Goal: Find contact information: Find contact information

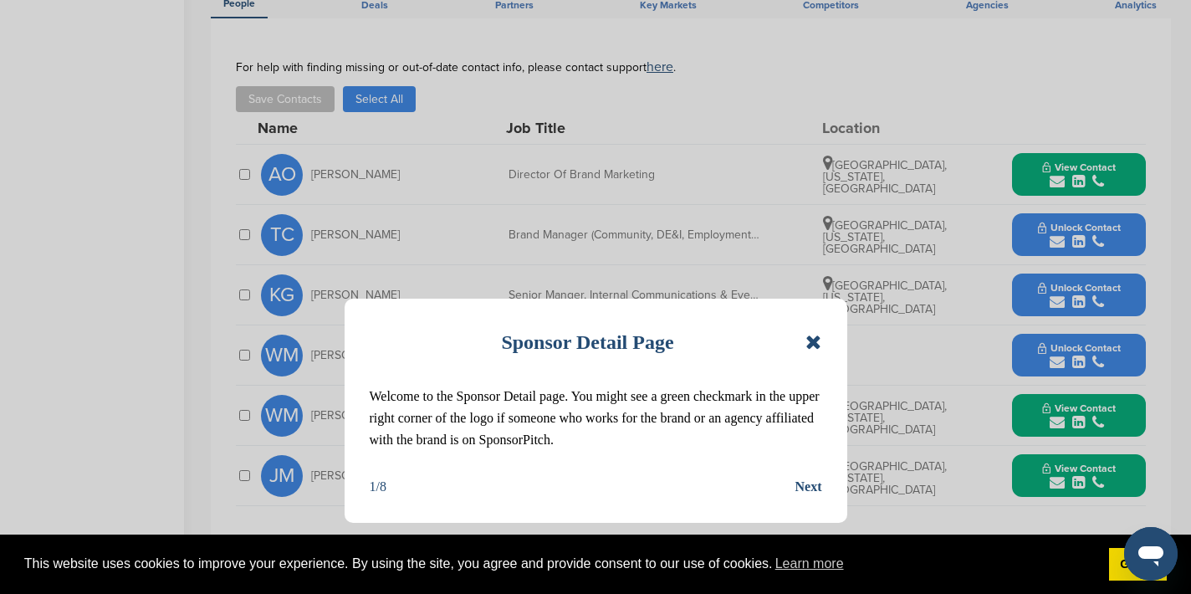
click at [818, 341] on icon at bounding box center [813, 342] width 16 height 20
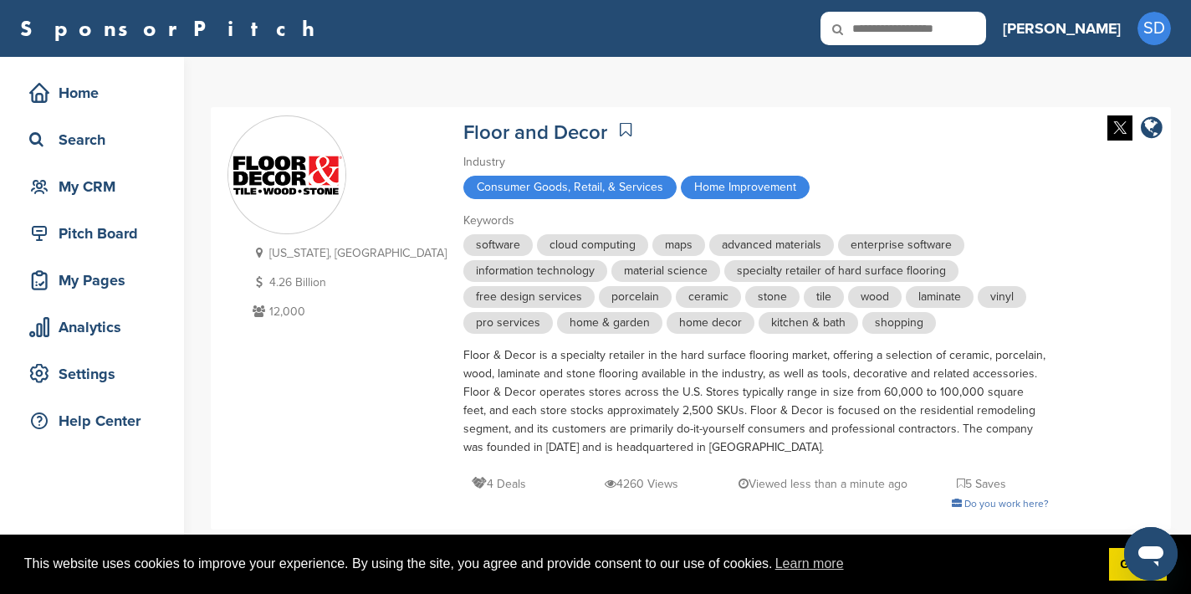
click at [953, 37] on input "text" at bounding box center [903, 28] width 166 height 33
type input "*********"
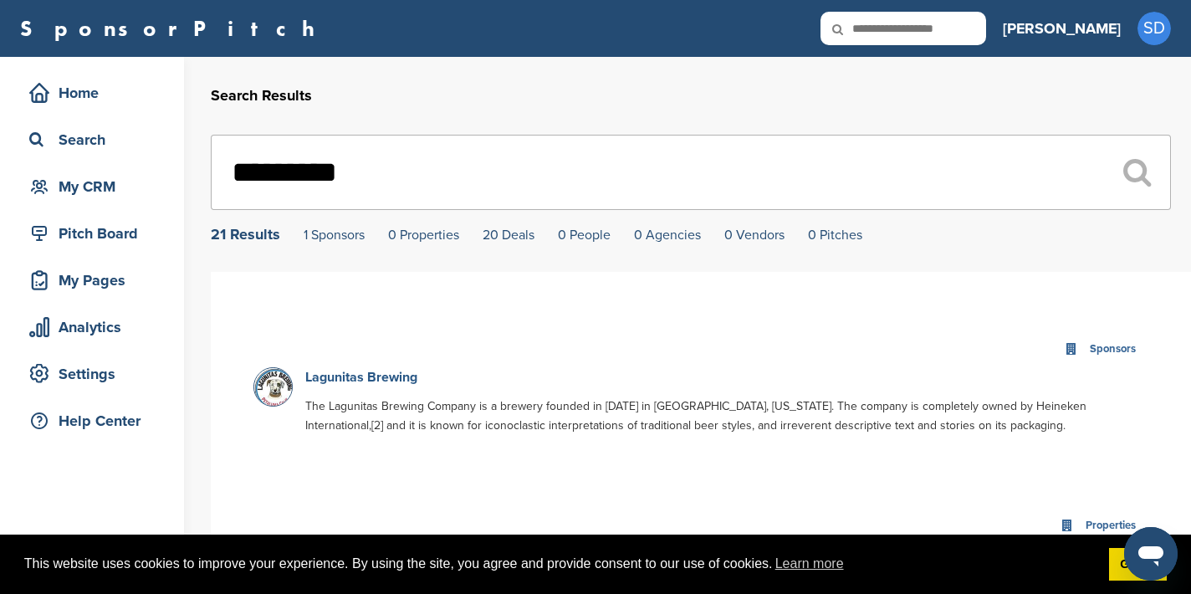
click at [399, 376] on link "Lagunitas Brewing" at bounding box center [361, 377] width 112 height 17
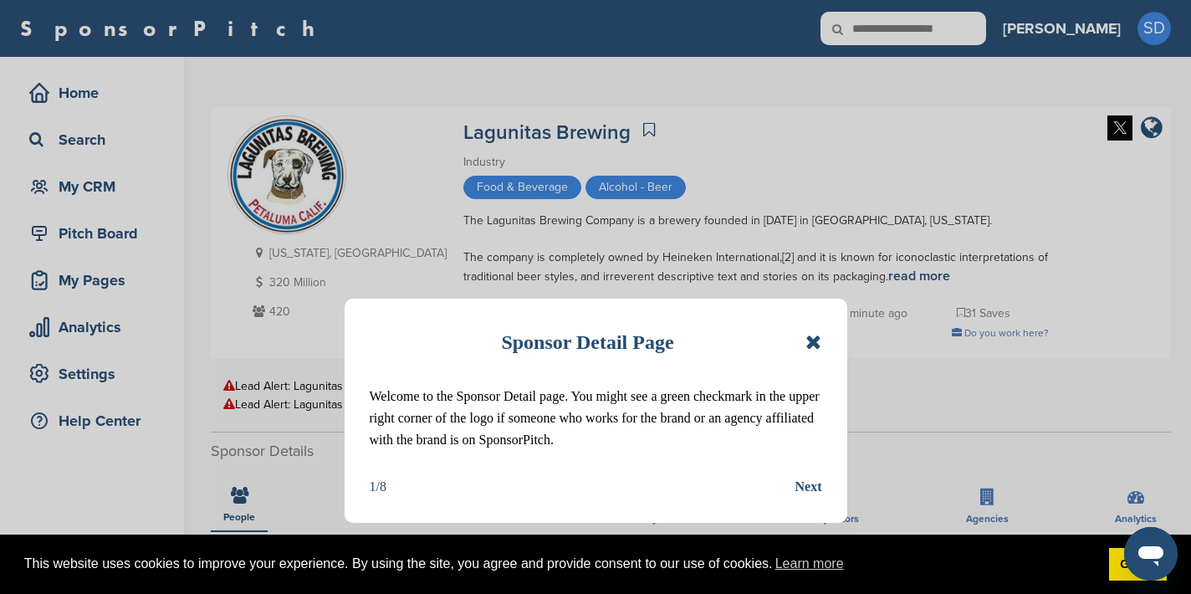
click at [811, 343] on icon at bounding box center [813, 342] width 16 height 20
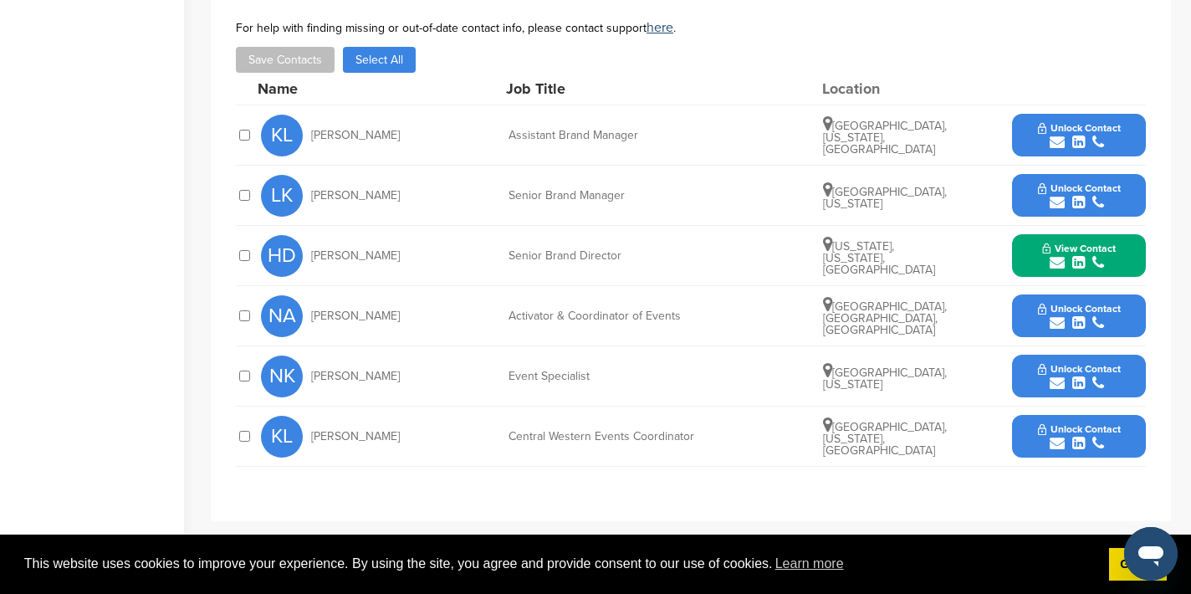
scroll to position [552, 0]
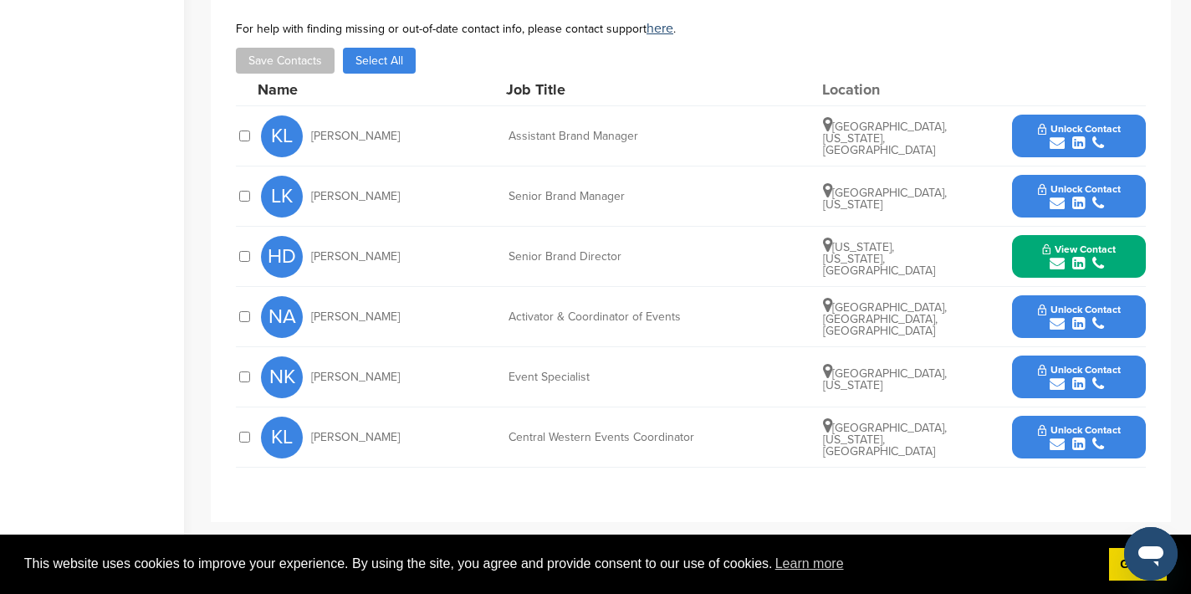
click at [1056, 260] on icon "submit" at bounding box center [1057, 263] width 15 height 15
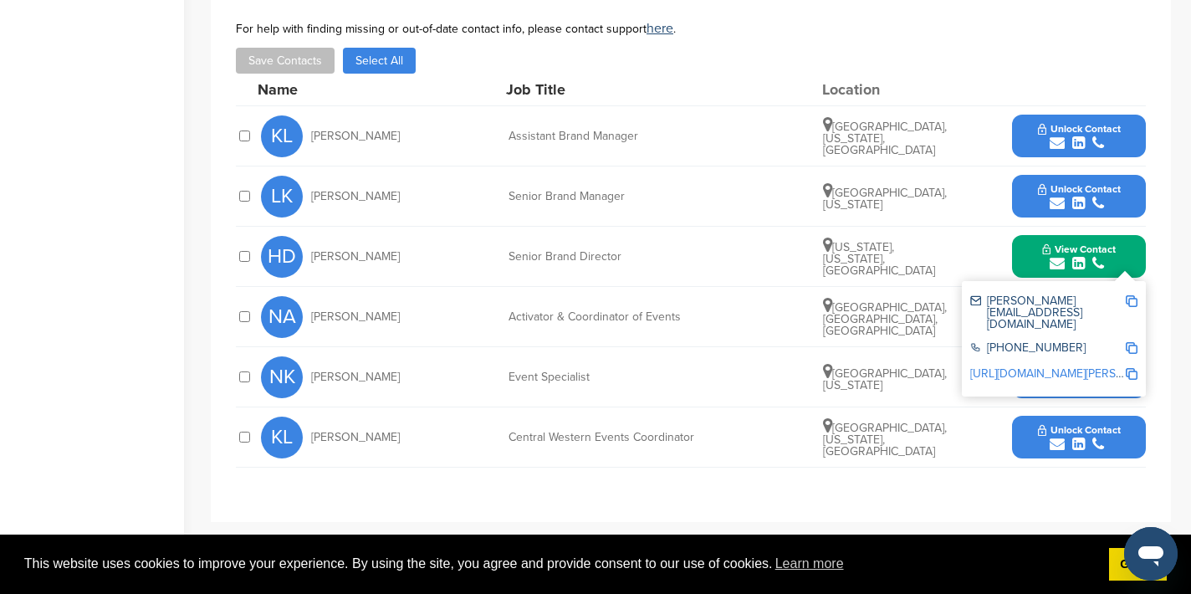
click at [1132, 299] on img at bounding box center [1132, 301] width 12 height 12
click at [1025, 262] on button "View Contact" at bounding box center [1079, 257] width 114 height 50
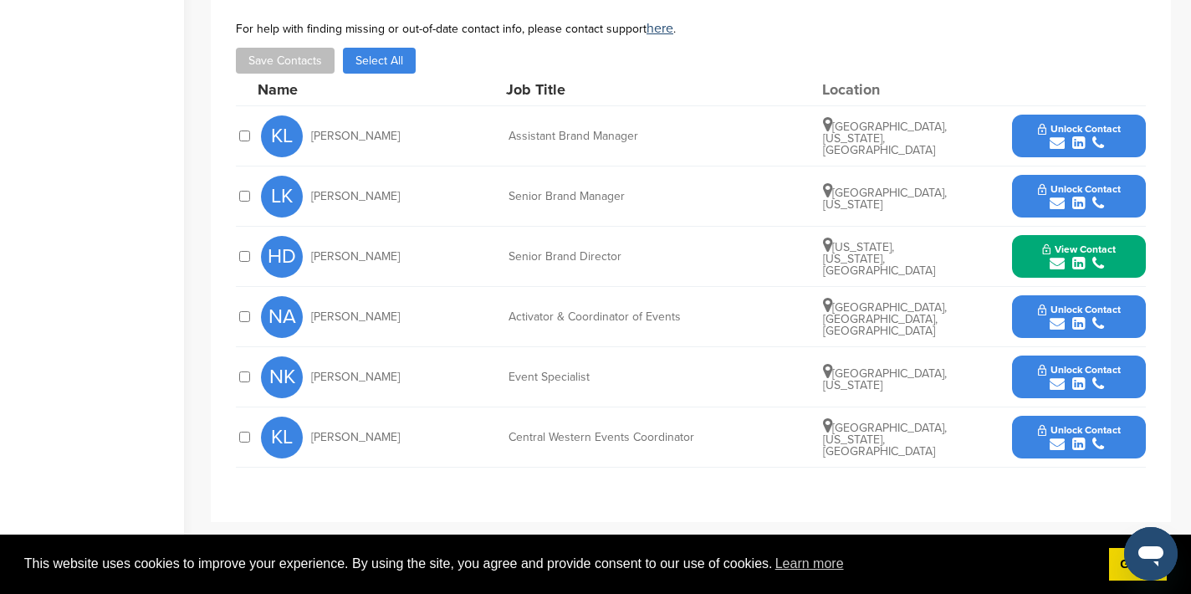
click at [1055, 204] on icon "submit" at bounding box center [1057, 203] width 15 height 15
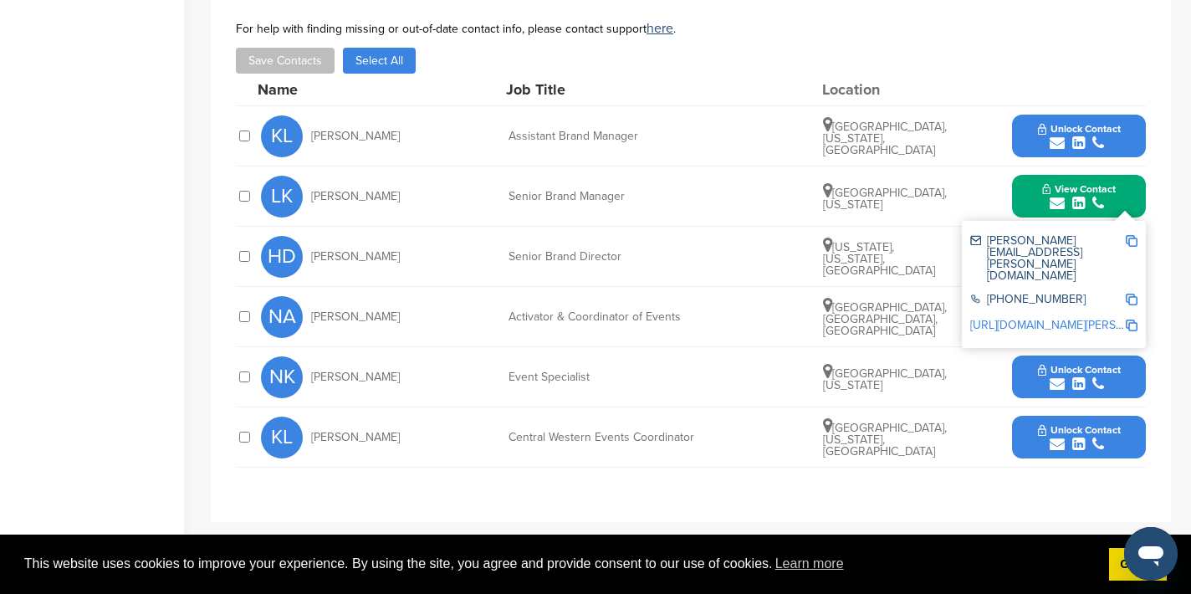
click at [1131, 237] on img at bounding box center [1132, 241] width 12 height 12
click at [1031, 204] on button "View Contact" at bounding box center [1079, 196] width 114 height 50
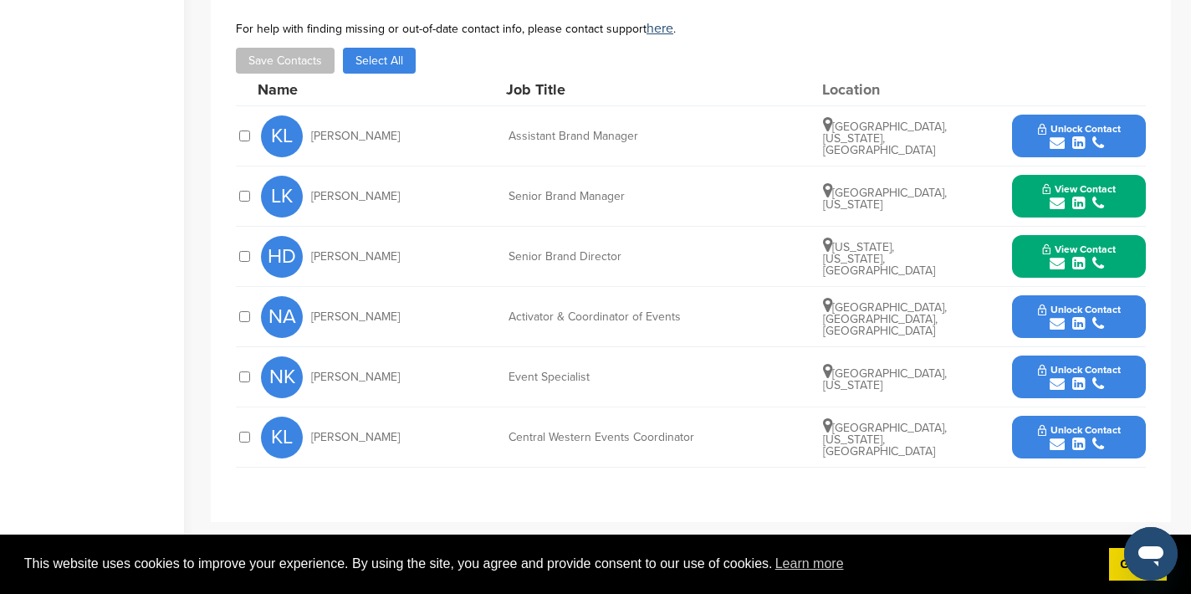
click at [1055, 322] on icon "submit" at bounding box center [1057, 323] width 15 height 15
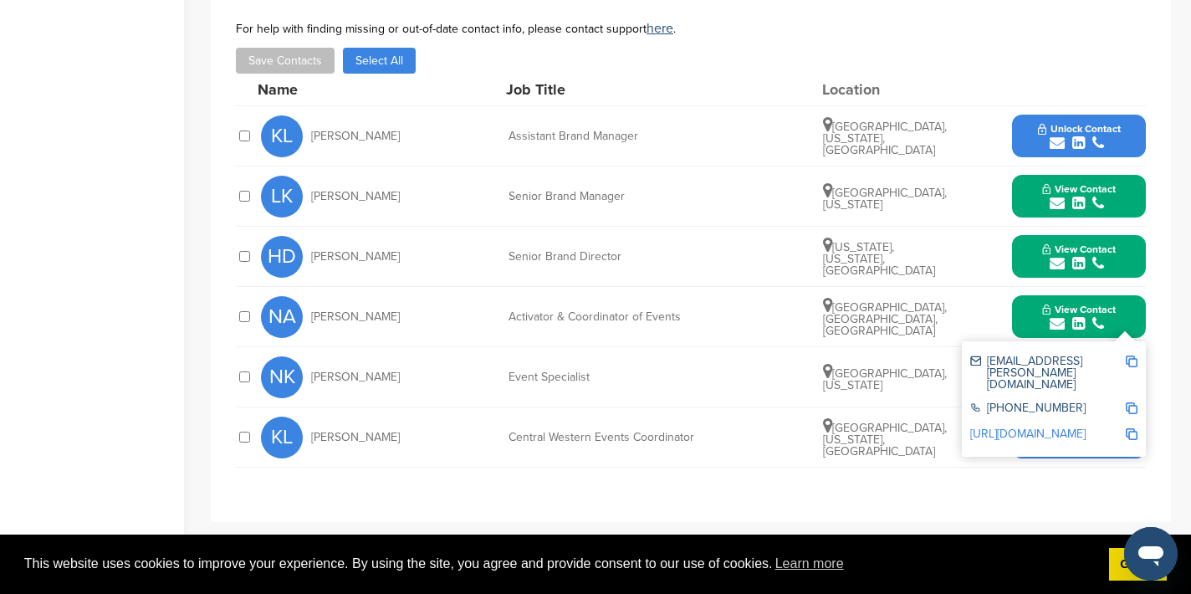
click at [1132, 359] on img at bounding box center [1132, 361] width 12 height 12
click at [1036, 324] on button "View Contact" at bounding box center [1079, 317] width 114 height 50
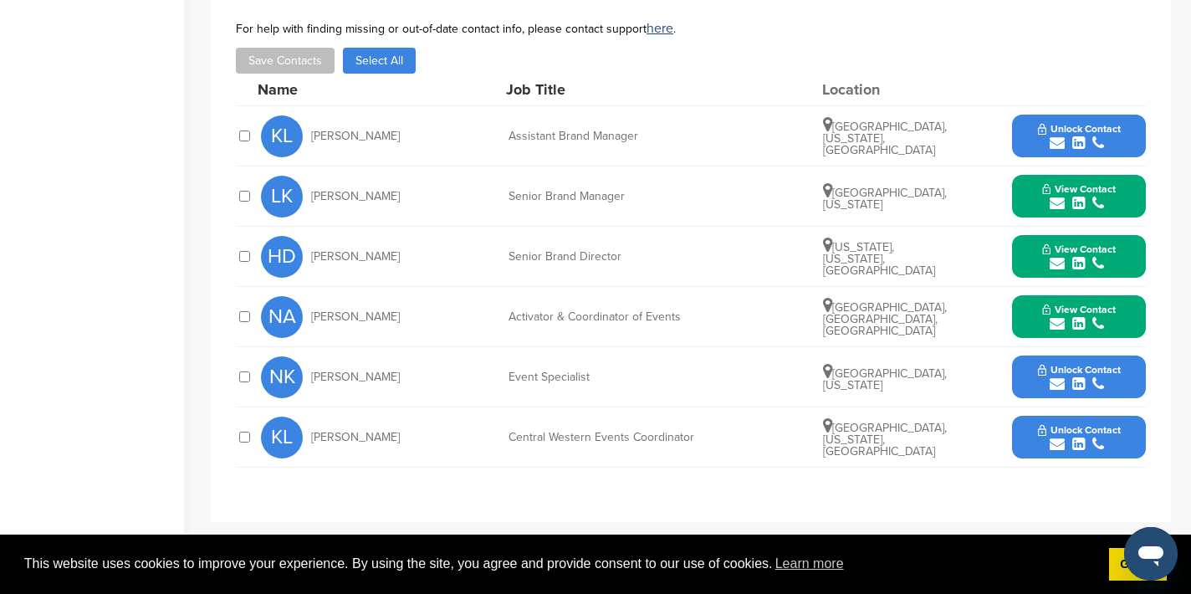
click at [1057, 383] on icon "submit" at bounding box center [1057, 383] width 15 height 15
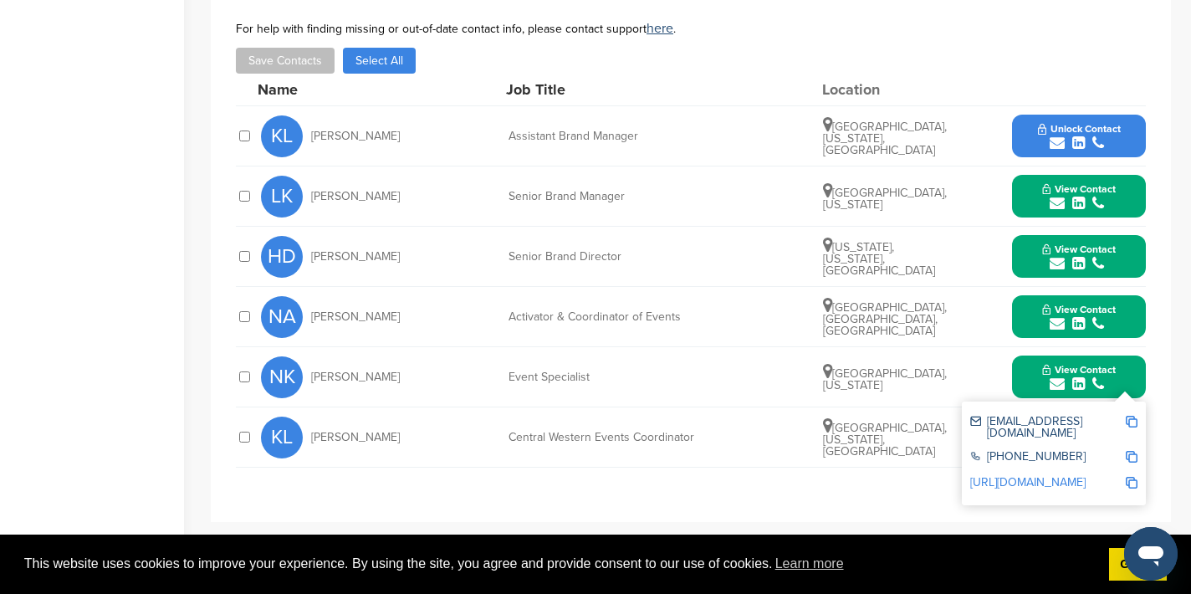
click at [1135, 420] on img at bounding box center [1132, 422] width 12 height 12
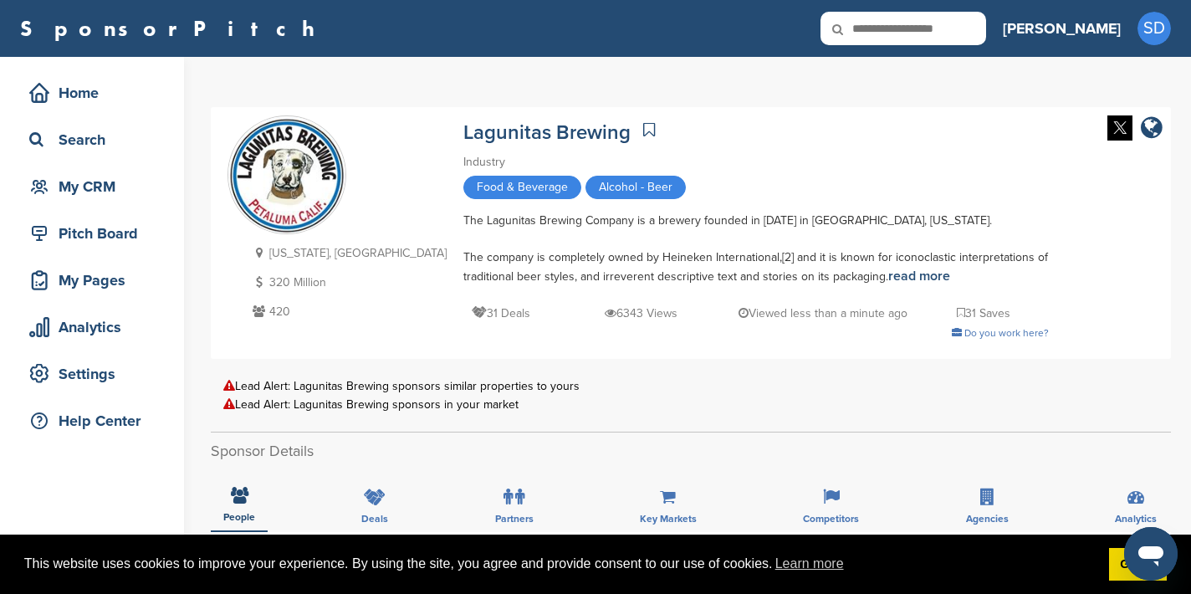
click at [944, 27] on input "text" at bounding box center [903, 28] width 166 height 33
type input "*******"
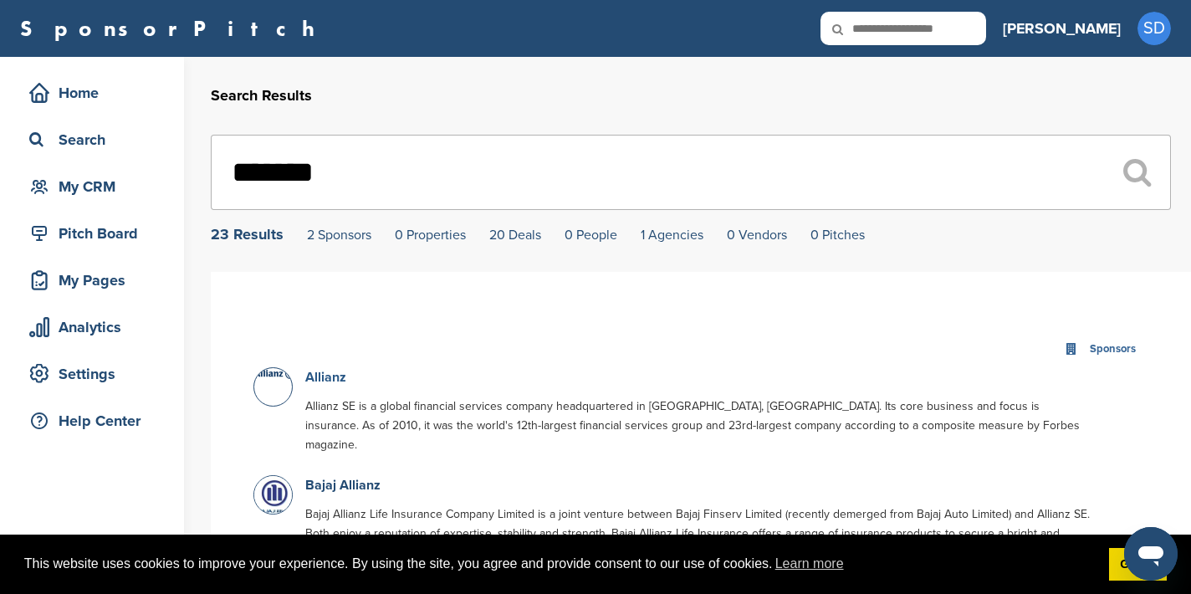
click at [323, 378] on link "Allianz" at bounding box center [325, 377] width 41 height 17
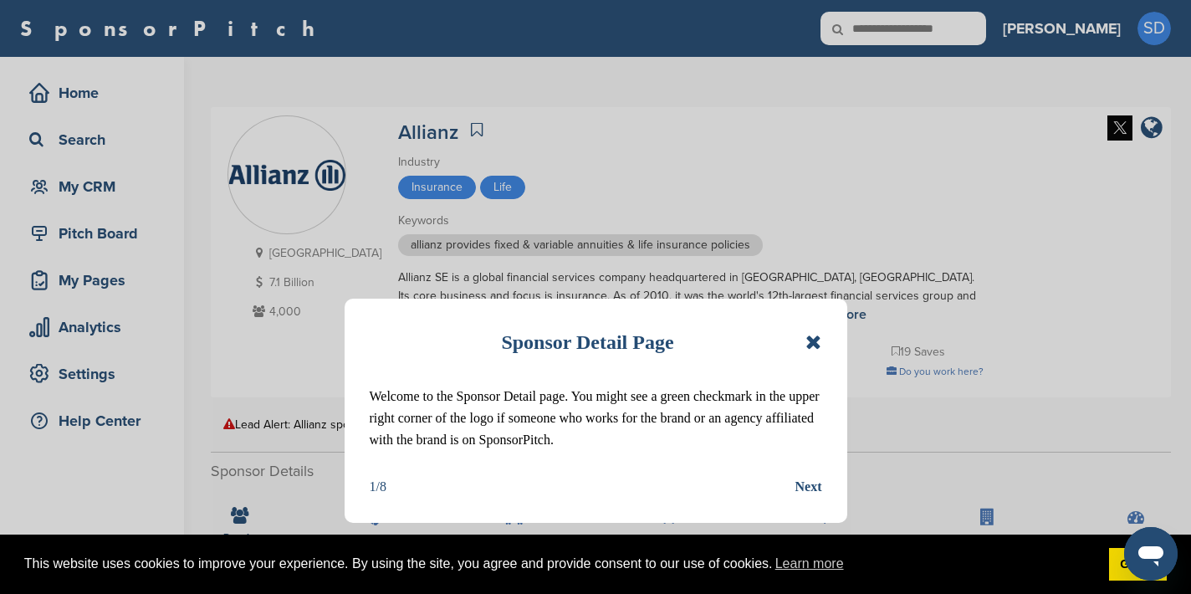
click at [814, 346] on icon at bounding box center [813, 342] width 16 height 20
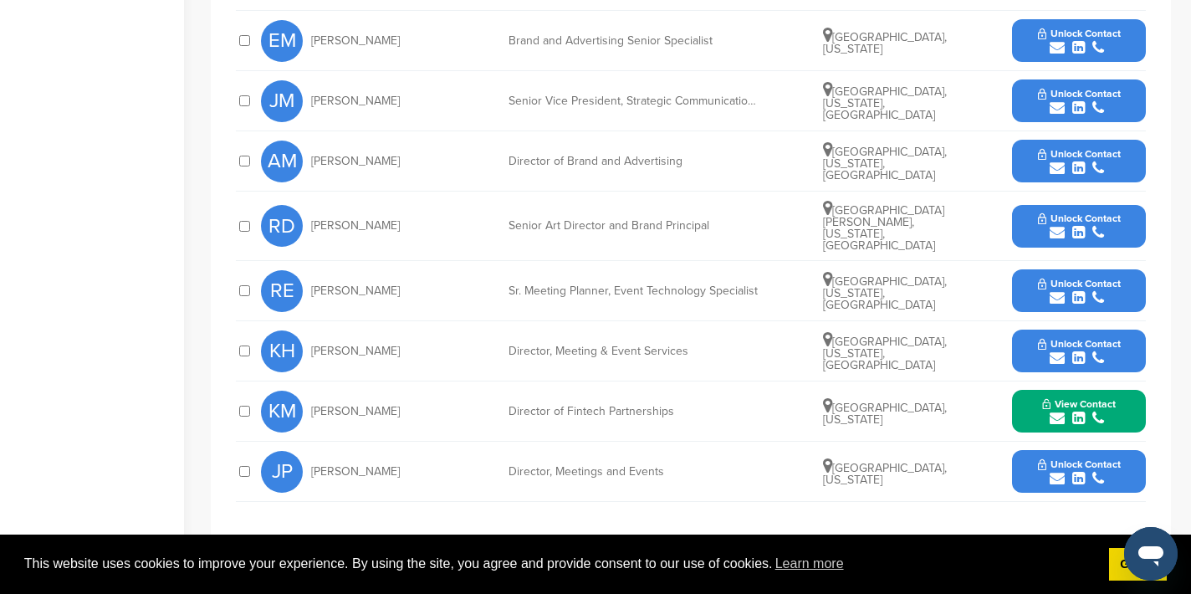
scroll to position [754, 0]
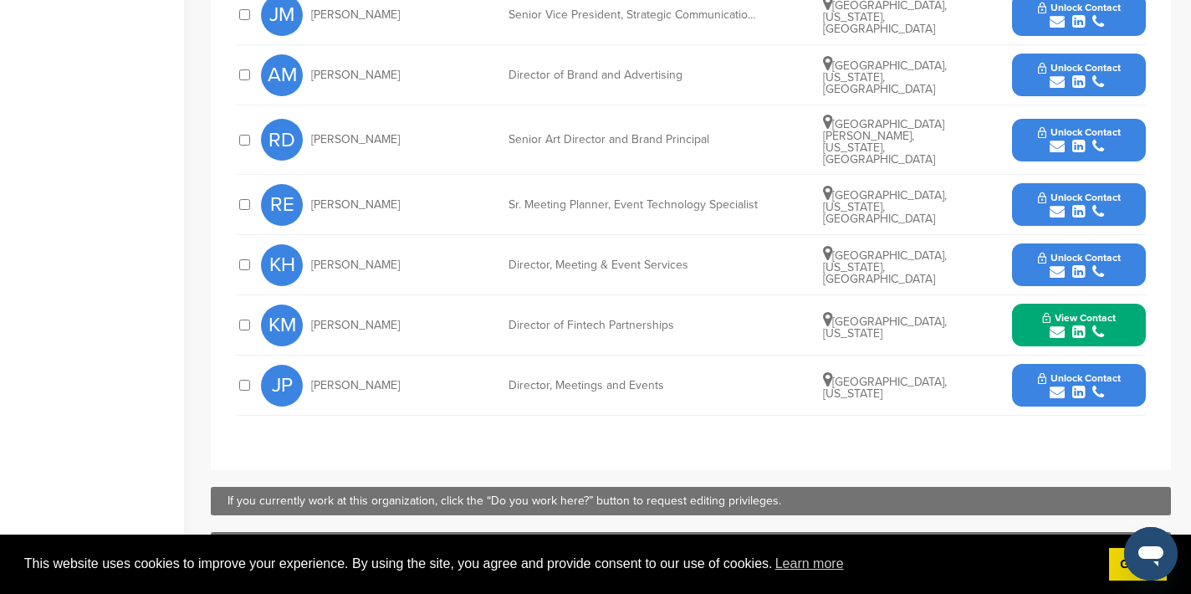
click at [1053, 325] on icon "submit" at bounding box center [1057, 331] width 15 height 15
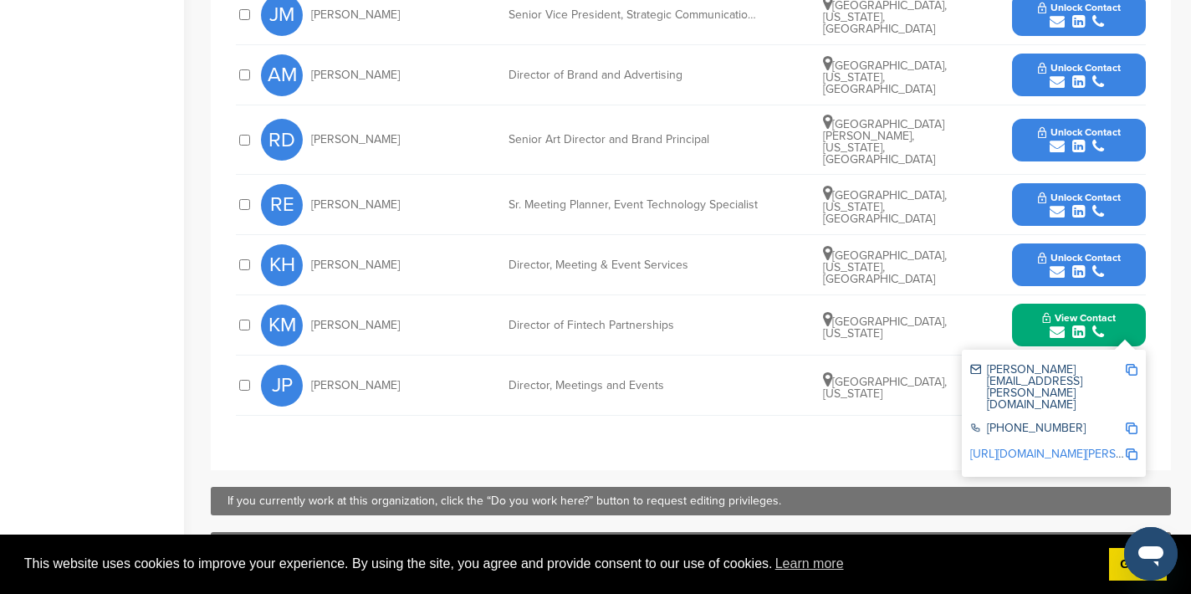
click at [1131, 364] on img at bounding box center [1132, 370] width 12 height 12
click at [1032, 321] on button "View Contact" at bounding box center [1079, 325] width 114 height 50
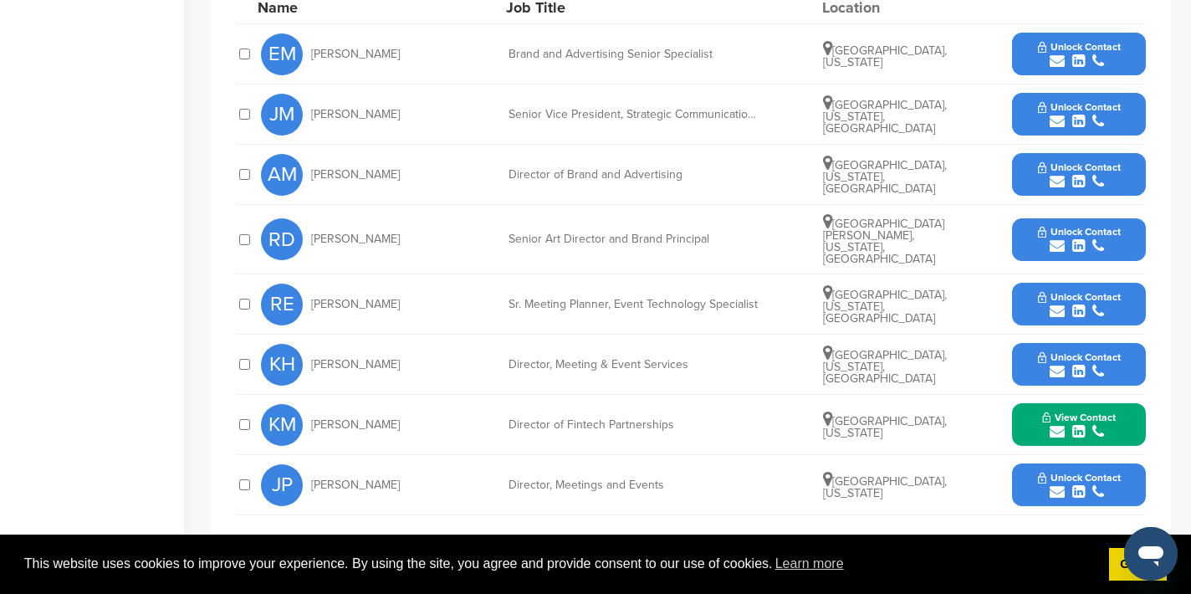
scroll to position [657, 0]
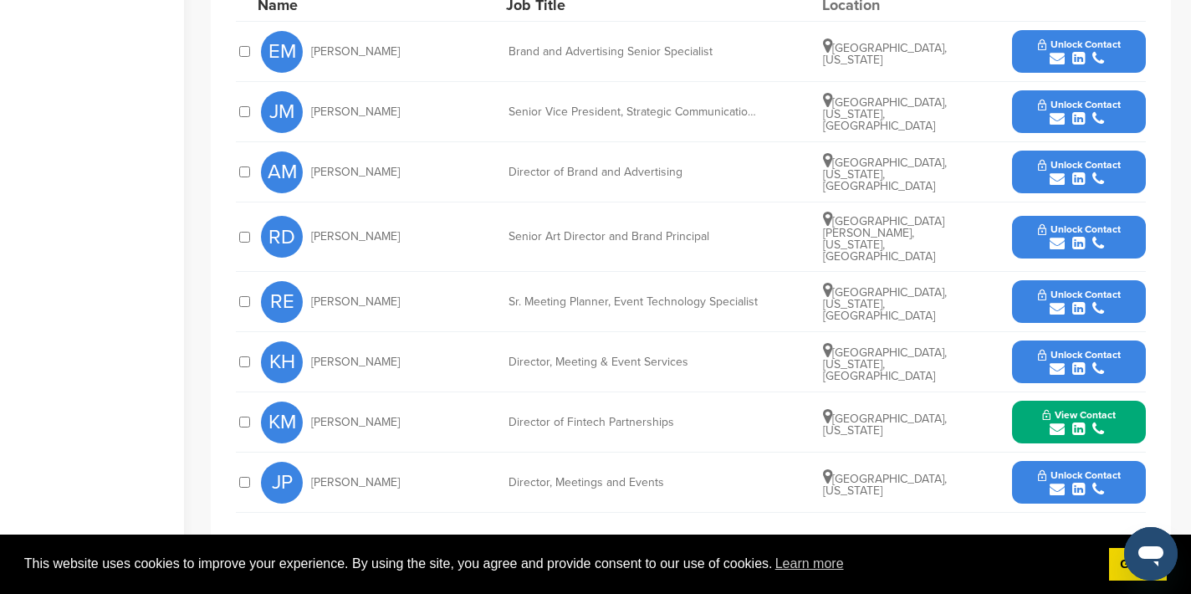
click at [1056, 482] on icon "submit" at bounding box center [1057, 489] width 15 height 15
click at [1132, 521] on img at bounding box center [1132, 527] width 12 height 12
click at [1054, 301] on icon "submit" at bounding box center [1057, 308] width 15 height 15
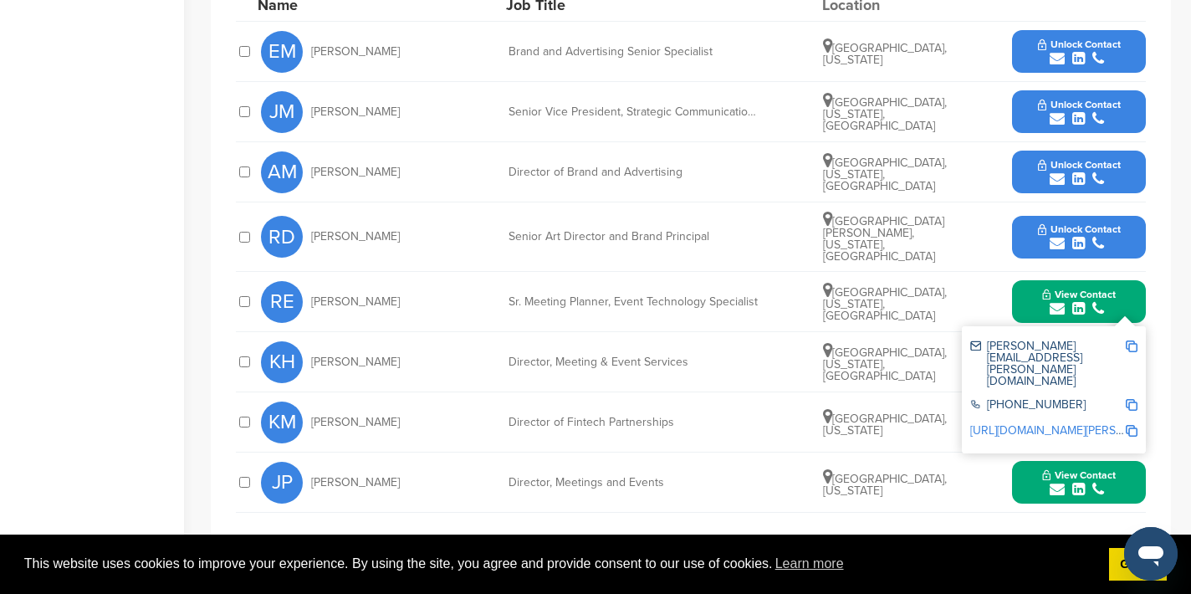
click at [1130, 340] on img at bounding box center [1132, 346] width 12 height 12
click at [1052, 120] on icon "submit" at bounding box center [1057, 118] width 15 height 15
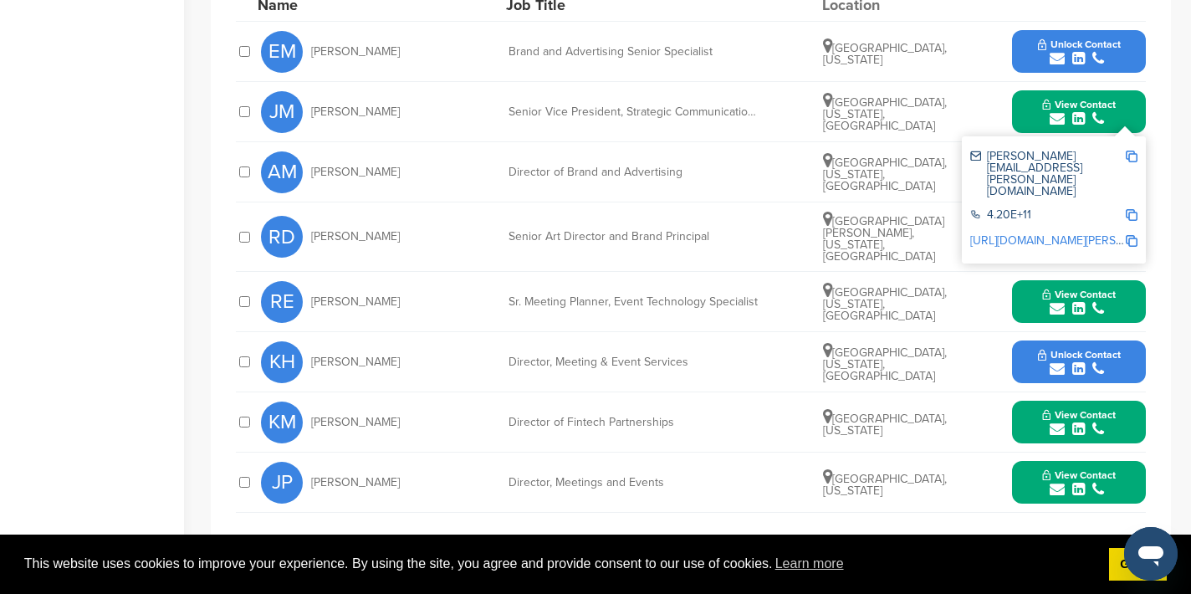
click at [1133, 155] on img at bounding box center [1132, 157] width 12 height 12
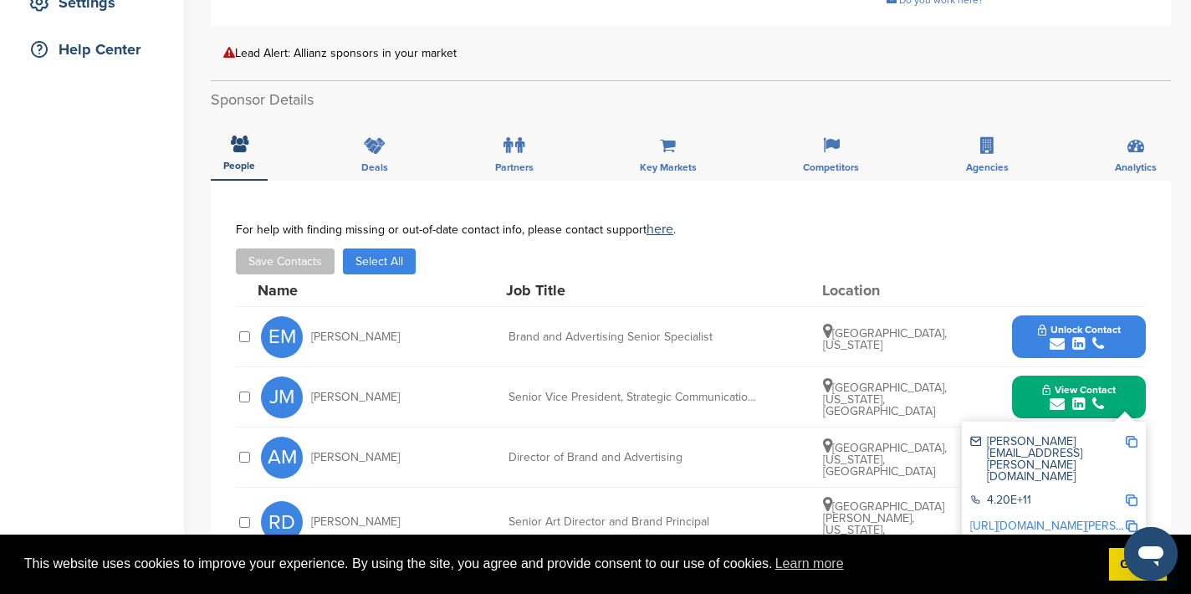
scroll to position [0, 0]
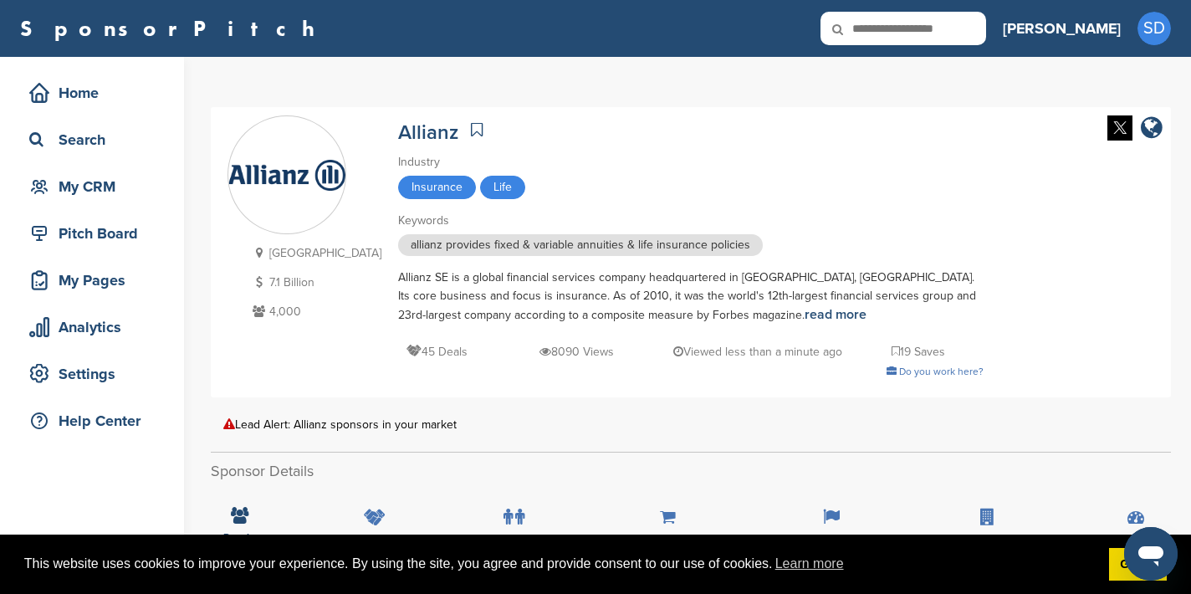
click at [952, 26] on input "text" at bounding box center [903, 28] width 166 height 33
type input "******"
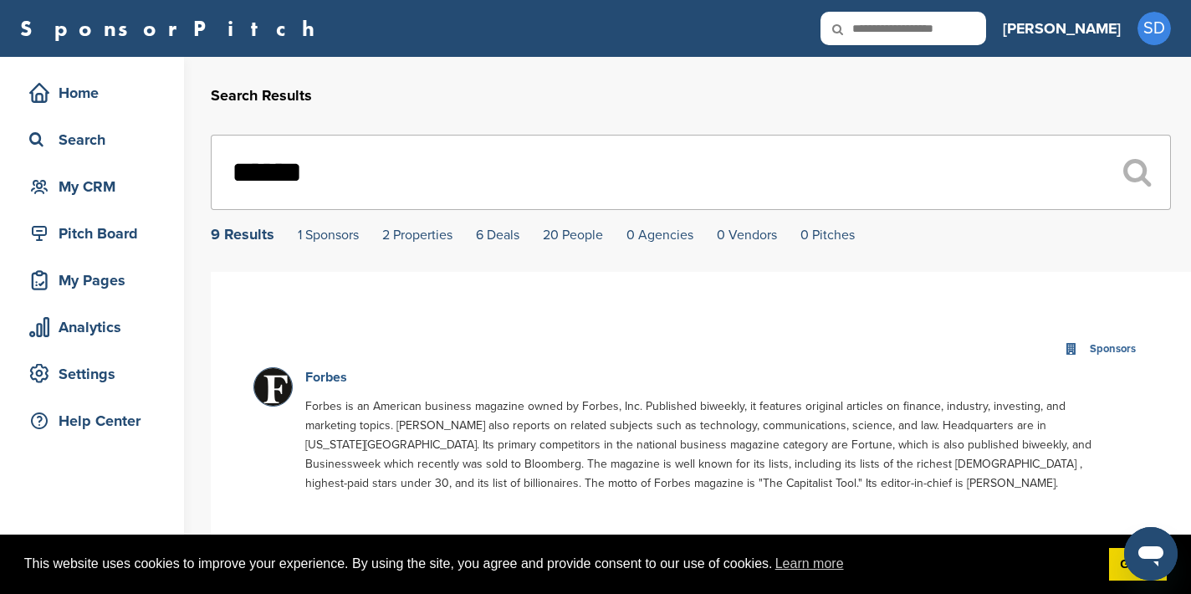
click at [328, 377] on link "Forbes" at bounding box center [326, 377] width 42 height 17
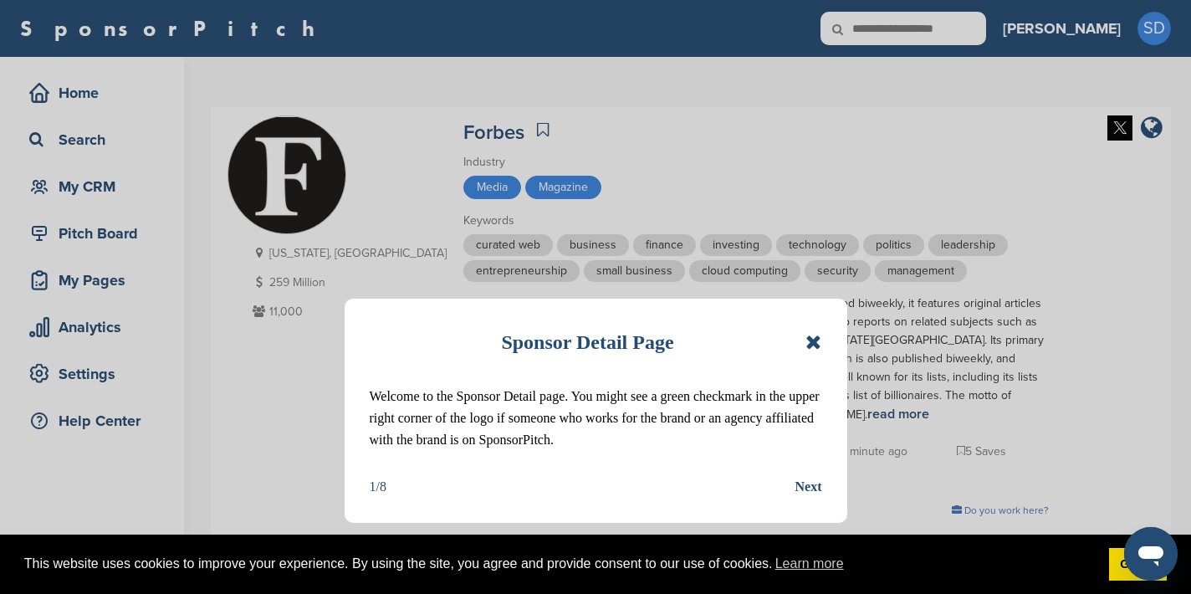
click at [811, 337] on icon at bounding box center [813, 342] width 16 height 20
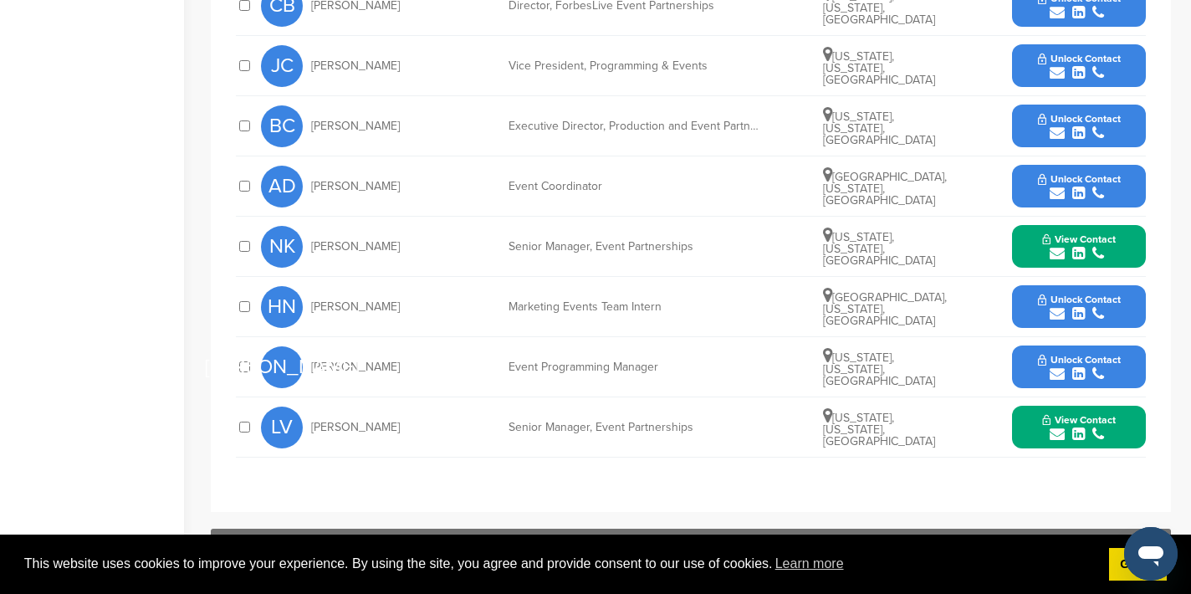
scroll to position [966, 0]
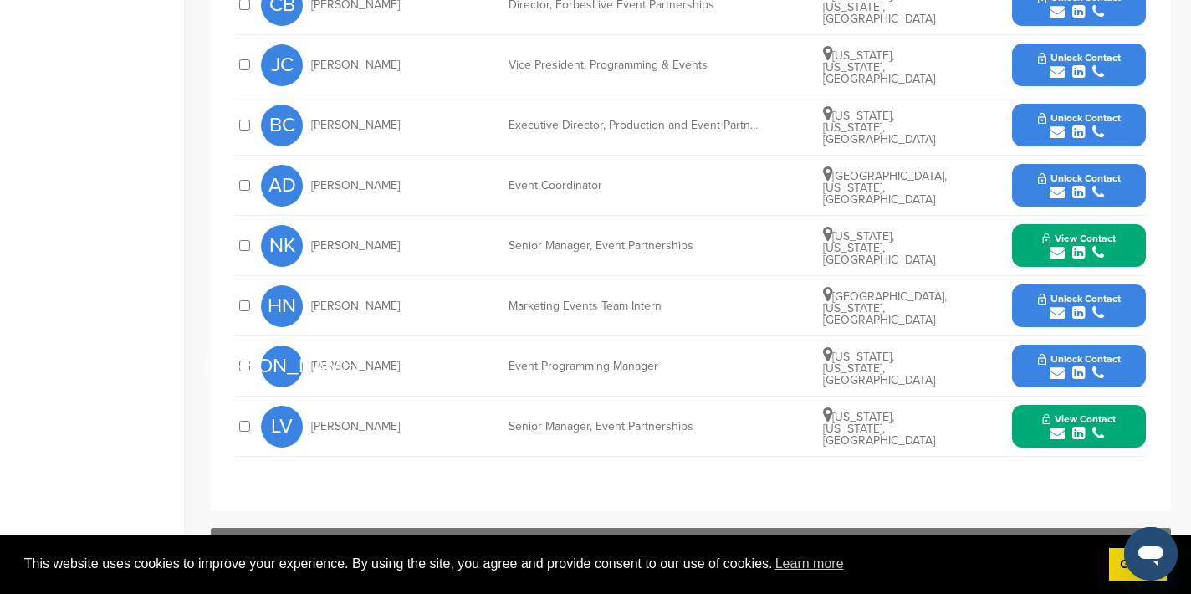
click at [1052, 255] on icon "submit" at bounding box center [1057, 252] width 15 height 15
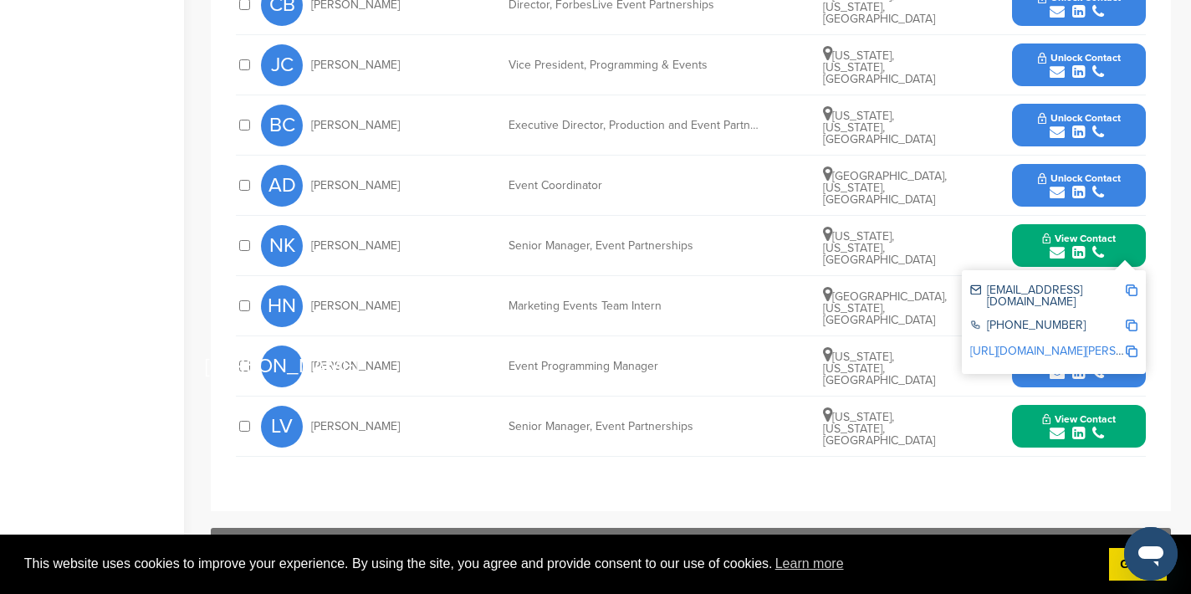
click at [1131, 288] on img at bounding box center [1132, 290] width 12 height 12
click at [1024, 233] on button "View Contact" at bounding box center [1079, 246] width 114 height 50
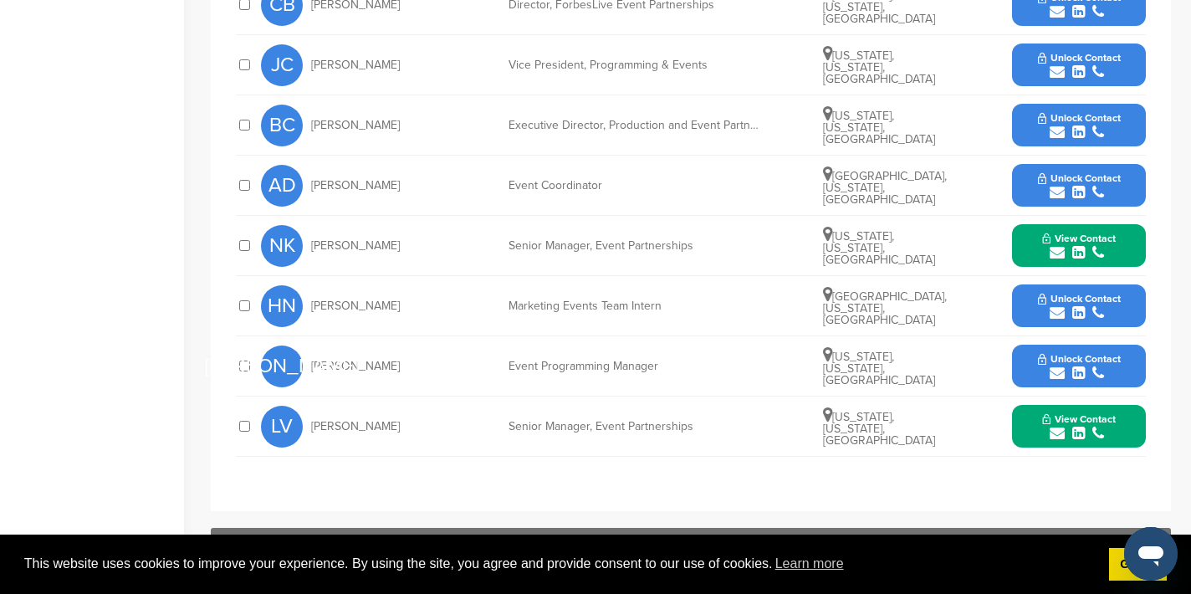
click at [1057, 433] on icon "submit" at bounding box center [1057, 433] width 15 height 15
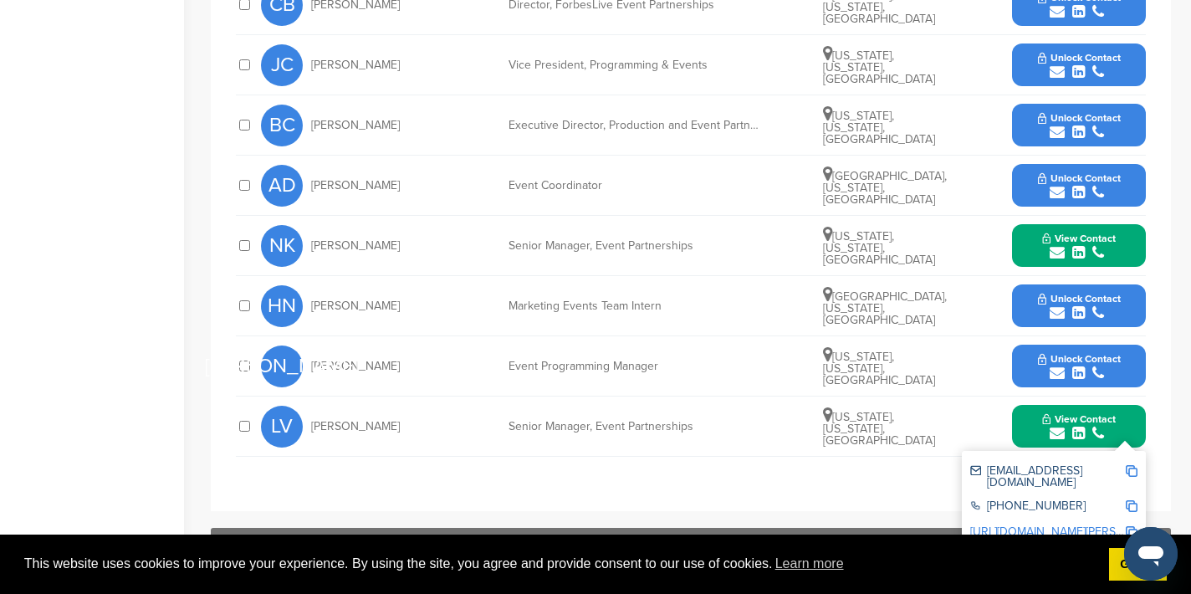
click at [1136, 469] on img at bounding box center [1132, 471] width 12 height 12
click at [1056, 376] on icon "submit" at bounding box center [1057, 372] width 15 height 15
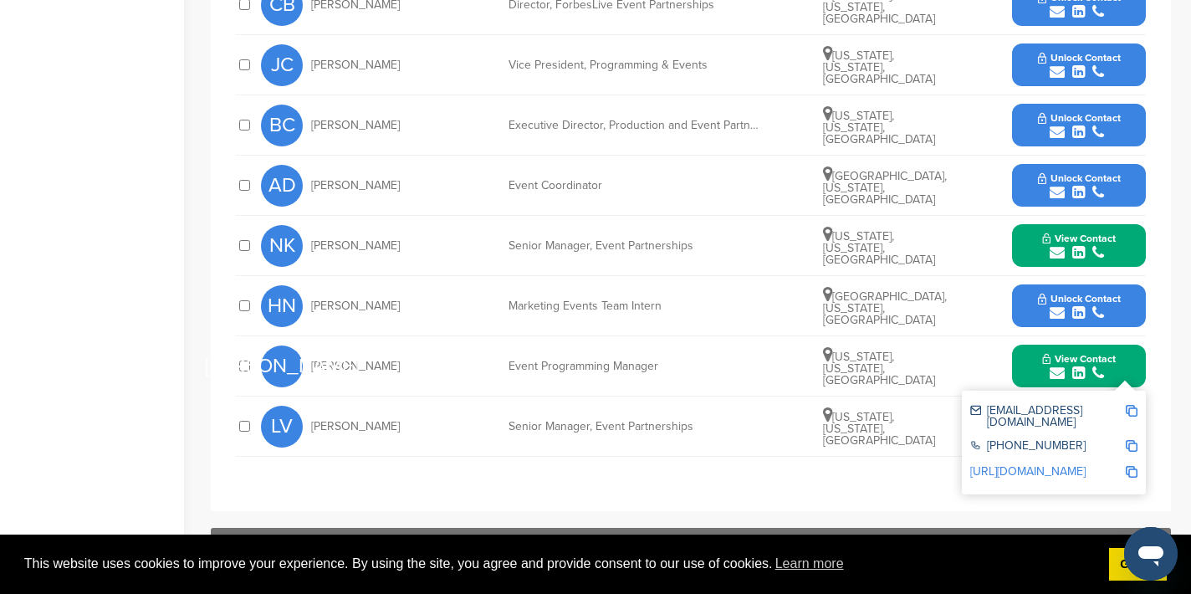
click at [1134, 411] on img at bounding box center [1132, 411] width 12 height 12
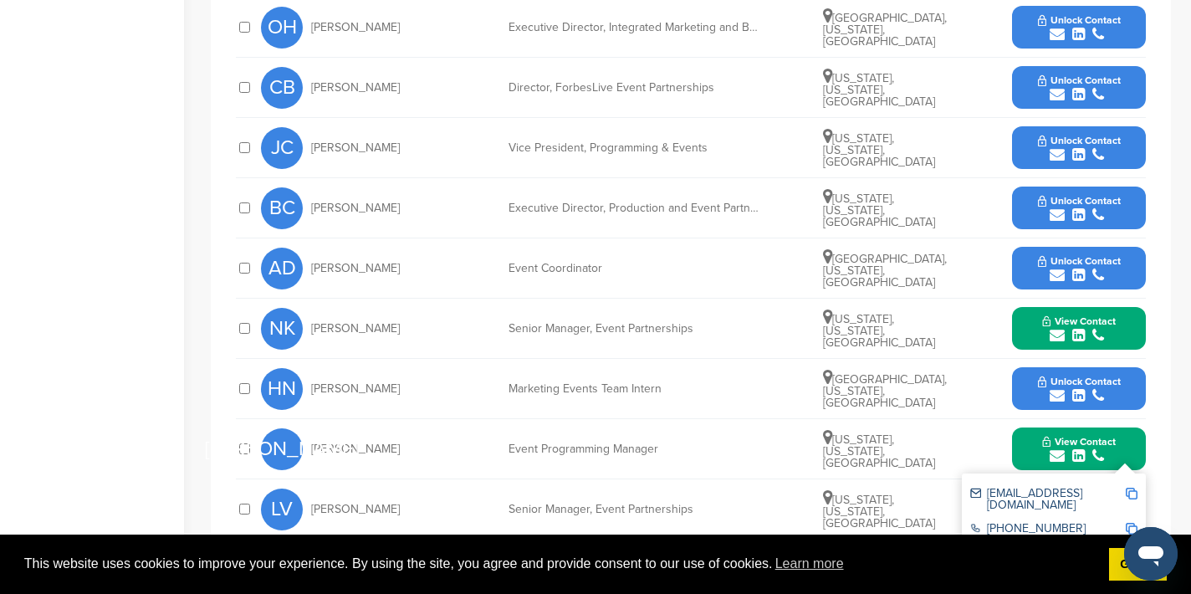
scroll to position [863, 0]
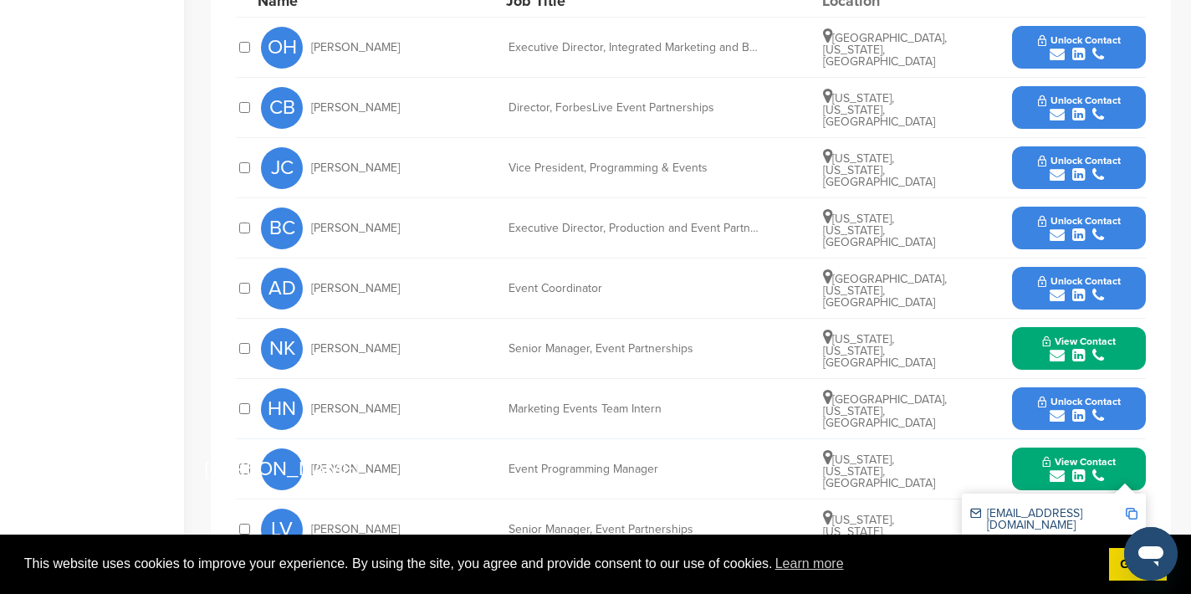
click at [1054, 115] on icon "submit" at bounding box center [1057, 114] width 15 height 15
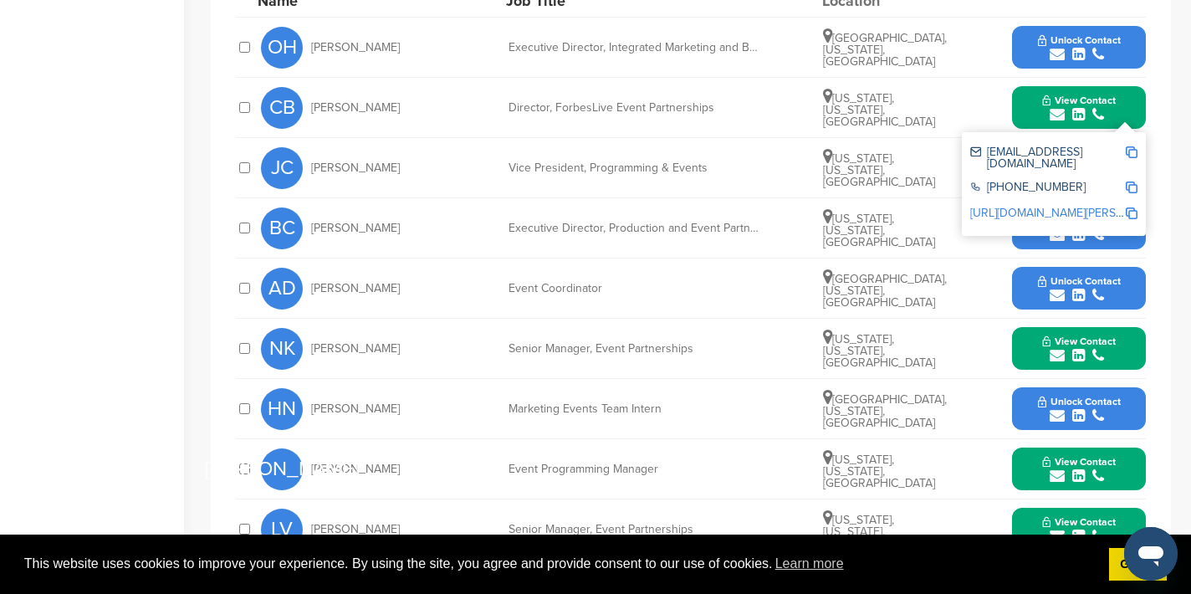
click at [1132, 152] on img at bounding box center [1132, 152] width 12 height 12
click at [881, 166] on span "New York, New York, United States" at bounding box center [879, 170] width 112 height 38
click at [1027, 115] on button "View Contact" at bounding box center [1079, 108] width 114 height 50
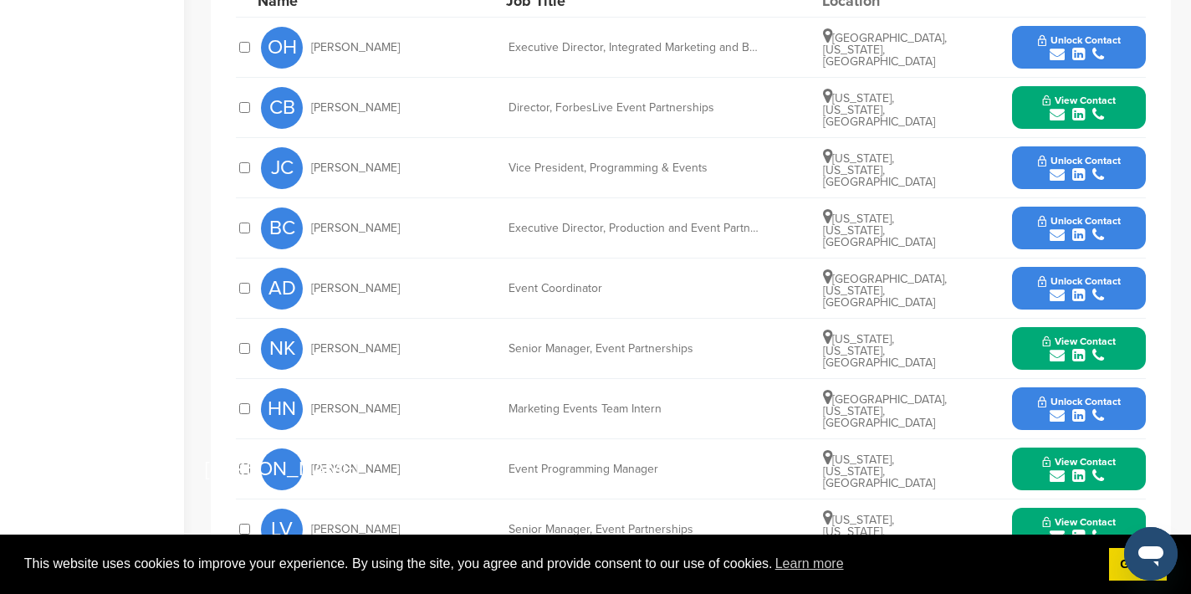
click at [1055, 236] on icon "submit" at bounding box center [1057, 234] width 15 height 15
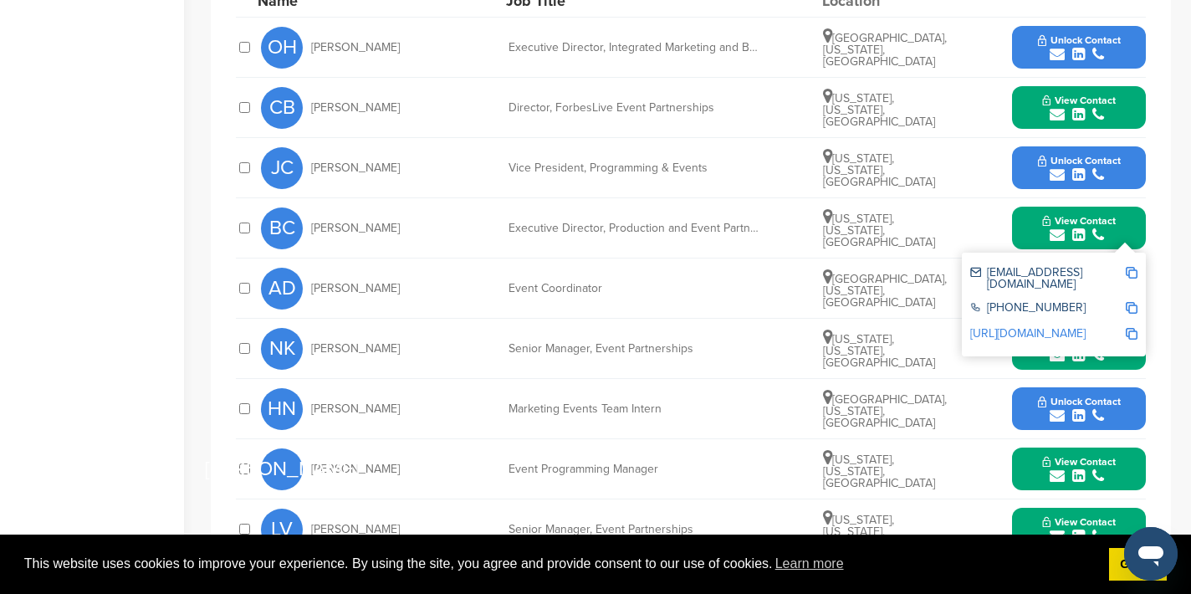
click at [1132, 269] on img at bounding box center [1132, 273] width 12 height 12
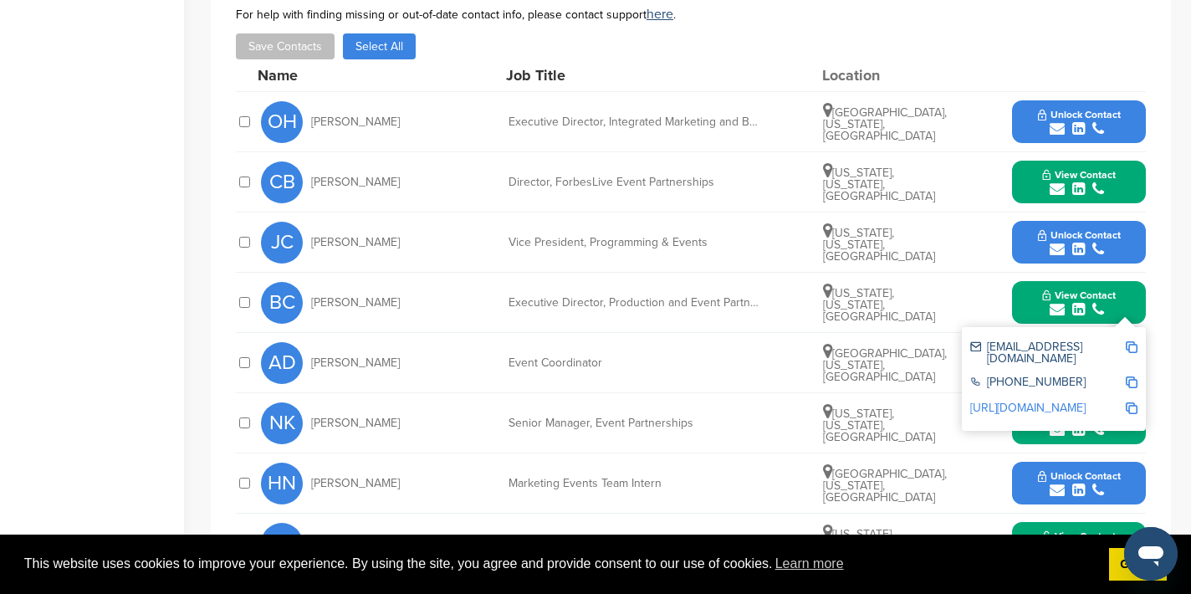
scroll to position [790, 0]
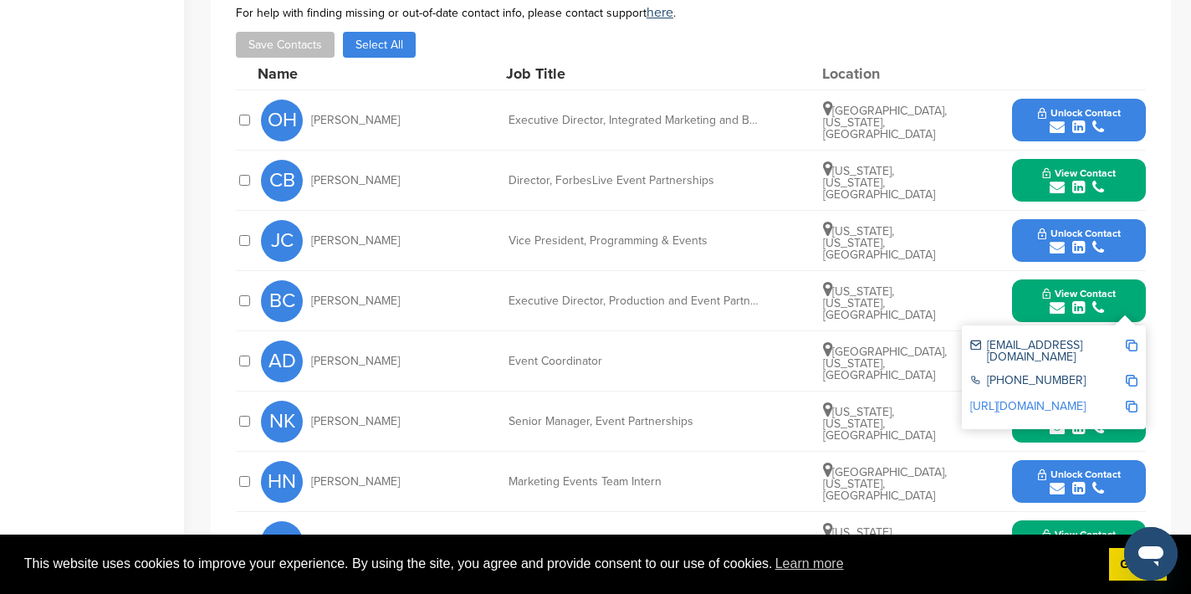
click at [1029, 299] on button "View Contact" at bounding box center [1079, 301] width 114 height 50
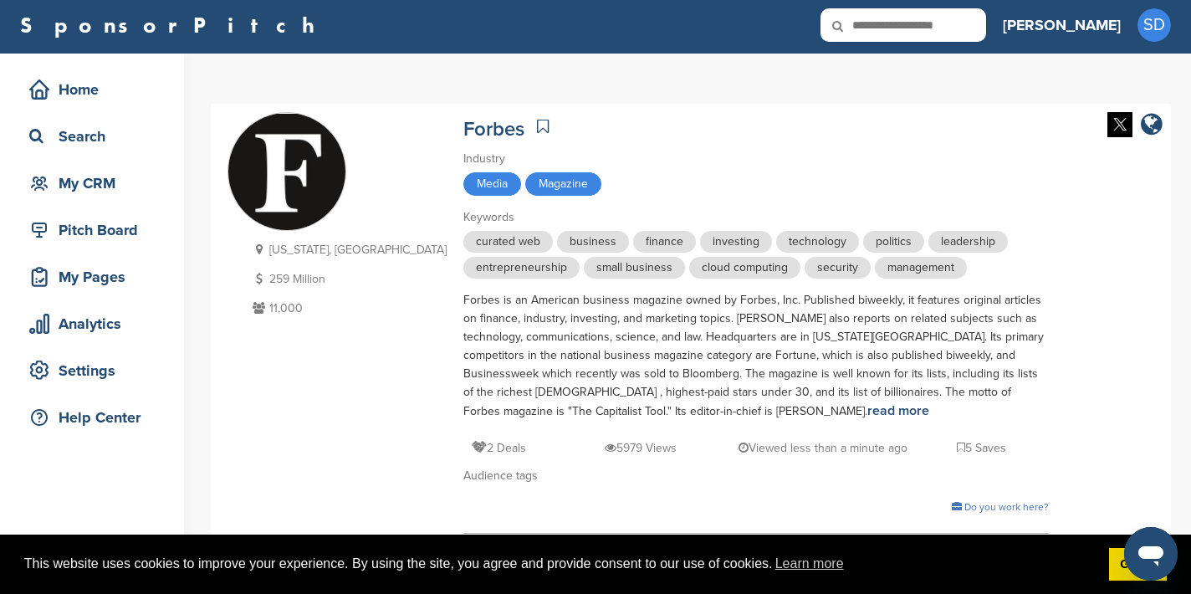
scroll to position [0, 0]
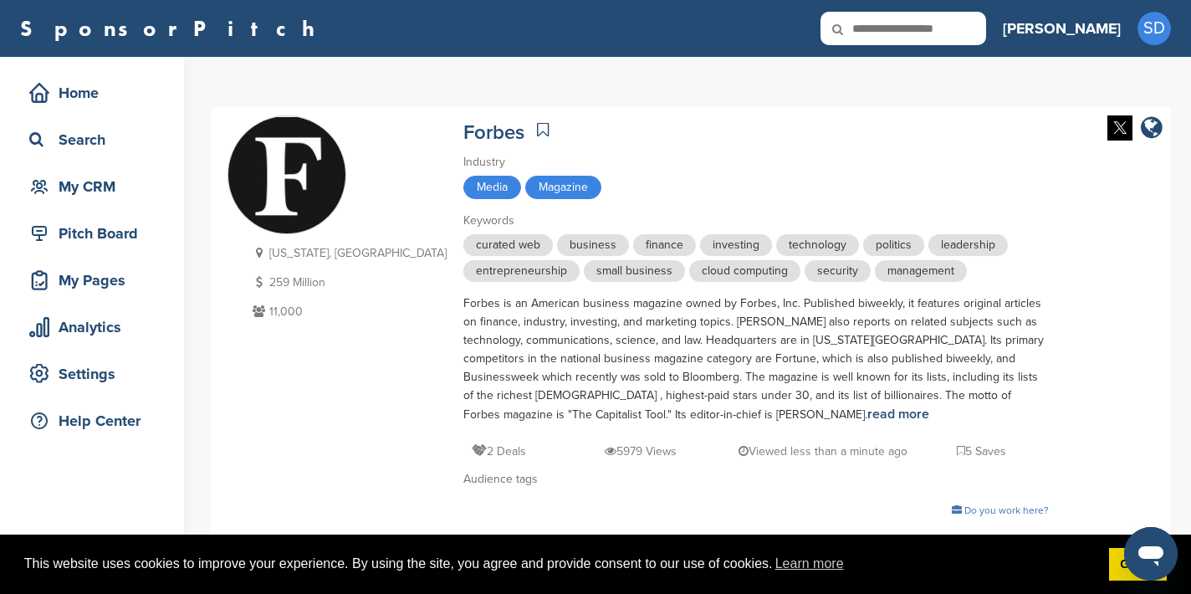
click at [952, 34] on input "text" at bounding box center [903, 28] width 166 height 33
type input "********"
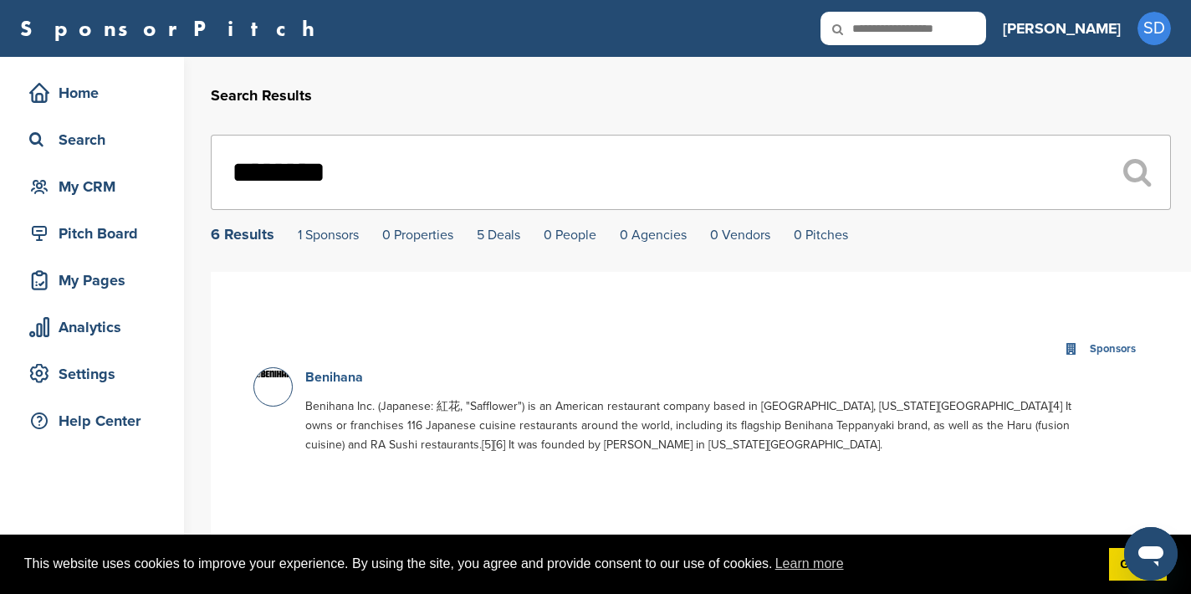
click at [335, 376] on link "Benihana" at bounding box center [334, 377] width 58 height 17
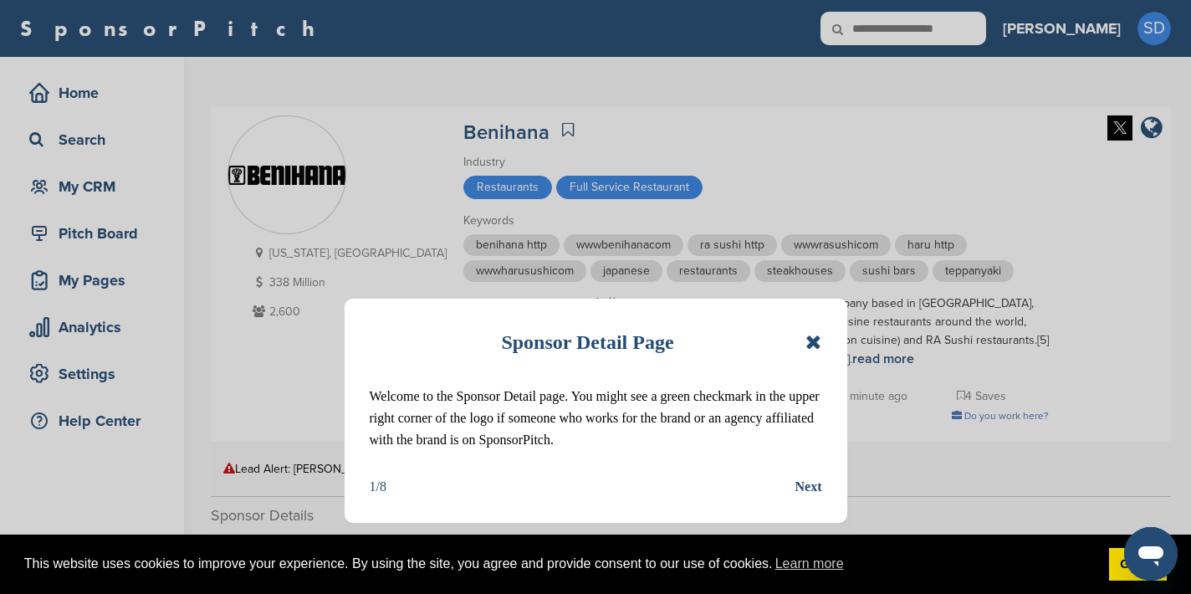
click at [815, 345] on icon at bounding box center [813, 342] width 16 height 20
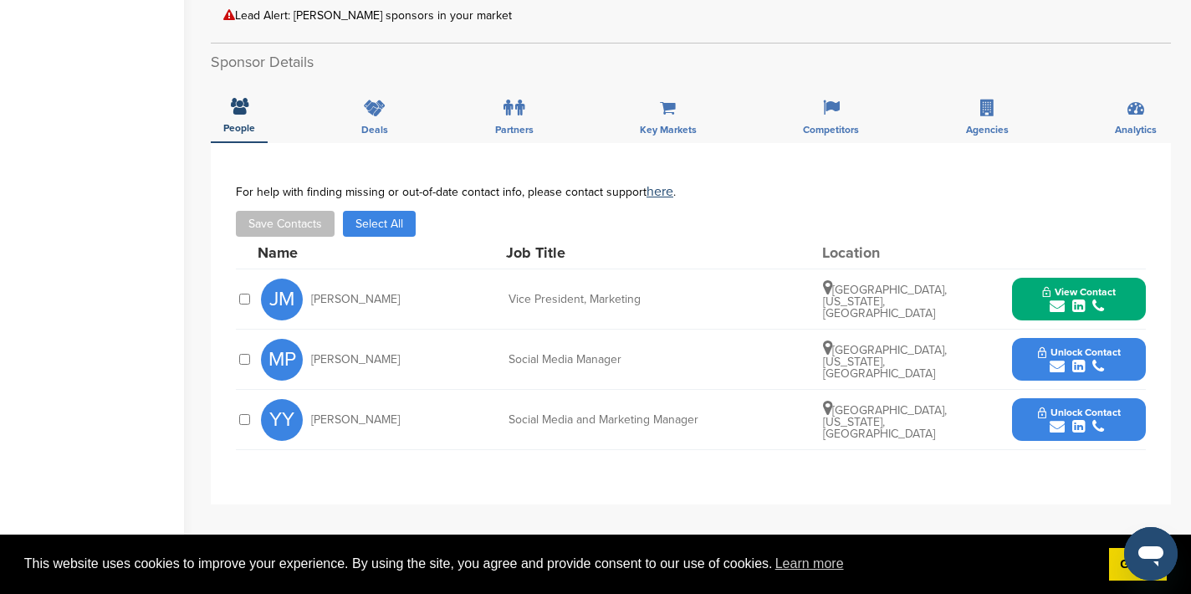
scroll to position [458, 0]
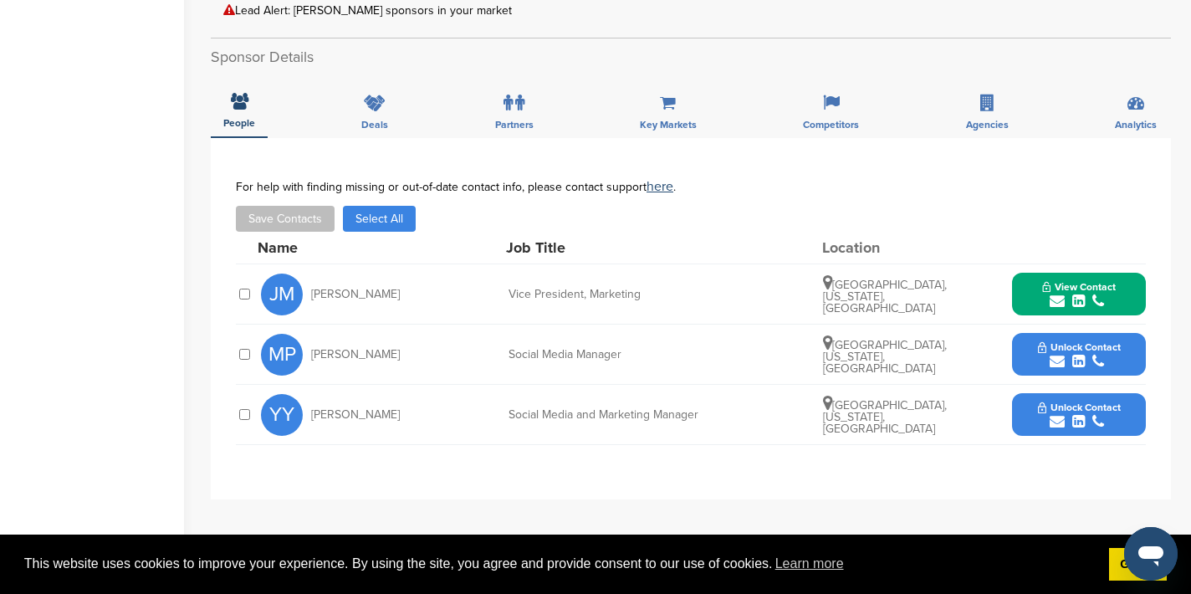
click at [1055, 419] on icon "submit" at bounding box center [1057, 421] width 15 height 15
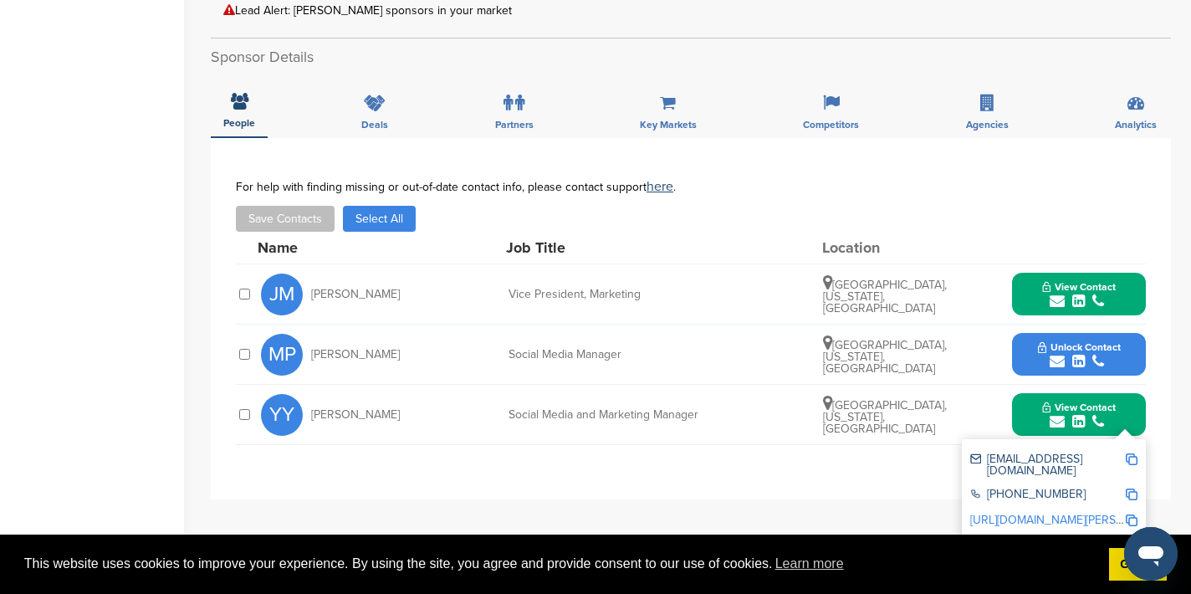
click at [1136, 457] on img at bounding box center [1132, 459] width 12 height 12
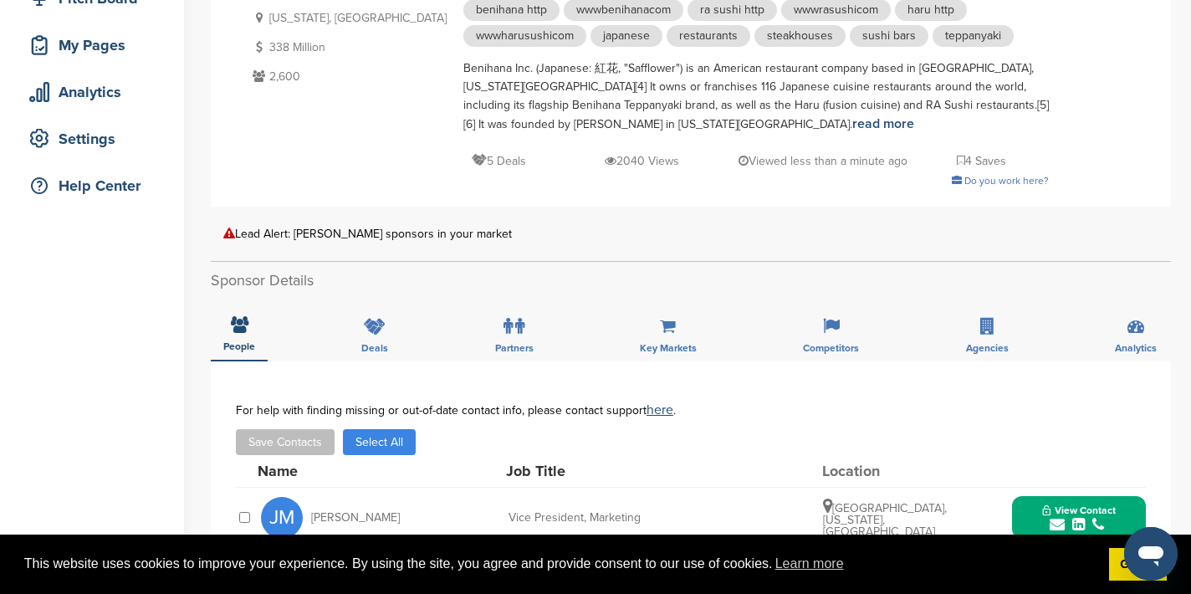
scroll to position [0, 0]
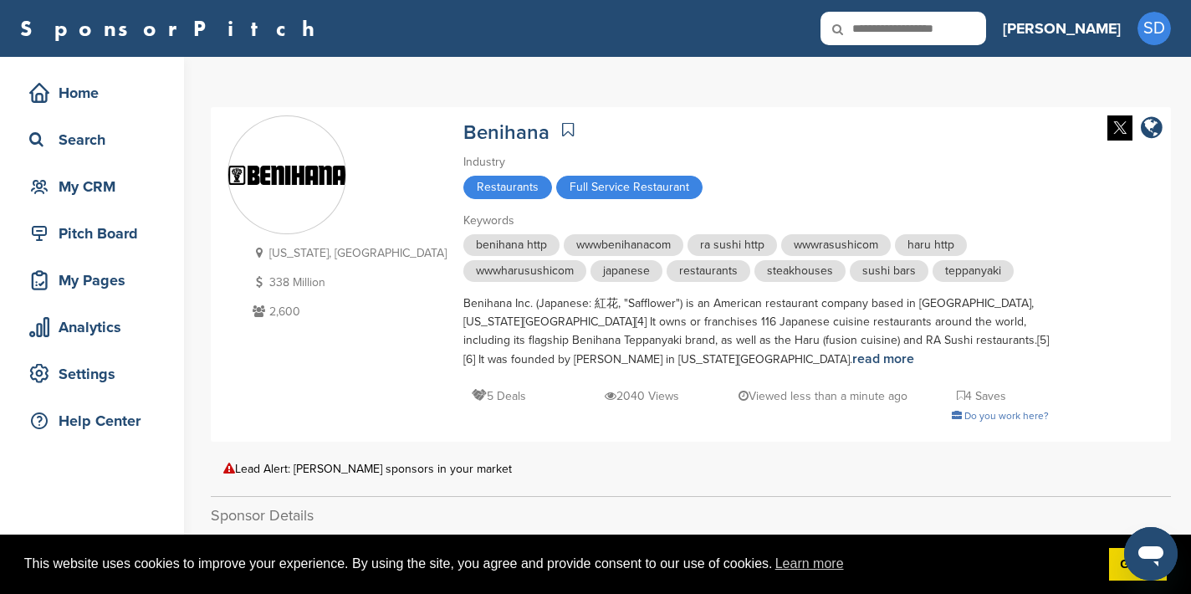
click at [939, 33] on input "text" at bounding box center [903, 28] width 166 height 33
type input "**********"
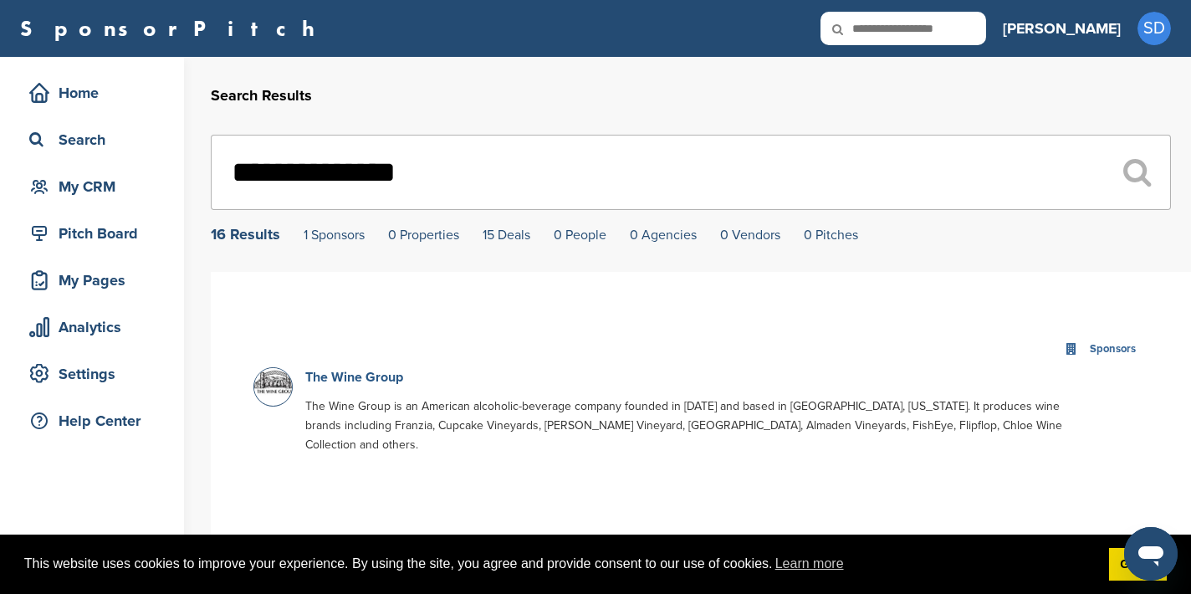
click at [360, 379] on link "The Wine Group" at bounding box center [354, 377] width 98 height 17
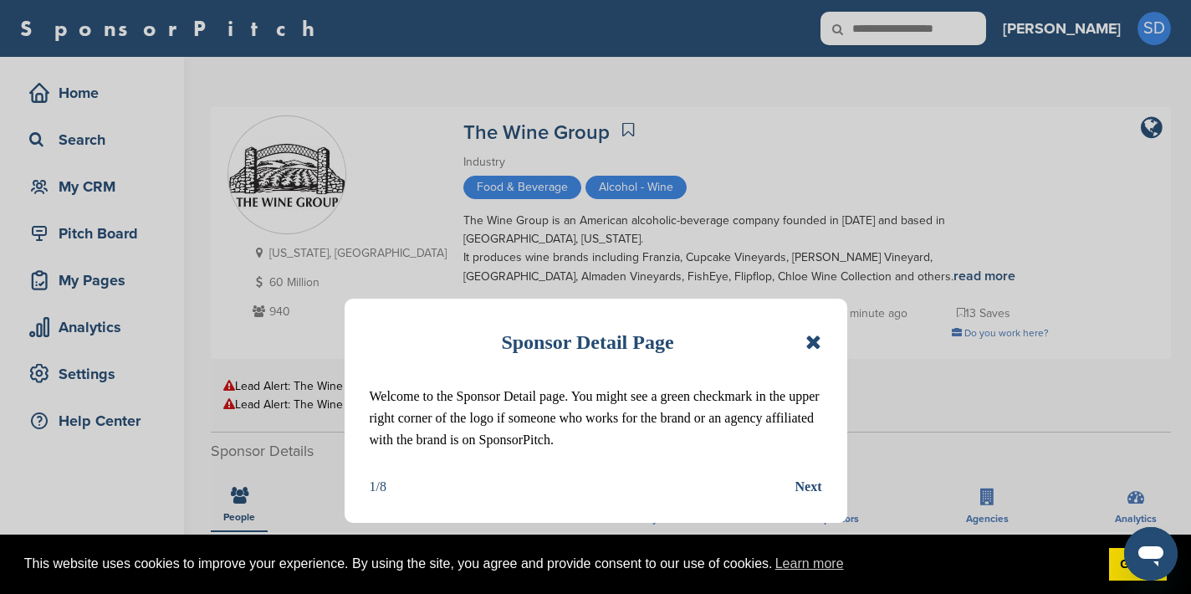
click at [814, 345] on icon at bounding box center [813, 342] width 16 height 20
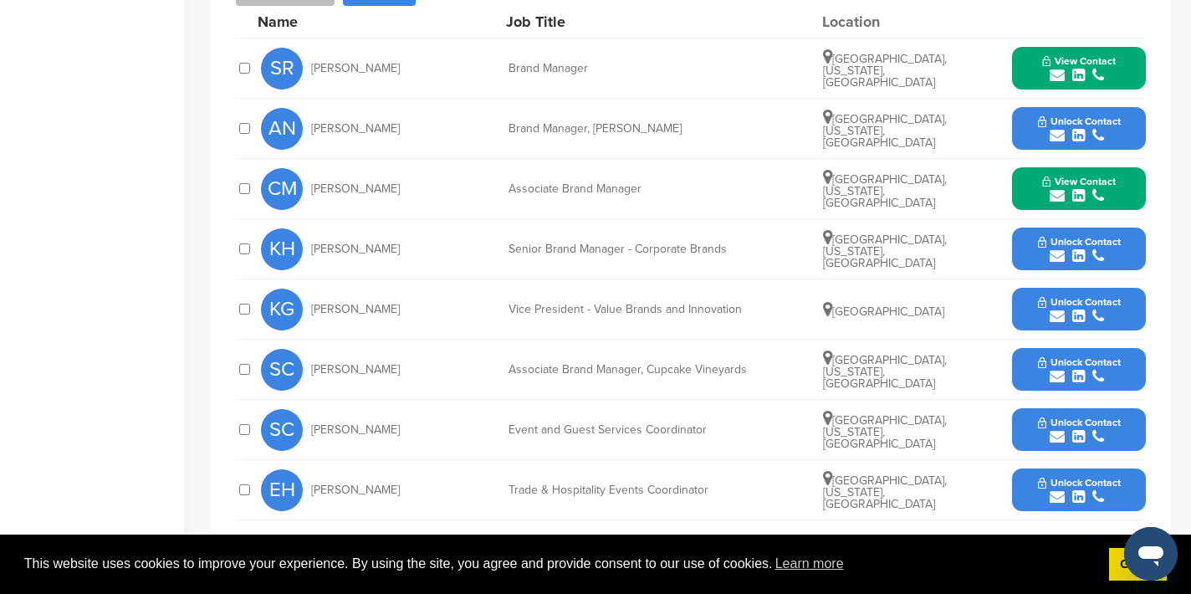
scroll to position [627, 0]
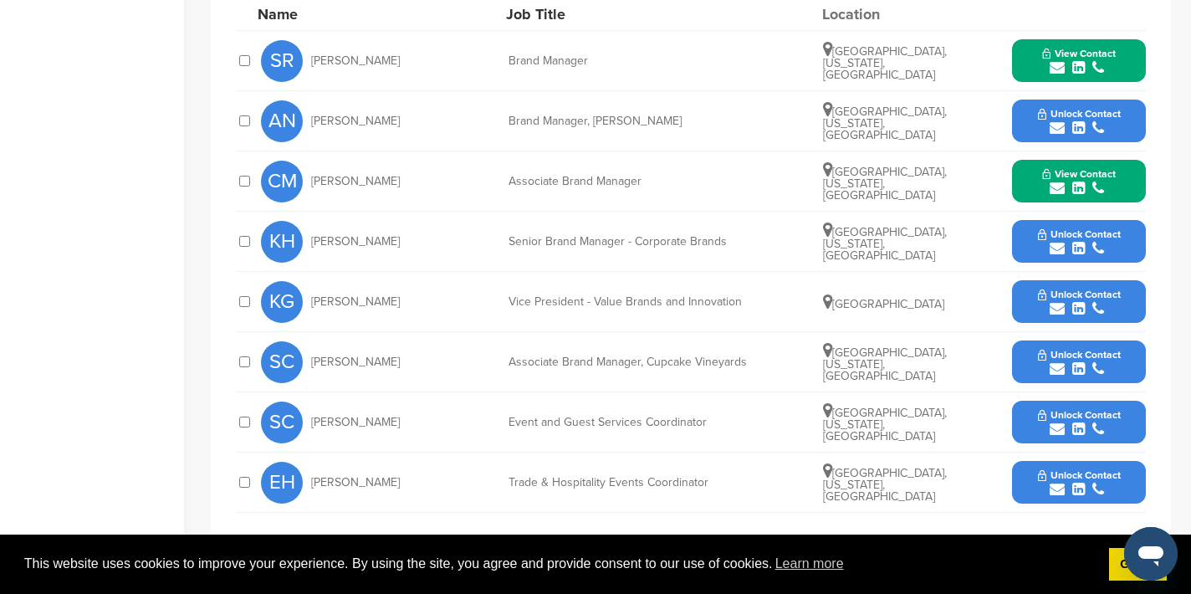
click at [1056, 181] on icon "submit" at bounding box center [1057, 188] width 15 height 15
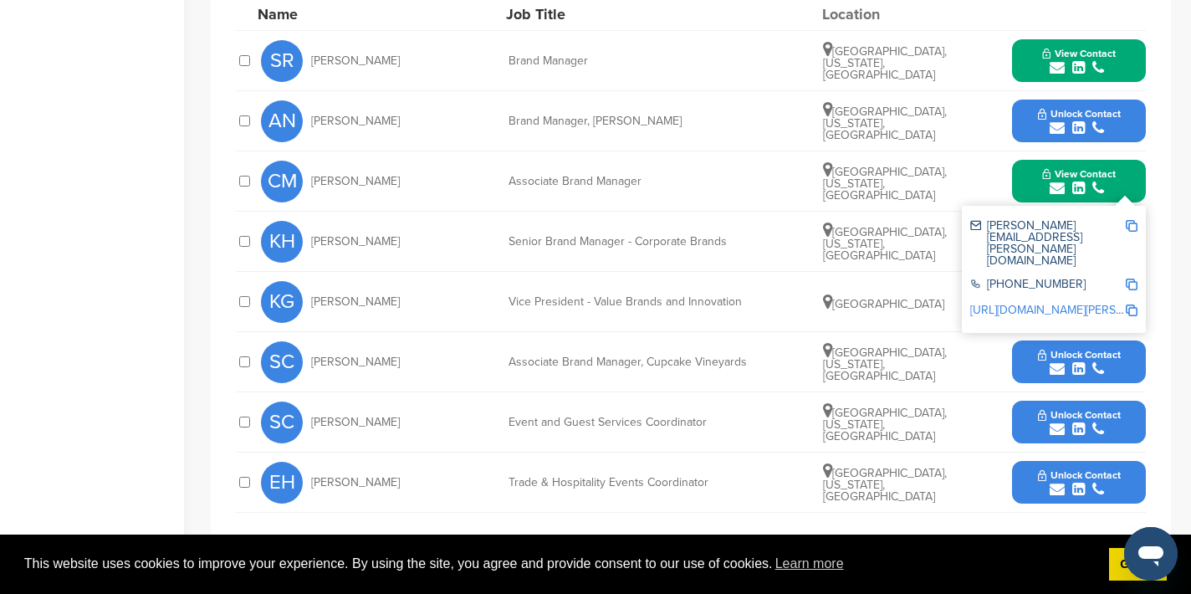
click at [1133, 220] on img at bounding box center [1132, 226] width 12 height 12
click at [1038, 157] on button "View Contact" at bounding box center [1079, 181] width 114 height 50
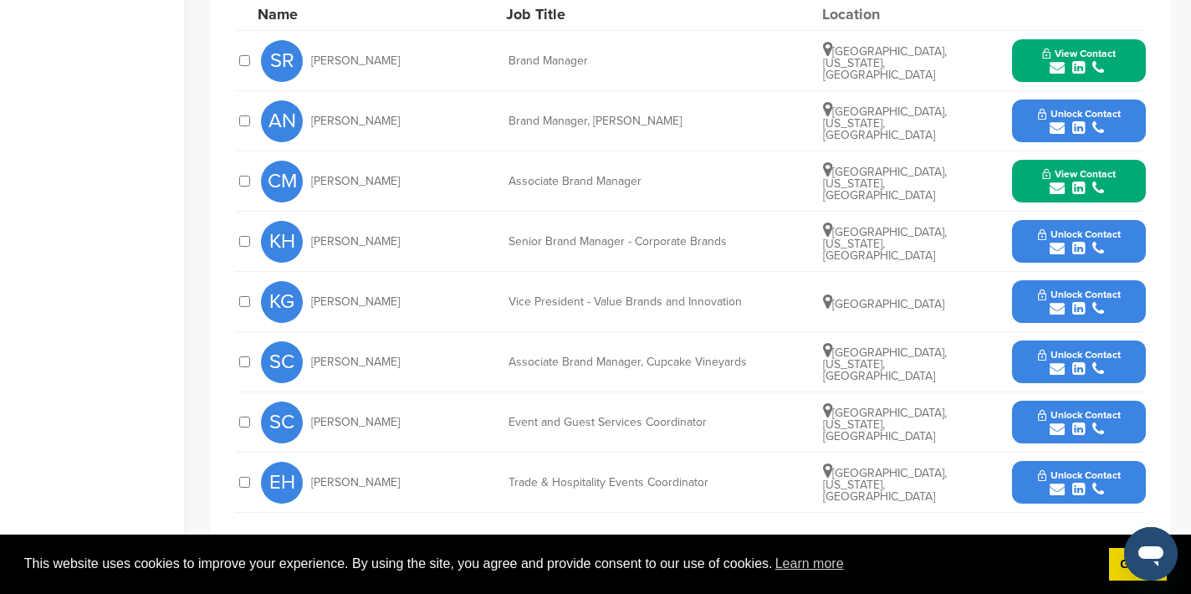
click at [1058, 301] on icon "submit" at bounding box center [1057, 308] width 15 height 15
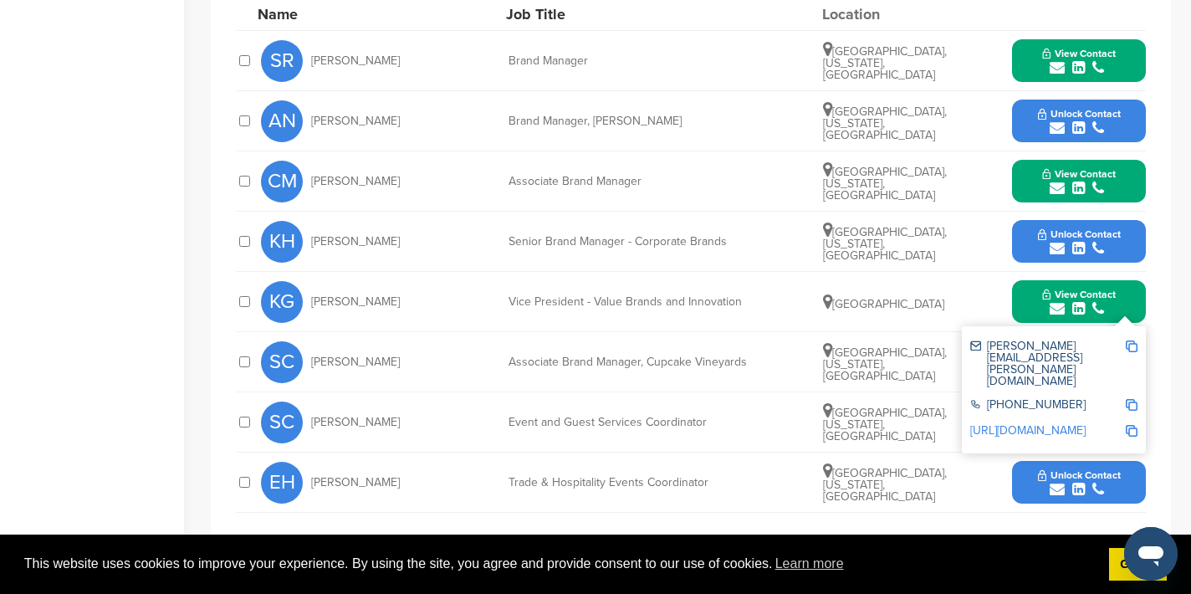
click at [1128, 335] on div "[PERSON_NAME][EMAIL_ADDRESS][PERSON_NAME][DOMAIN_NAME]" at bounding box center [1053, 364] width 167 height 59
click at [1130, 340] on img at bounding box center [1132, 346] width 12 height 12
click at [1025, 289] on button "View Contact" at bounding box center [1079, 302] width 114 height 50
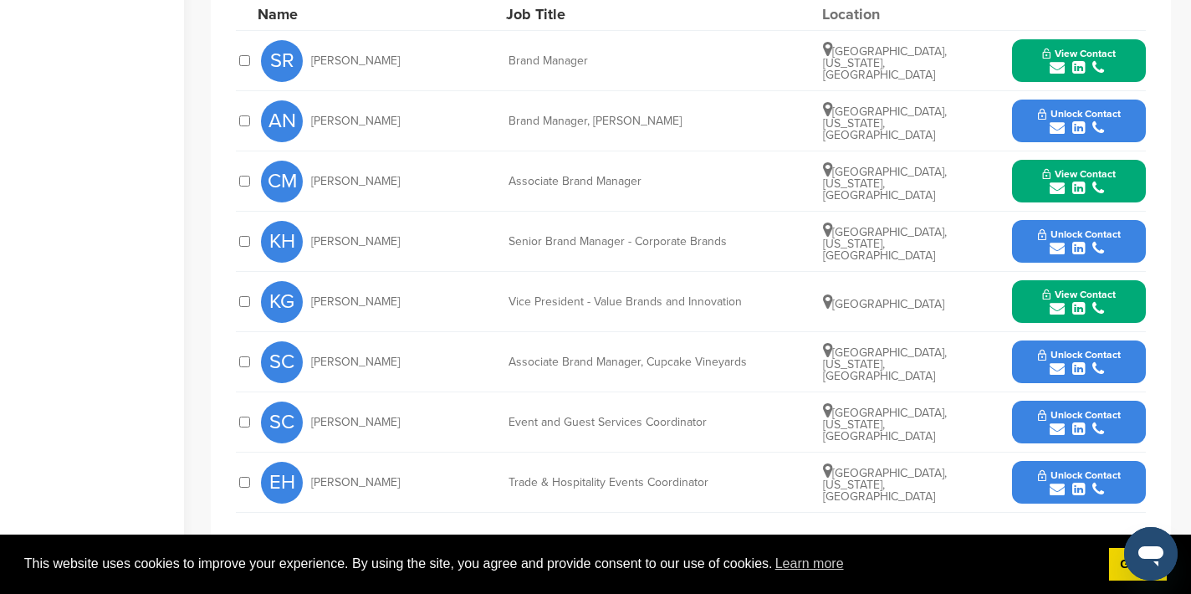
click at [1055, 422] on icon "submit" at bounding box center [1057, 429] width 15 height 15
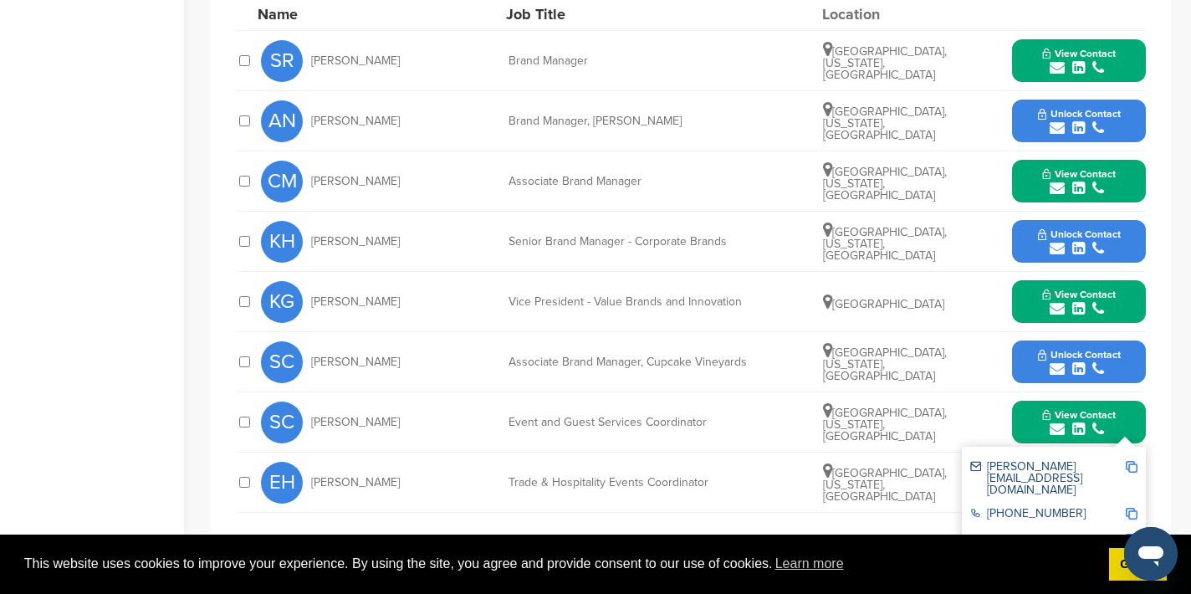
click at [1132, 461] on img at bounding box center [1132, 467] width 12 height 12
click at [1040, 397] on button "View Contact" at bounding box center [1079, 422] width 114 height 50
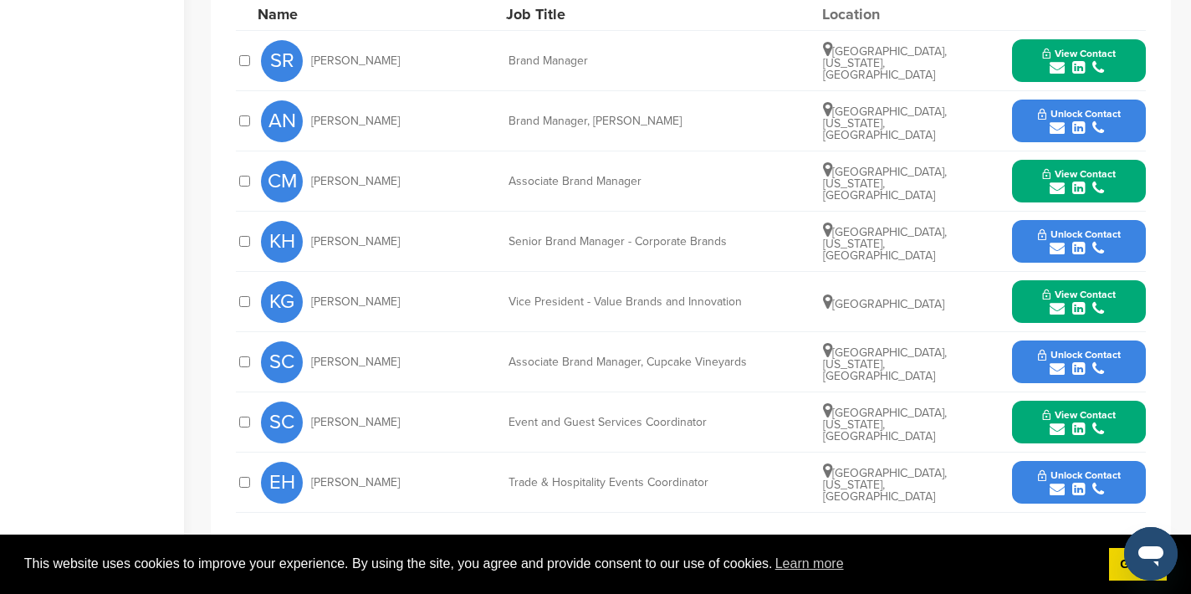
click at [1059, 482] on icon "submit" at bounding box center [1057, 489] width 15 height 15
click at [1129, 521] on img at bounding box center [1132, 527] width 12 height 12
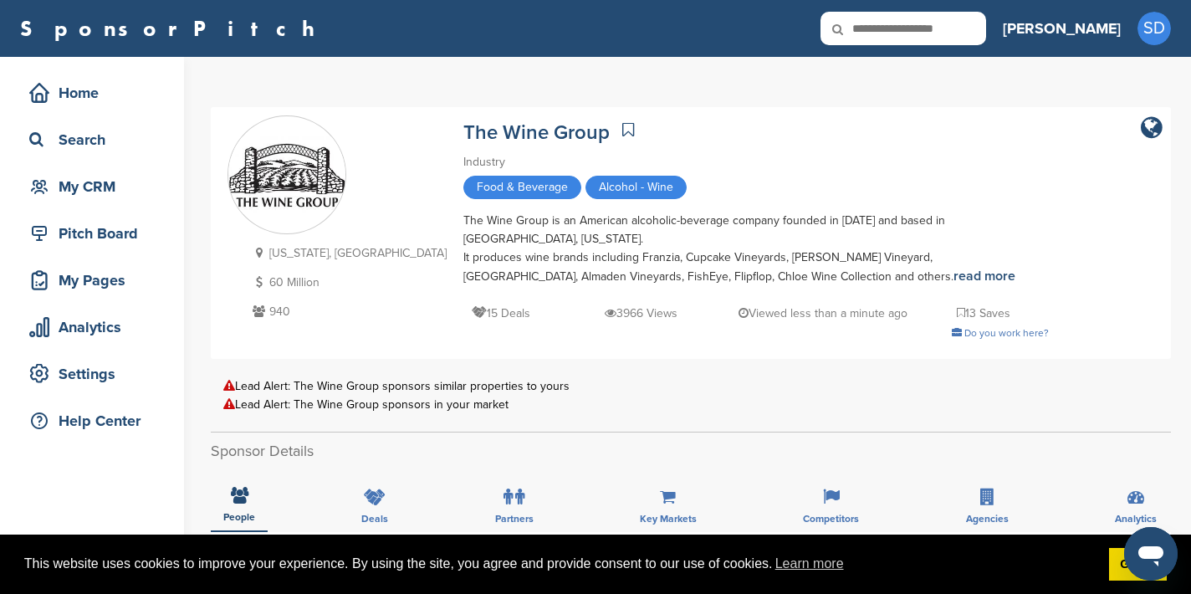
click at [963, 37] on input "text" at bounding box center [903, 28] width 166 height 33
type input "******"
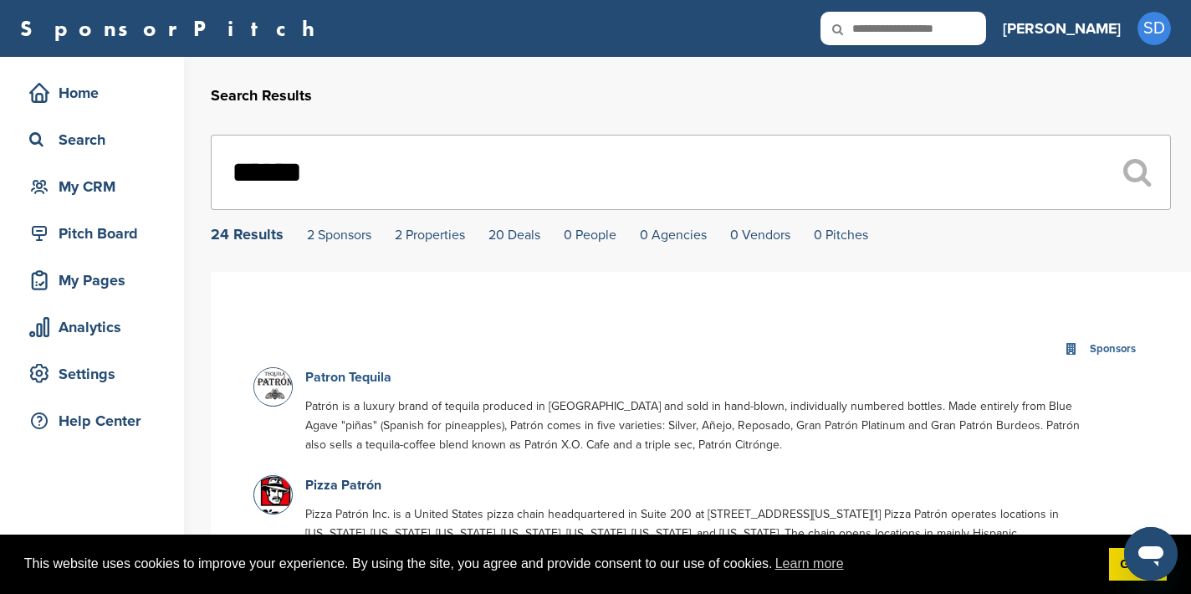
click at [351, 379] on link "Patron Tequila" at bounding box center [348, 377] width 86 height 17
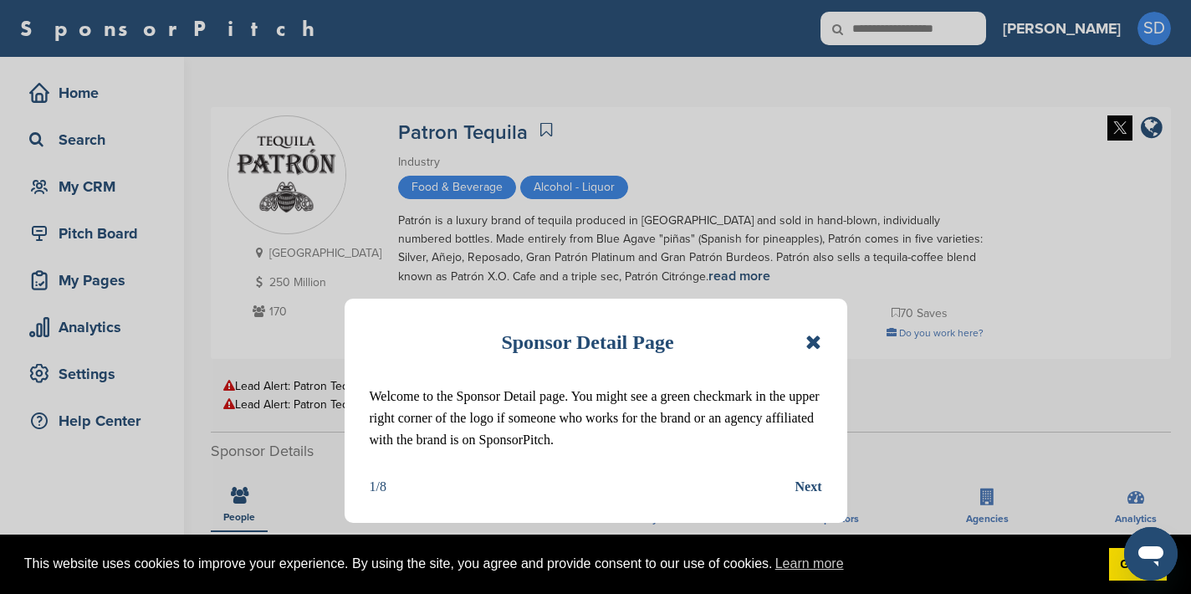
click at [802, 347] on div "Sponsor Detail Page" at bounding box center [596, 342] width 452 height 37
click at [819, 345] on icon at bounding box center [813, 342] width 16 height 20
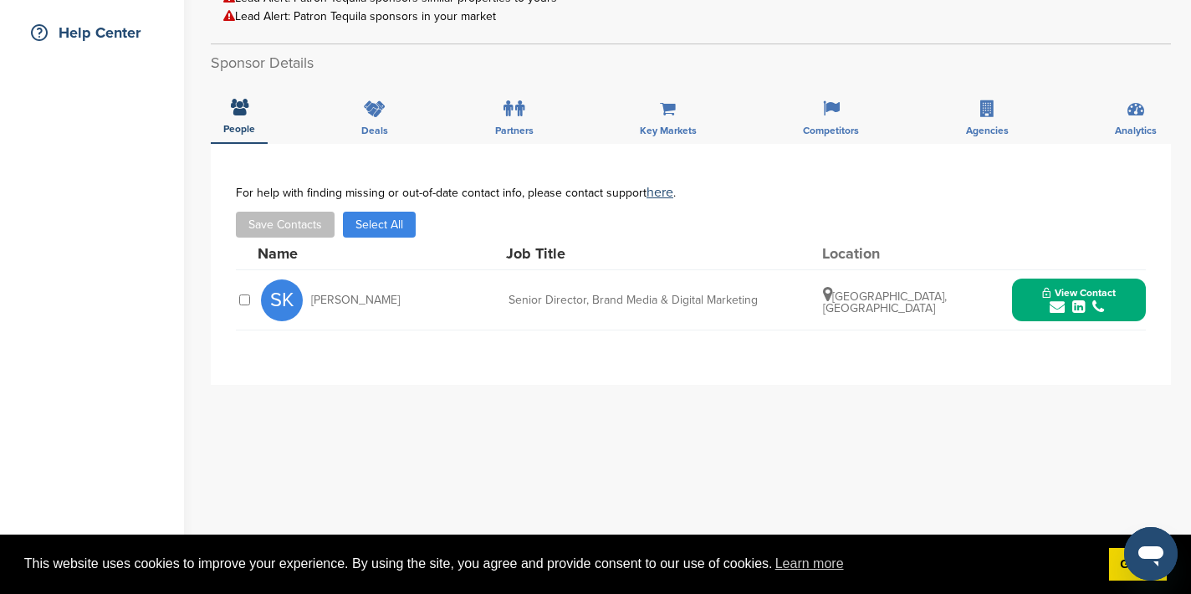
scroll to position [395, 0]
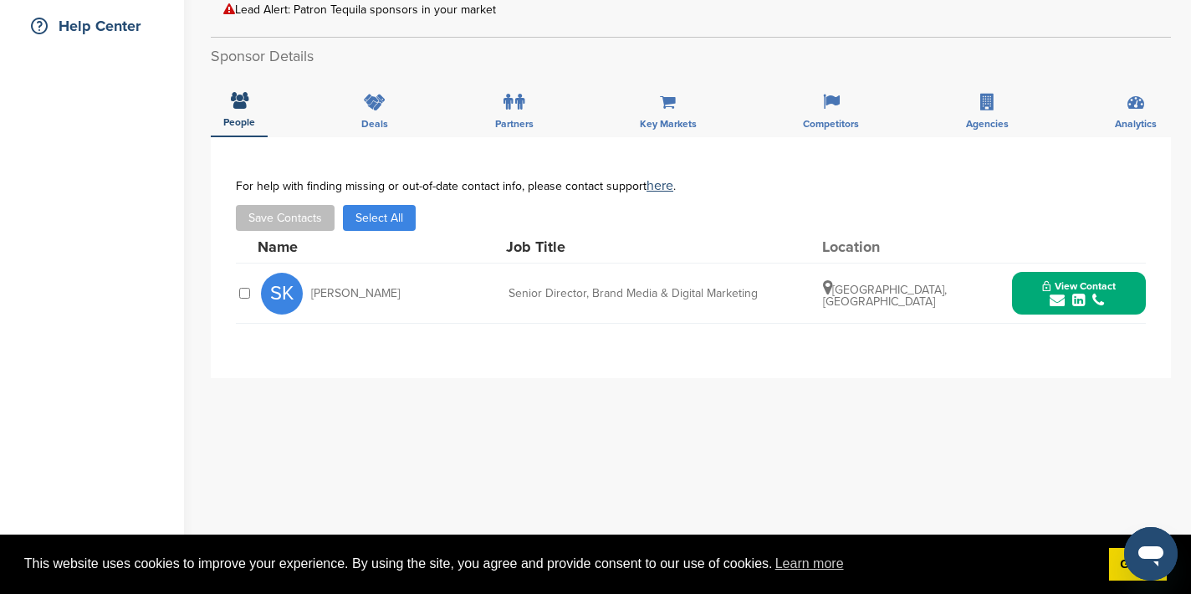
click at [1056, 301] on icon "submit" at bounding box center [1057, 300] width 15 height 15
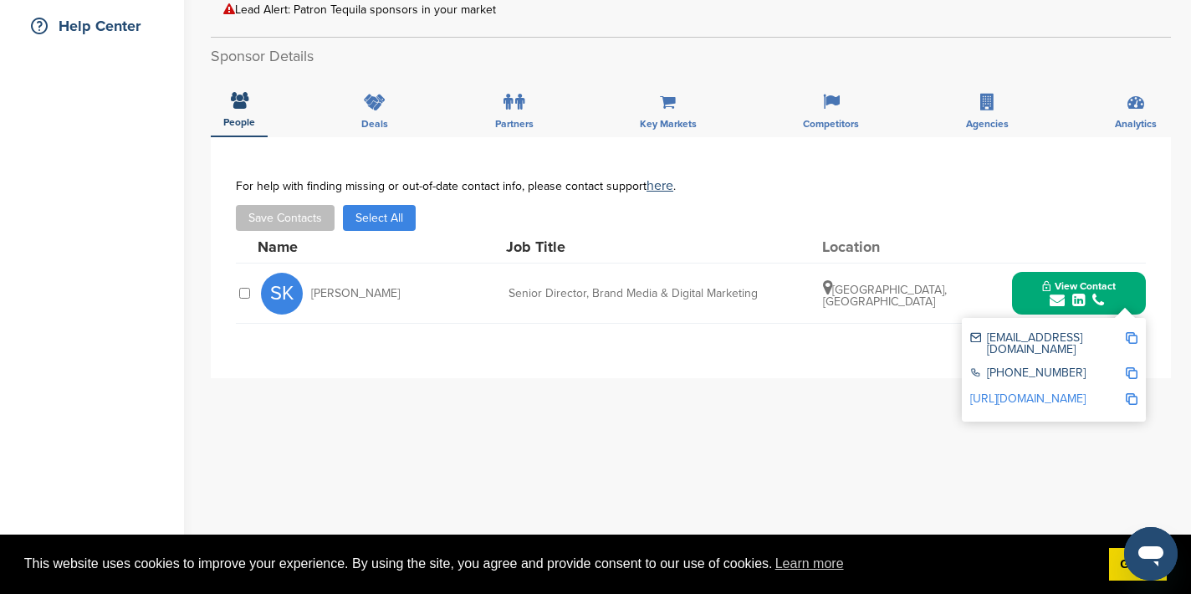
click at [1138, 340] on div "skolber@patronspirits.com +1 702-262-9446 http://www.linkedin.com/in/serenakolb…" at bounding box center [1054, 370] width 184 height 104
click at [1132, 338] on img at bounding box center [1132, 338] width 12 height 12
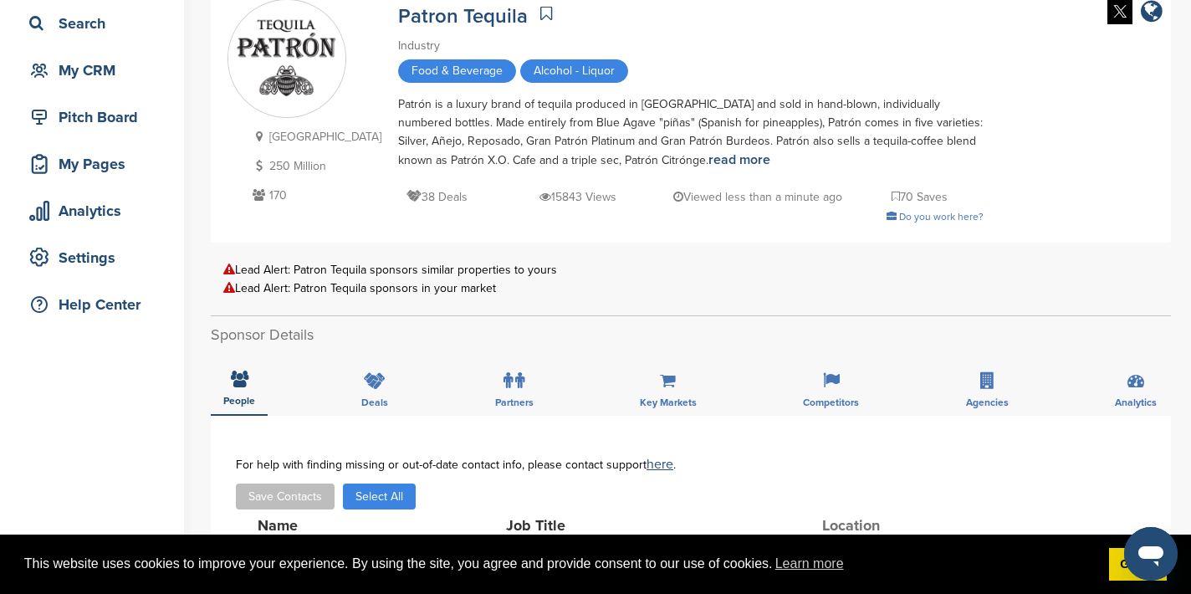
scroll to position [0, 0]
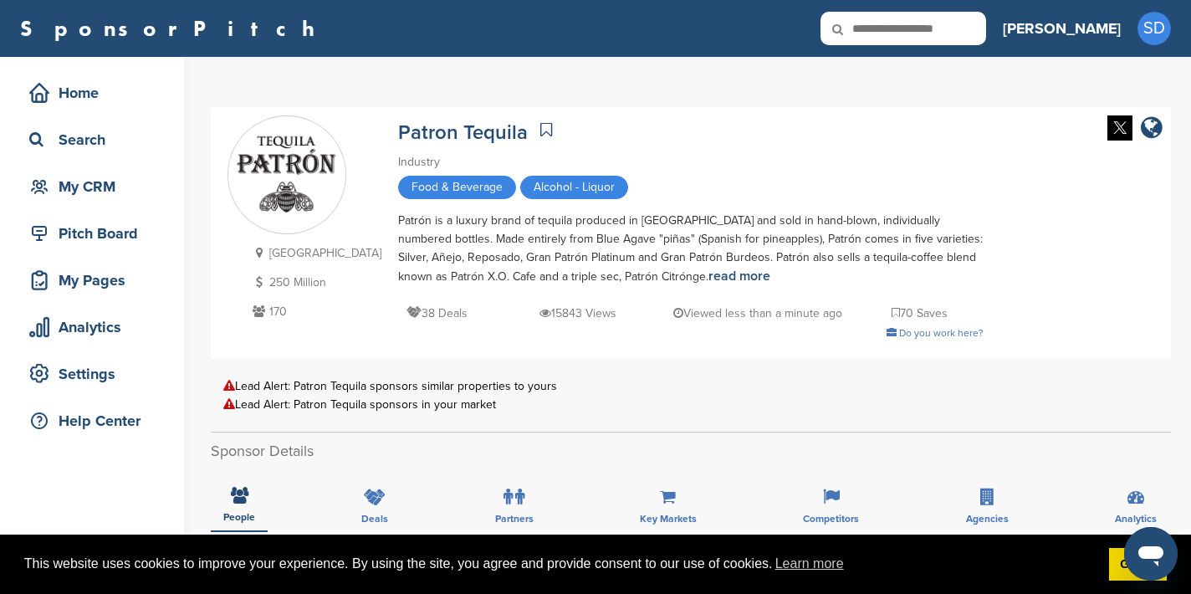
click at [877, 40] on icon at bounding box center [848, 29] width 57 height 35
click at [939, 30] on input "text" at bounding box center [903, 28] width 166 height 33
paste input "**********"
type input "**********"
drag, startPoint x: 1038, startPoint y: 28, endPoint x: 848, endPoint y: 18, distance: 190.2
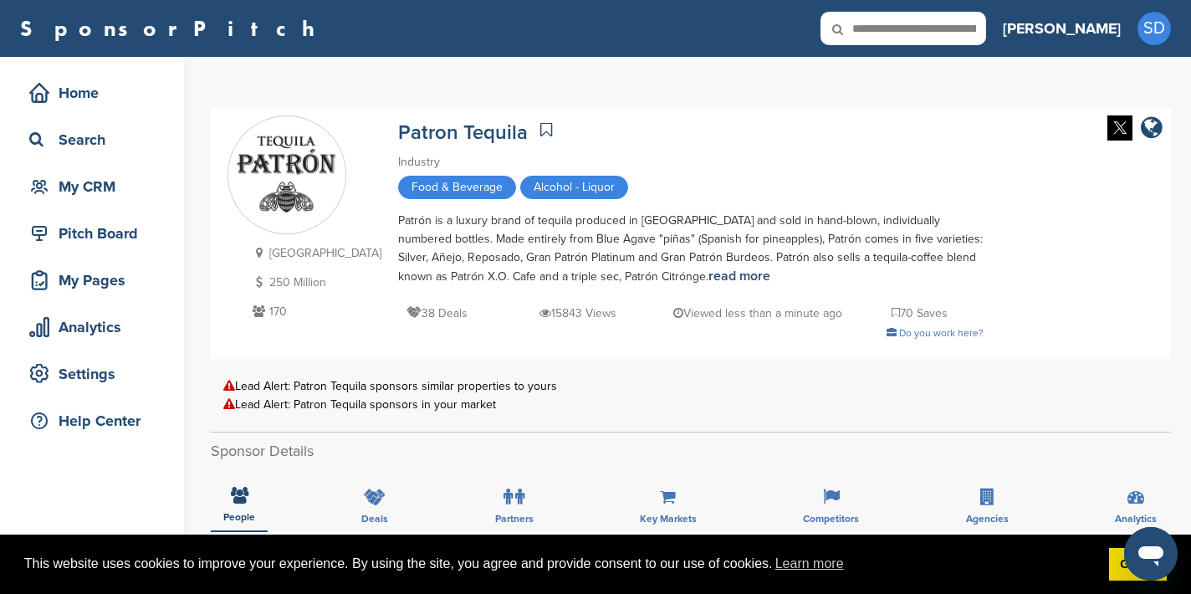
click at [848, 18] on div "SponsorPitch" at bounding box center [503, 28] width 966 height 33
type input "**********"
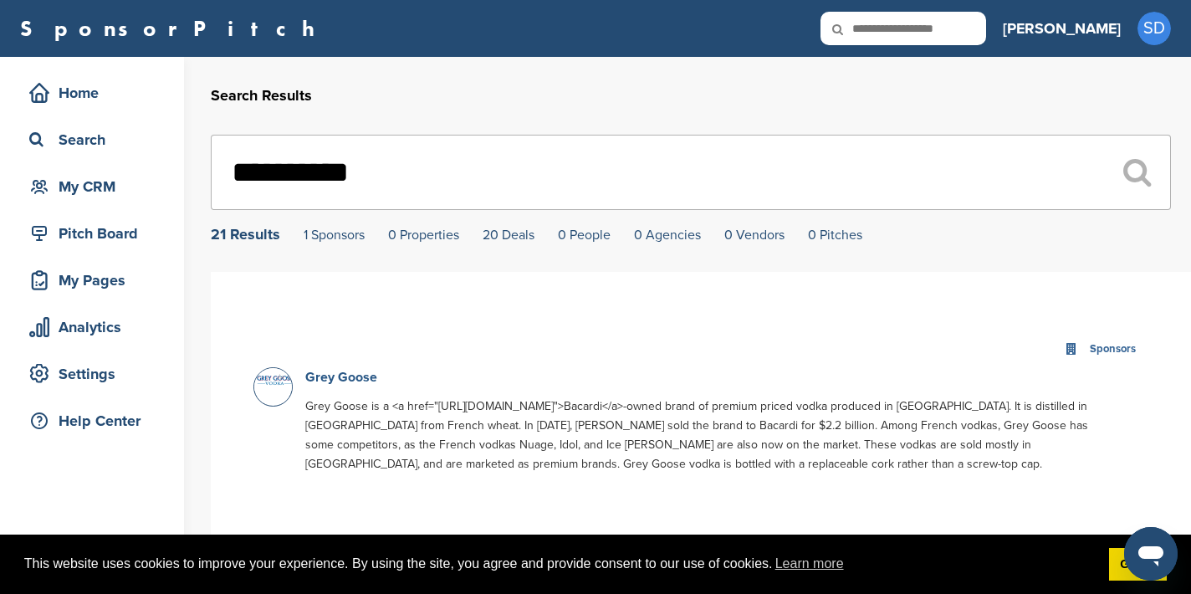
click at [346, 376] on link "Grey Goose" at bounding box center [341, 377] width 72 height 17
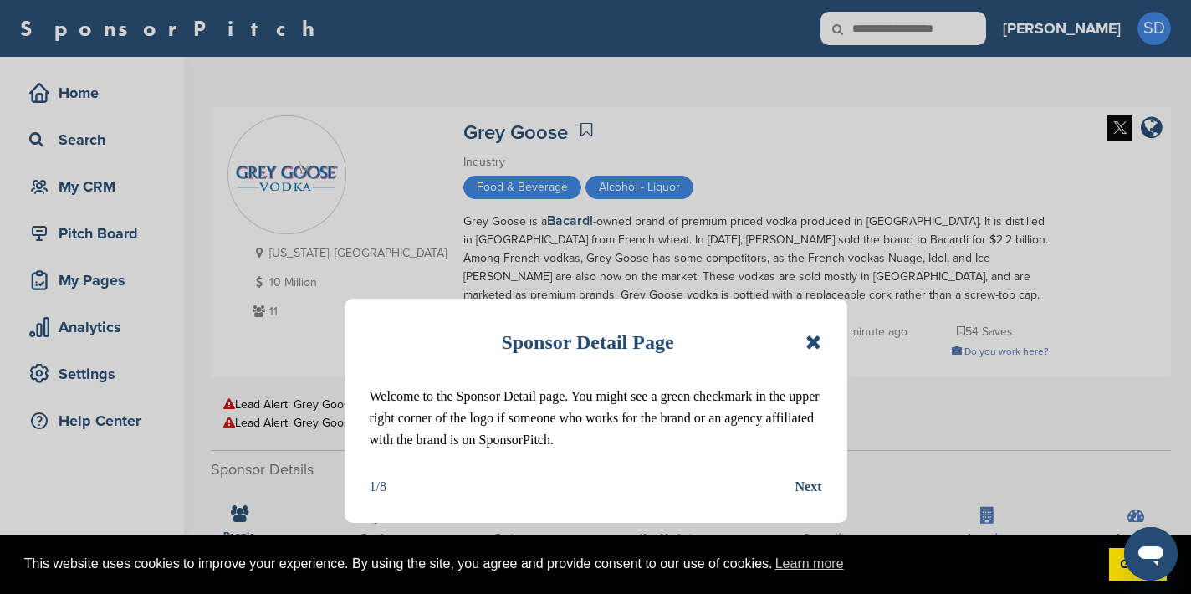
click at [817, 342] on icon at bounding box center [813, 342] width 16 height 20
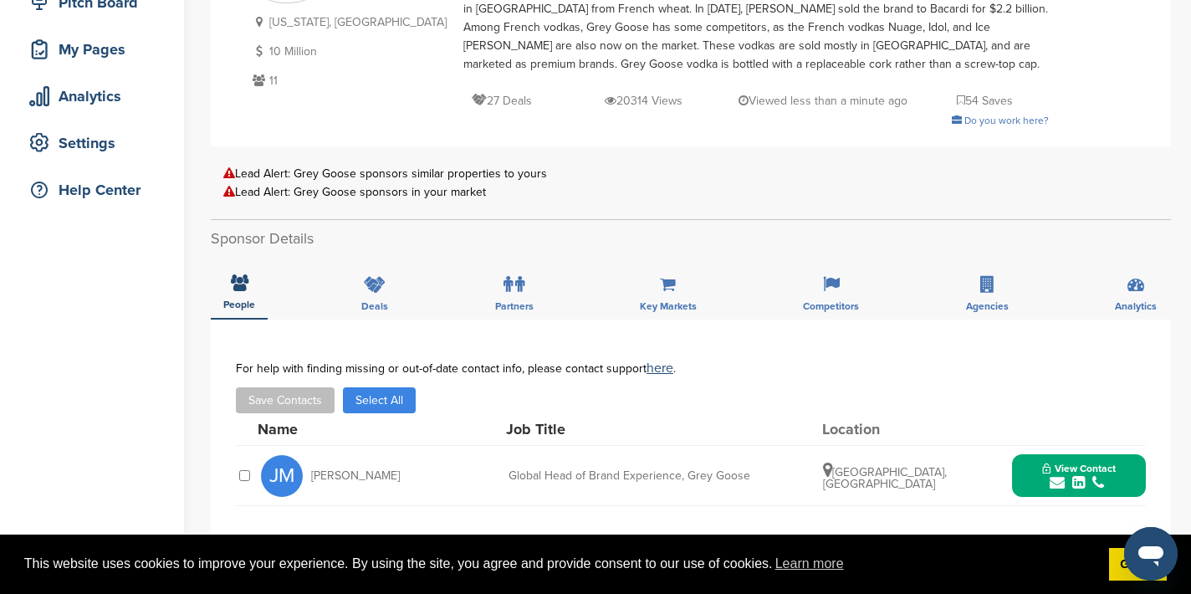
scroll to position [404, 0]
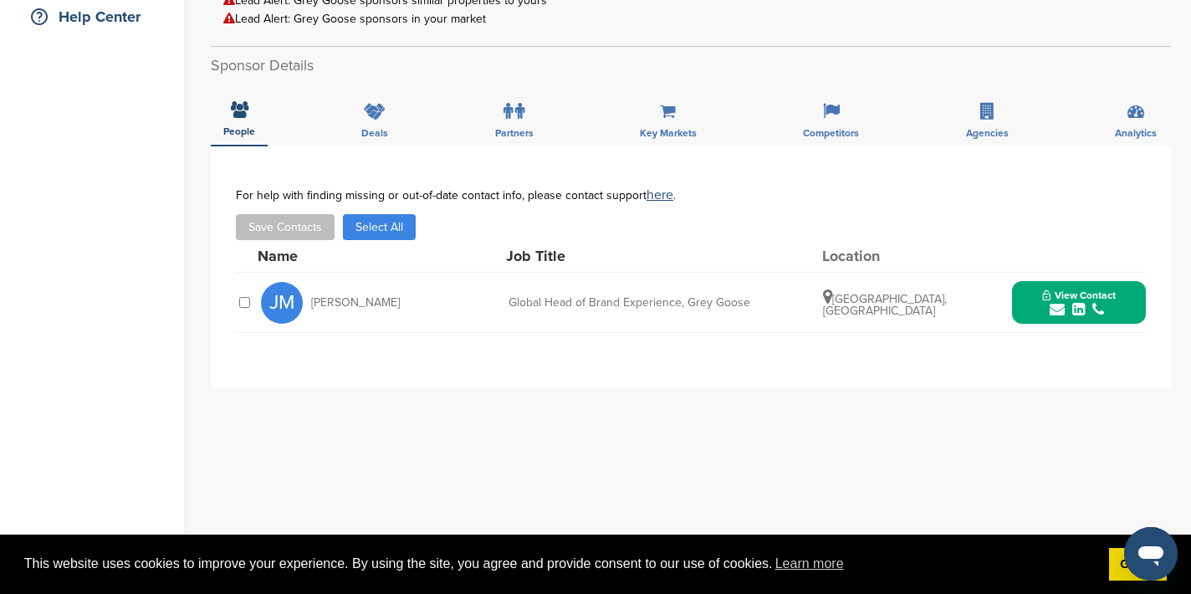
click at [1055, 308] on icon "submit" at bounding box center [1057, 309] width 15 height 15
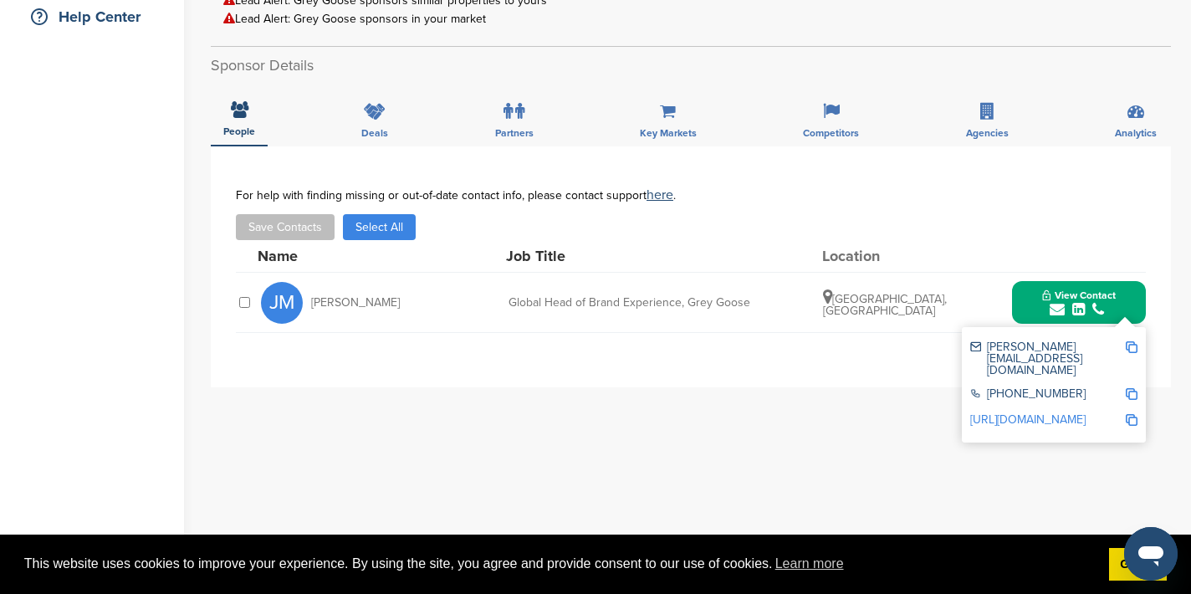
click at [1131, 342] on img at bounding box center [1132, 347] width 12 height 12
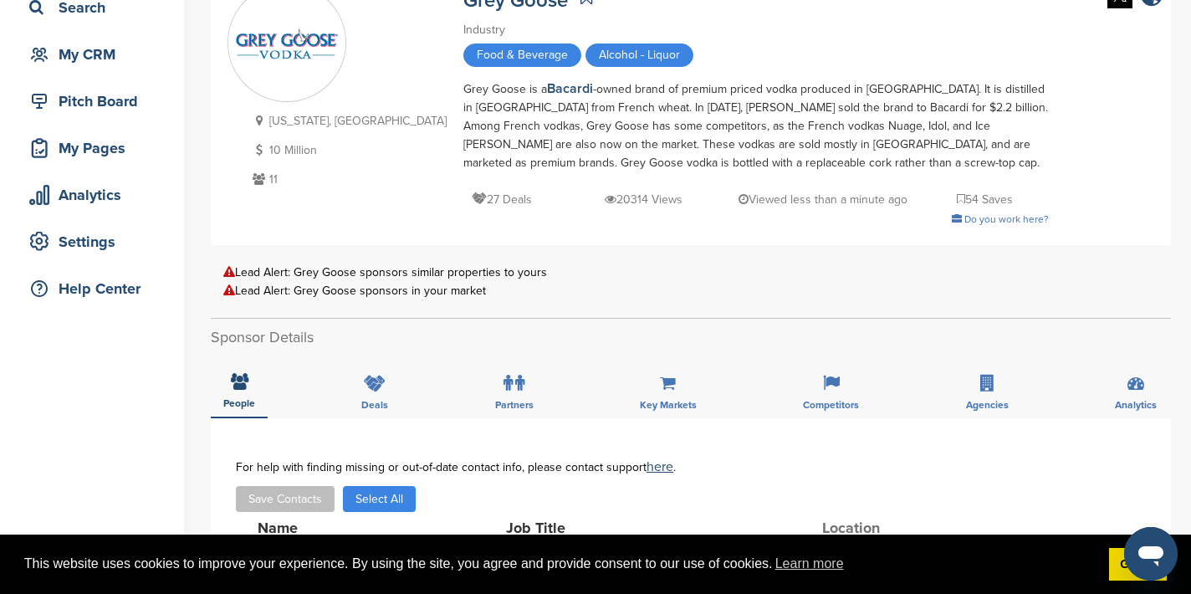
scroll to position [0, 0]
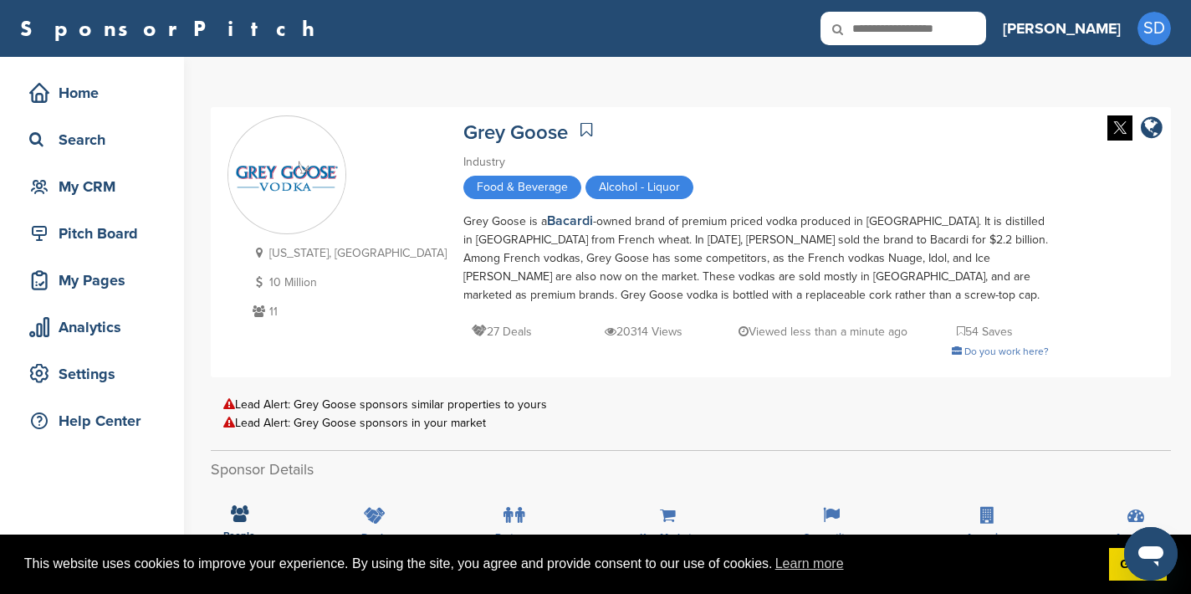
click at [877, 33] on icon at bounding box center [848, 29] width 57 height 35
click at [938, 35] on input "text" at bounding box center [903, 28] width 166 height 33
type input "*******"
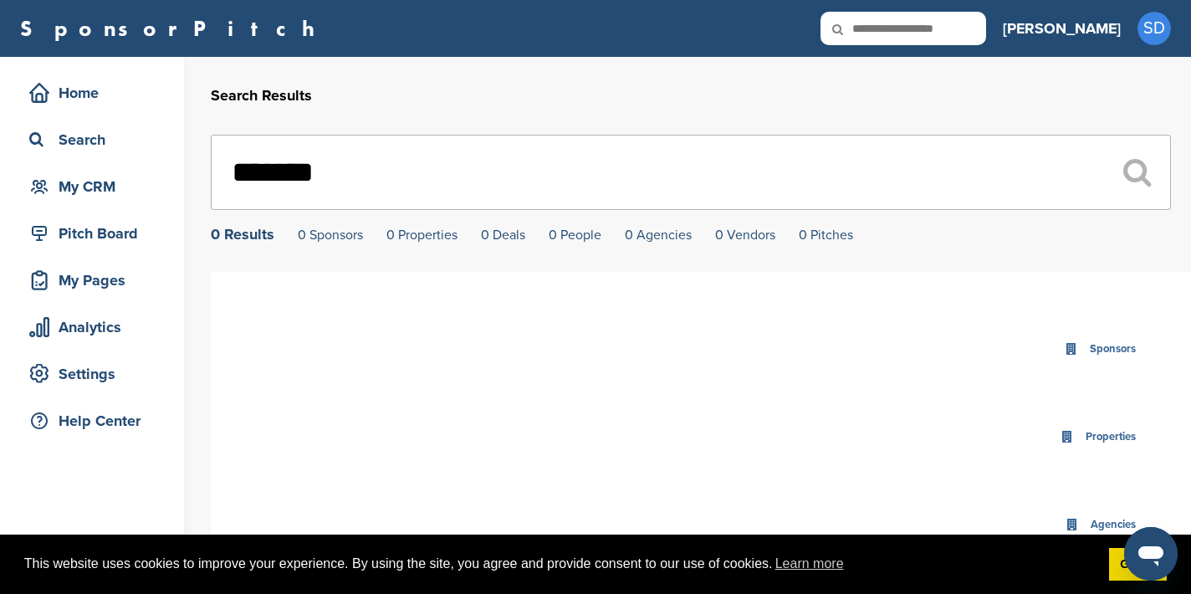
click at [333, 172] on input "*******" at bounding box center [691, 172] width 960 height 75
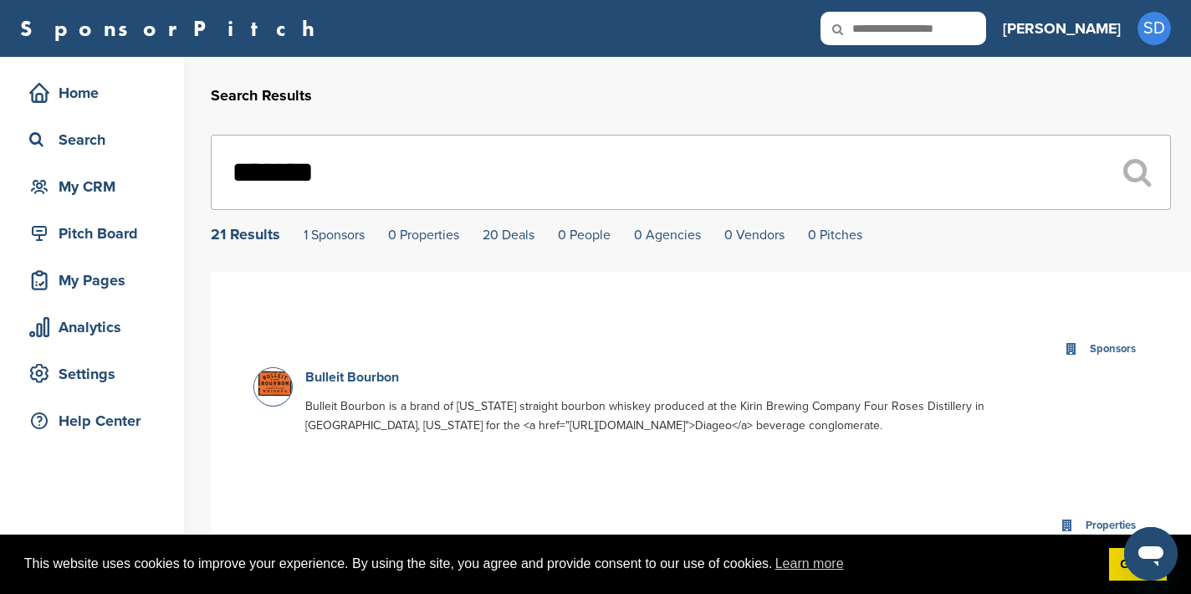
type input "*******"
click at [344, 376] on link "Bulleit Bourbon" at bounding box center [352, 377] width 94 height 17
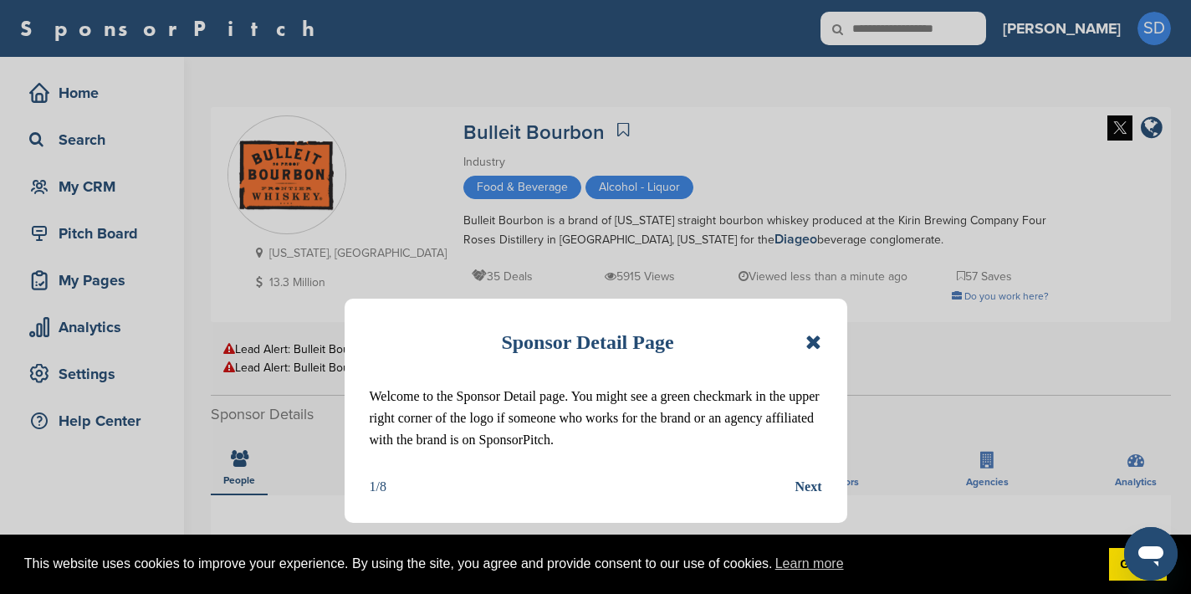
click at [818, 338] on icon at bounding box center [813, 342] width 16 height 20
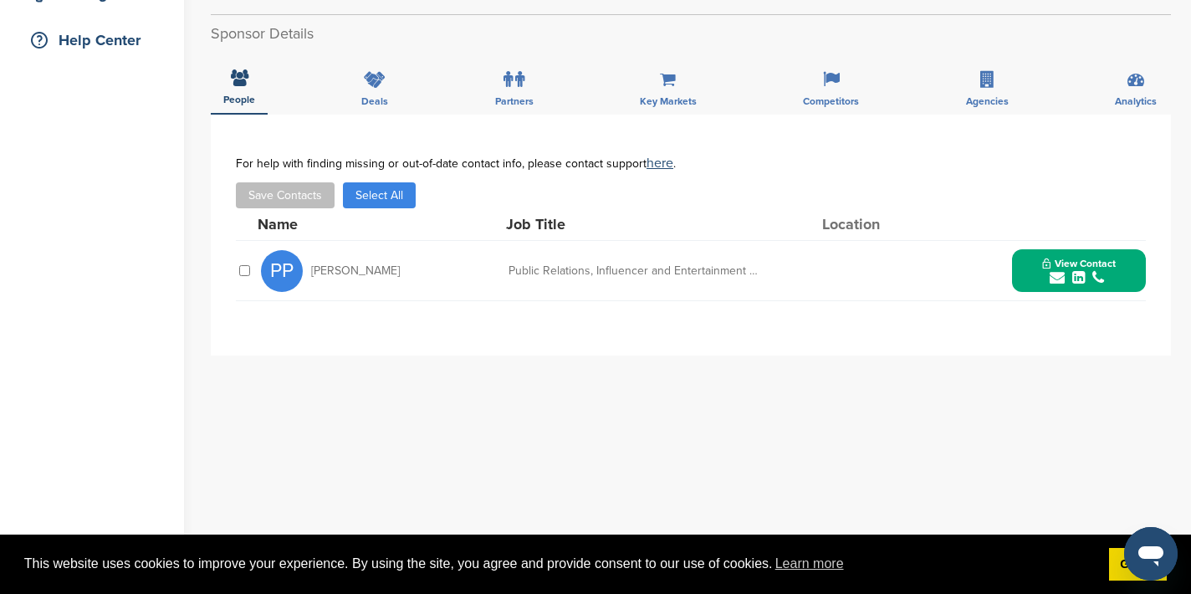
scroll to position [383, 0]
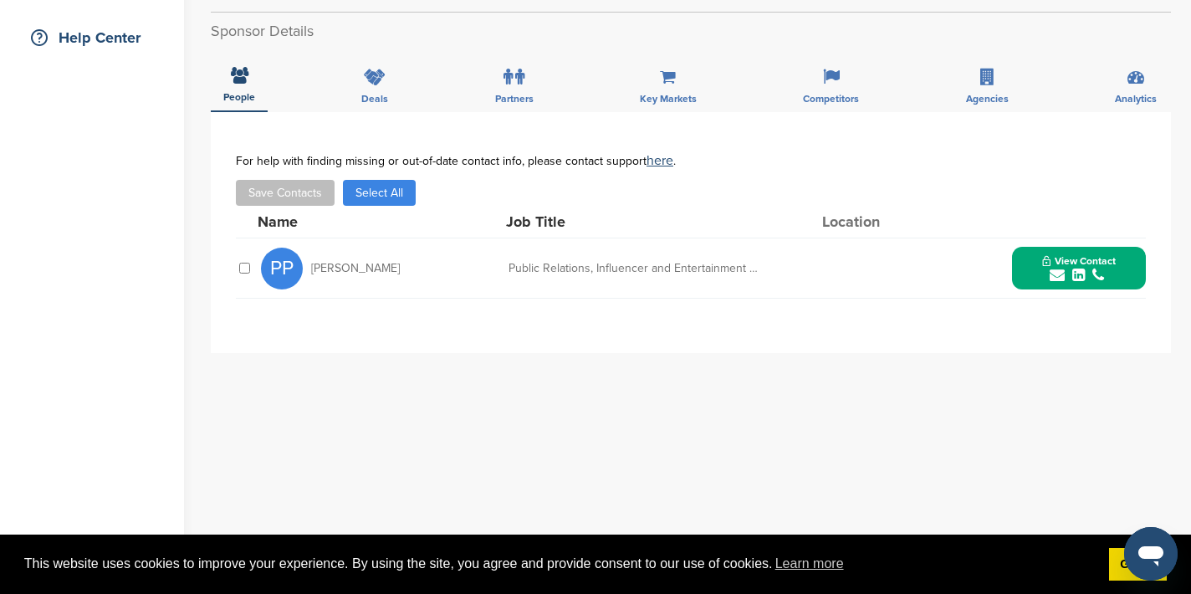
click at [1057, 277] on icon "submit" at bounding box center [1057, 275] width 15 height 15
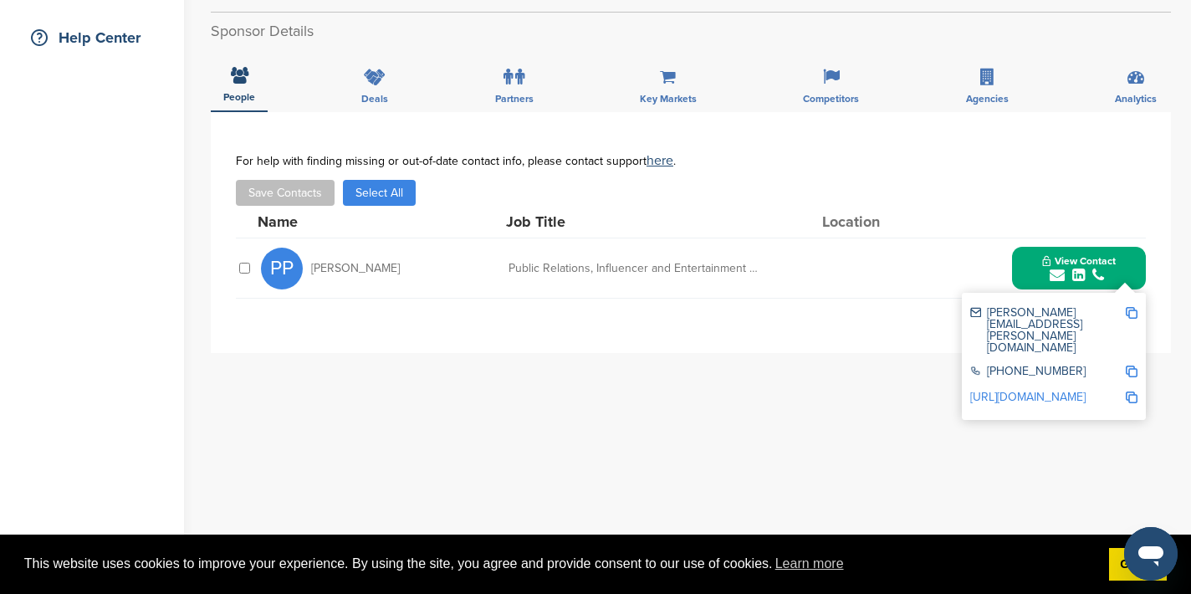
click at [1128, 311] on img at bounding box center [1132, 313] width 12 height 12
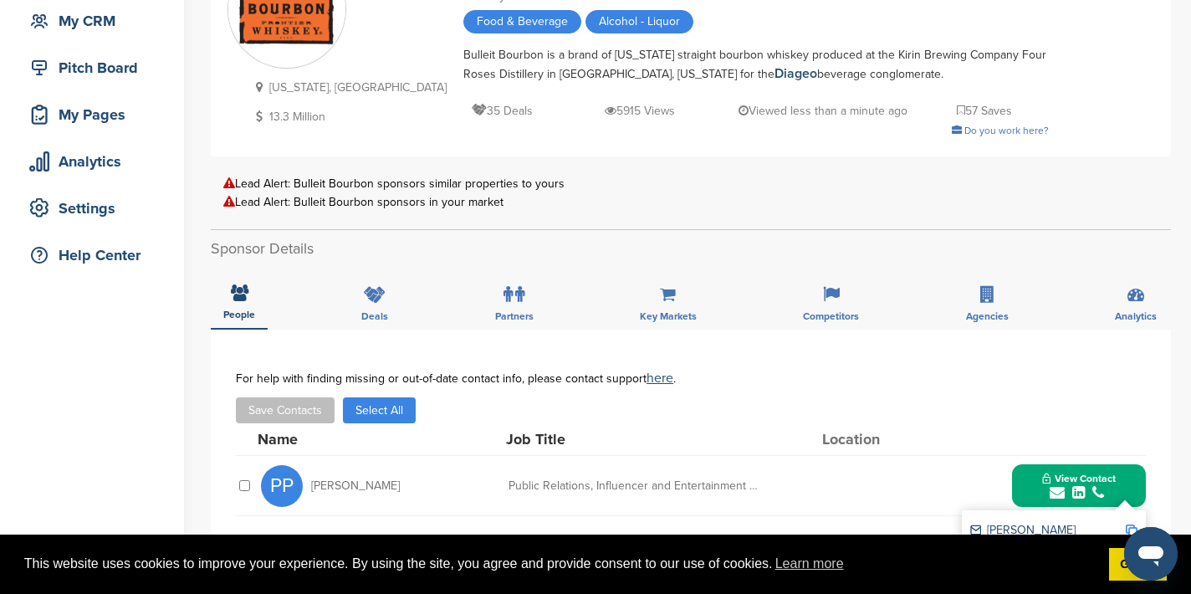
scroll to position [0, 0]
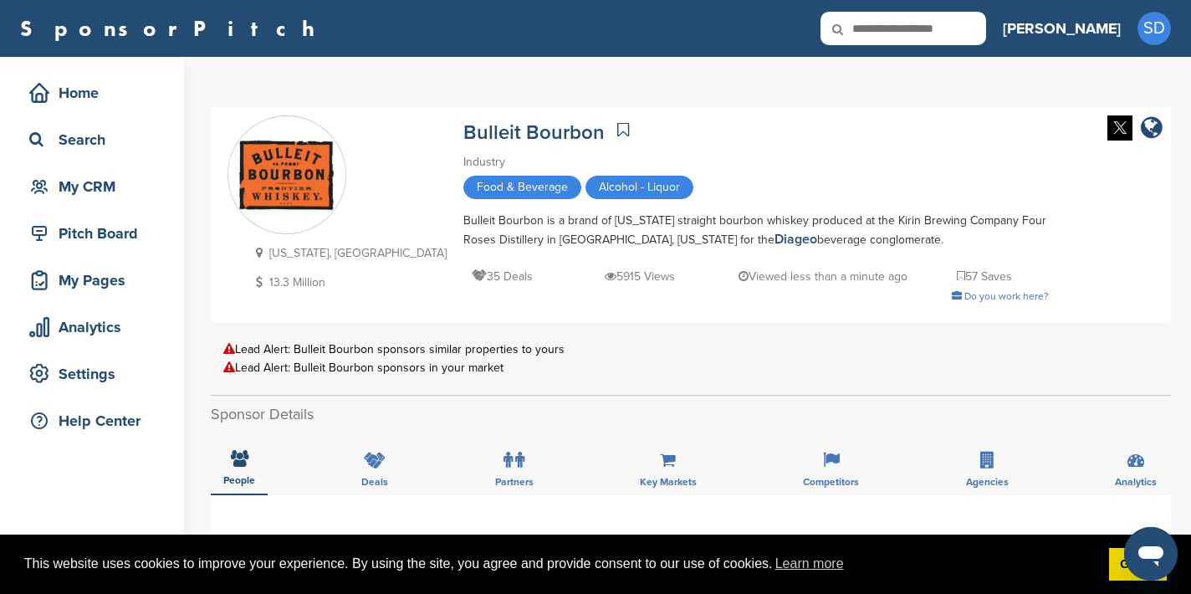
click at [986, 30] on input "text" at bounding box center [903, 28] width 166 height 33
type input "**********"
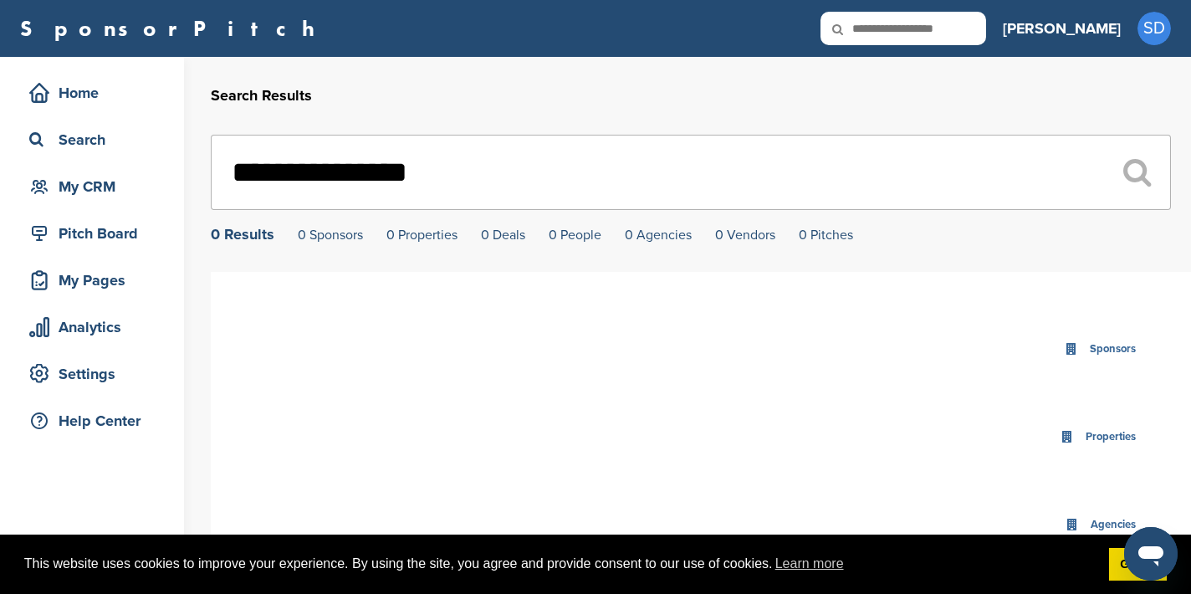
click at [963, 37] on input "text" at bounding box center [903, 28] width 166 height 33
type input "**********"
click at [963, 28] on input "text" at bounding box center [903, 28] width 166 height 33
type input "******"
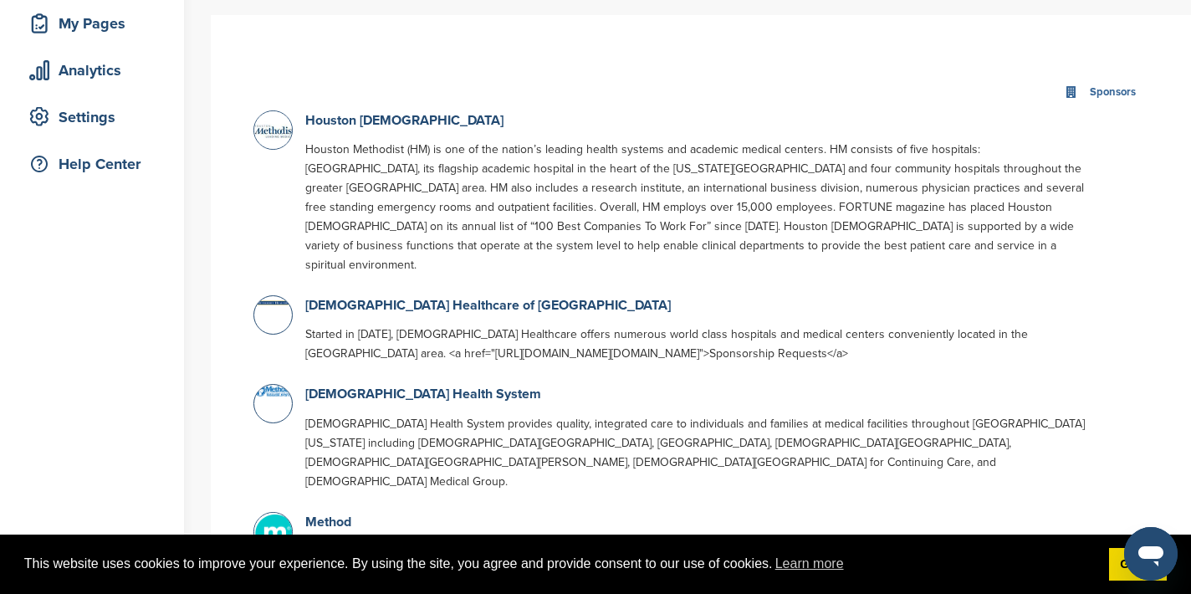
scroll to position [260, 0]
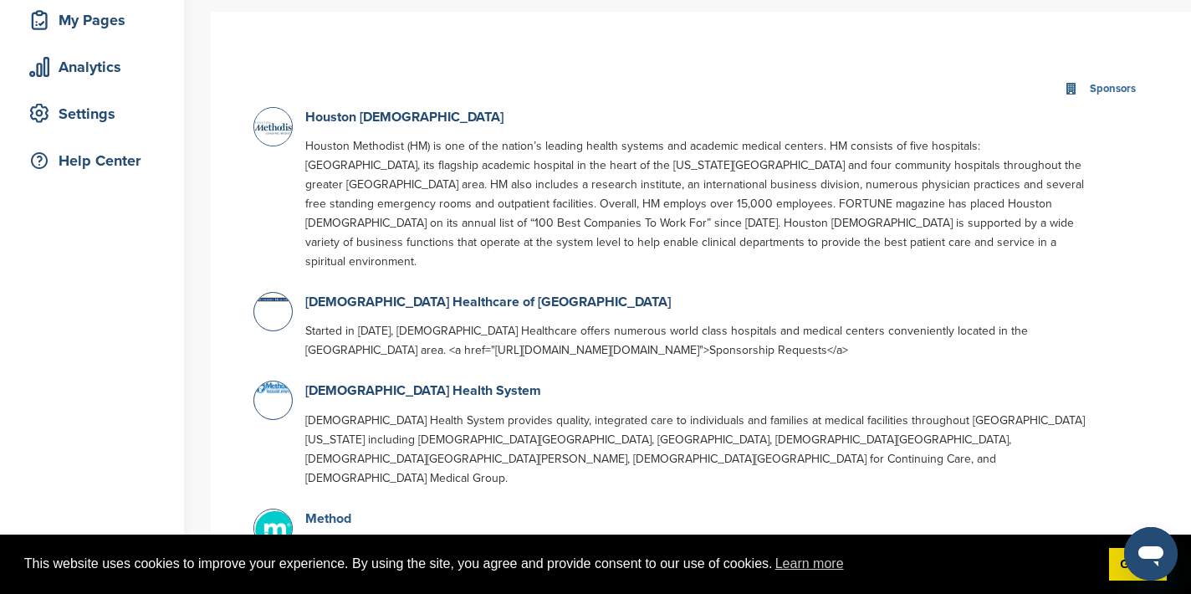
click at [334, 510] on link "Method" at bounding box center [328, 518] width 46 height 17
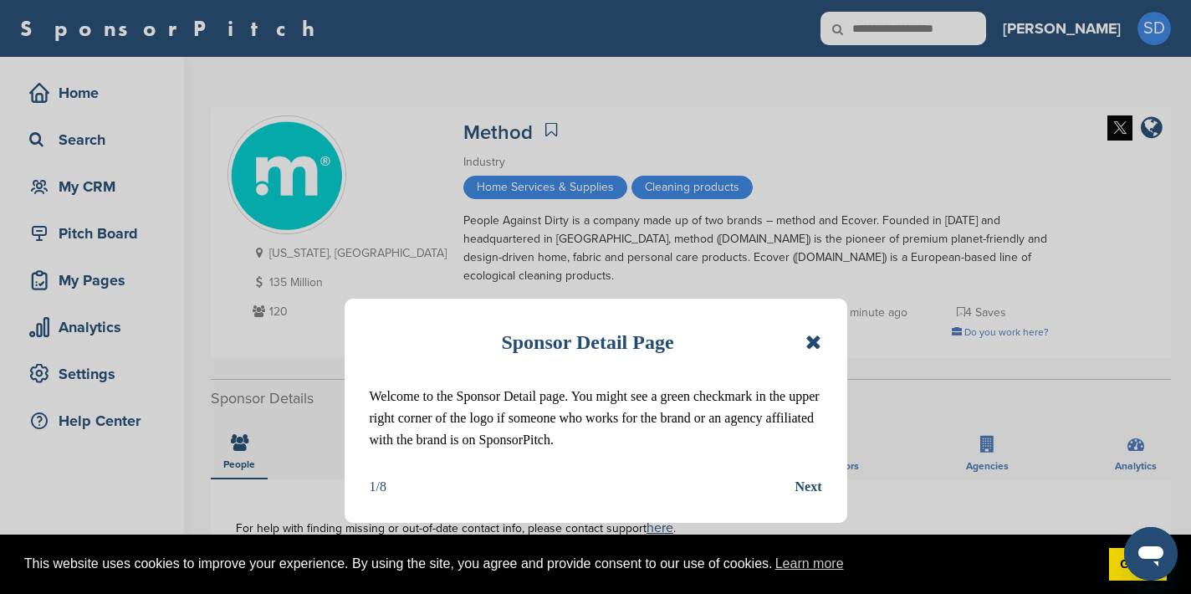
click at [820, 340] on icon at bounding box center [813, 342] width 16 height 20
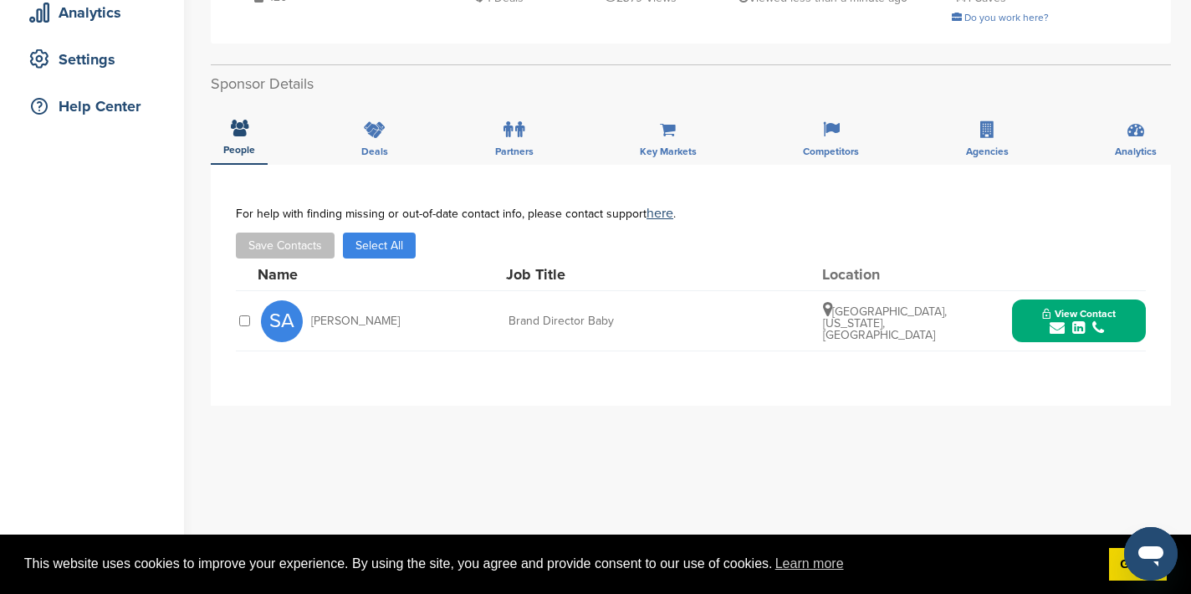
scroll to position [387, 0]
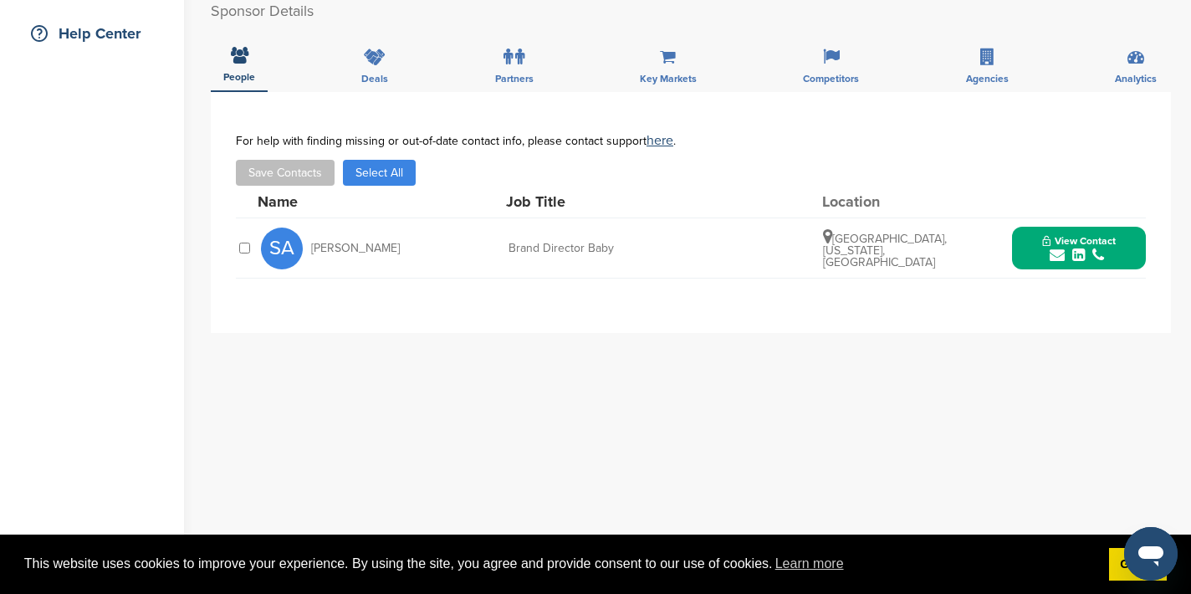
click at [1060, 258] on icon "submit" at bounding box center [1057, 255] width 15 height 15
click at [1131, 296] on img at bounding box center [1132, 293] width 12 height 12
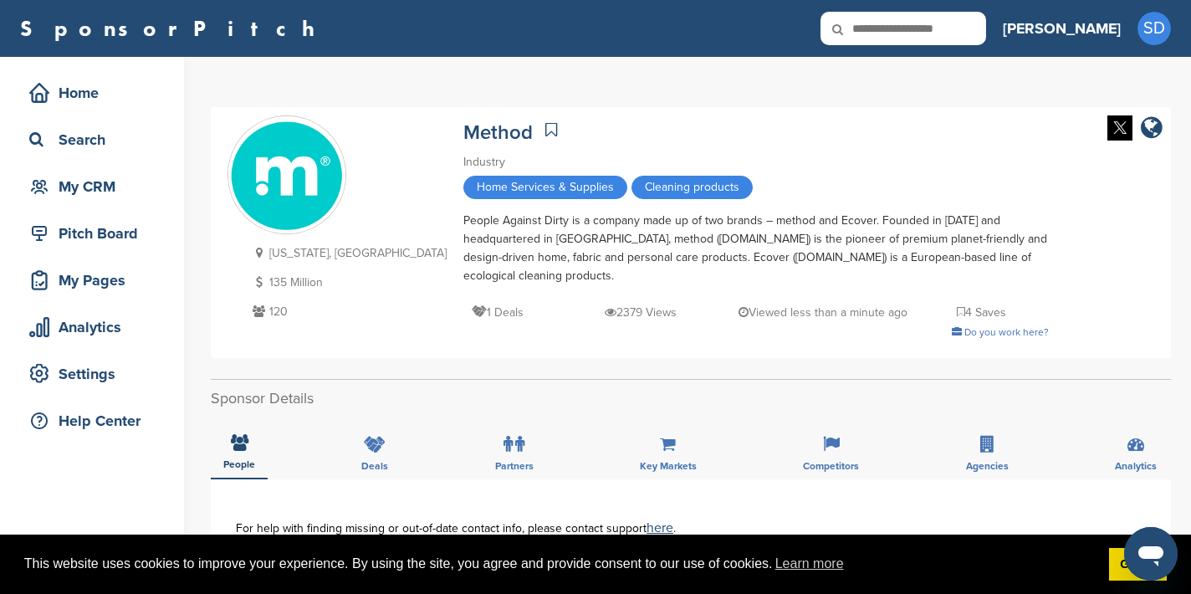
click at [953, 33] on input "text" at bounding box center [903, 28] width 166 height 33
type input "**********"
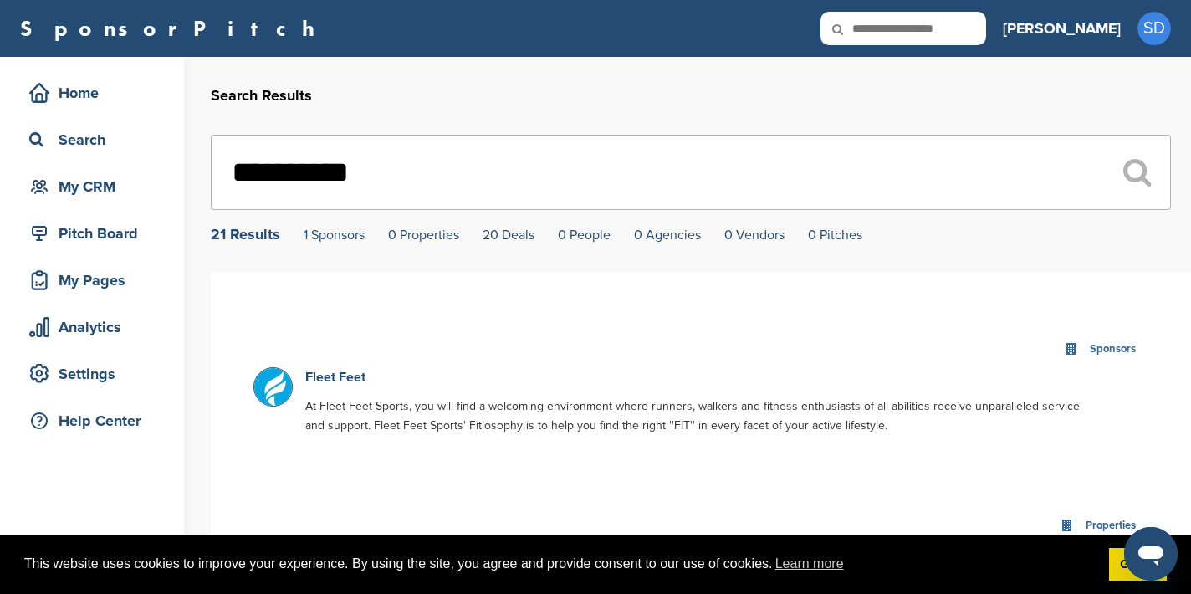
click at [317, 370] on p "Fleet Feet" at bounding box center [699, 377] width 789 height 21
click at [319, 378] on link "Fleet Feet" at bounding box center [335, 377] width 60 height 17
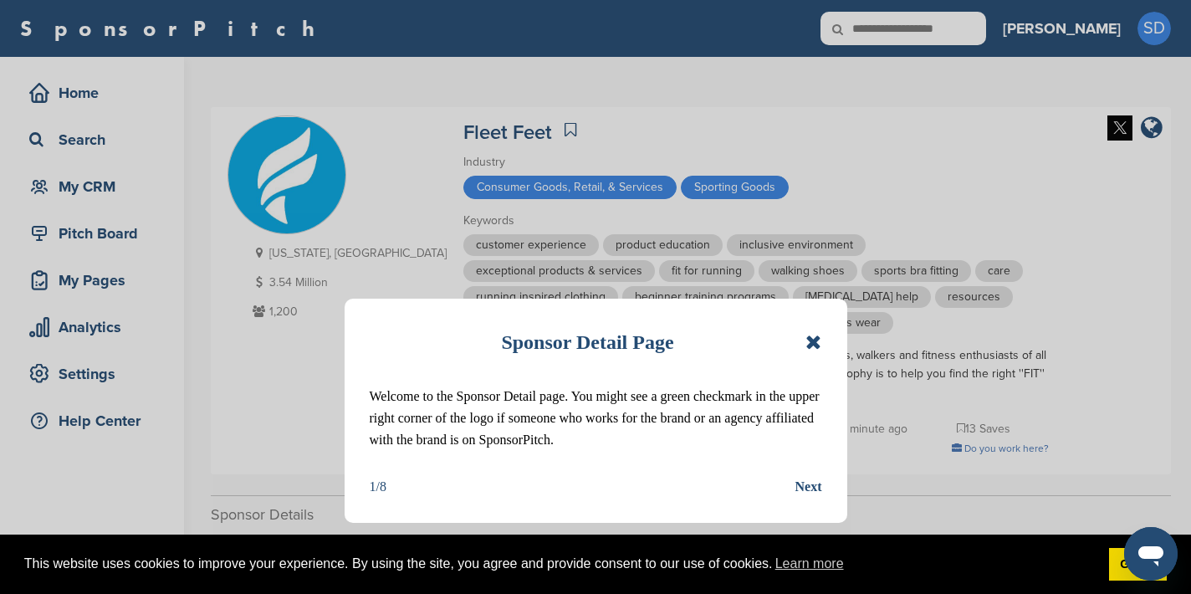
click at [805, 340] on div "Sponsor Detail Page" at bounding box center [596, 342] width 452 height 37
click at [817, 344] on icon at bounding box center [813, 342] width 16 height 20
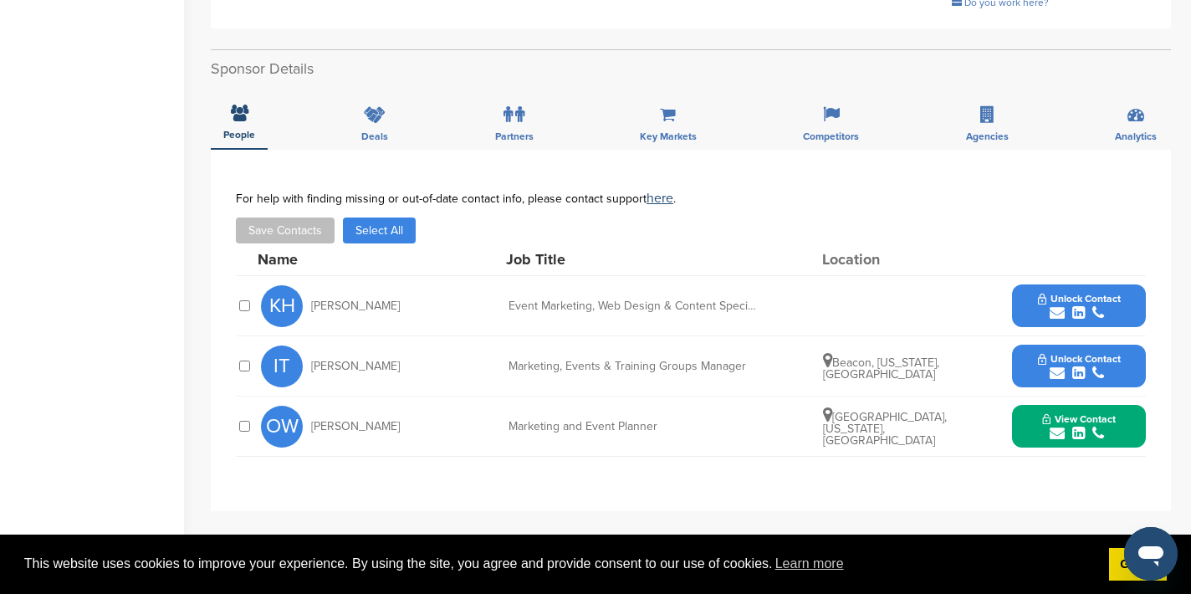
scroll to position [447, 0]
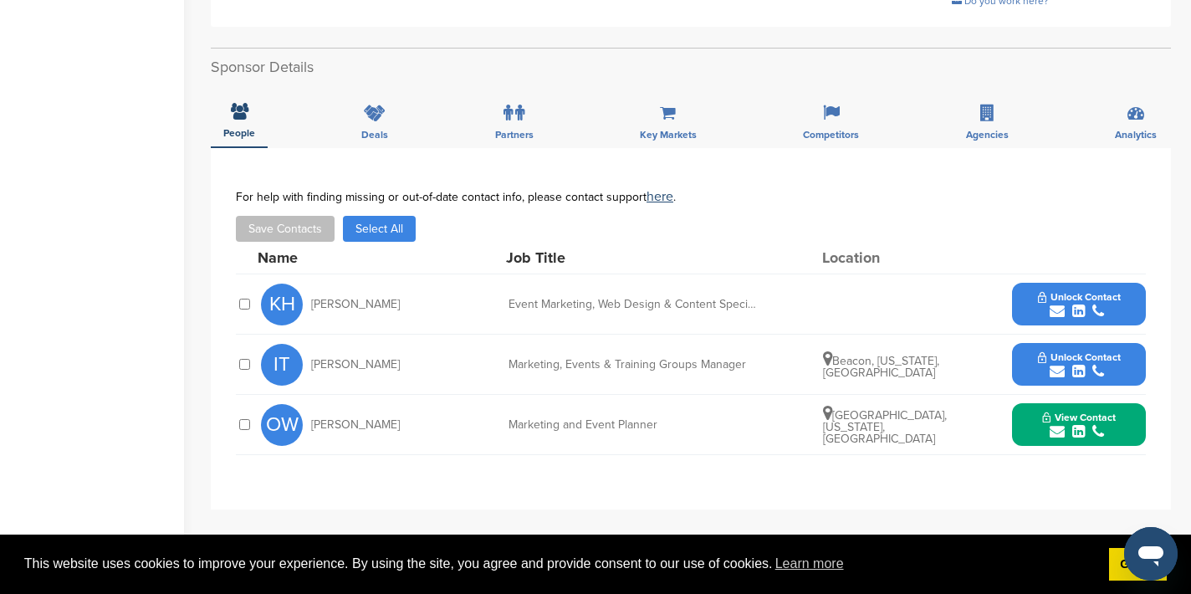
click at [1055, 430] on icon "submit" at bounding box center [1057, 431] width 15 height 15
click at [1136, 473] on img at bounding box center [1132, 469] width 12 height 12
click at [1056, 374] on icon "submit" at bounding box center [1057, 371] width 15 height 15
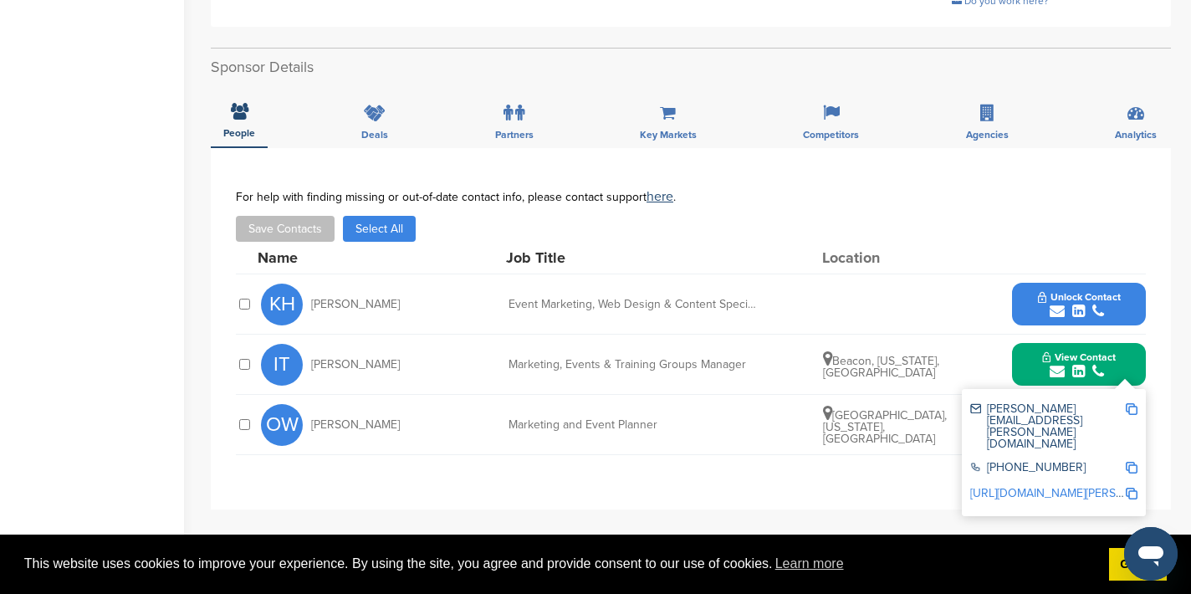
click at [1132, 408] on img at bounding box center [1132, 409] width 12 height 12
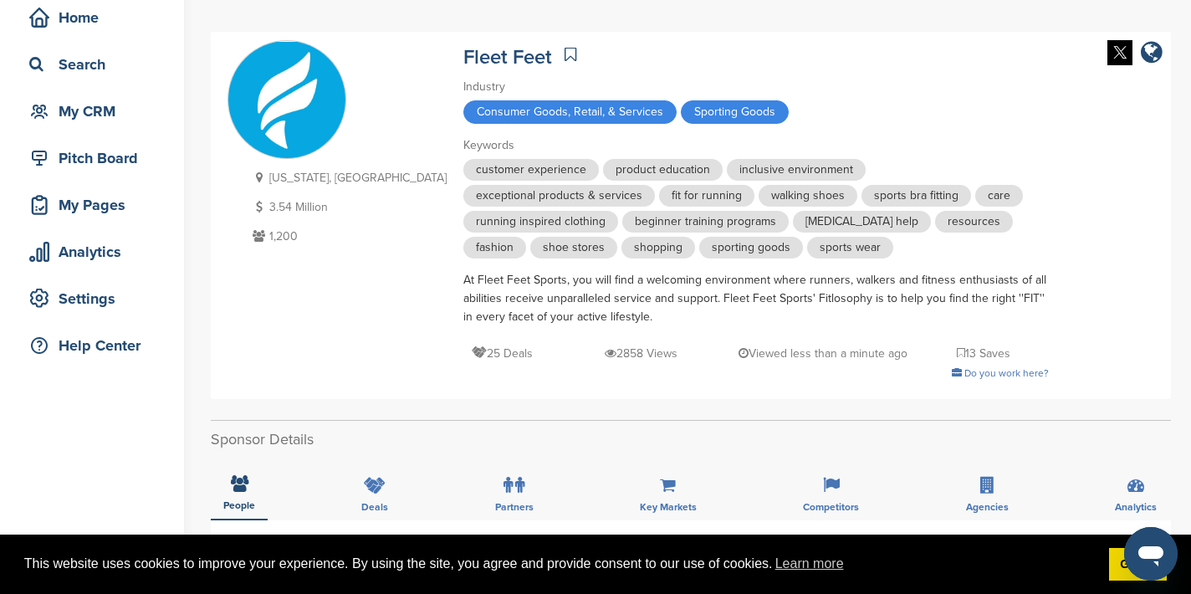
scroll to position [0, 0]
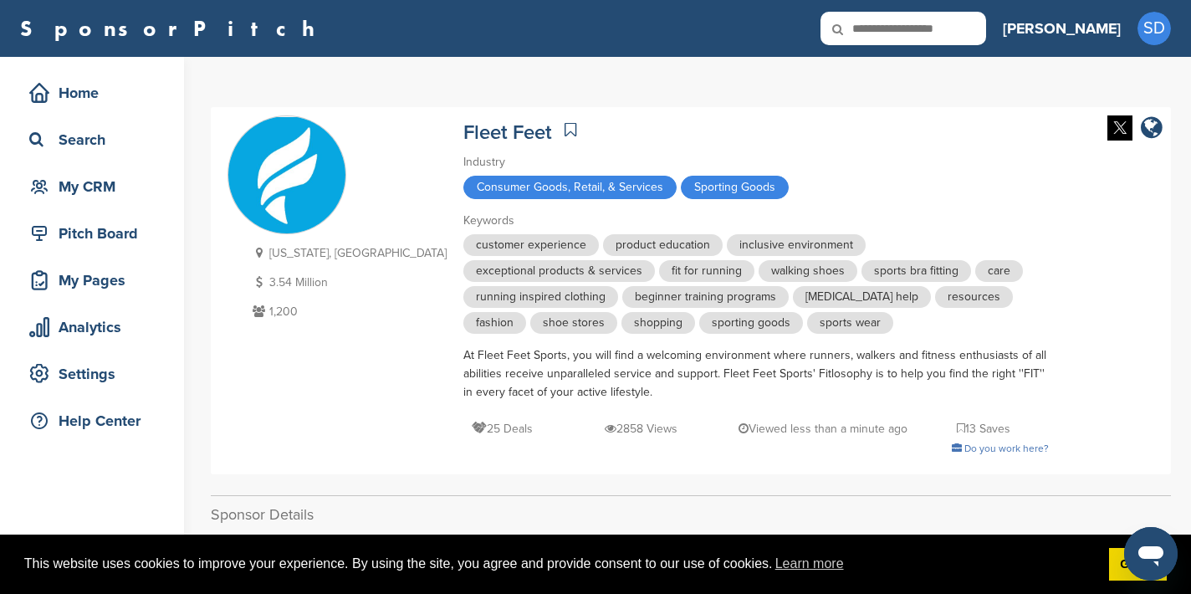
click at [956, 28] on input "text" at bounding box center [903, 28] width 166 height 33
type input "**********"
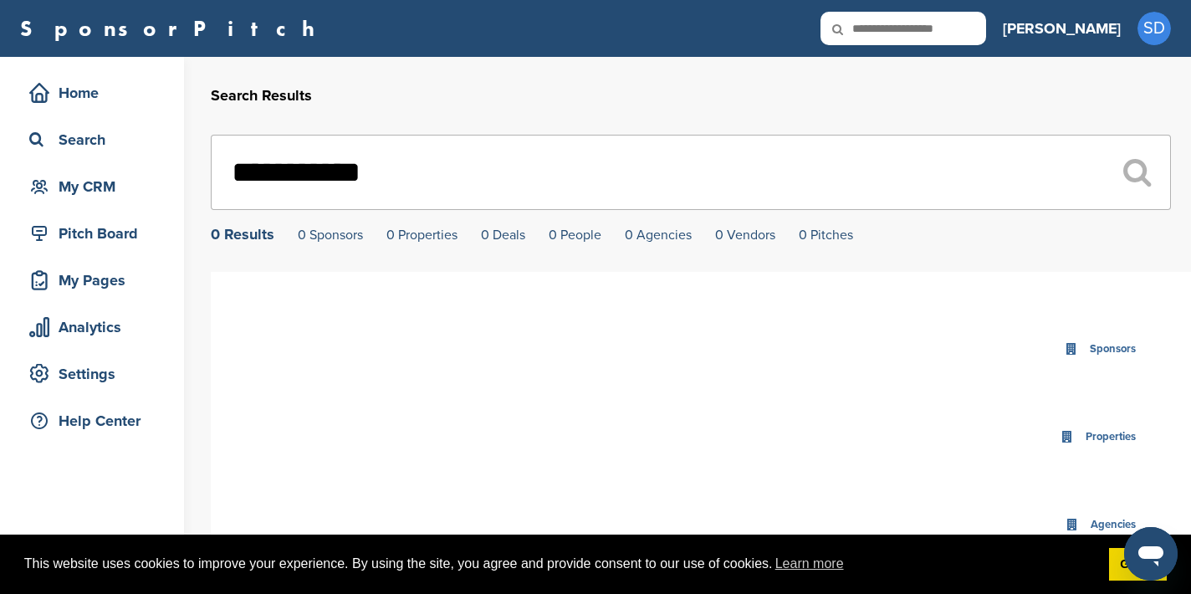
click at [429, 171] on input "**********" at bounding box center [691, 172] width 960 height 75
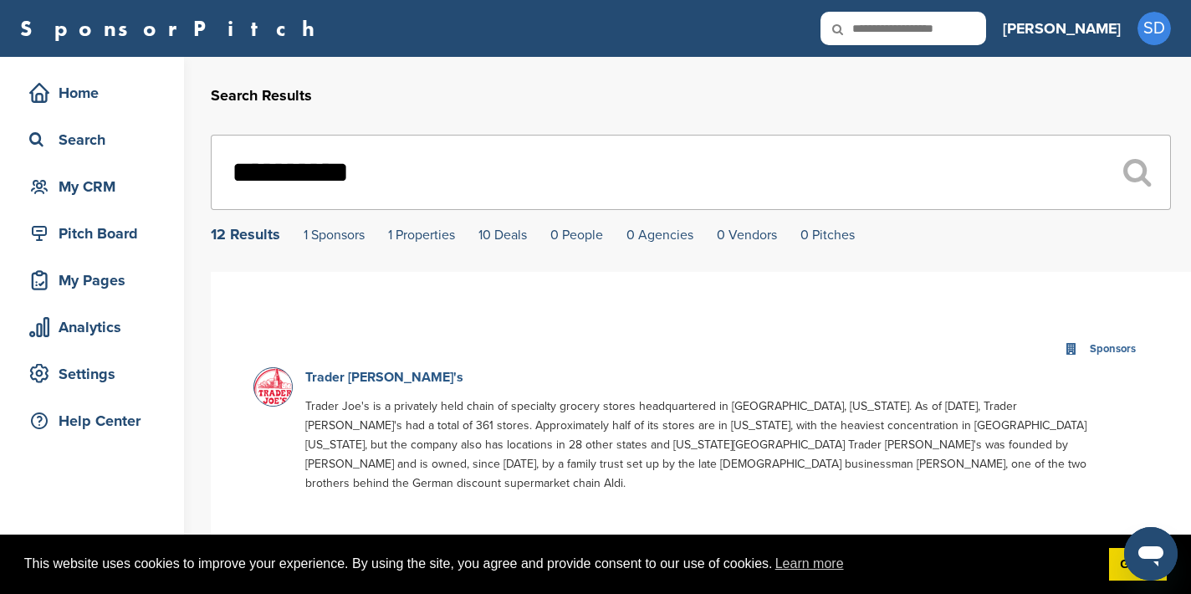
type input "**********"
click at [374, 381] on link "Trader [PERSON_NAME]'s" at bounding box center [384, 377] width 158 height 17
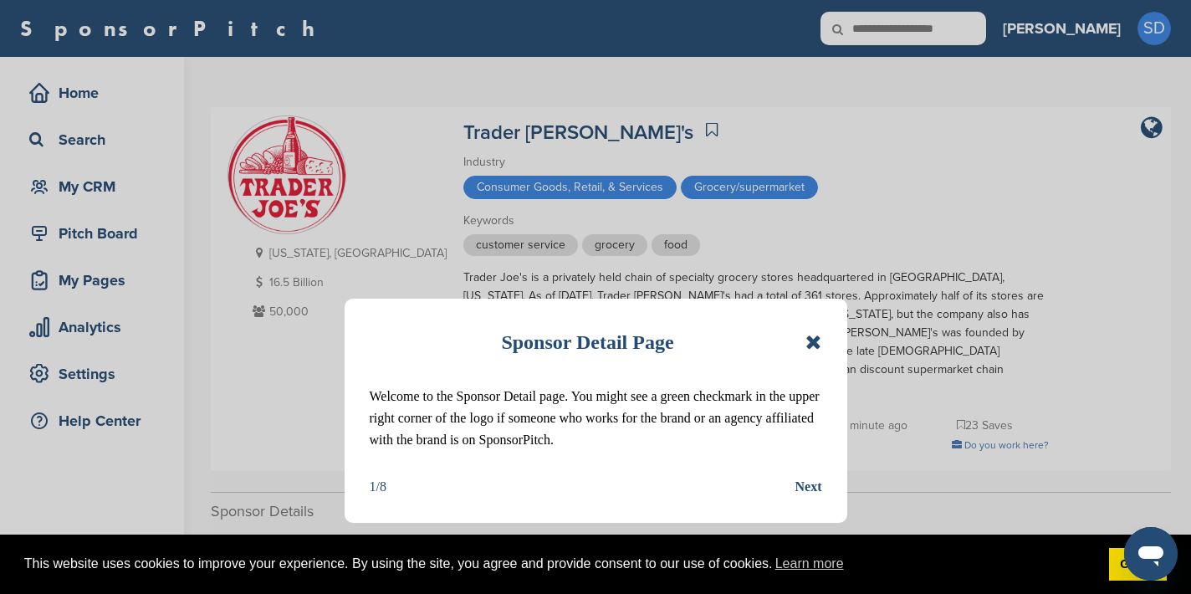
click at [812, 339] on icon at bounding box center [813, 342] width 16 height 20
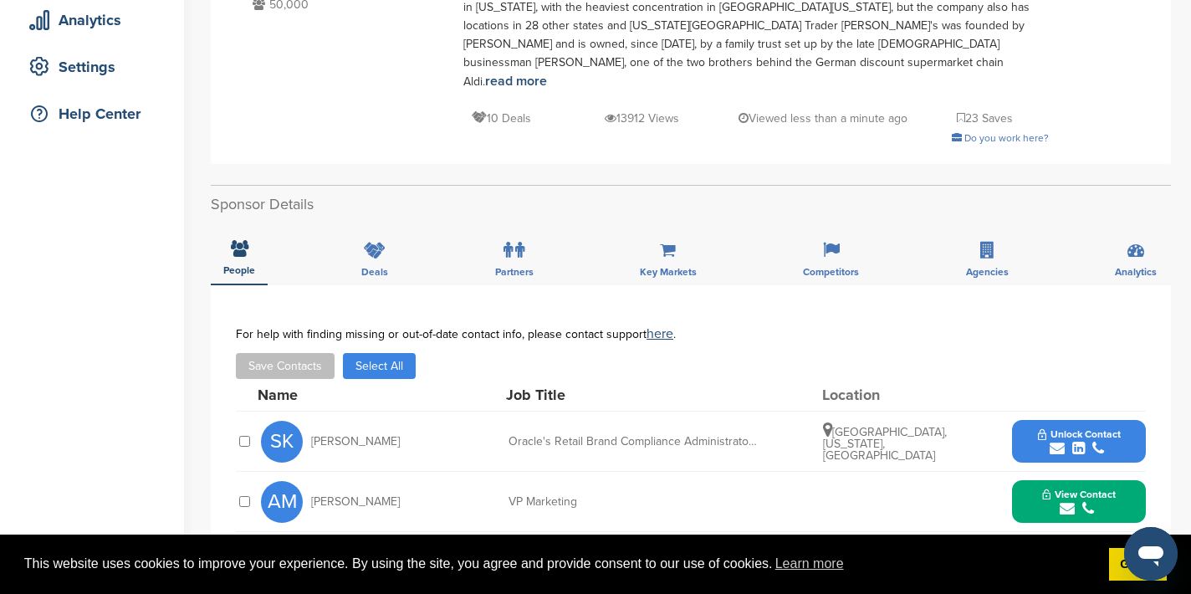
scroll to position [549, 0]
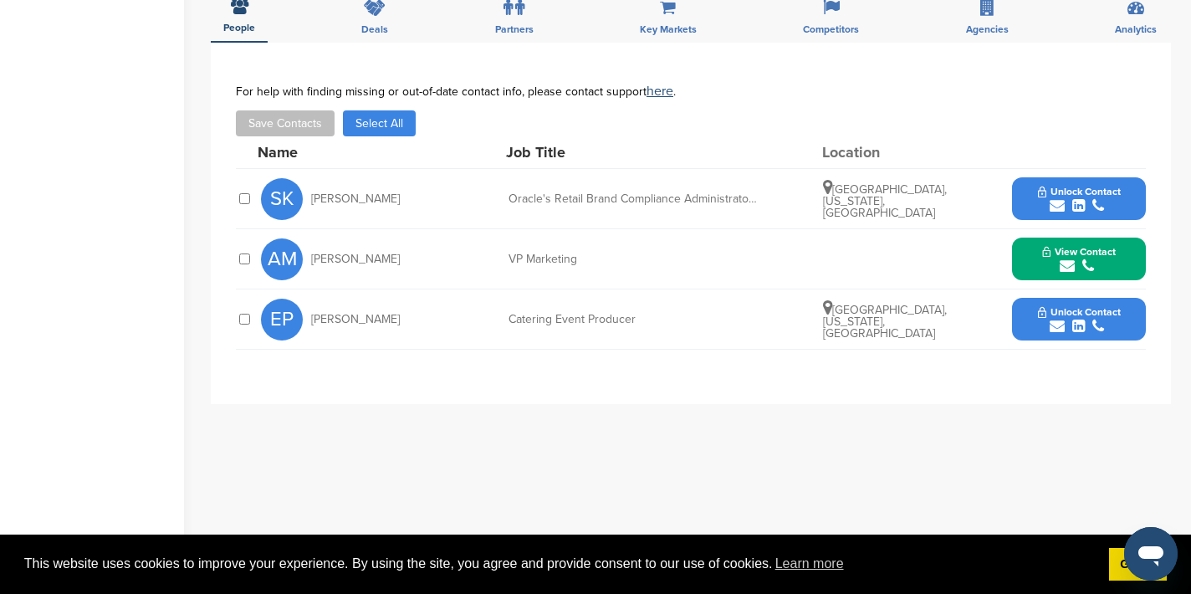
click at [1065, 258] on icon "submit" at bounding box center [1067, 265] width 15 height 15
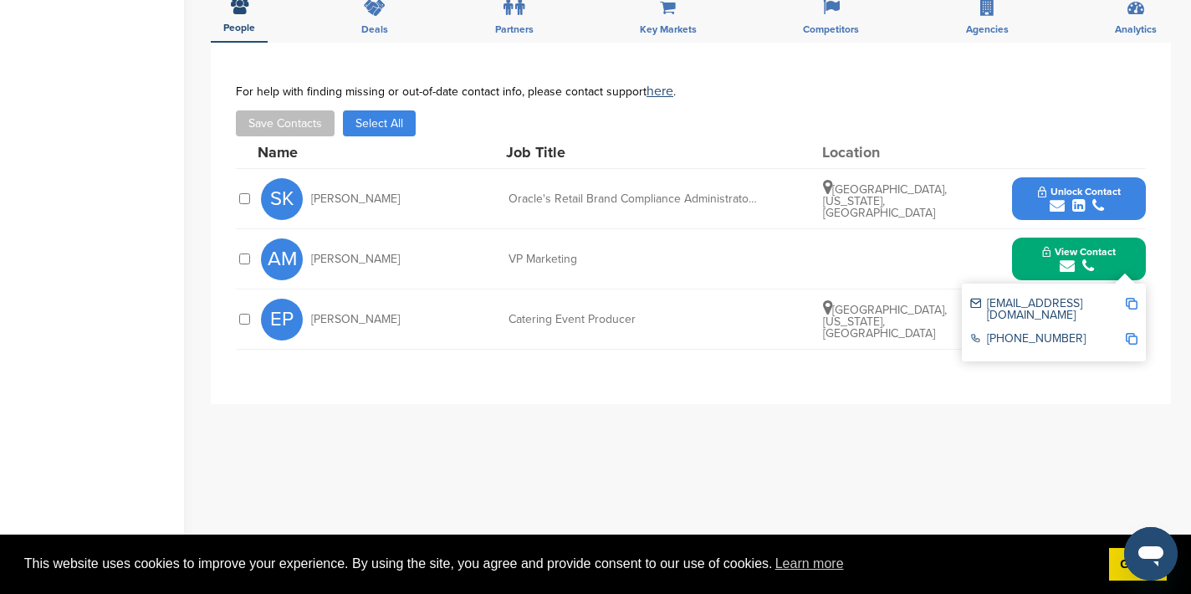
click at [1131, 292] on div "[EMAIL_ADDRESS][DOMAIN_NAME]" at bounding box center [1053, 309] width 167 height 35
click at [1131, 298] on img at bounding box center [1132, 304] width 12 height 12
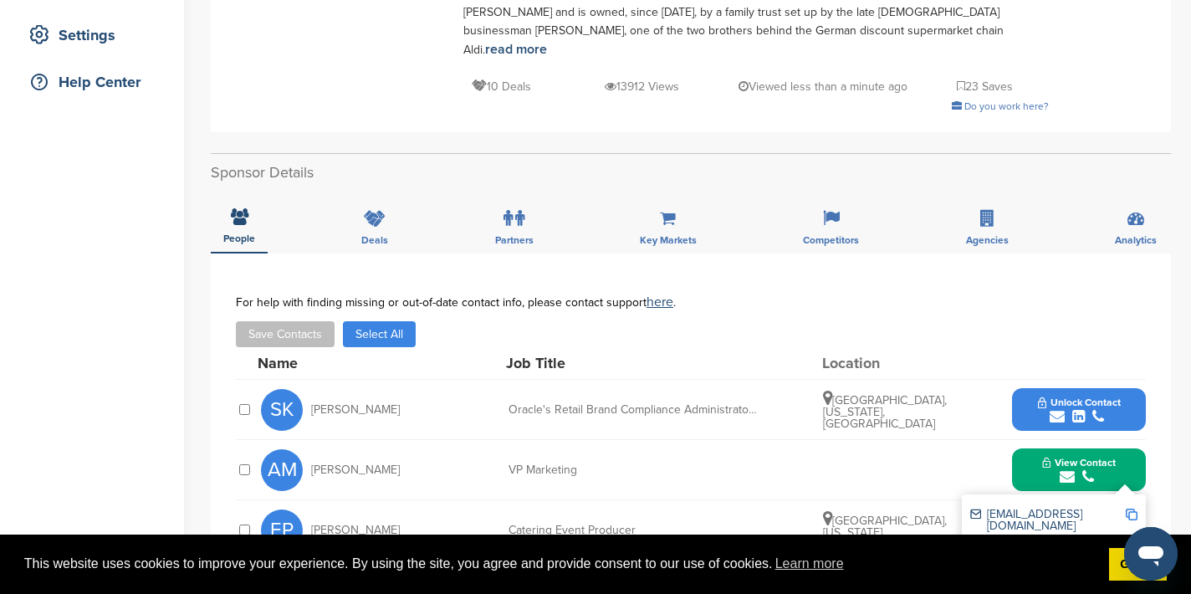
scroll to position [0, 0]
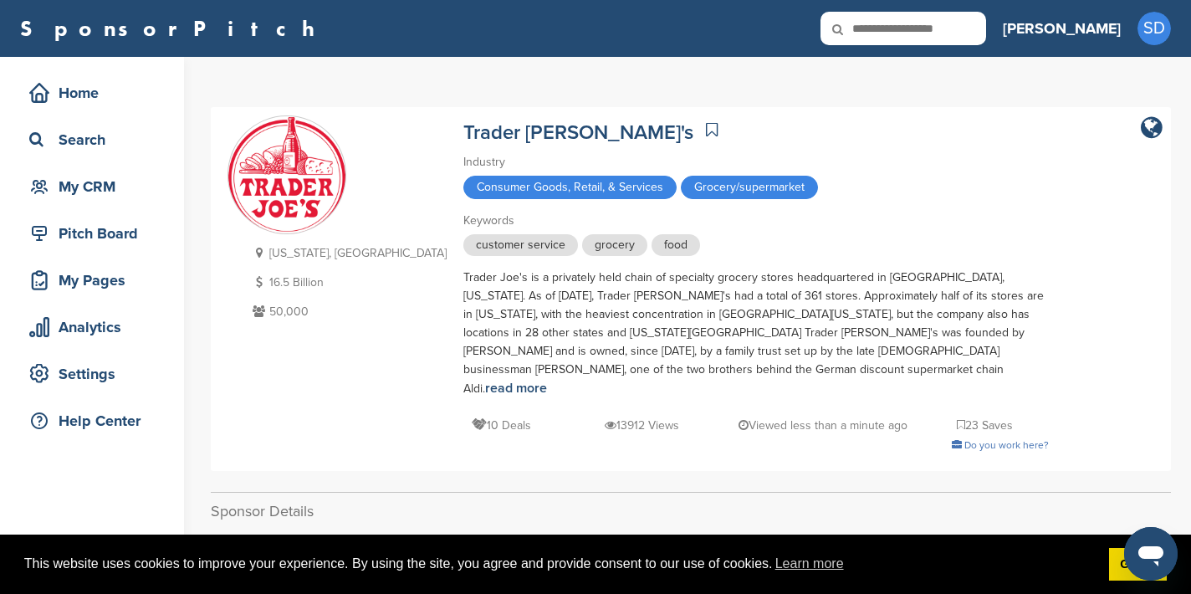
click at [974, 29] on input "text" at bounding box center [903, 28] width 166 height 33
type input "*********"
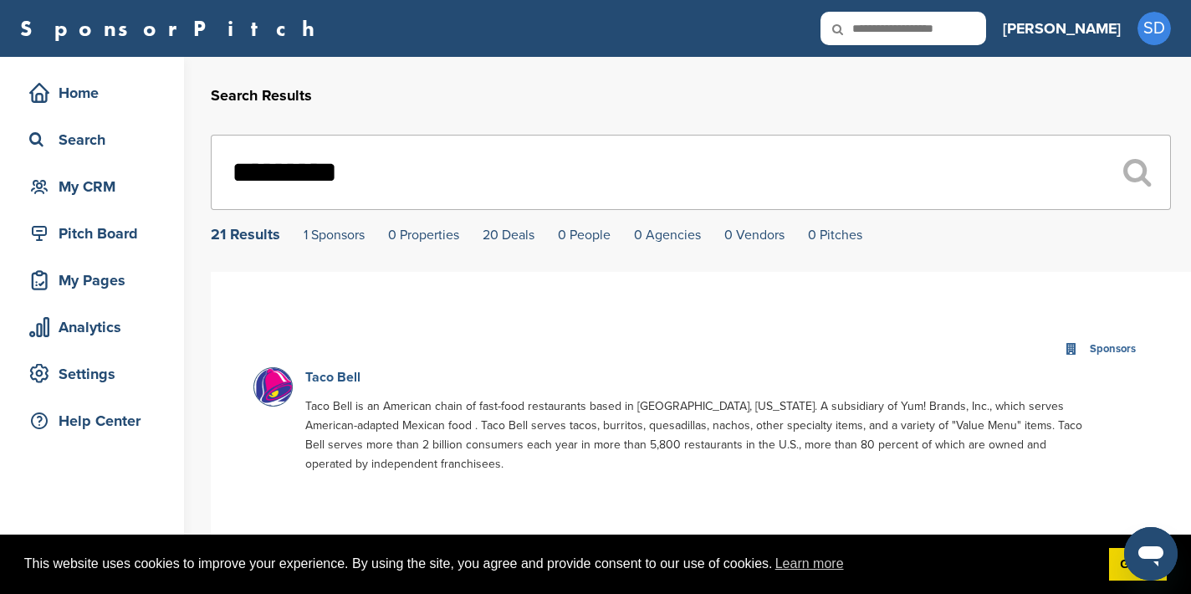
click at [346, 380] on link "Taco Bell" at bounding box center [332, 377] width 55 height 17
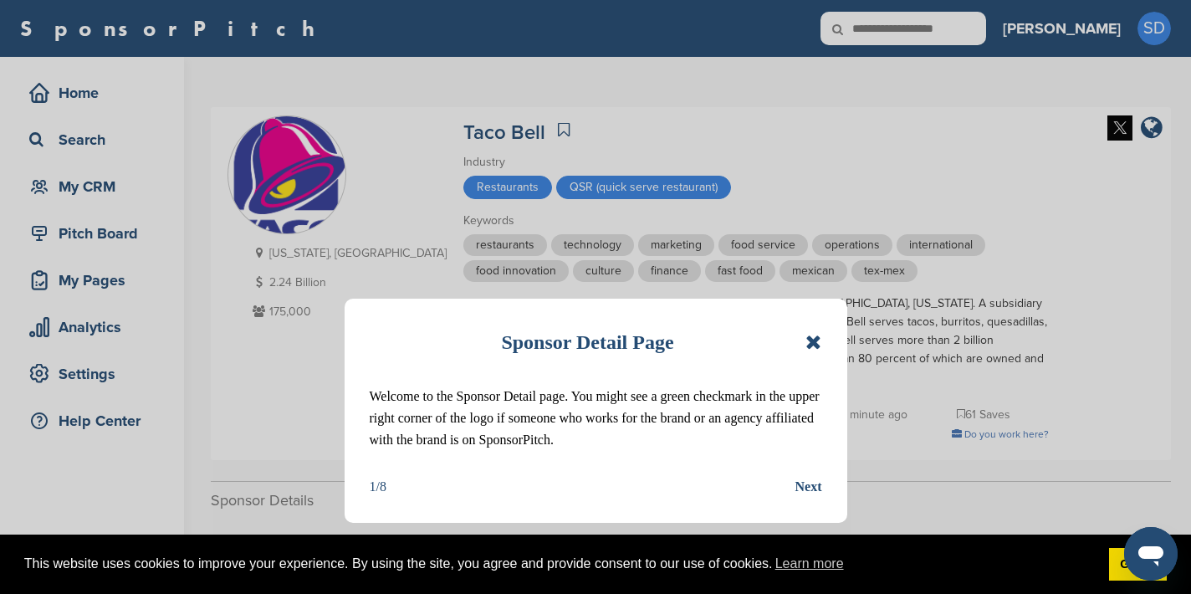
click at [801, 340] on div "Sponsor Detail Page" at bounding box center [596, 342] width 452 height 37
click at [815, 344] on icon at bounding box center [813, 342] width 16 height 20
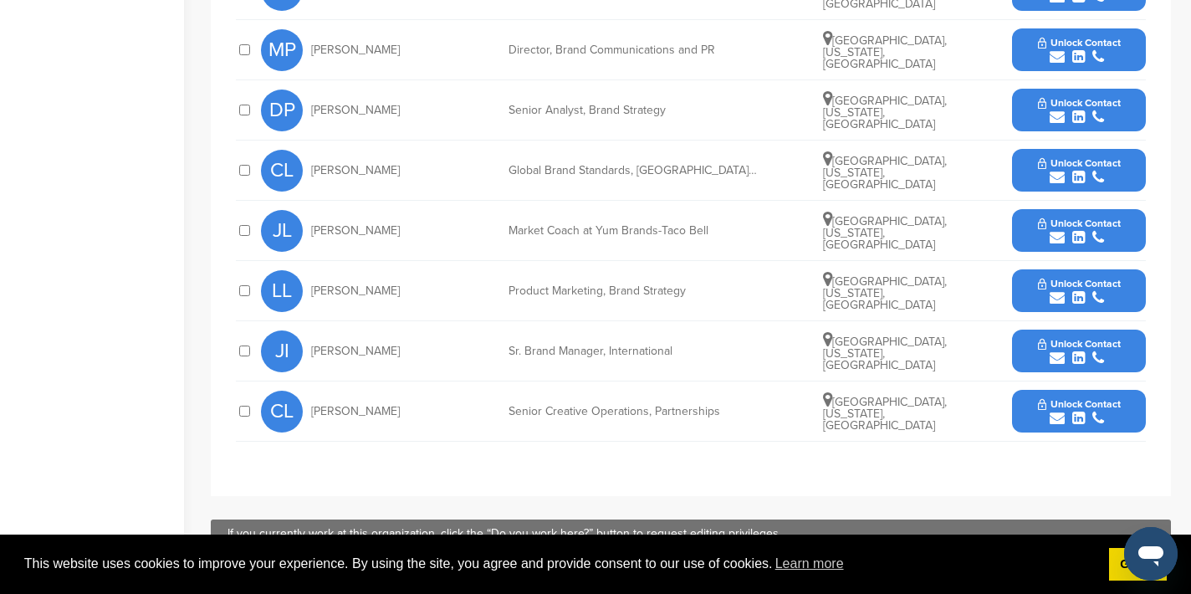
scroll to position [749, 0]
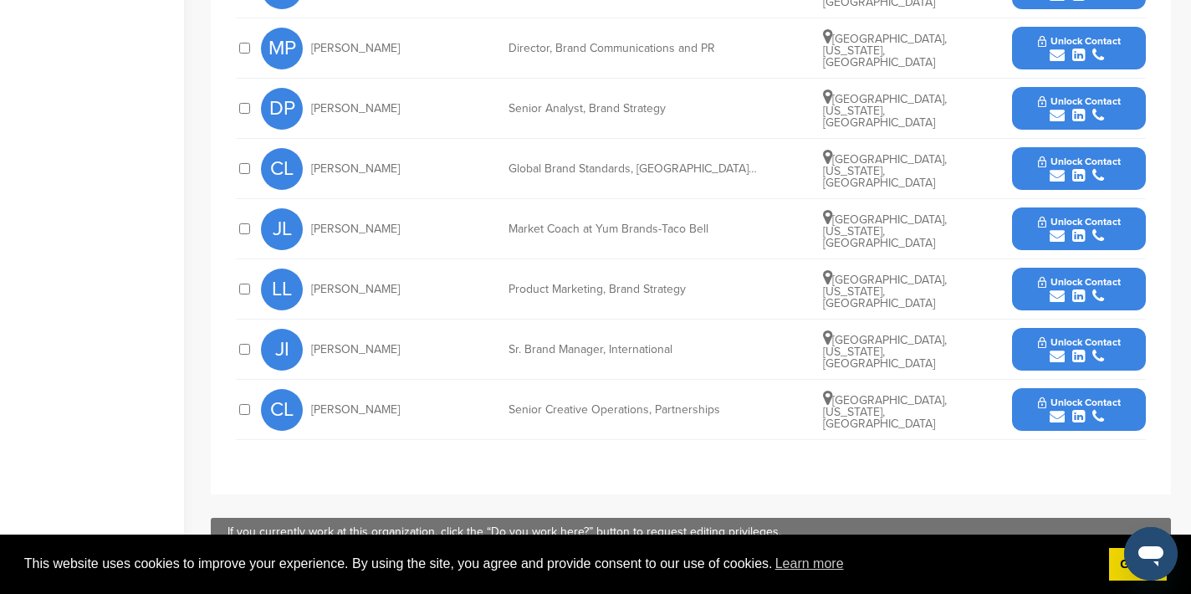
click at [1053, 416] on icon "submit" at bounding box center [1057, 416] width 15 height 15
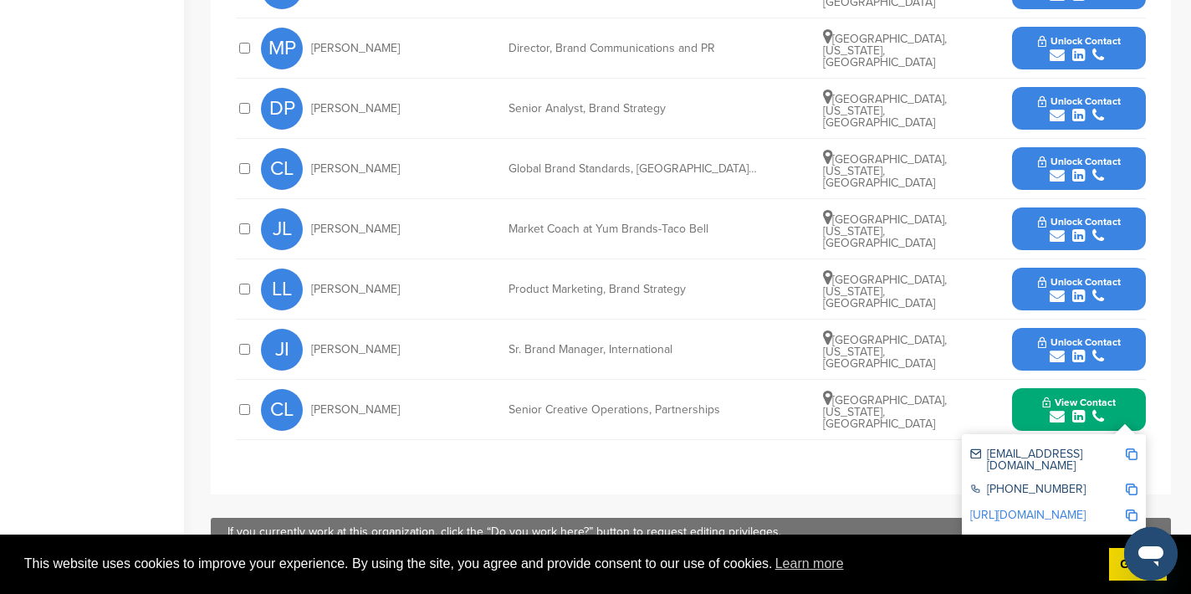
click at [1132, 456] on img at bounding box center [1132, 454] width 12 height 12
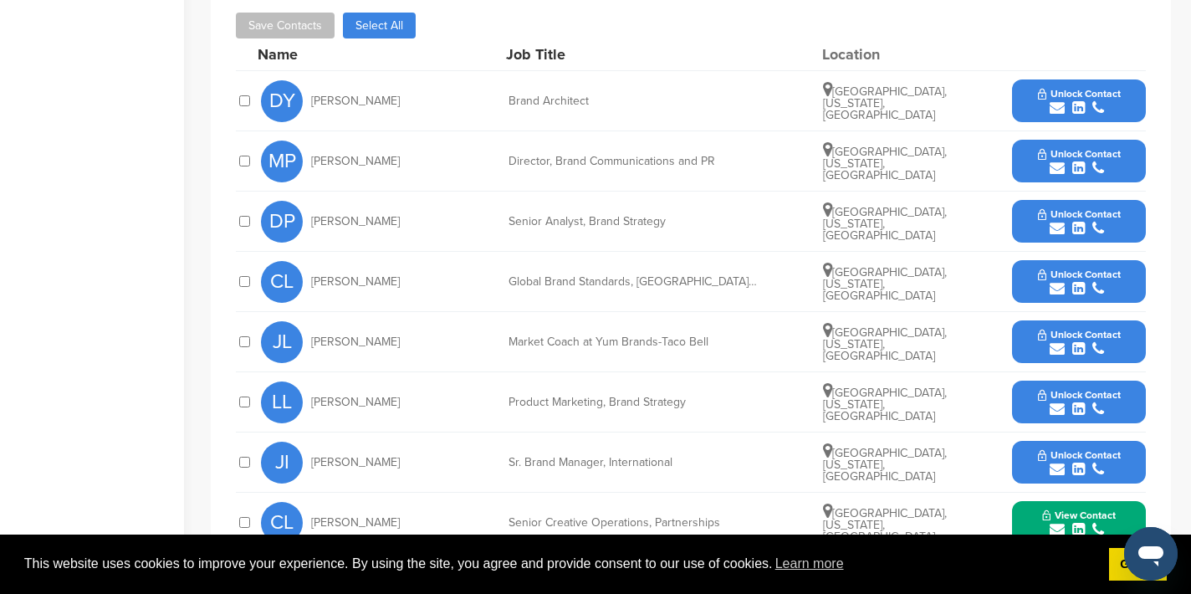
scroll to position [633, 0]
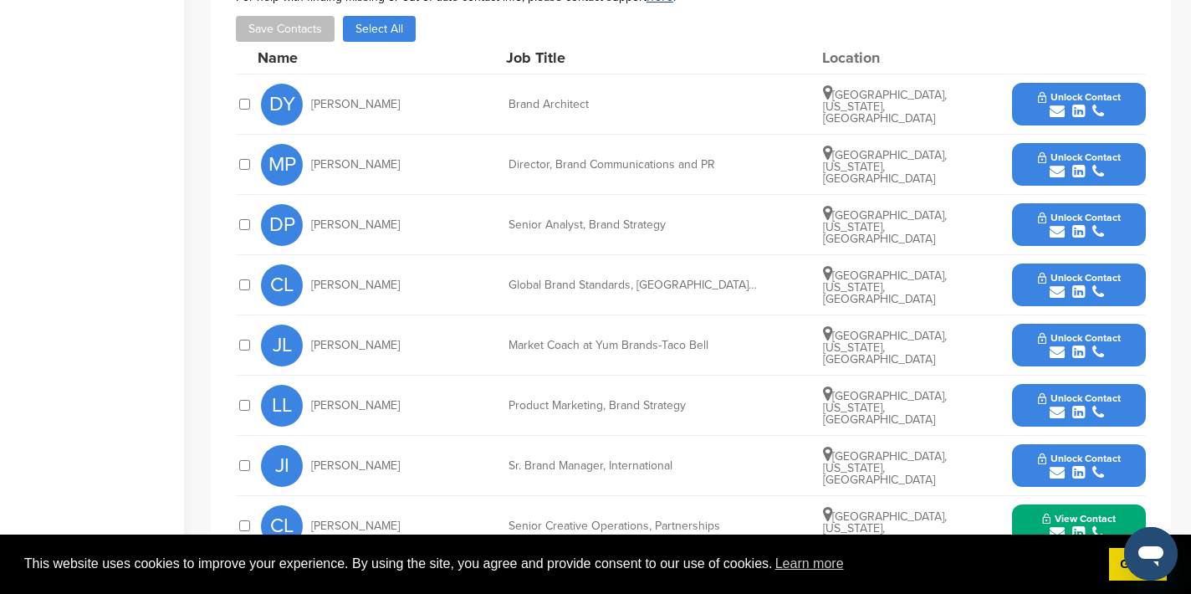
click at [1060, 174] on icon "submit" at bounding box center [1057, 171] width 15 height 15
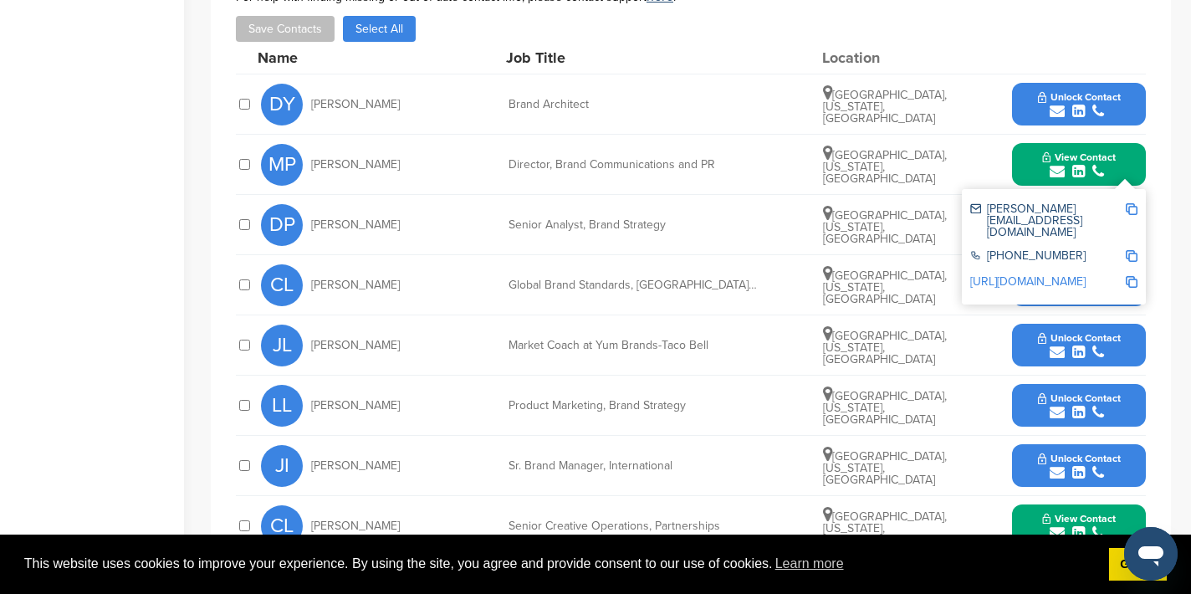
click at [1132, 209] on img at bounding box center [1132, 209] width 12 height 12
click at [1030, 157] on button "View Contact" at bounding box center [1079, 165] width 114 height 50
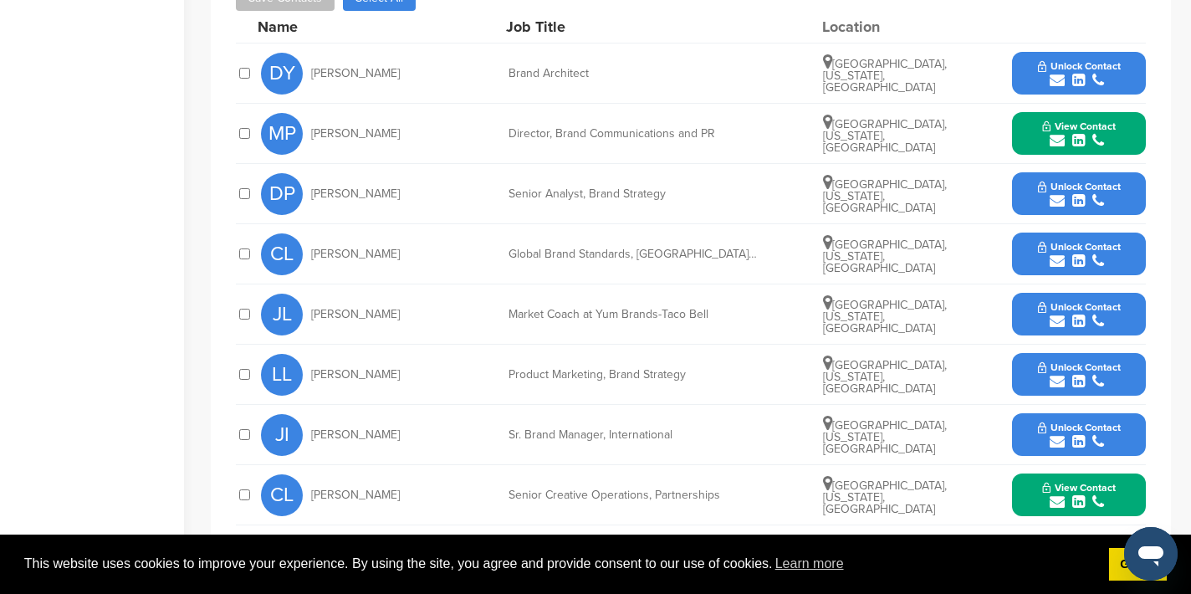
scroll to position [667, 0]
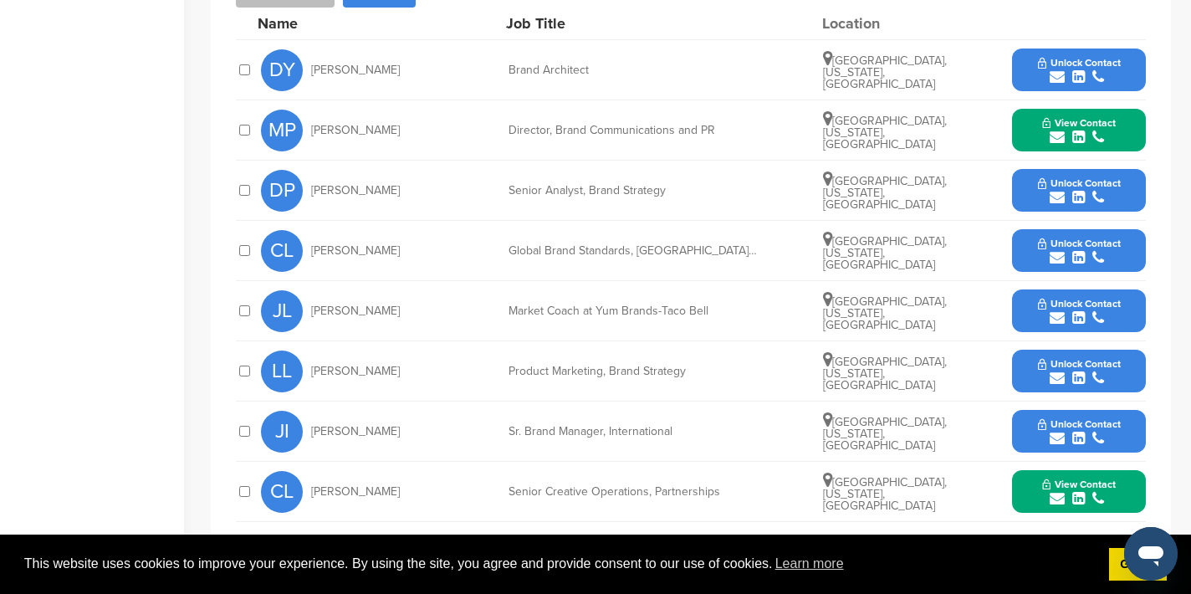
click at [1060, 440] on icon "submit" at bounding box center [1057, 438] width 15 height 15
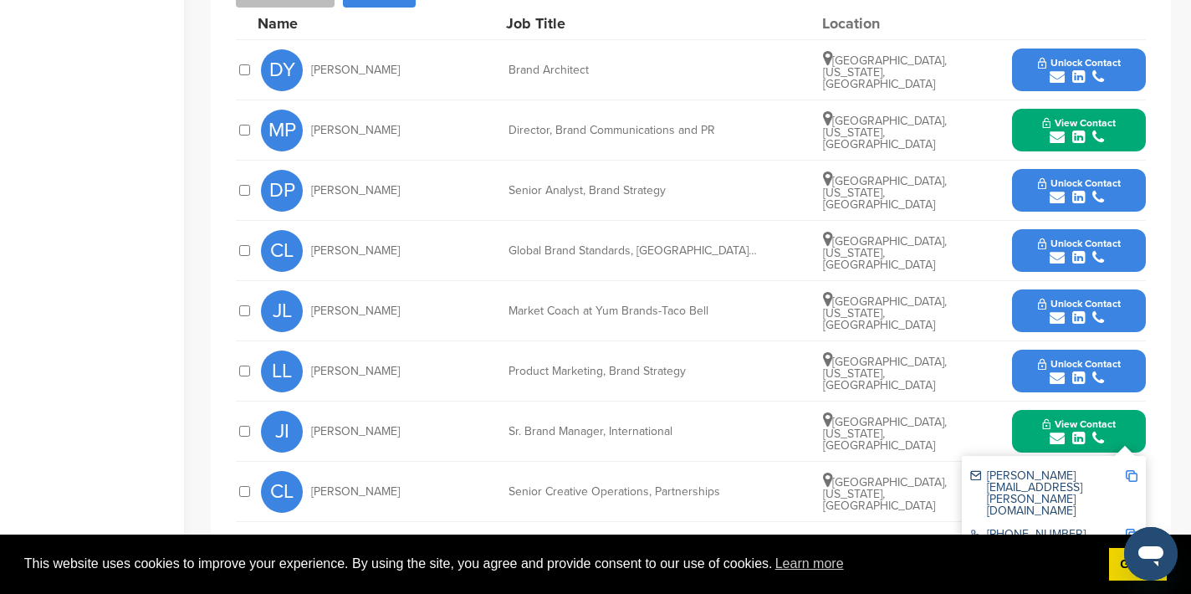
click at [1132, 483] on div at bounding box center [1132, 493] width 12 height 47
click at [1055, 376] on icon "submit" at bounding box center [1057, 377] width 15 height 15
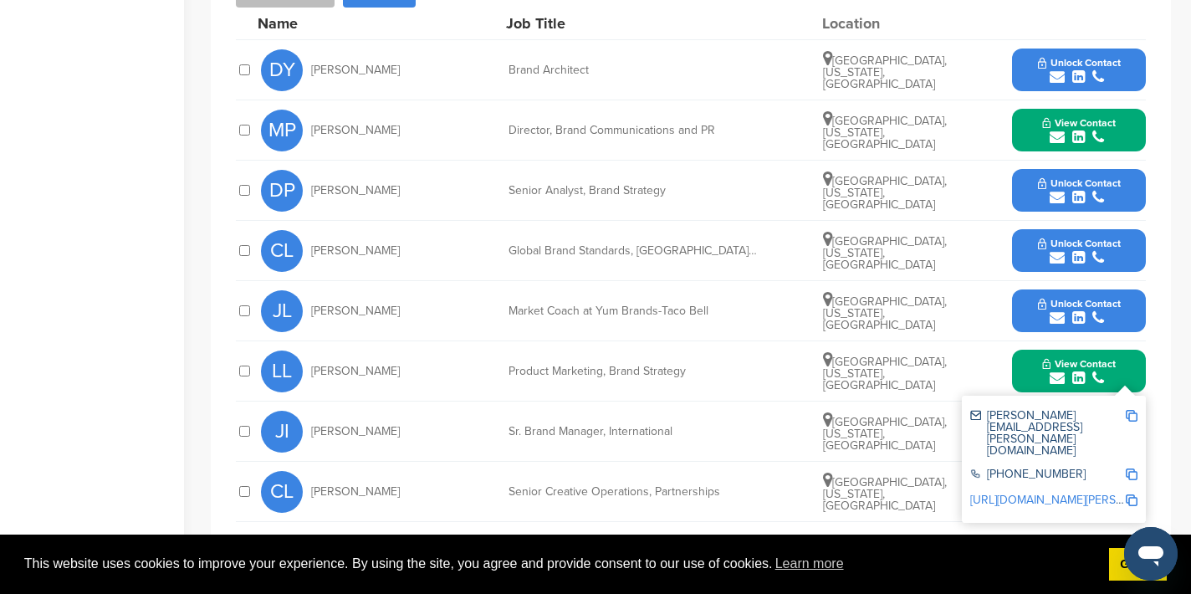
click at [1130, 415] on img at bounding box center [1132, 416] width 12 height 12
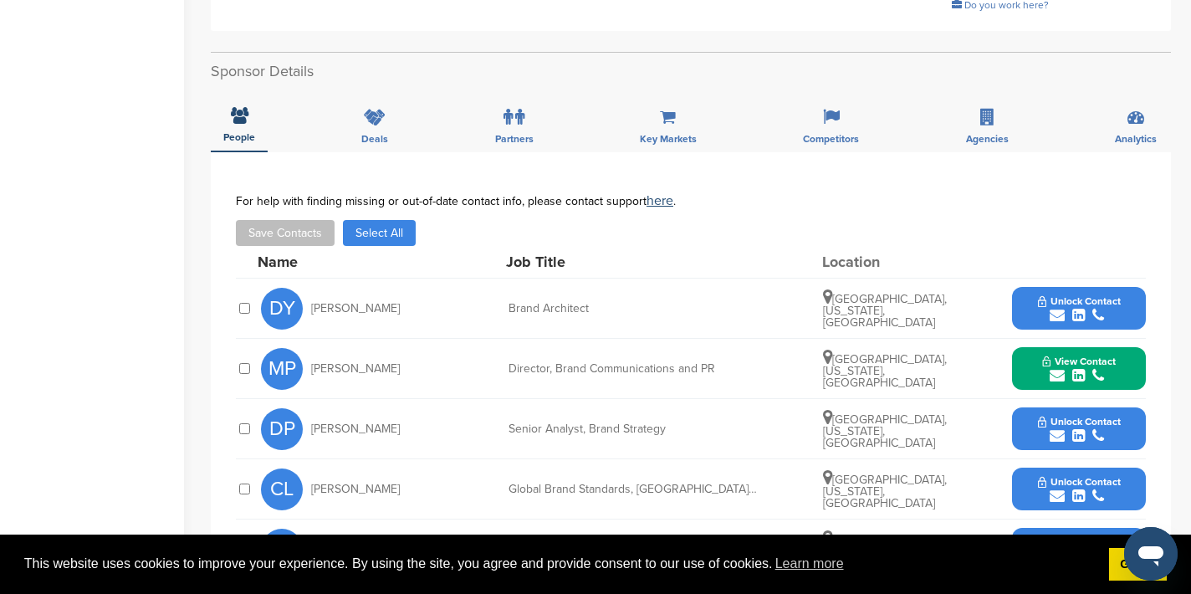
scroll to position [0, 0]
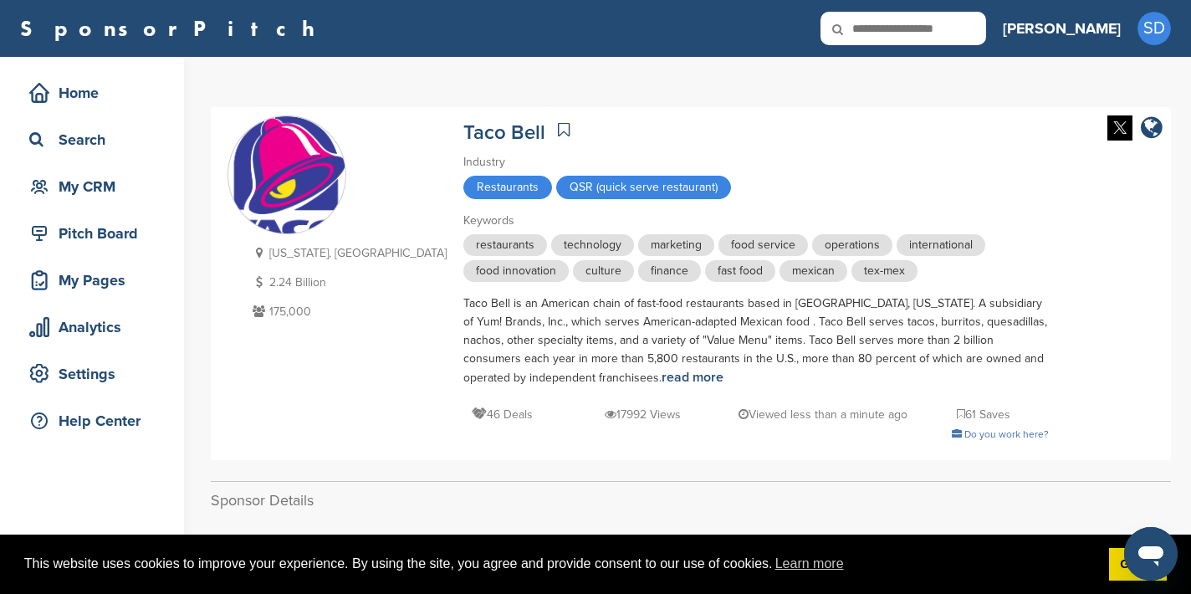
click at [877, 22] on icon at bounding box center [848, 29] width 57 height 35
click at [937, 33] on input "text" at bounding box center [903, 28] width 166 height 33
type input "**"
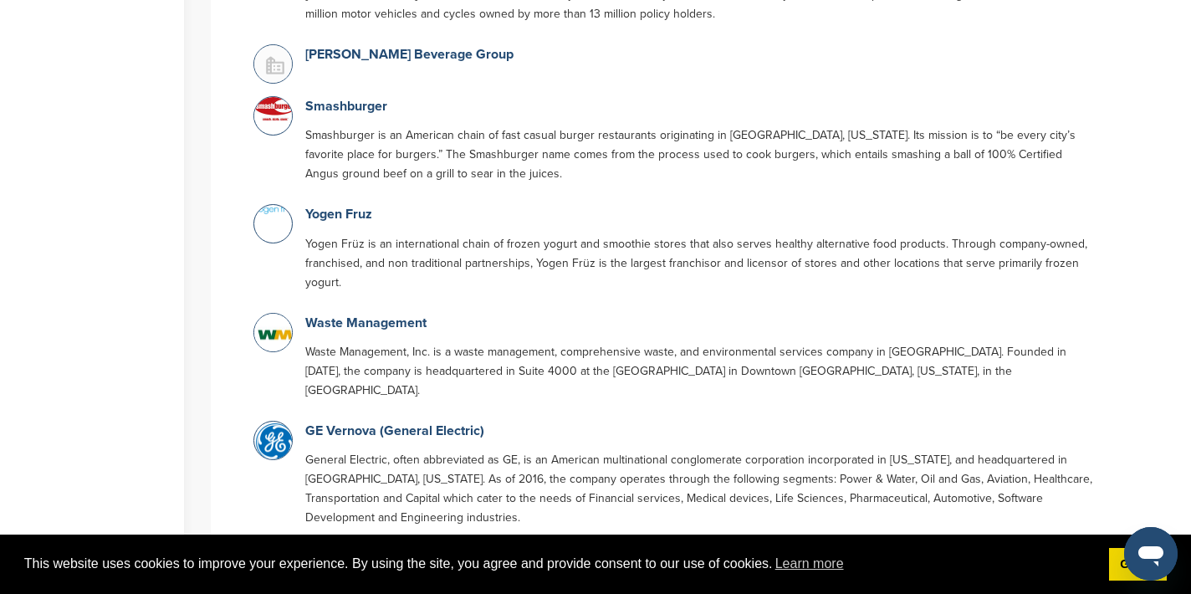
scroll to position [432, 0]
click at [406, 422] on link "GE Vernova (General Electric)" at bounding box center [394, 430] width 179 height 17
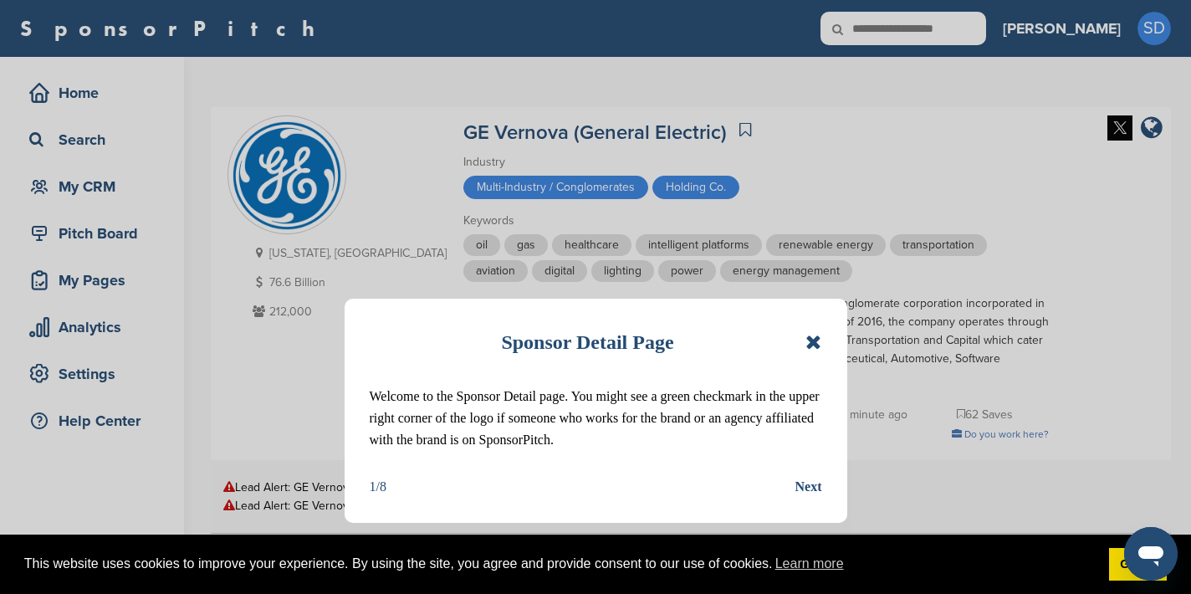
click at [820, 336] on icon at bounding box center [813, 342] width 16 height 20
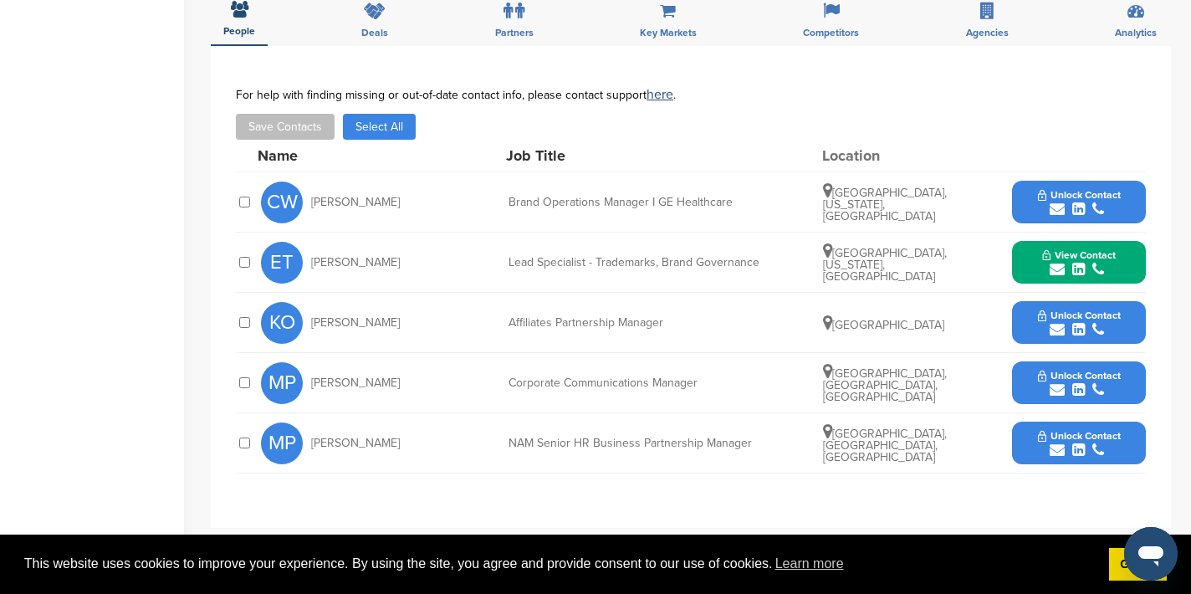
scroll to position [590, 0]
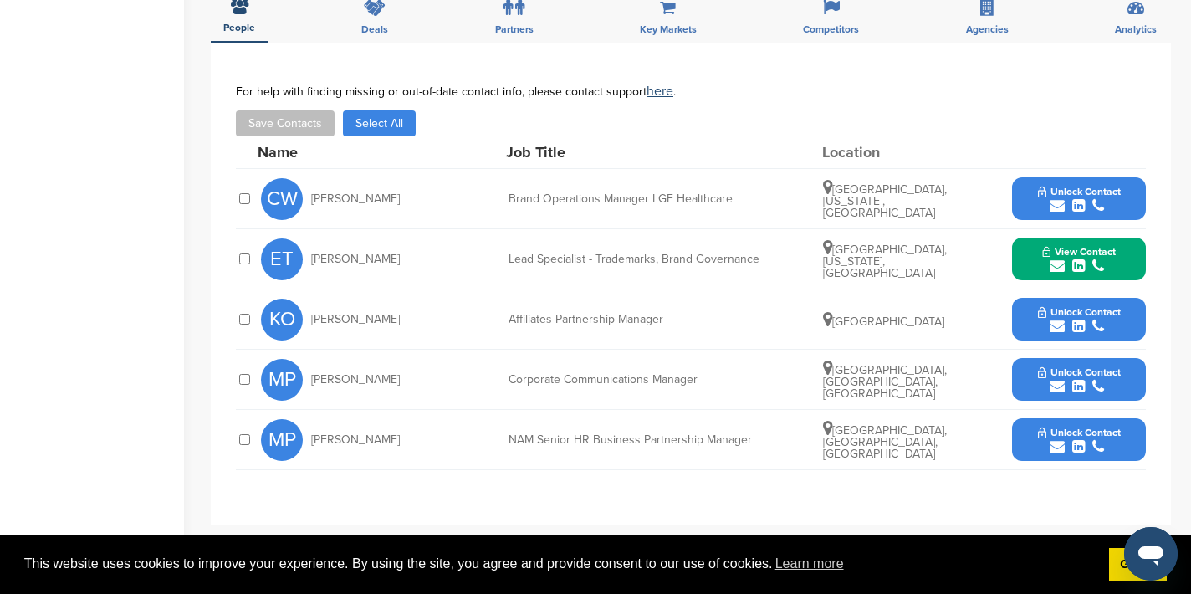
click at [1052, 266] on icon "submit" at bounding box center [1057, 265] width 15 height 15
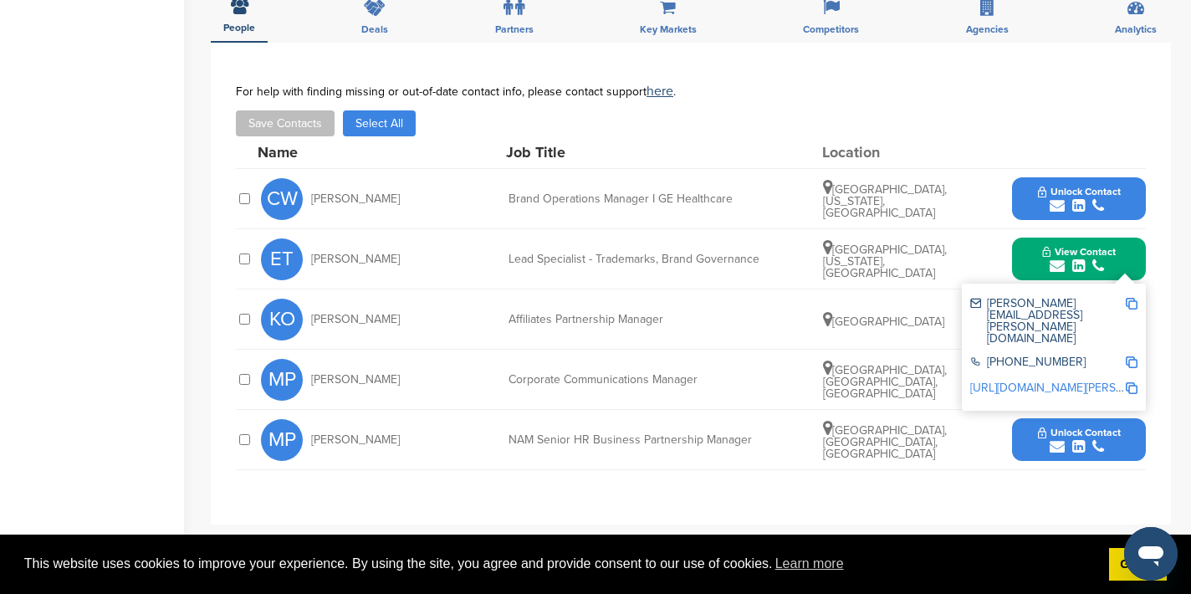
click at [1129, 300] on img at bounding box center [1132, 304] width 12 height 12
click at [1054, 207] on icon "submit" at bounding box center [1057, 205] width 15 height 15
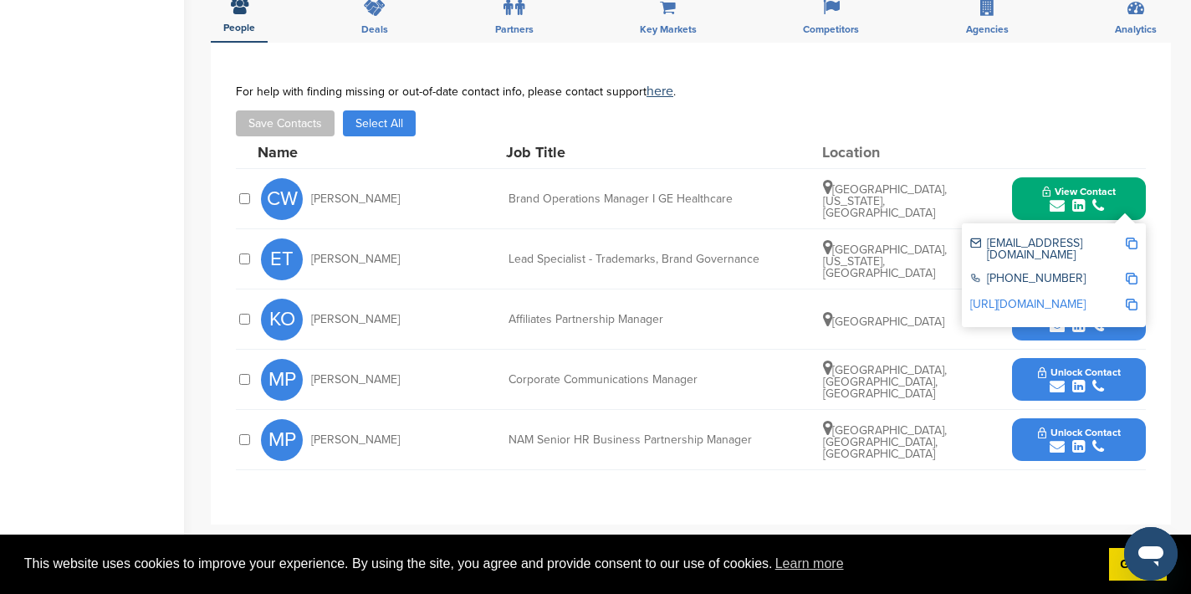
click at [1136, 240] on img at bounding box center [1132, 244] width 12 height 12
click at [1021, 197] on div "View Contact cynthiam.white@ge.com +1 617-443-3000 http://www.linkedin.com/in/c…" at bounding box center [1079, 198] width 134 height 43
click at [1034, 202] on button "View Contact" at bounding box center [1079, 199] width 114 height 50
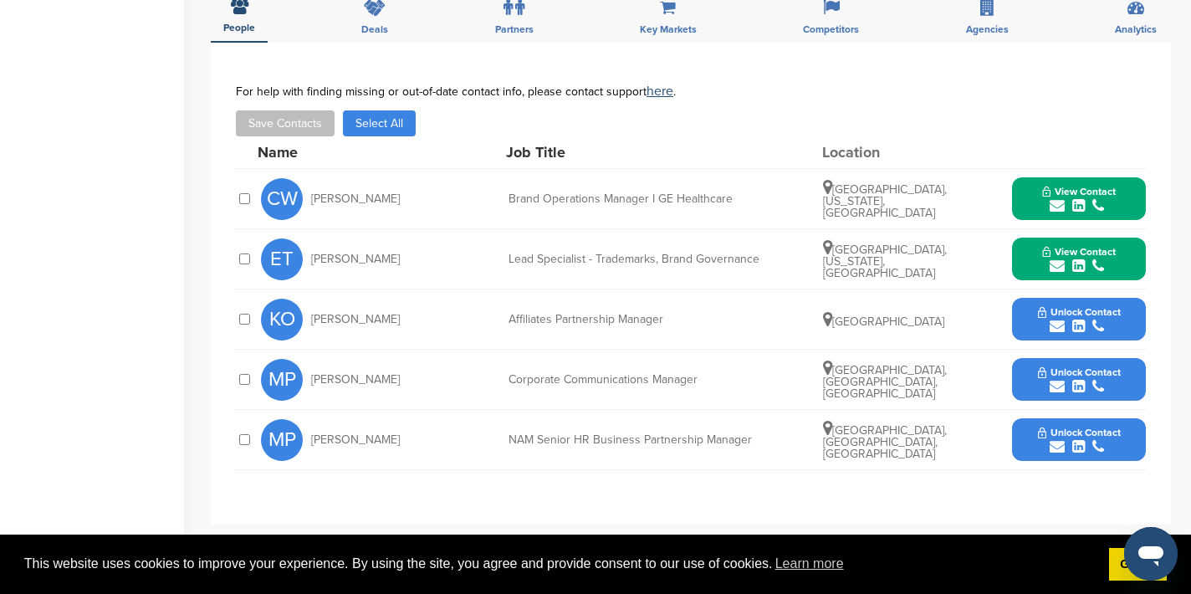
click at [1059, 324] on icon "submit" at bounding box center [1057, 326] width 15 height 15
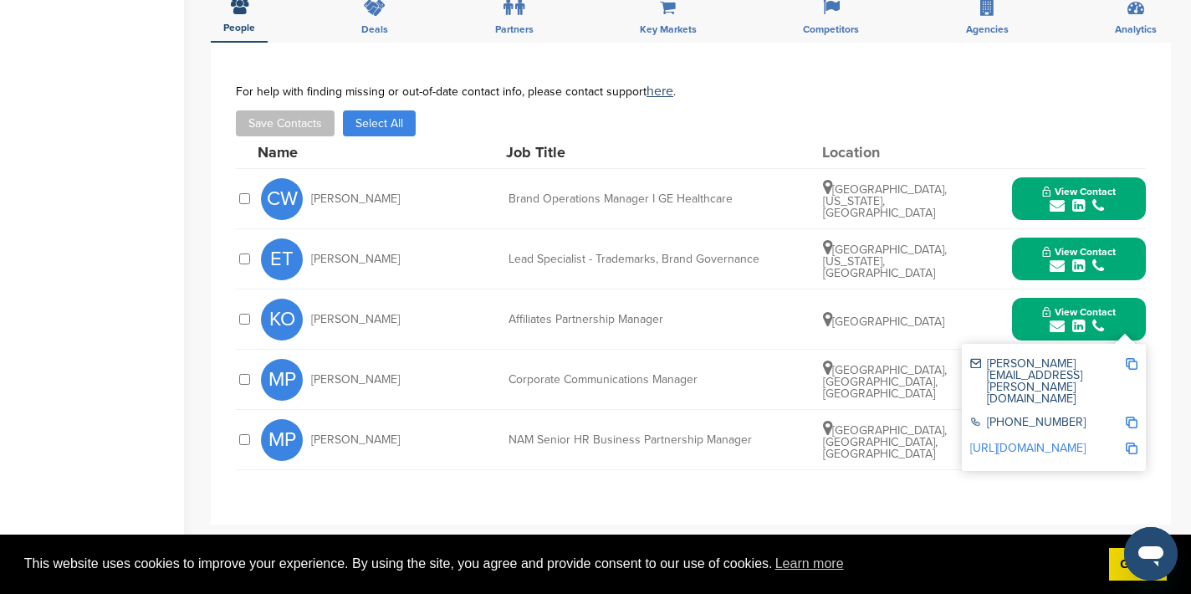
click at [1131, 364] on img at bounding box center [1132, 364] width 12 height 12
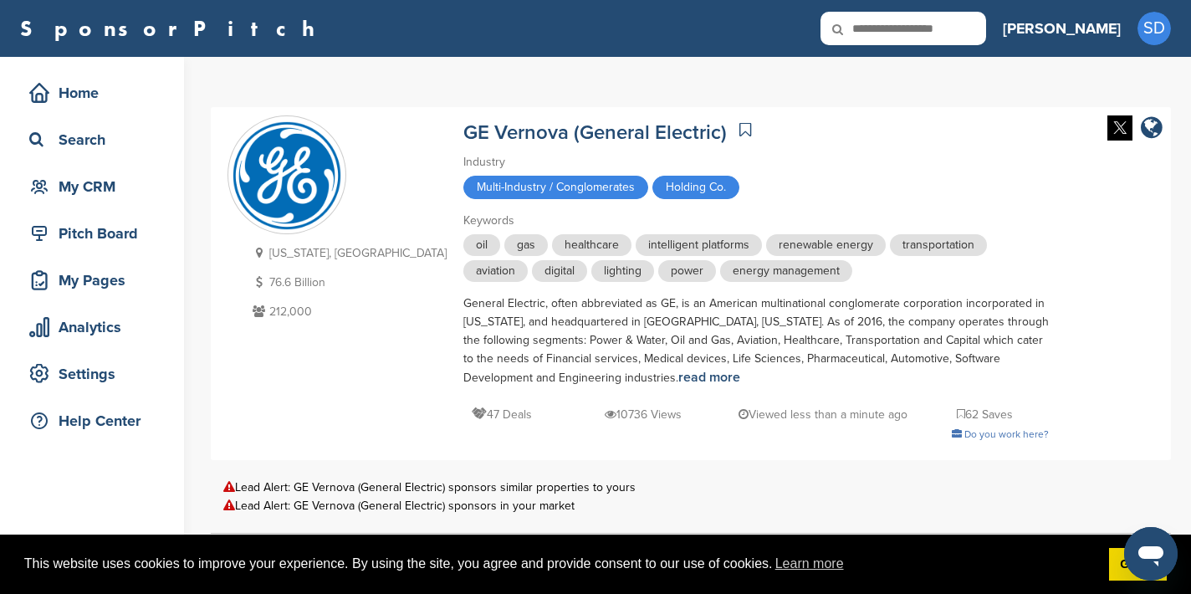
click at [979, 31] on input "text" at bounding box center [903, 28] width 166 height 33
type input "**********"
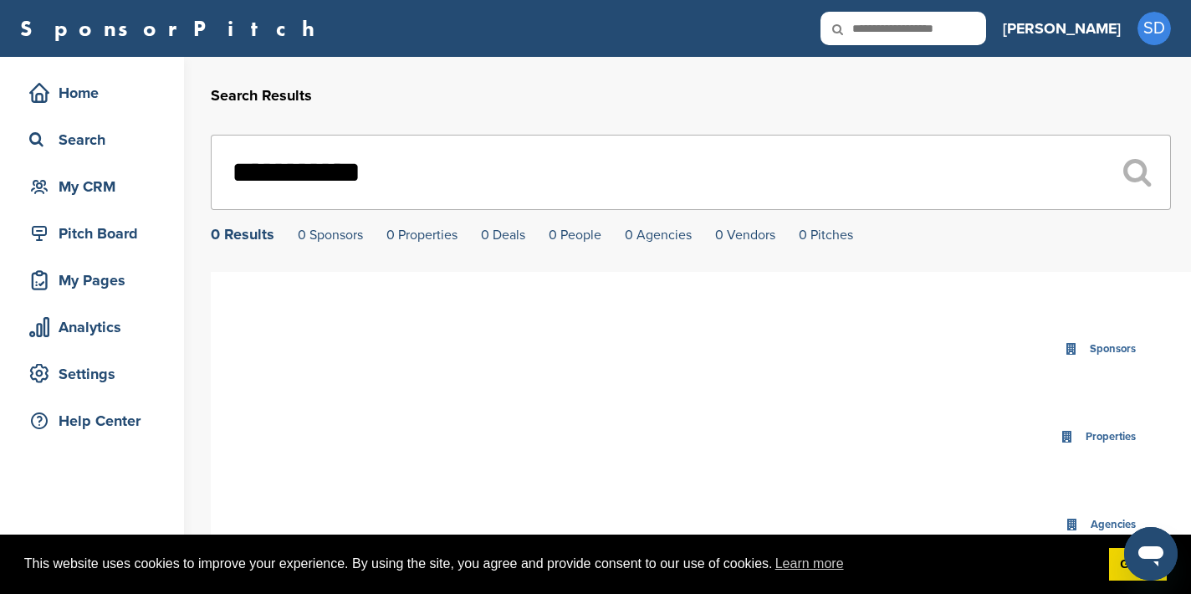
click at [469, 143] on input "**********" at bounding box center [691, 172] width 960 height 75
click at [449, 193] on input "**********" at bounding box center [691, 172] width 960 height 75
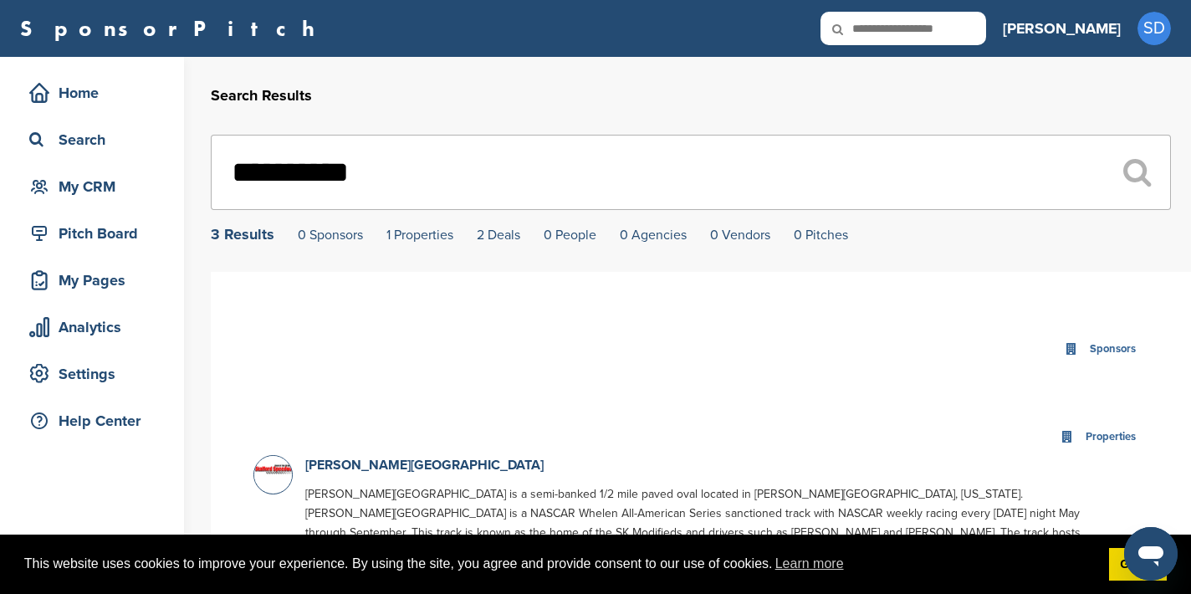
type input "**********"
click at [948, 28] on input "text" at bounding box center [903, 28] width 166 height 33
type input "****"
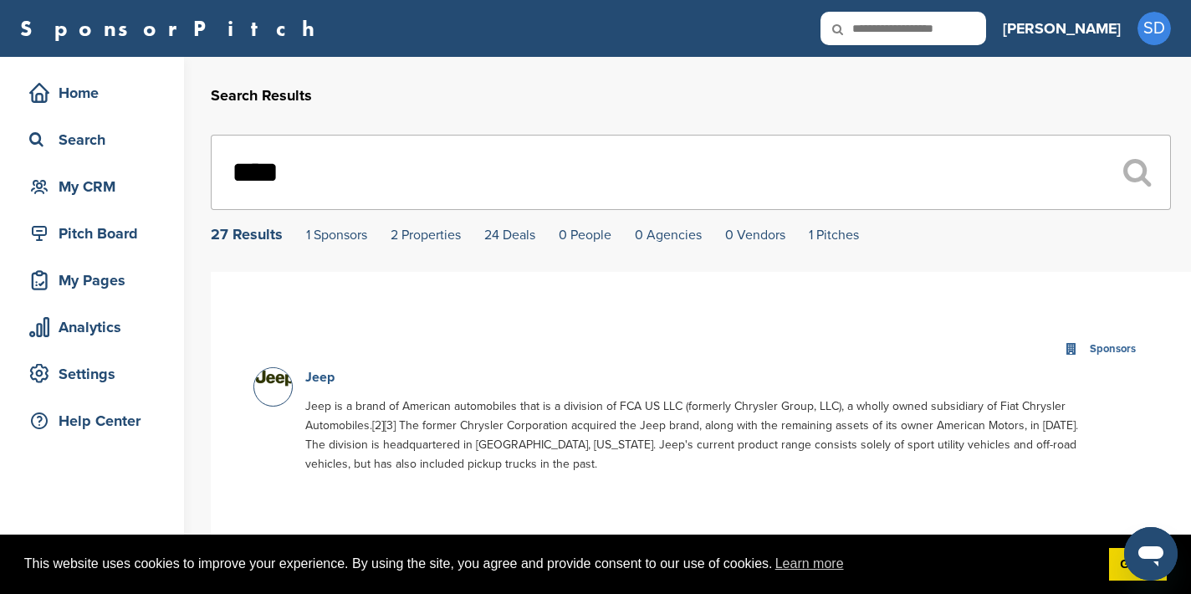
click at [313, 378] on link "Jeep" at bounding box center [319, 377] width 29 height 17
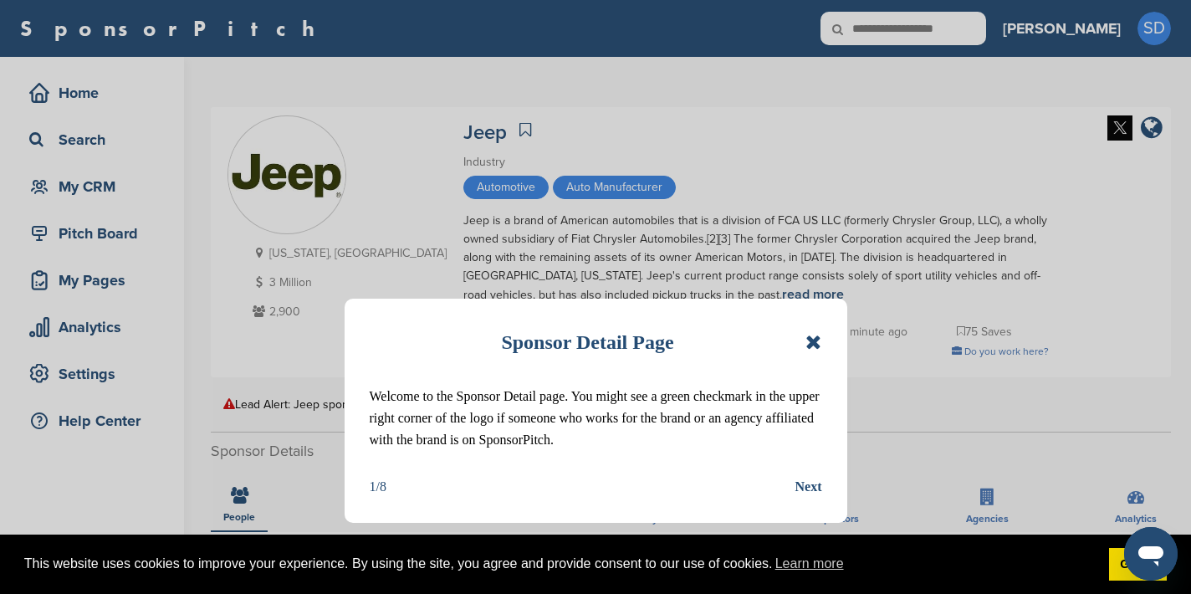
click at [825, 338] on div "Sponsor Detail Page Welcome to the Sponsor Detail page. You might see a green c…" at bounding box center [596, 411] width 503 height 224
click at [812, 338] on icon at bounding box center [813, 342] width 16 height 20
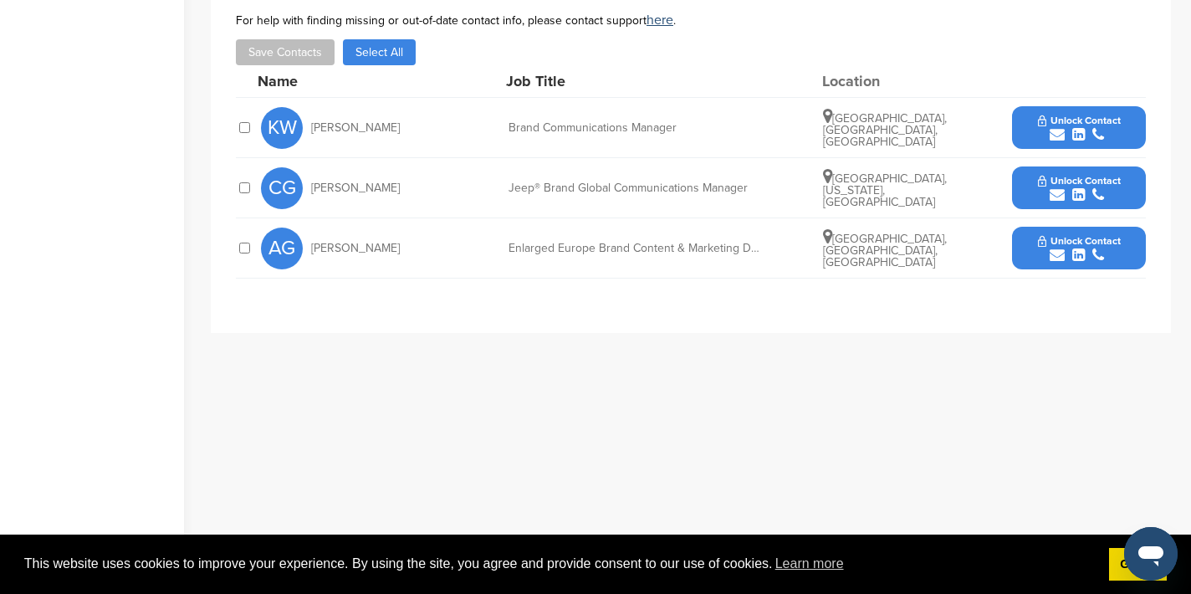
scroll to position [592, 0]
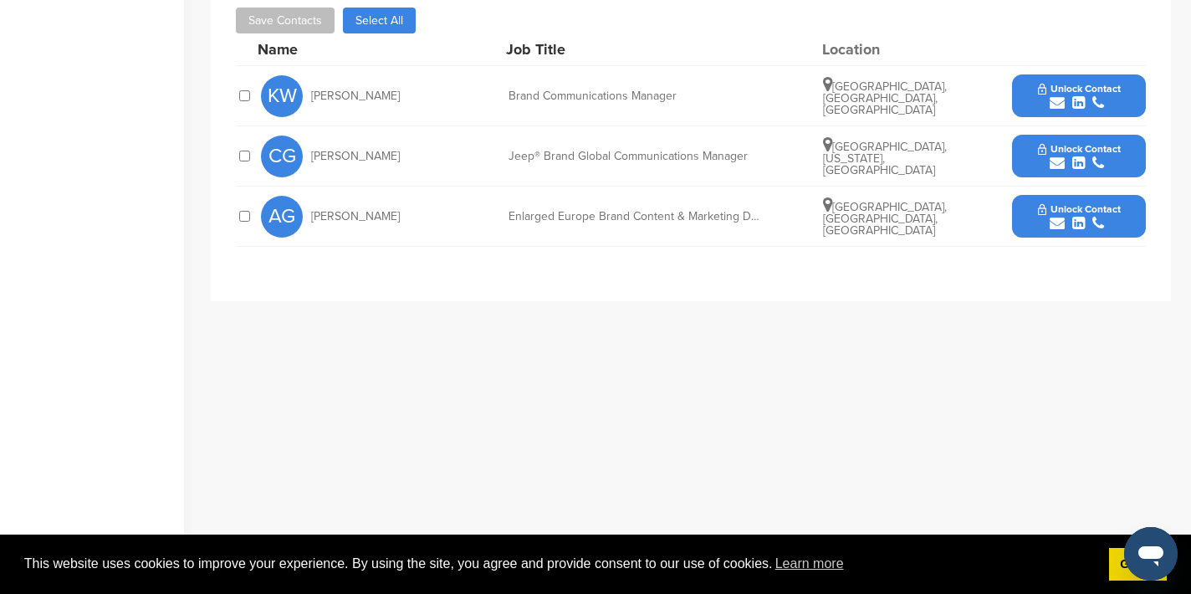
click at [1056, 161] on icon "submit" at bounding box center [1057, 163] width 15 height 15
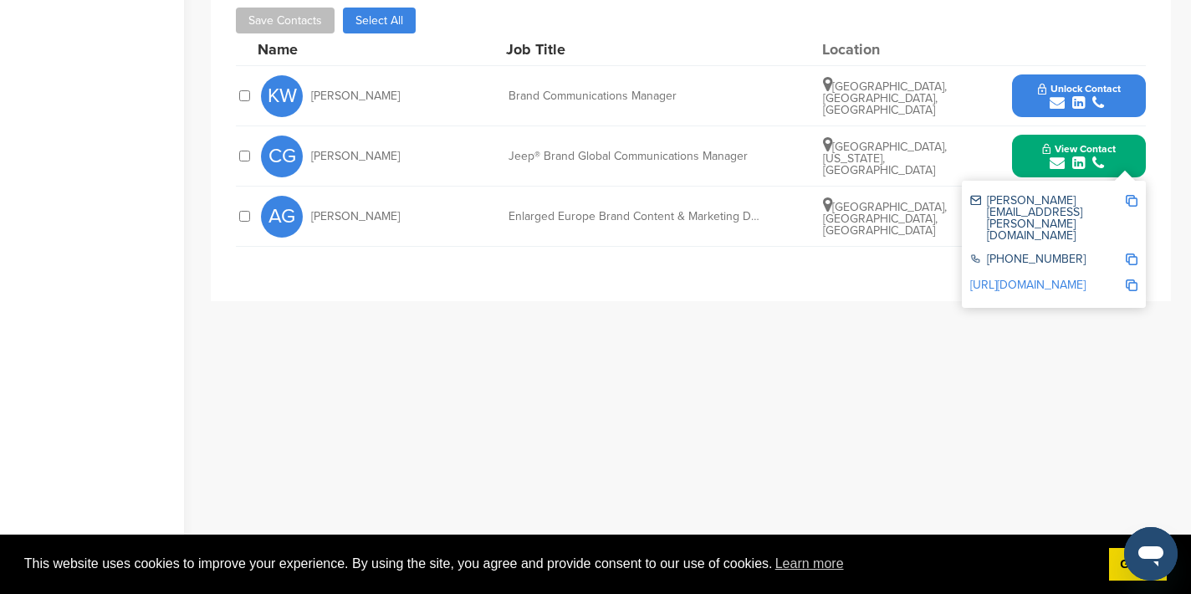
click at [1132, 202] on img at bounding box center [1132, 201] width 12 height 12
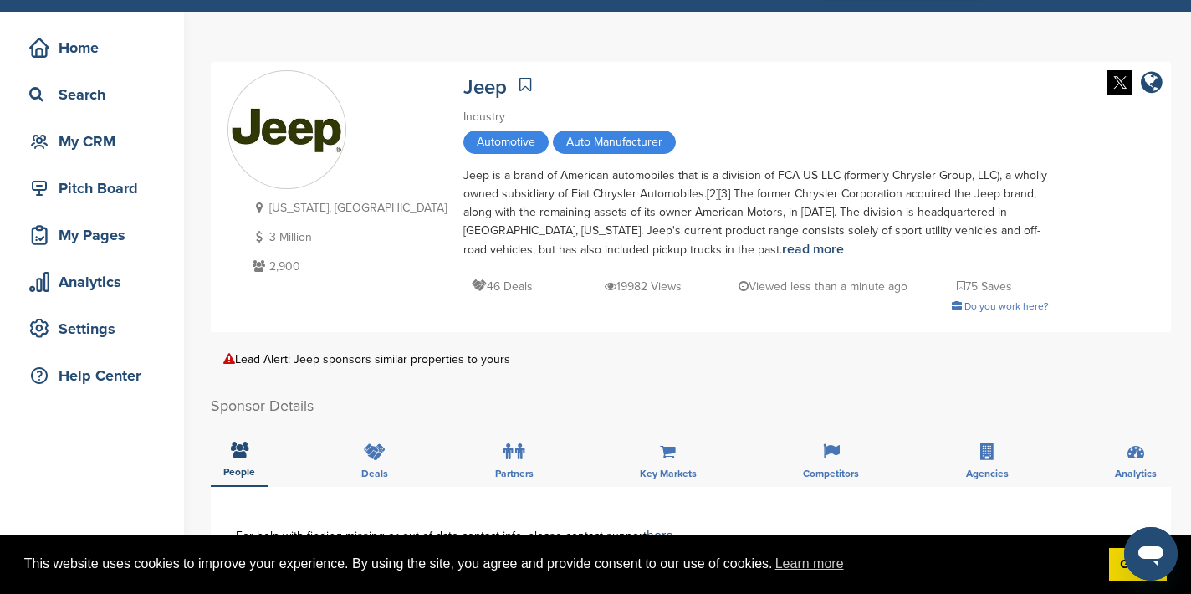
scroll to position [0, 0]
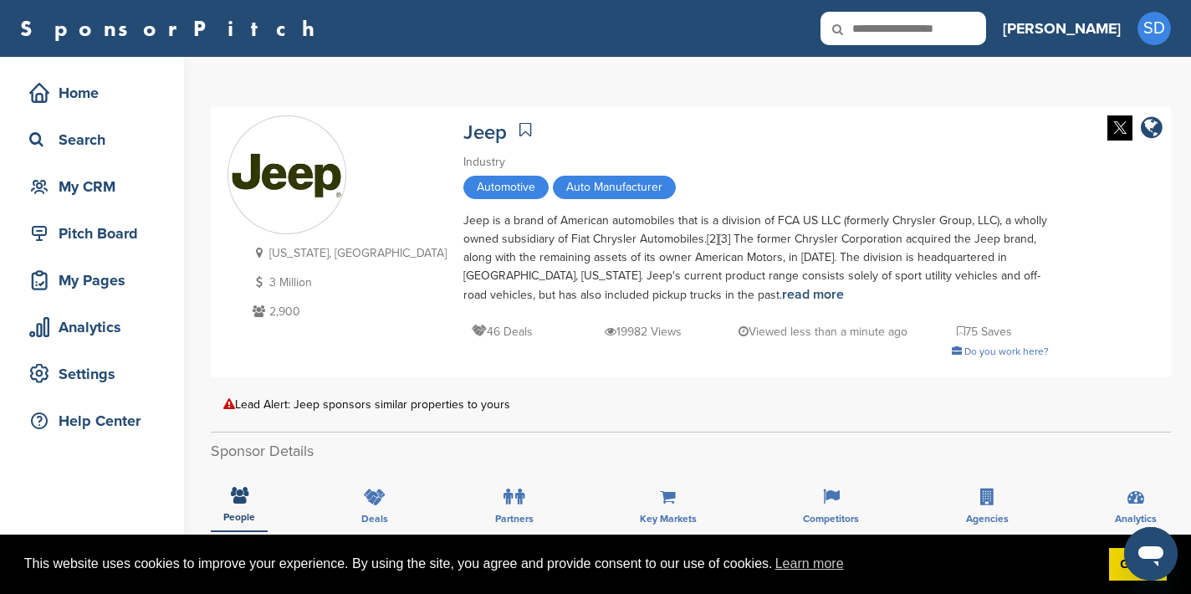
click at [943, 40] on input "text" at bounding box center [903, 28] width 166 height 33
type input "**********"
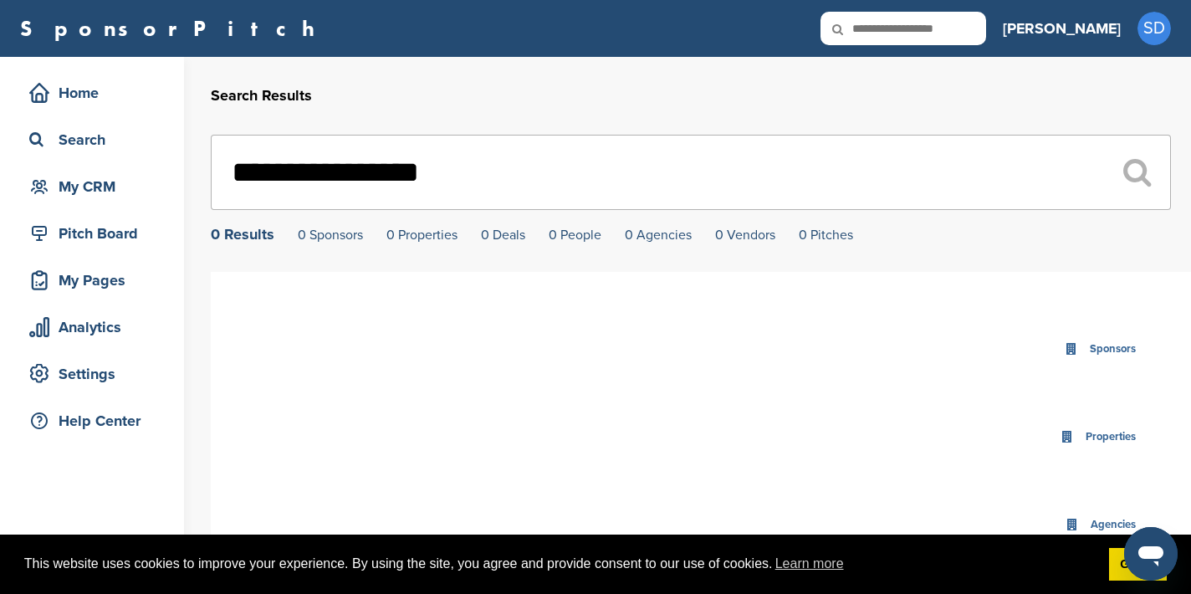
click at [877, 26] on icon at bounding box center [848, 29] width 57 height 35
click at [965, 28] on input "text" at bounding box center [903, 28] width 166 height 33
type input "*"
type input "****"
click at [298, 162] on input "****" at bounding box center [691, 172] width 960 height 75
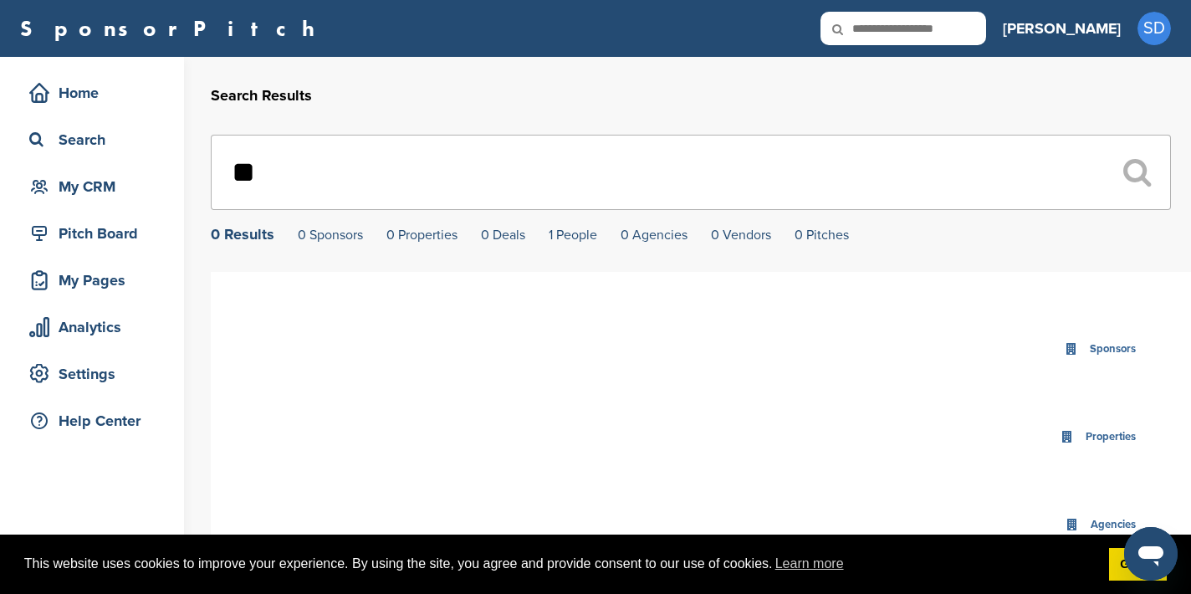
type input "*"
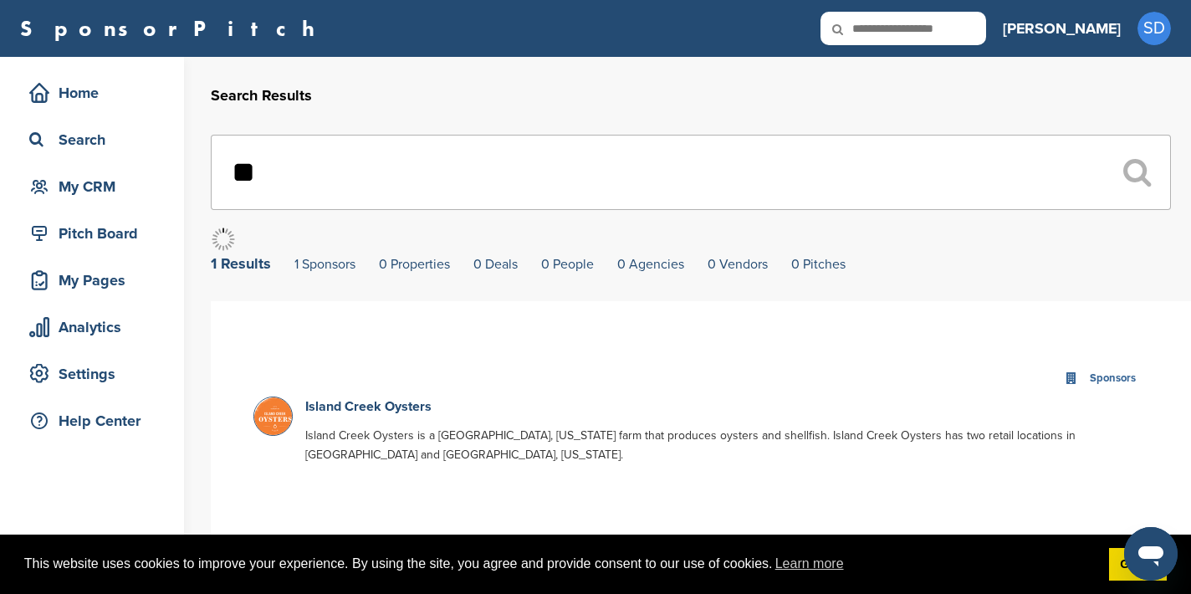
type input "*"
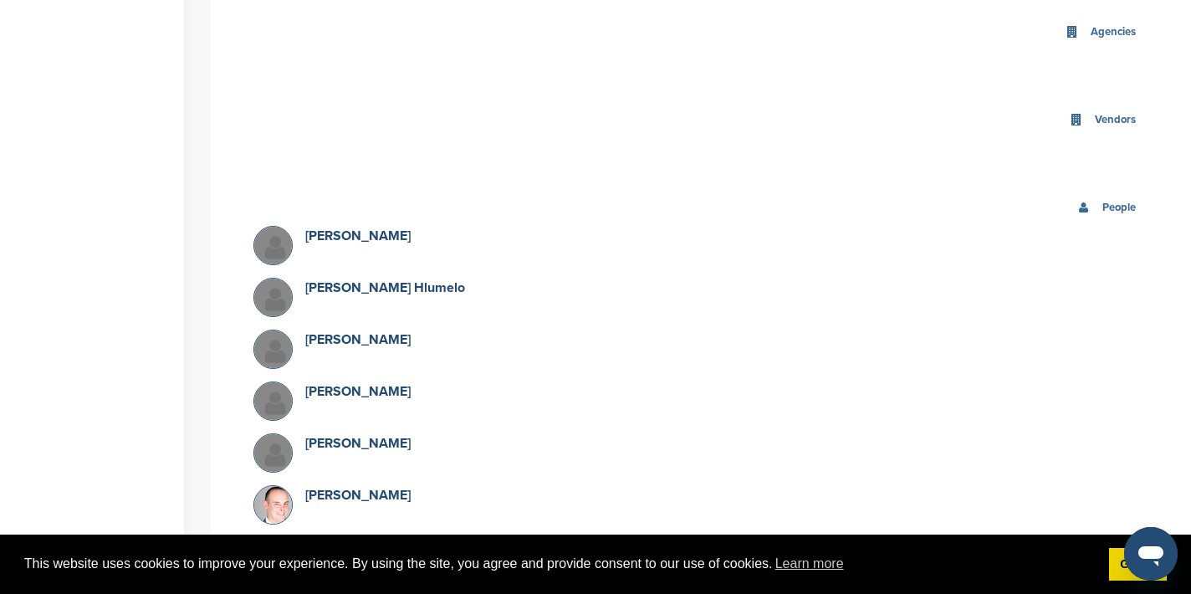
scroll to position [1326, 0]
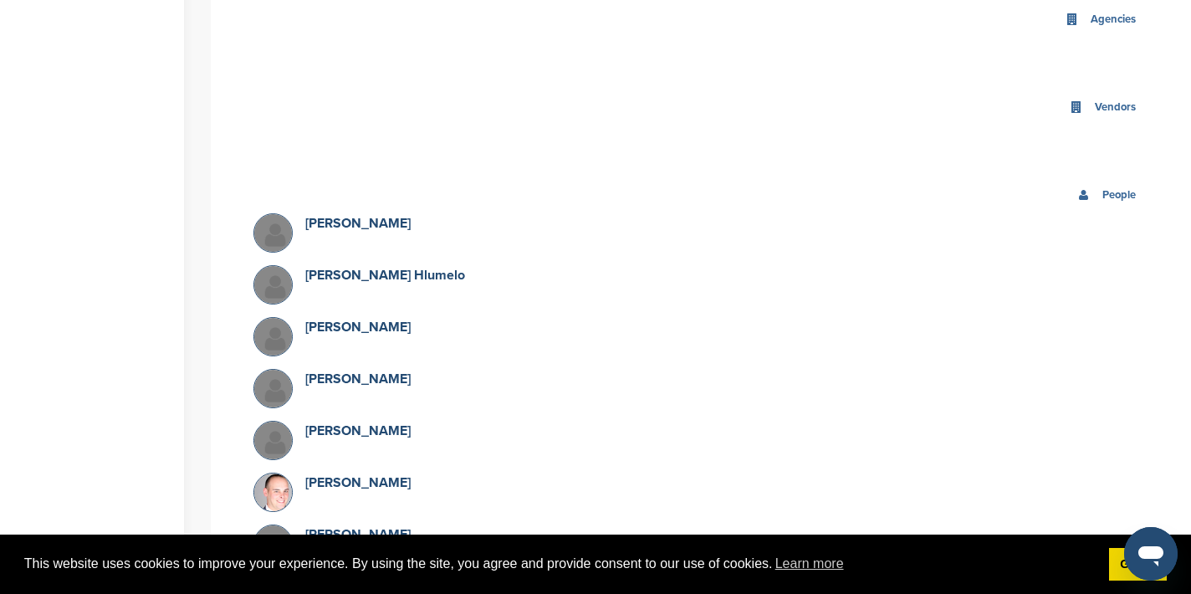
type input "****"
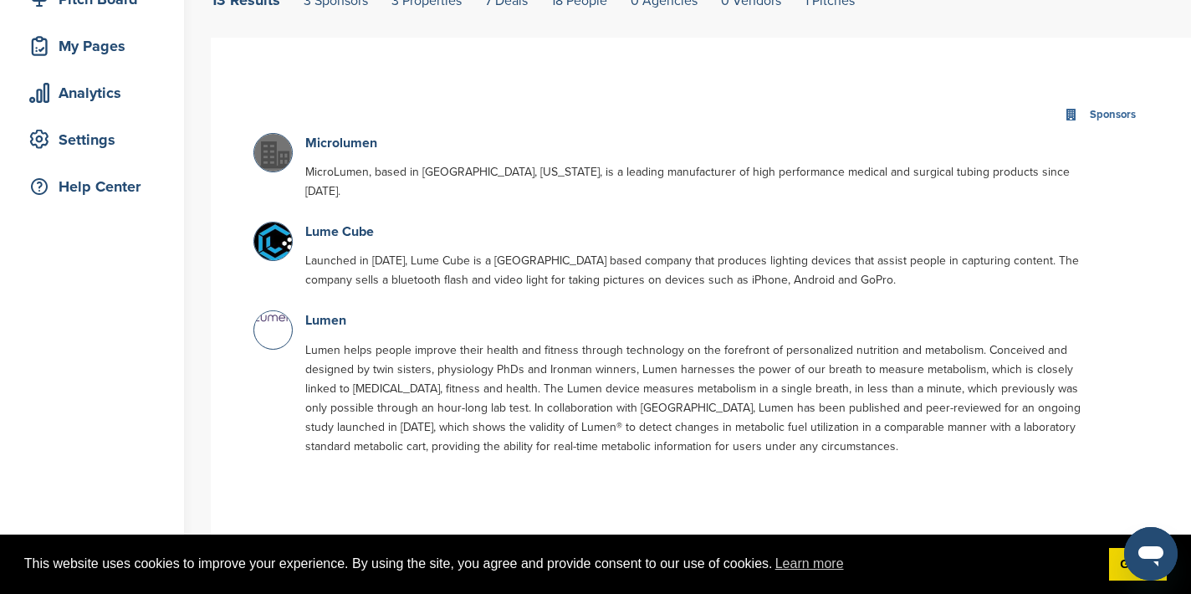
scroll to position [0, 0]
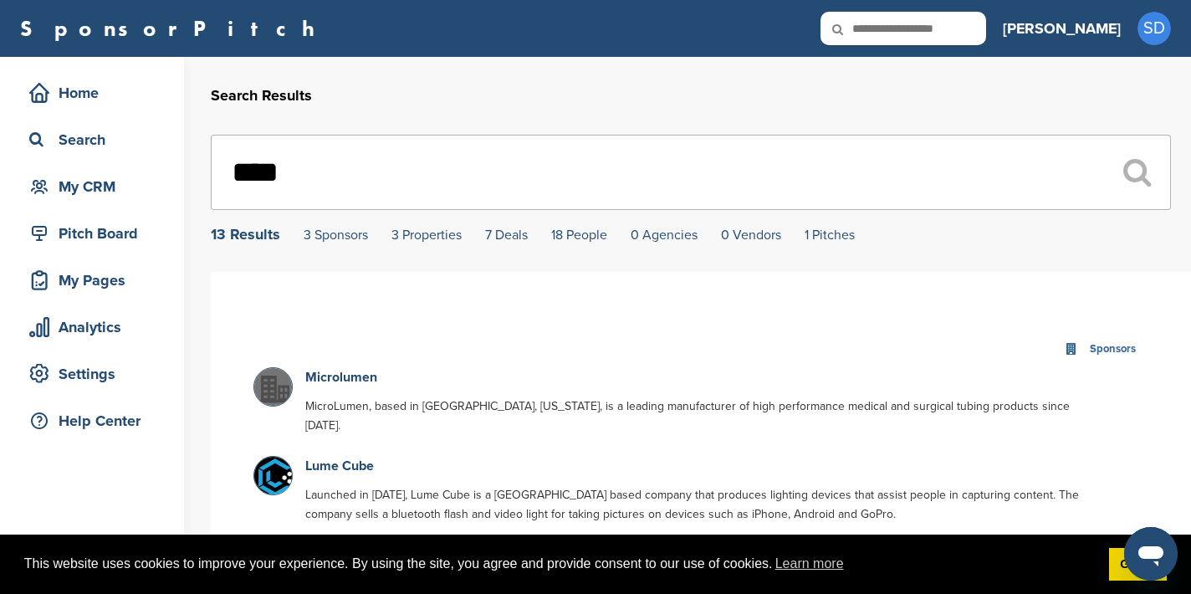
click at [965, 30] on input "text" at bounding box center [903, 28] width 166 height 33
type input "**********"
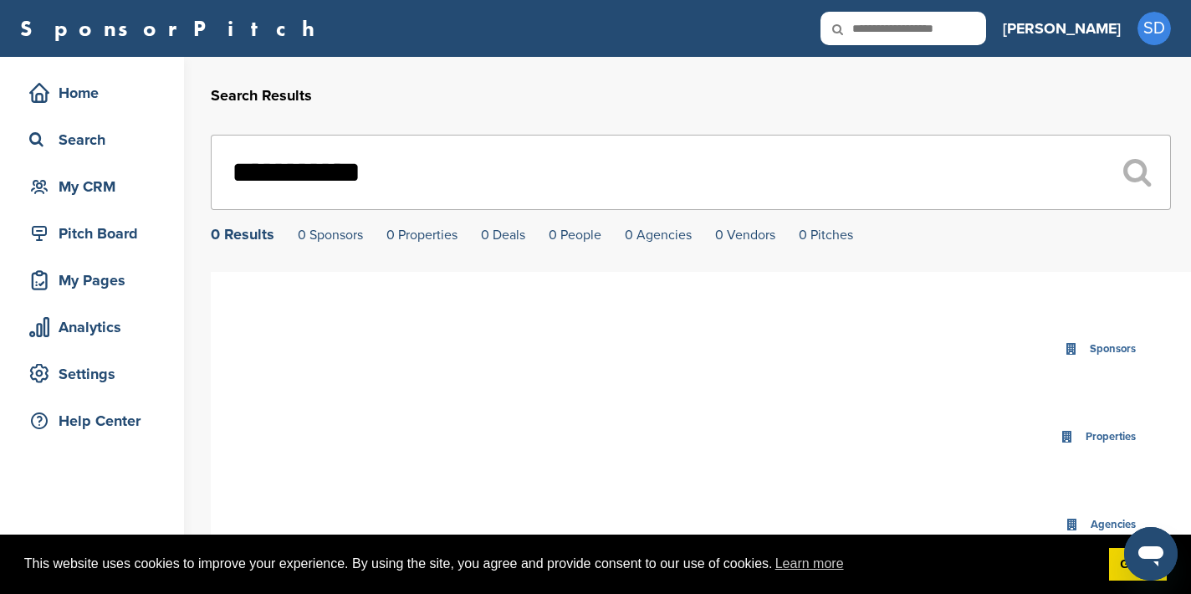
click at [960, 23] on input "text" at bounding box center [903, 28] width 166 height 33
type input "**********"
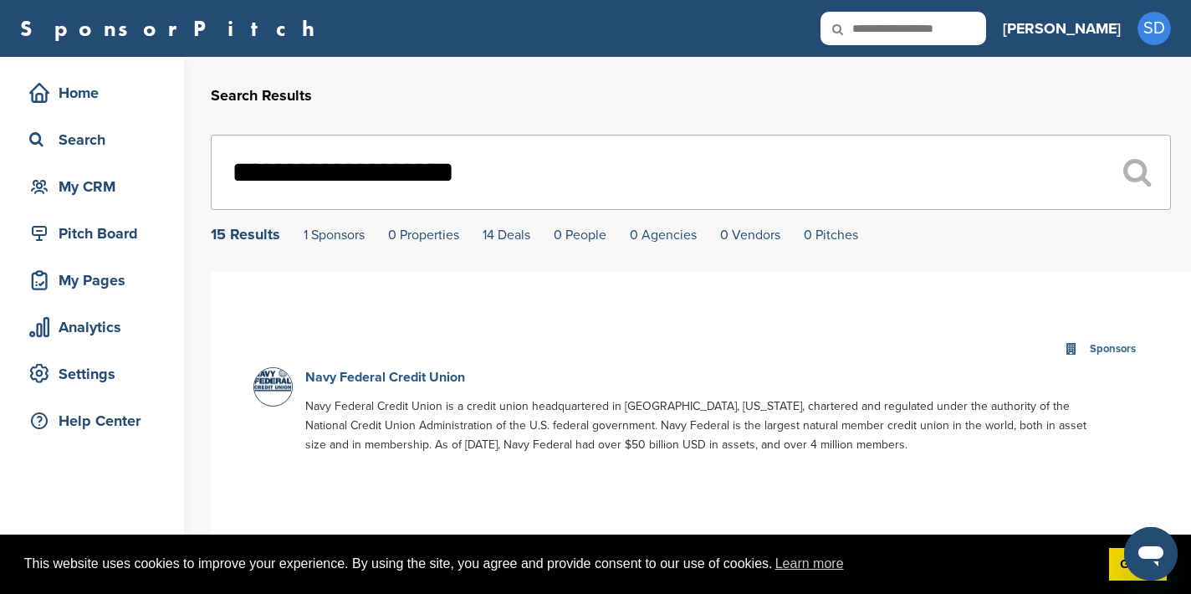
click at [425, 376] on link "Navy Federal Credit Union" at bounding box center [385, 377] width 160 height 17
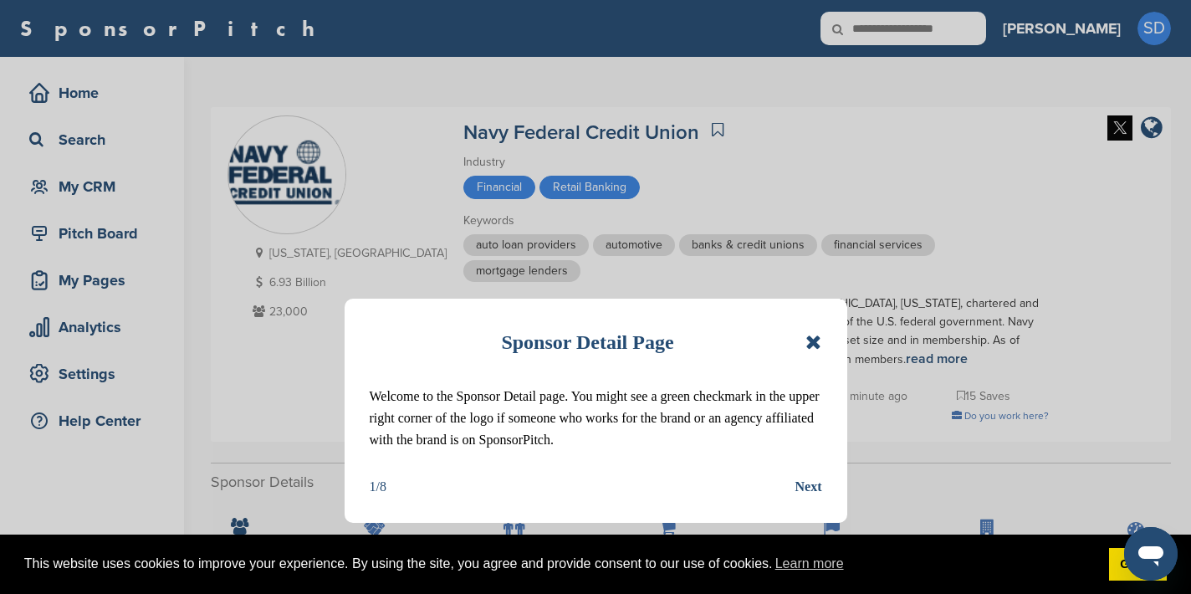
click at [816, 345] on icon at bounding box center [813, 342] width 16 height 20
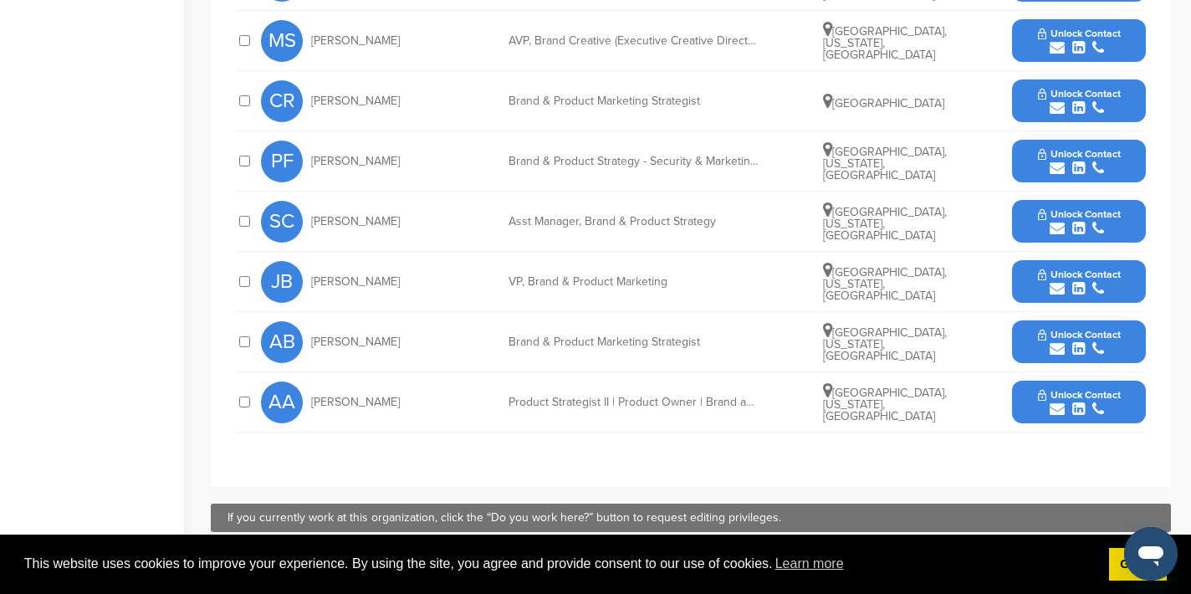
scroll to position [871, 0]
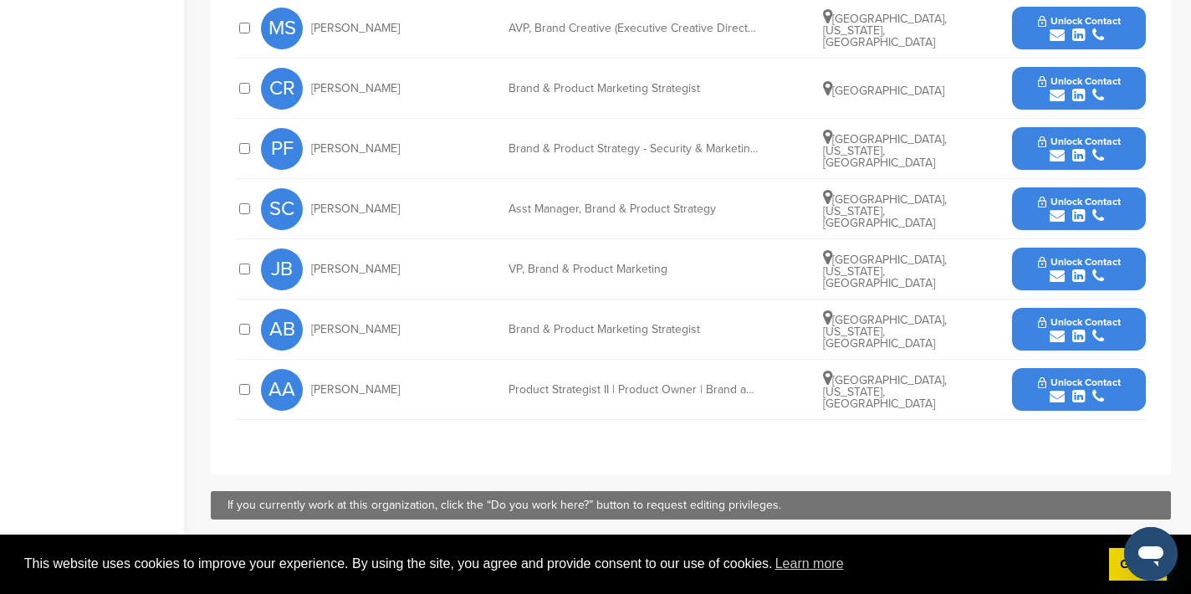
click at [1053, 278] on icon "submit" at bounding box center [1057, 275] width 15 height 15
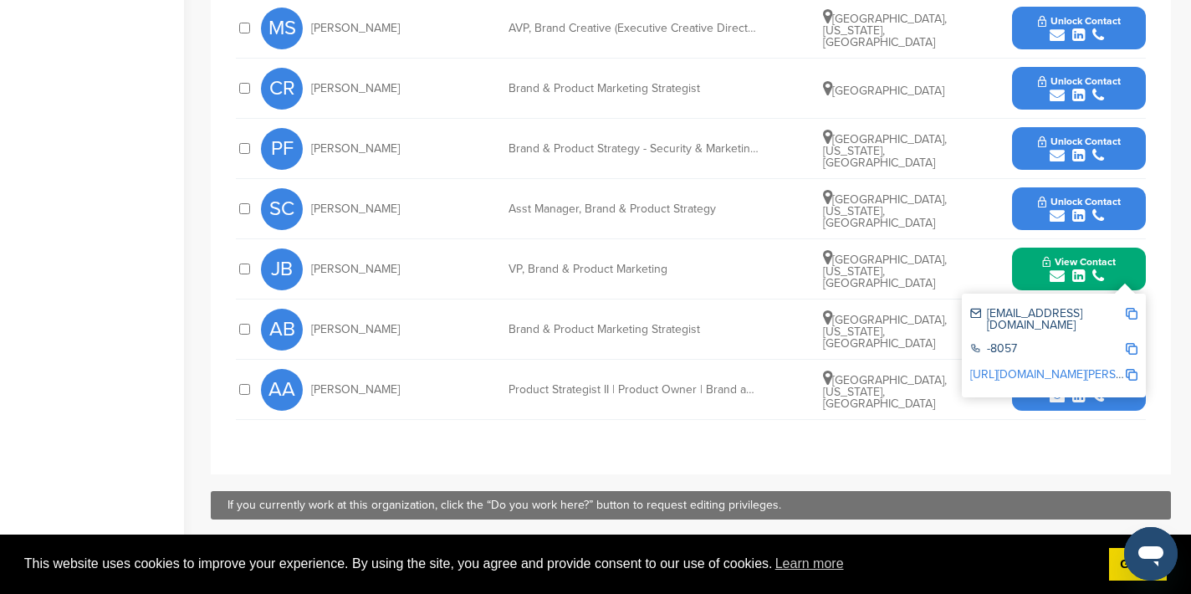
click at [1131, 312] on img at bounding box center [1132, 314] width 12 height 12
click at [1031, 263] on button "View Contact" at bounding box center [1079, 269] width 114 height 50
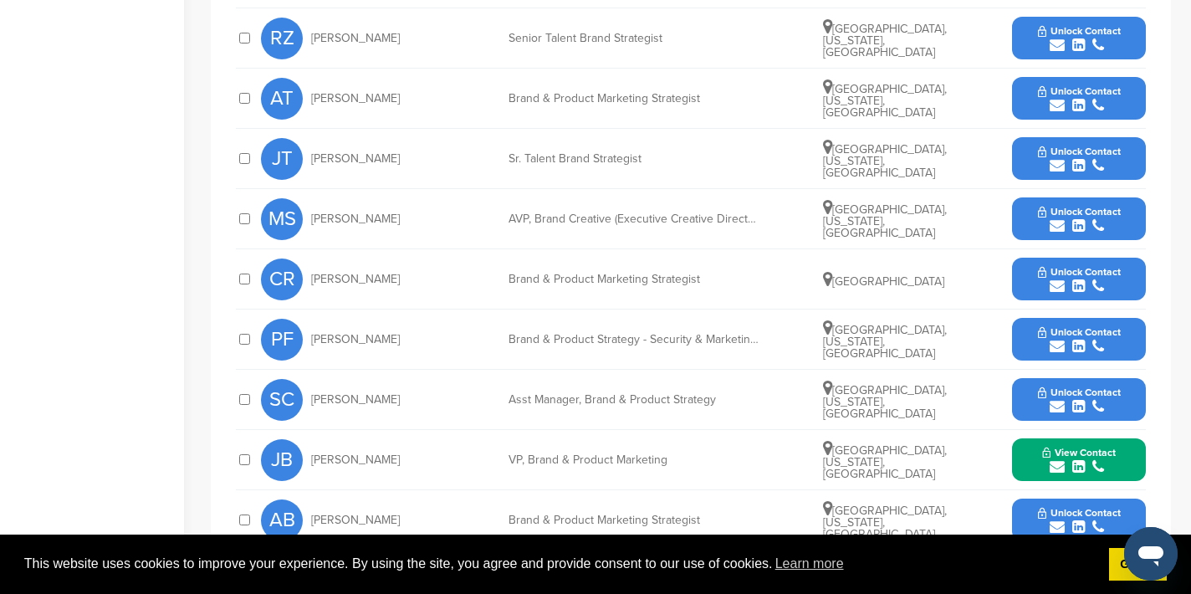
scroll to position [667, 0]
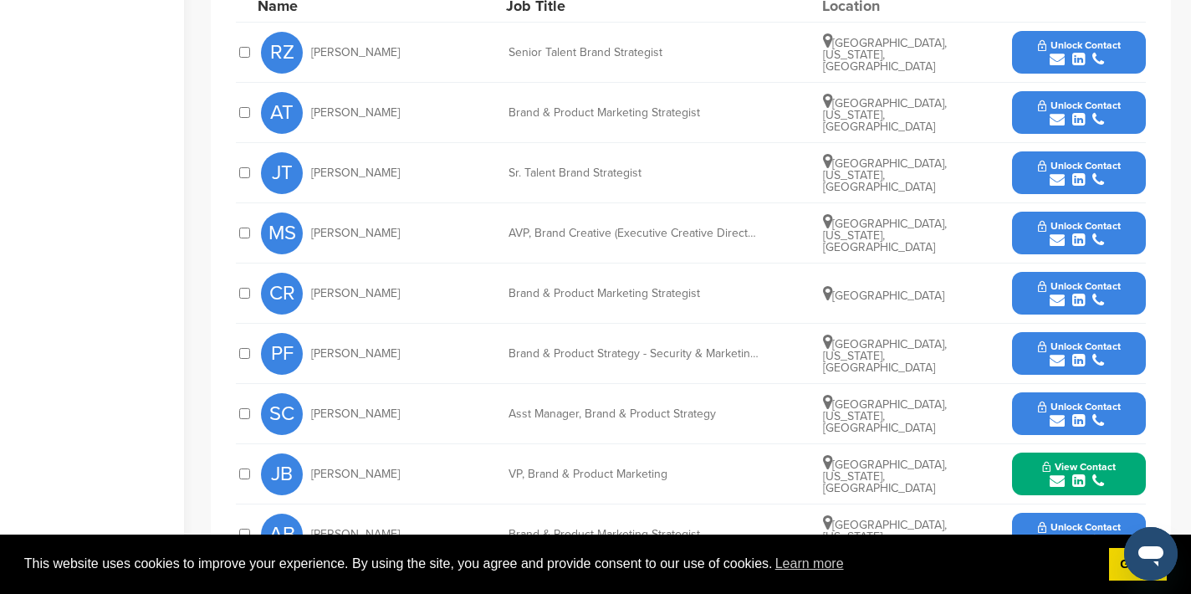
click at [1054, 123] on icon "submit" at bounding box center [1057, 119] width 15 height 15
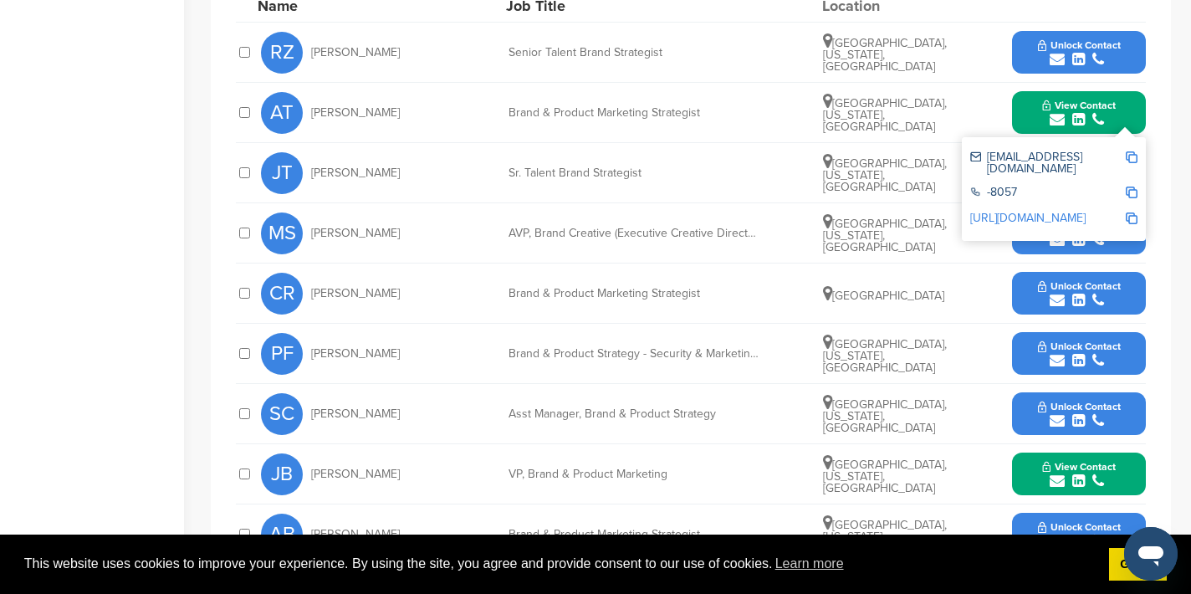
click at [1132, 157] on img at bounding box center [1132, 157] width 12 height 12
click at [1035, 120] on button "View Contact" at bounding box center [1079, 113] width 114 height 50
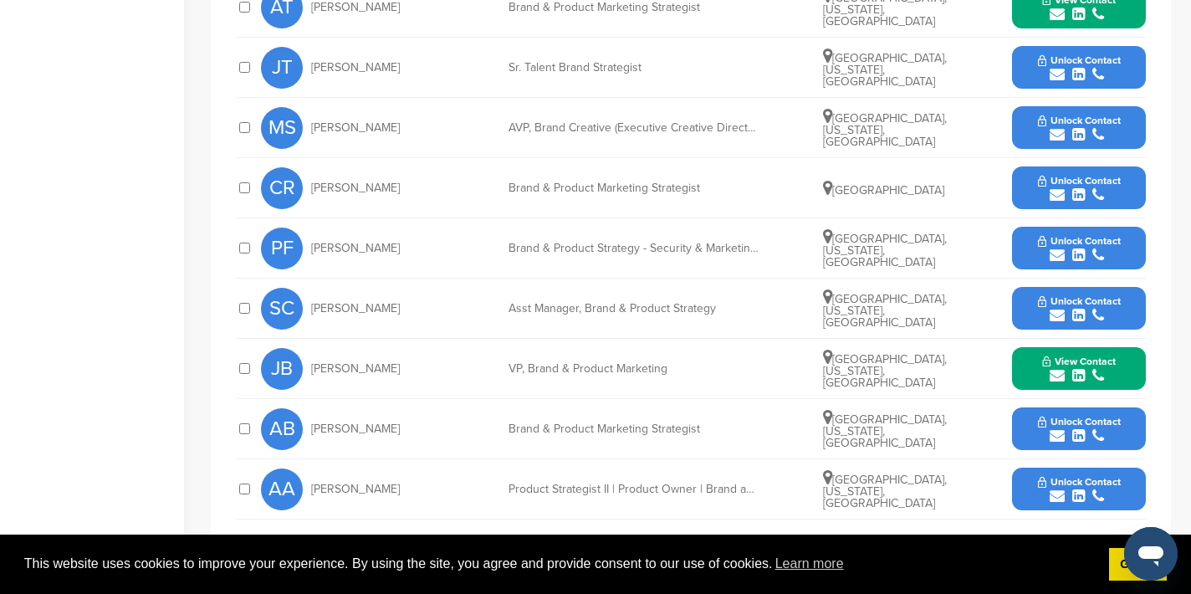
scroll to position [774, 0]
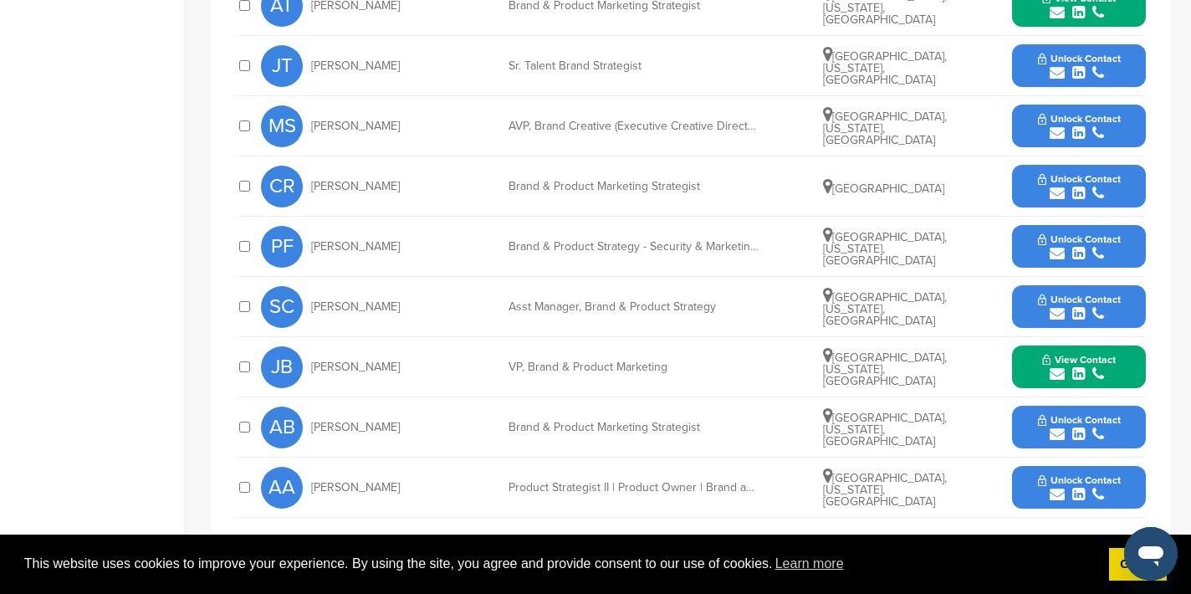
click at [1058, 496] on icon "submit" at bounding box center [1057, 494] width 15 height 15
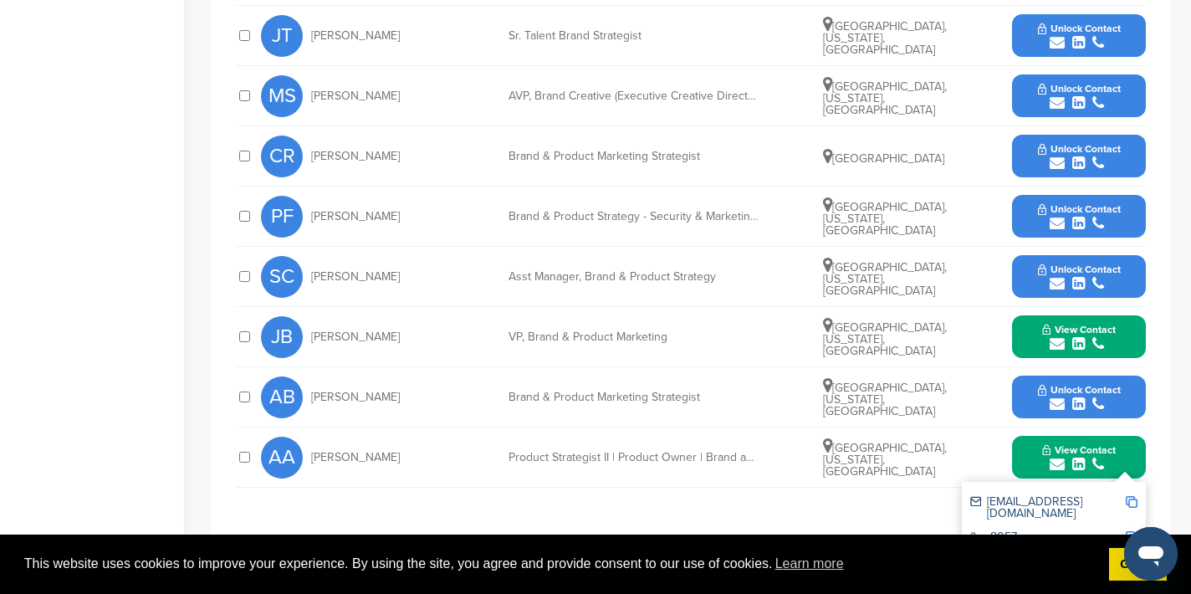
scroll to position [813, 0]
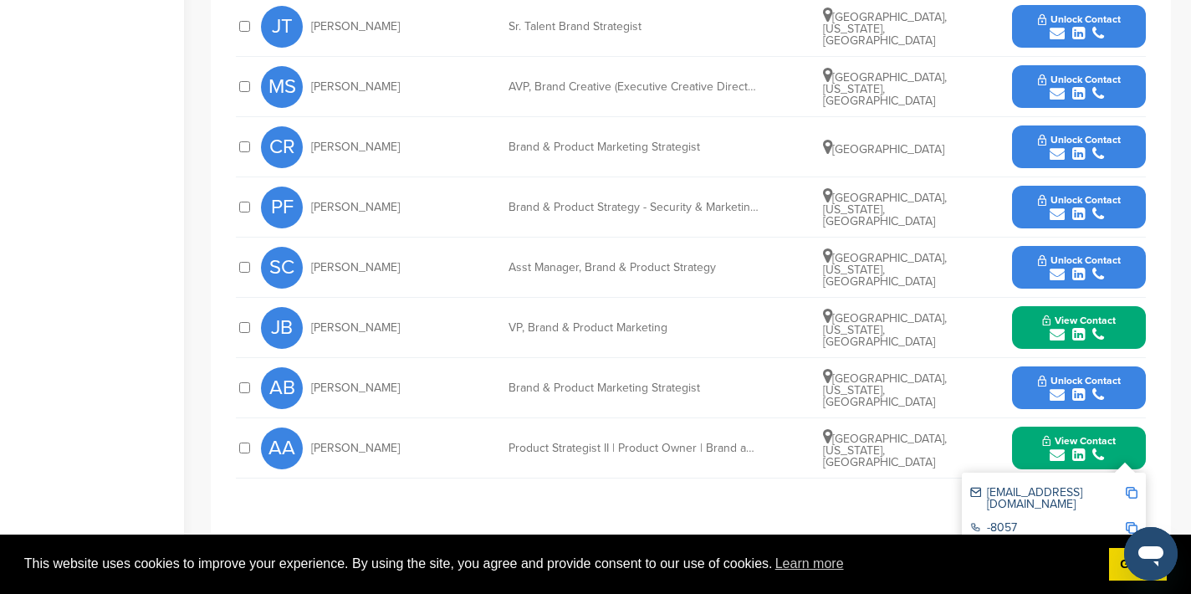
click at [1132, 493] on img at bounding box center [1132, 493] width 12 height 12
click at [1055, 217] on icon "submit" at bounding box center [1057, 214] width 15 height 15
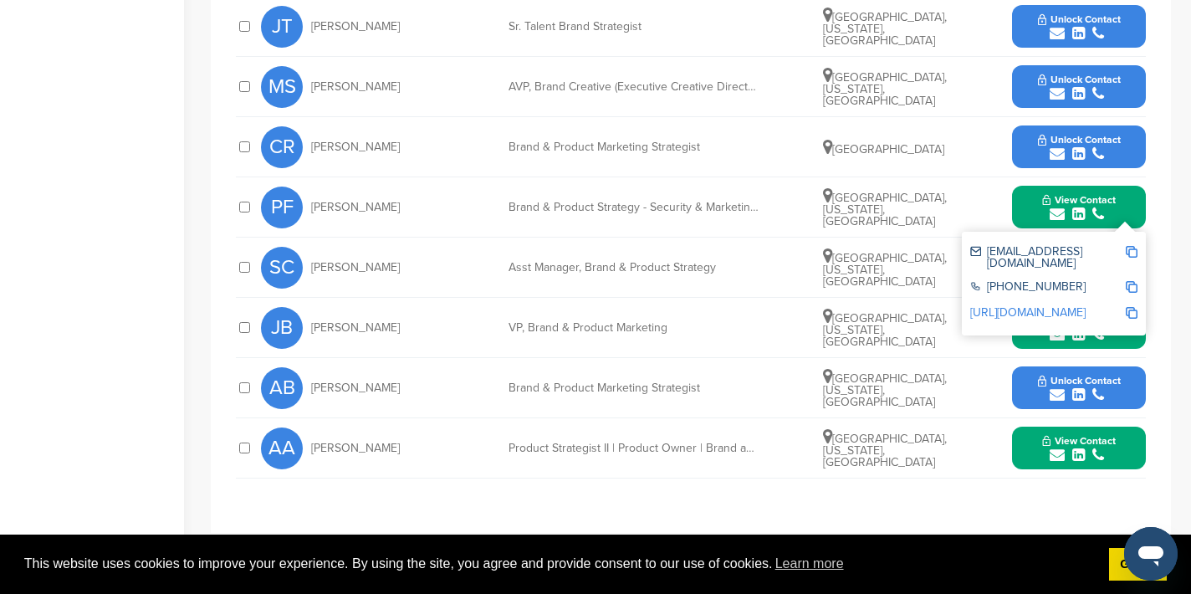
click at [1127, 250] on img at bounding box center [1132, 252] width 12 height 12
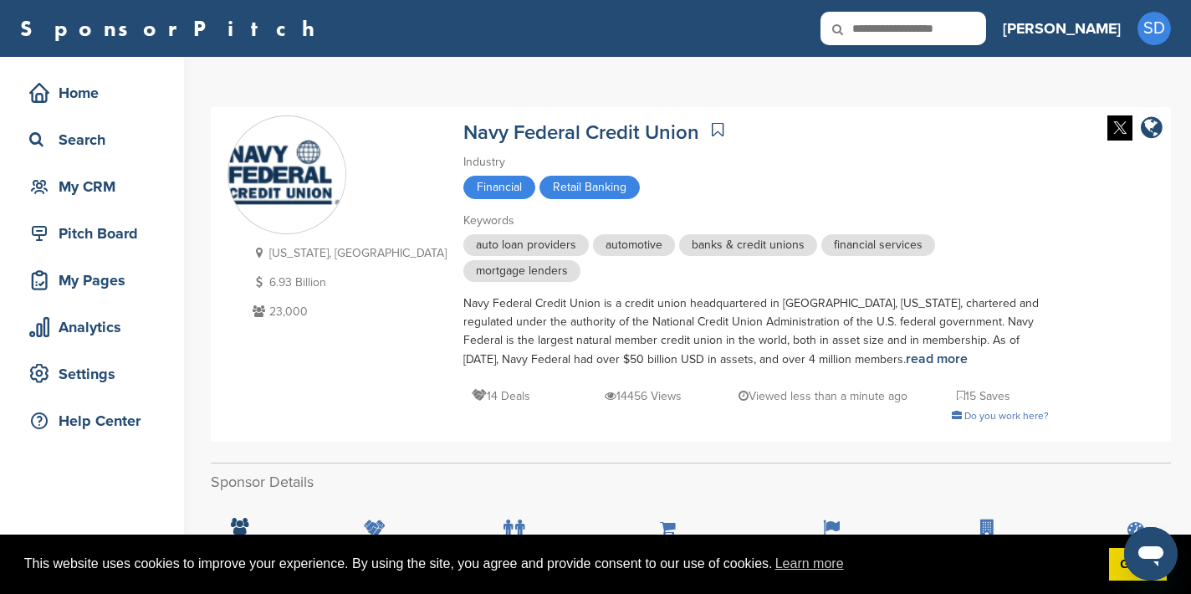
click at [976, 29] on input "text" at bounding box center [903, 28] width 166 height 33
type input "**********"
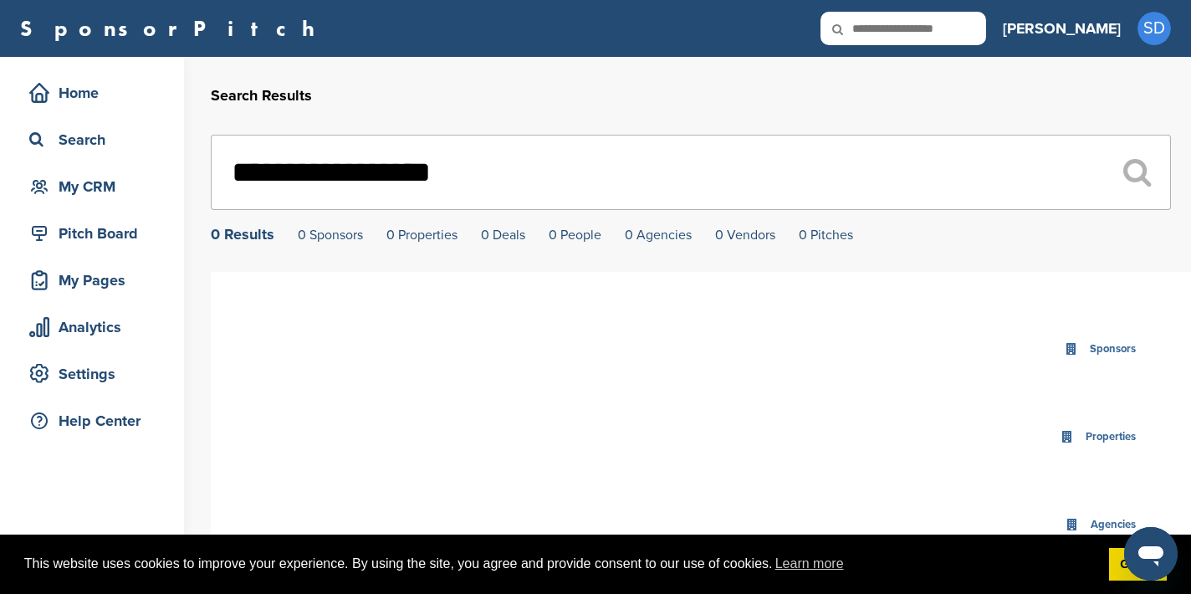
click at [397, 171] on input "**********" at bounding box center [691, 172] width 960 height 75
type input "**********"
click at [984, 33] on input "text" at bounding box center [903, 28] width 166 height 33
type input "**********"
drag, startPoint x: 400, startPoint y: 171, endPoint x: 193, endPoint y: 167, distance: 206.6
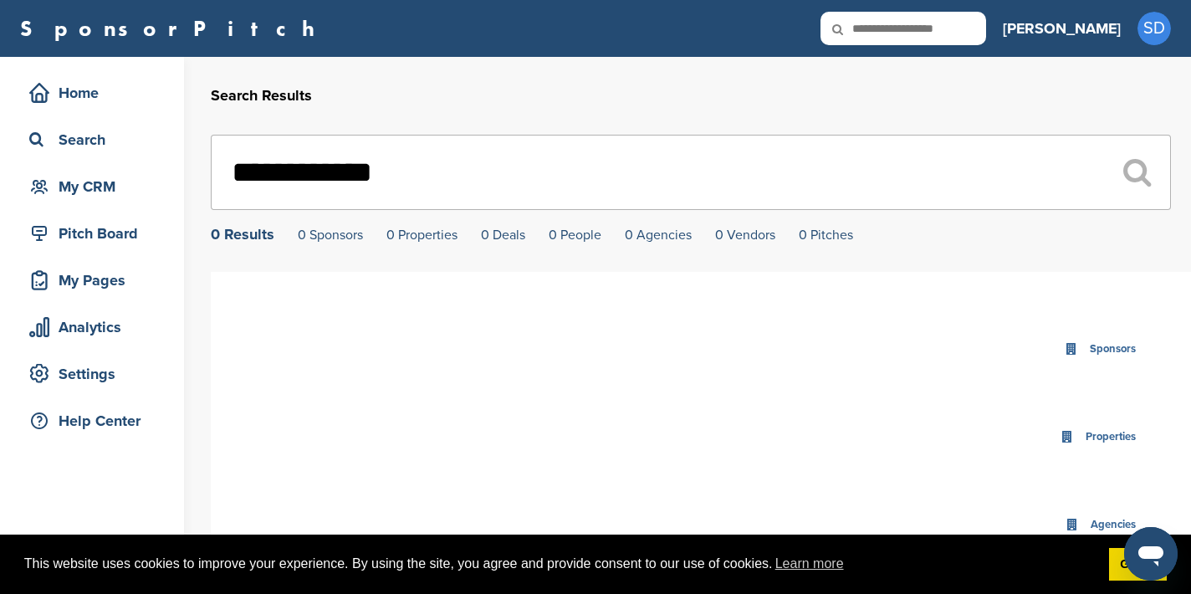
click at [193, 168] on div "**********" at bounding box center [595, 525] width 1191 height 937
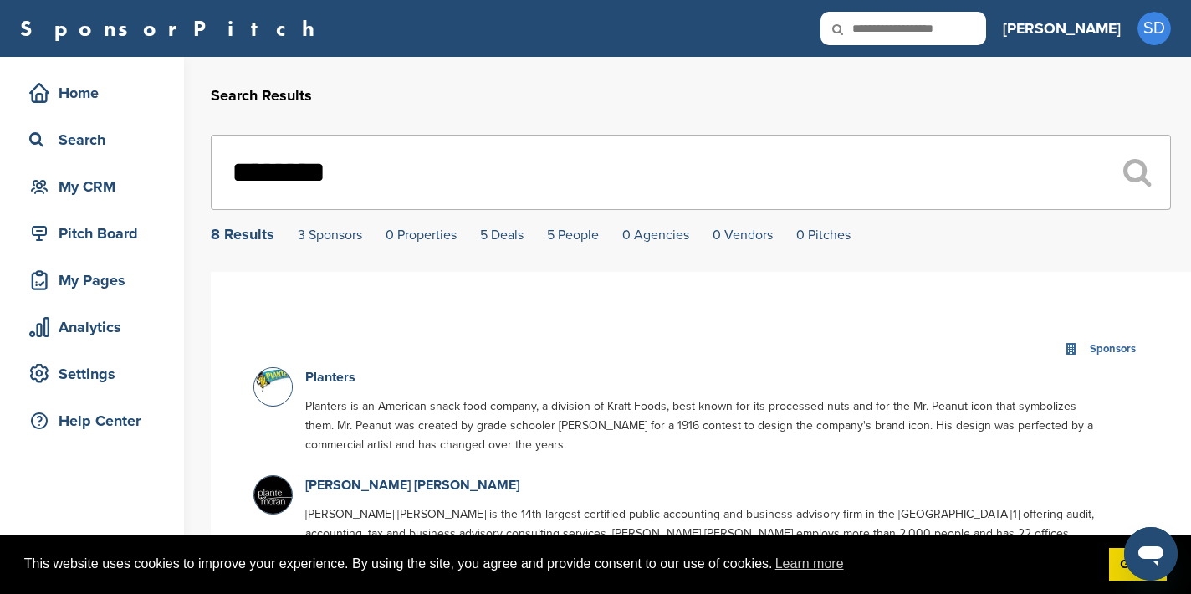
type input "********"
click at [325, 381] on link "Planters" at bounding box center [330, 377] width 50 height 17
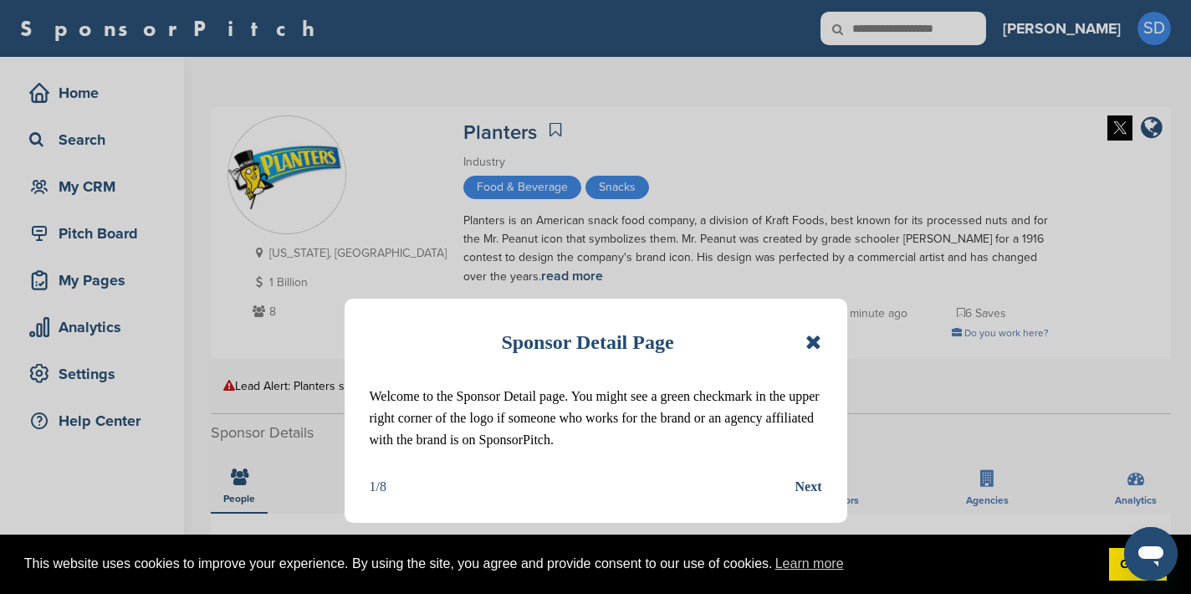
click at [820, 345] on icon at bounding box center [813, 342] width 16 height 20
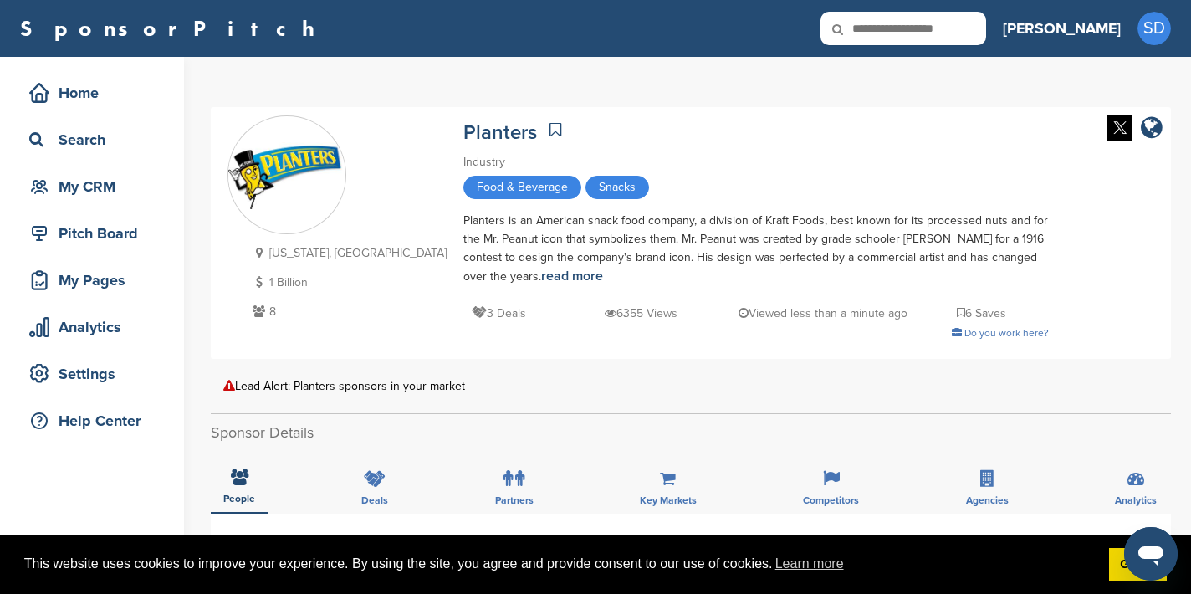
click at [954, 23] on input "text" at bounding box center [903, 28] width 166 height 33
type input "*******"
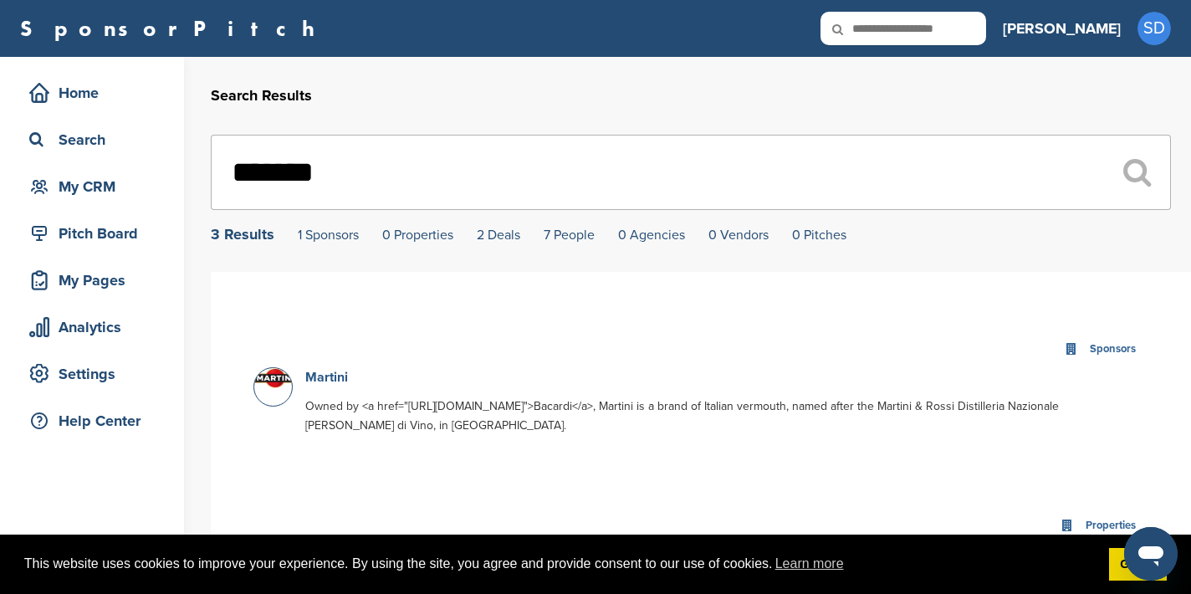
click at [331, 384] on link "Martini" at bounding box center [326, 377] width 43 height 17
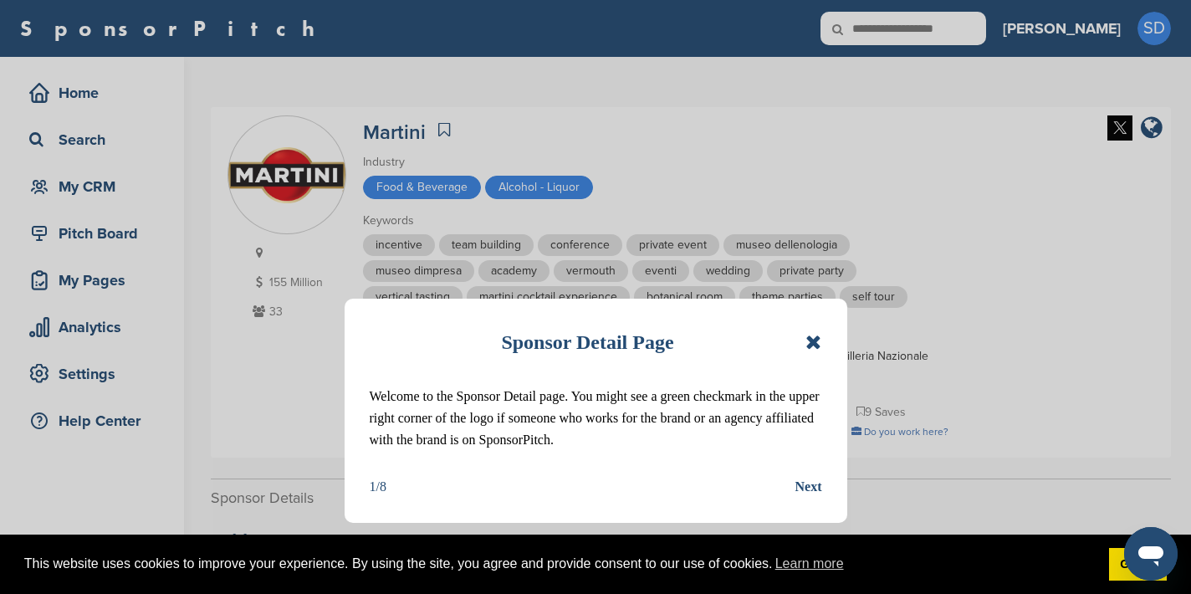
click at [822, 339] on div "Sponsor Detail Page Welcome to the Sponsor Detail page. You might see a green c…" at bounding box center [596, 411] width 503 height 224
click at [820, 341] on icon at bounding box center [813, 342] width 16 height 20
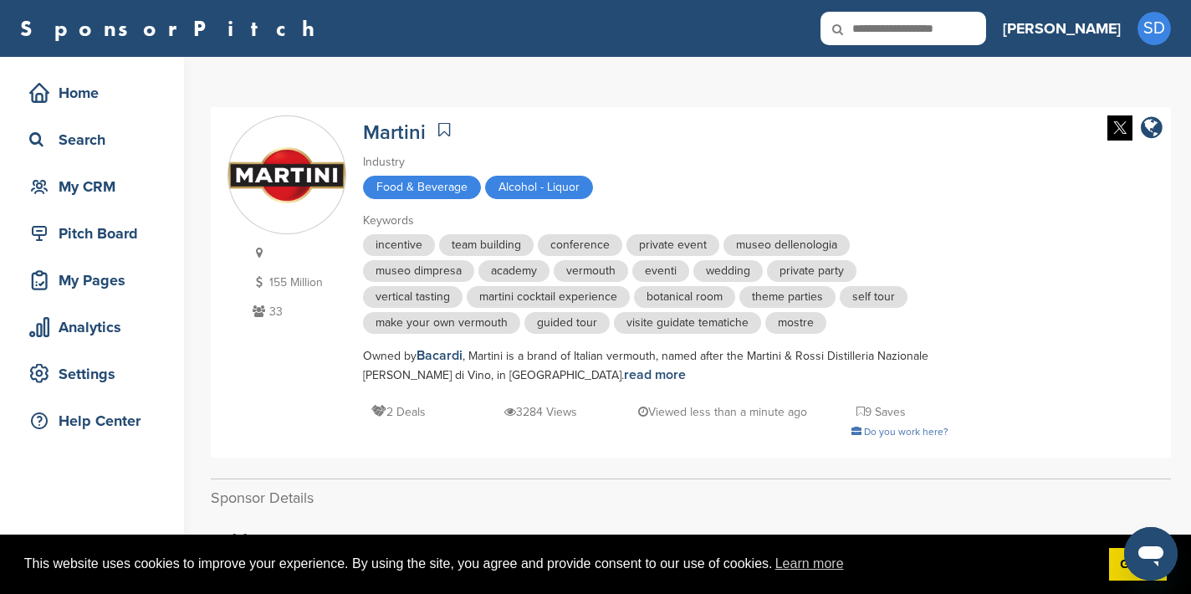
click at [977, 28] on input "text" at bounding box center [903, 28] width 166 height 33
type input "******"
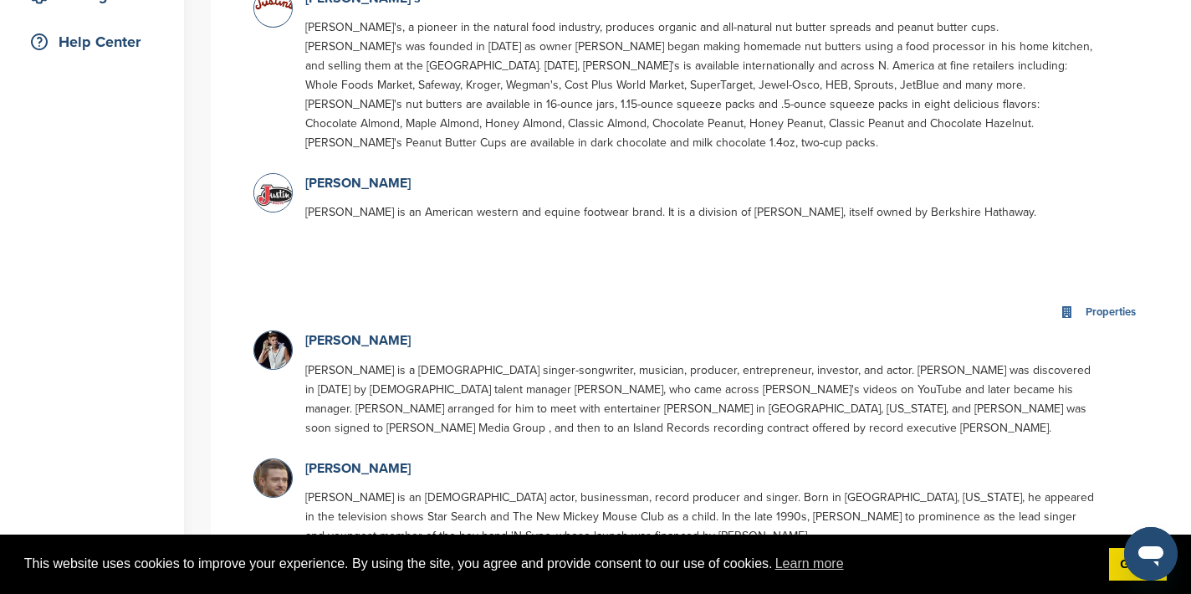
scroll to position [382, 0]
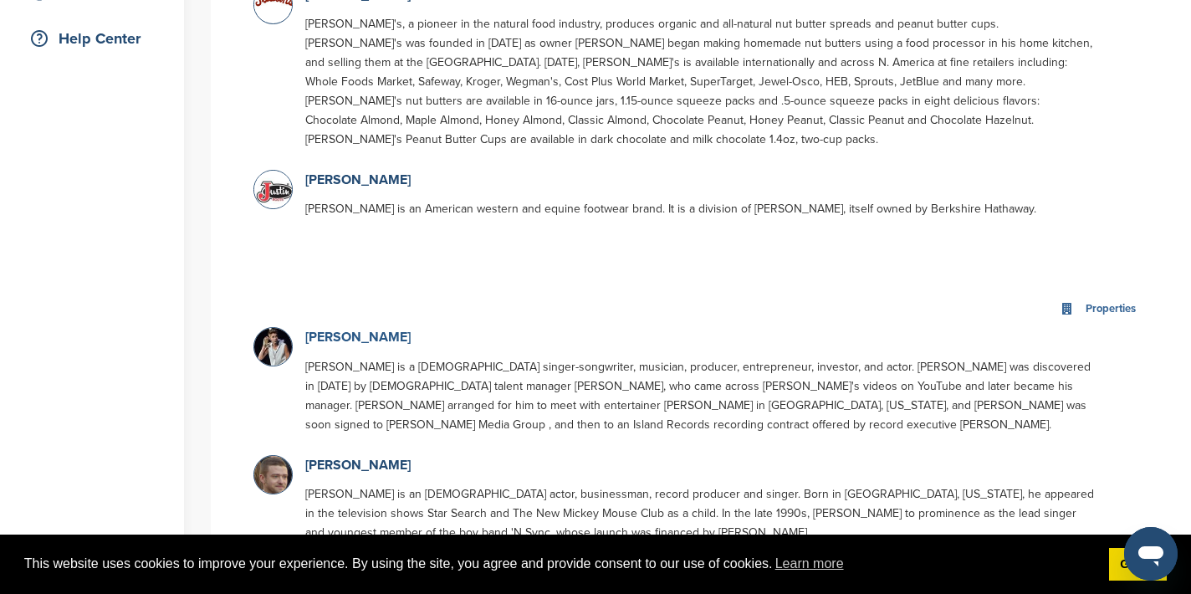
click at [366, 338] on link "[PERSON_NAME]" at bounding box center [357, 337] width 105 height 17
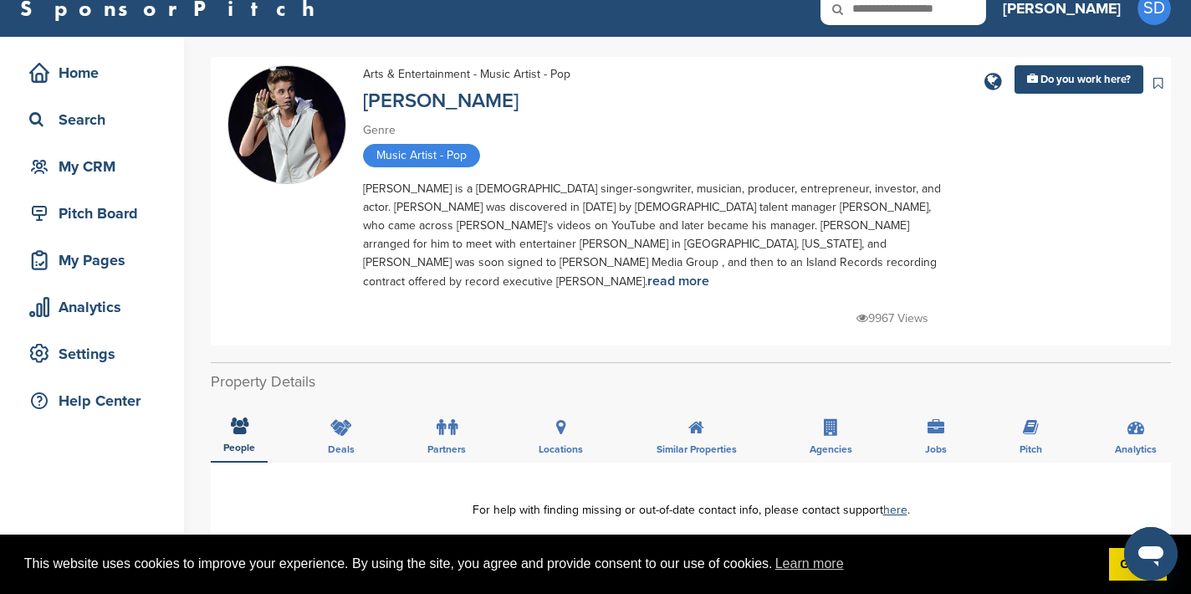
scroll to position [23, 0]
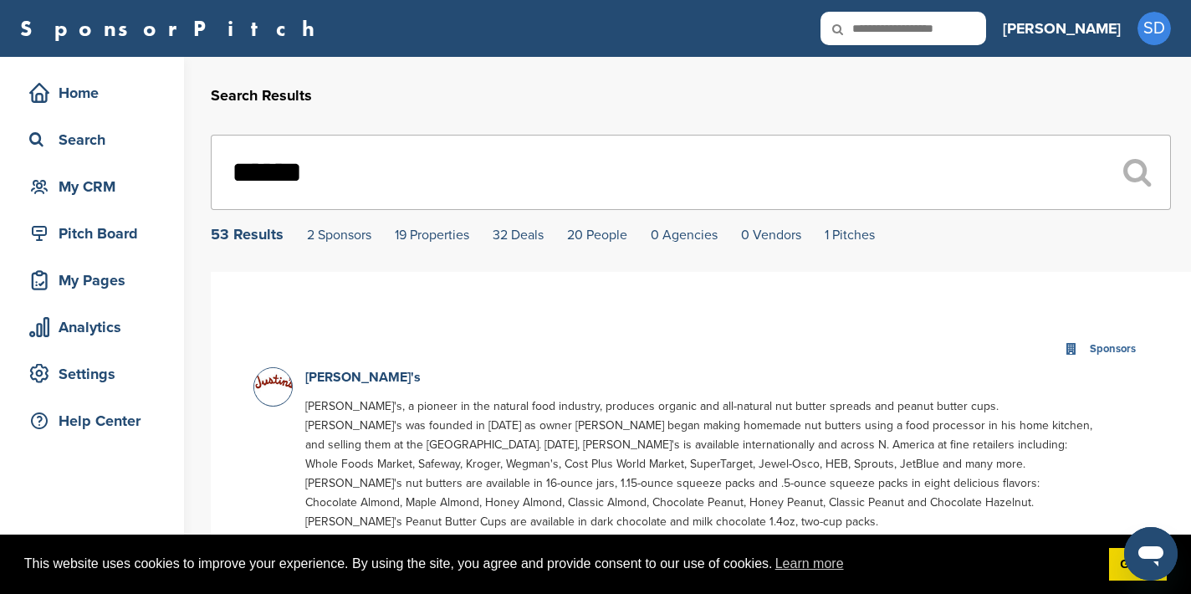
click at [976, 36] on input "text" at bounding box center [903, 28] width 166 height 33
type input "********"
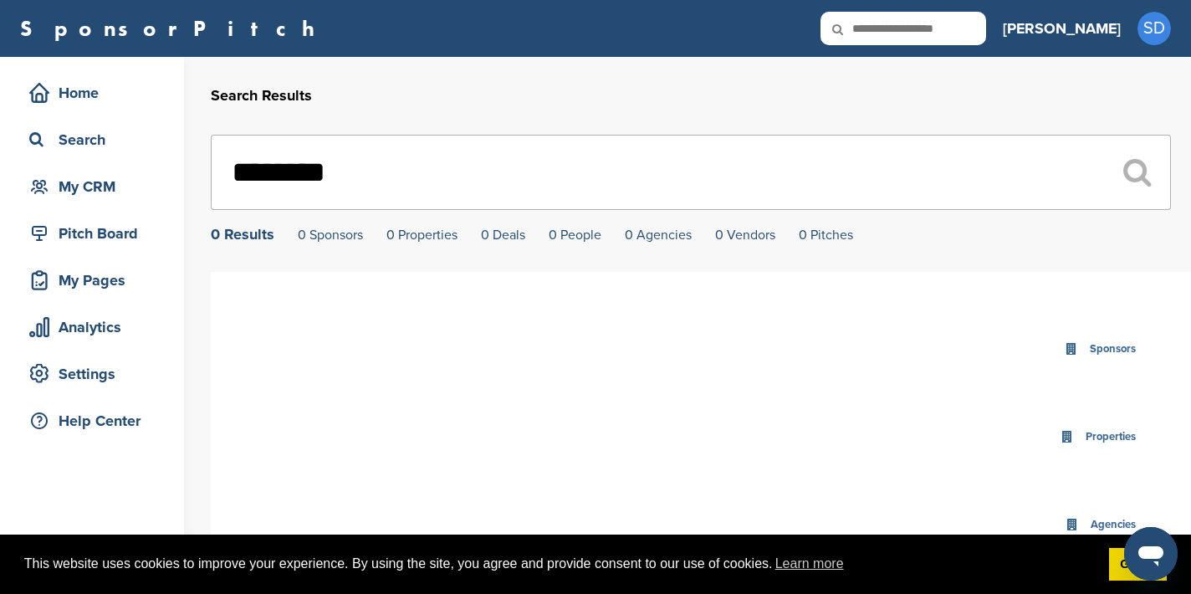
click at [951, 36] on input "text" at bounding box center [903, 28] width 166 height 33
type input "*******"
click at [340, 181] on input "*******" at bounding box center [691, 172] width 960 height 75
type input "*"
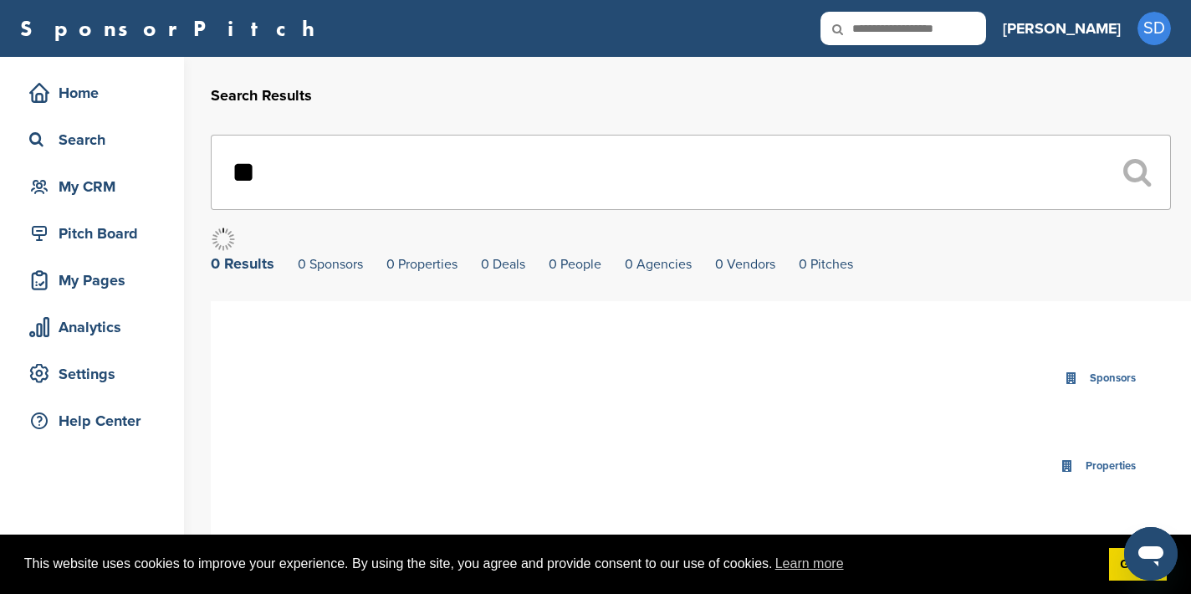
type input "*"
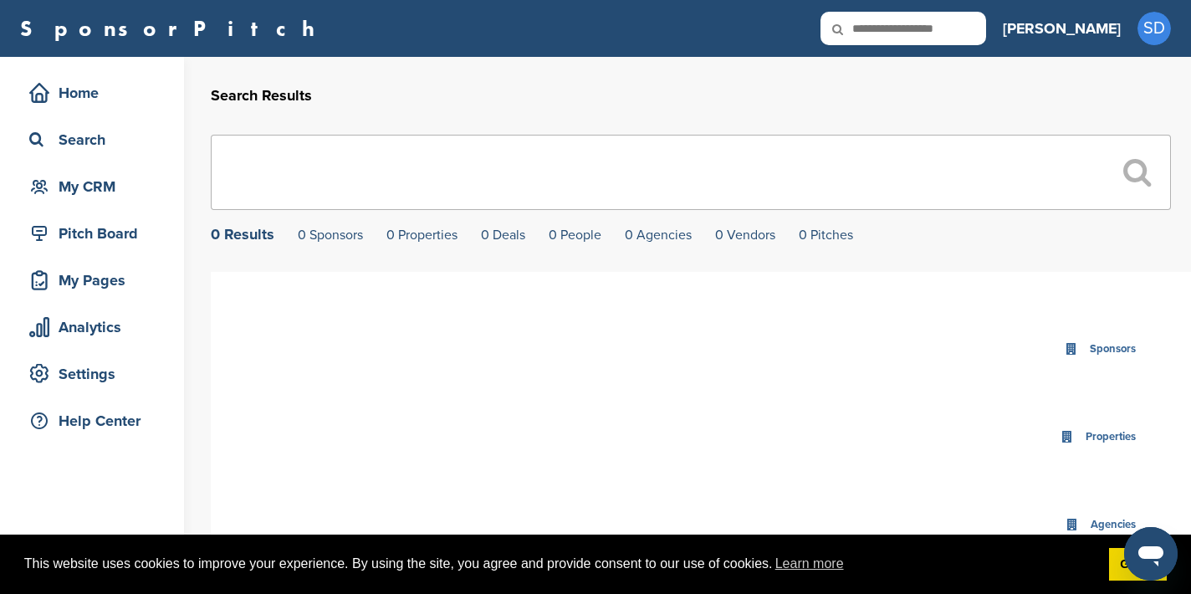
click at [975, 23] on input "text" at bounding box center [903, 28] width 166 height 33
type input "******"
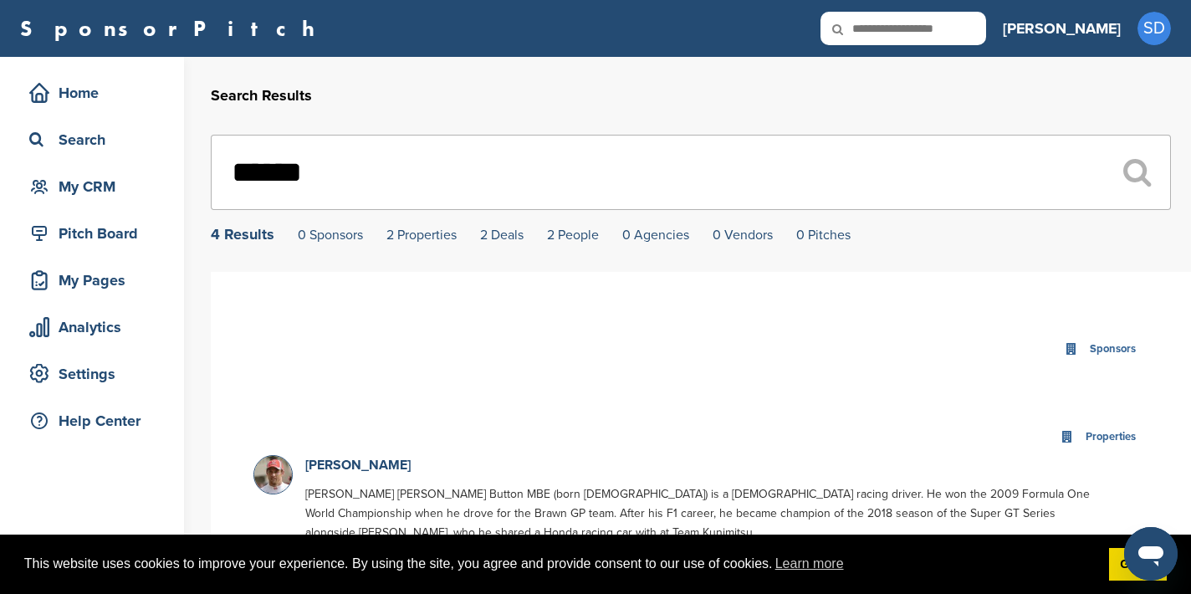
click at [877, 35] on icon at bounding box center [848, 29] width 57 height 35
click at [938, 32] on input "text" at bounding box center [903, 28] width 166 height 33
type input "*******"
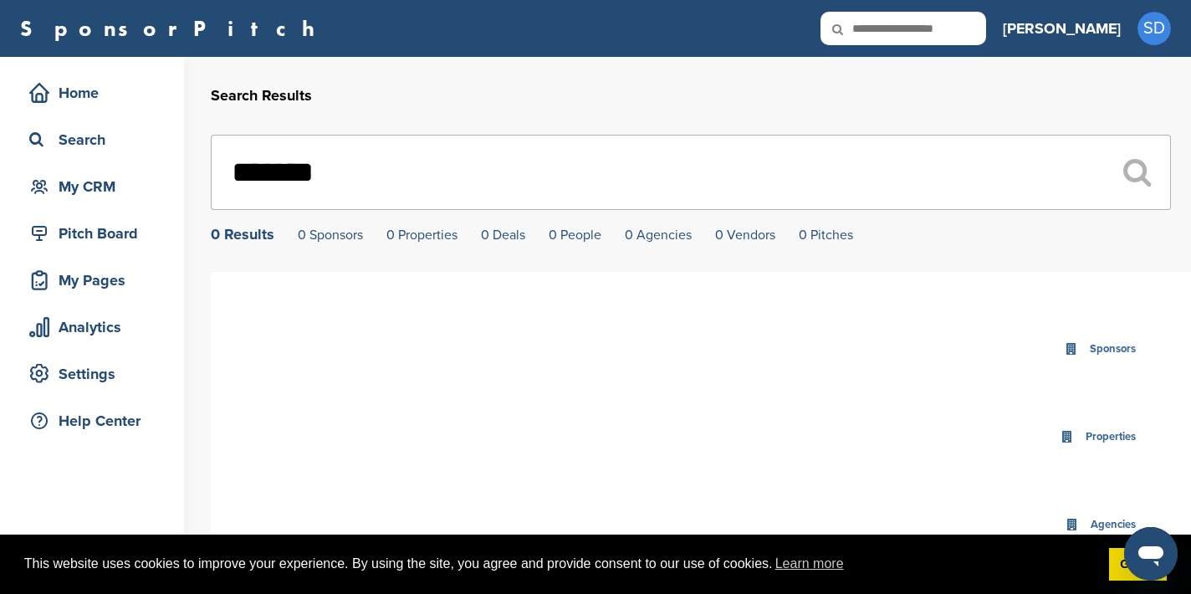
click at [340, 176] on input "*******" at bounding box center [691, 172] width 960 height 75
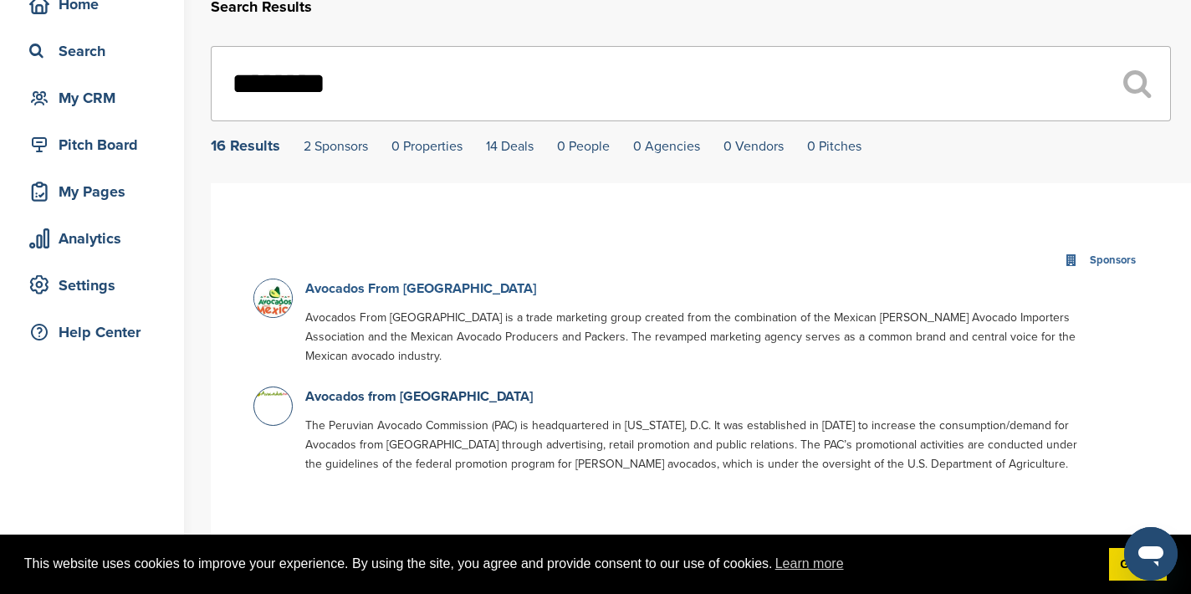
scroll to position [89, 0]
type input "********"
click at [353, 387] on link "Avocados from [GEOGRAPHIC_DATA]" at bounding box center [418, 395] width 227 height 17
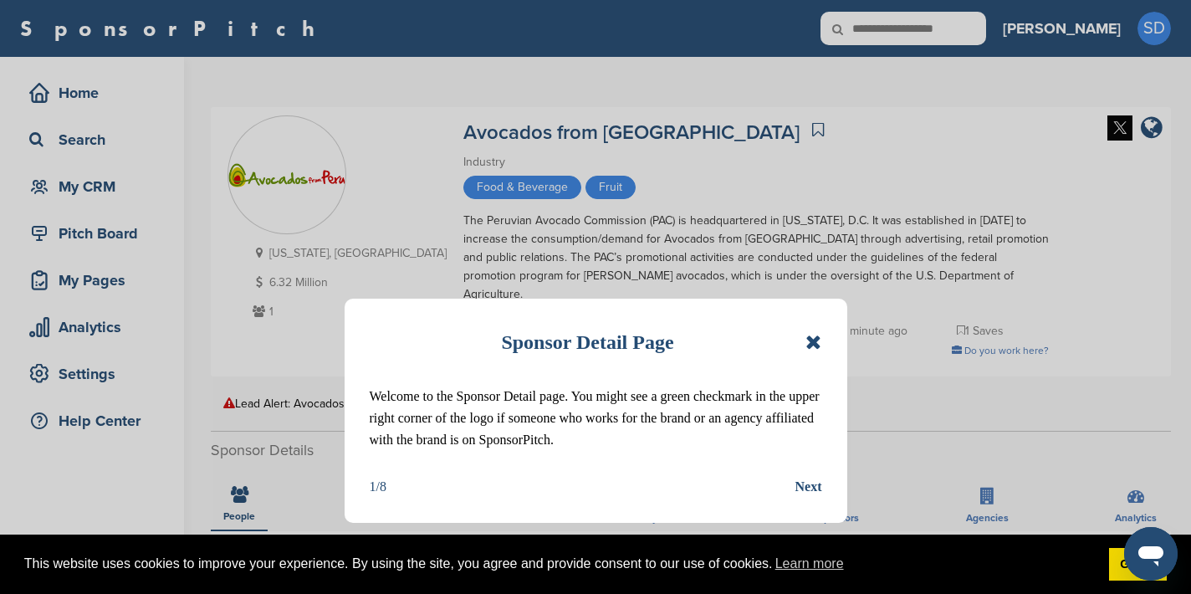
click at [813, 340] on icon at bounding box center [813, 342] width 16 height 20
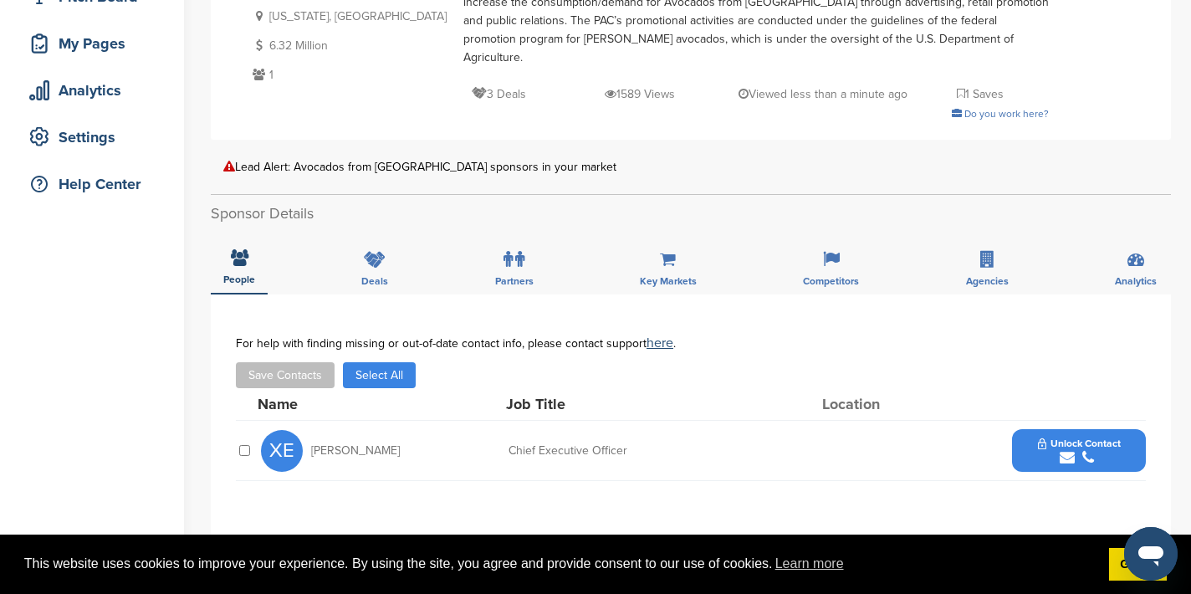
scroll to position [293, 0]
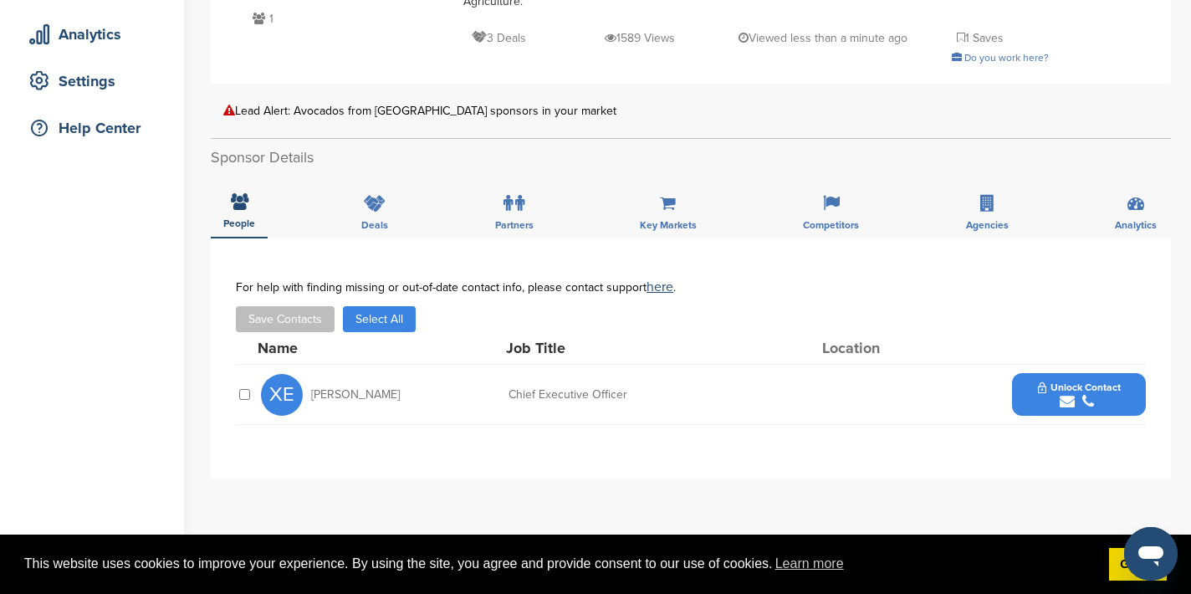
click at [1068, 394] on icon "submit" at bounding box center [1067, 401] width 15 height 15
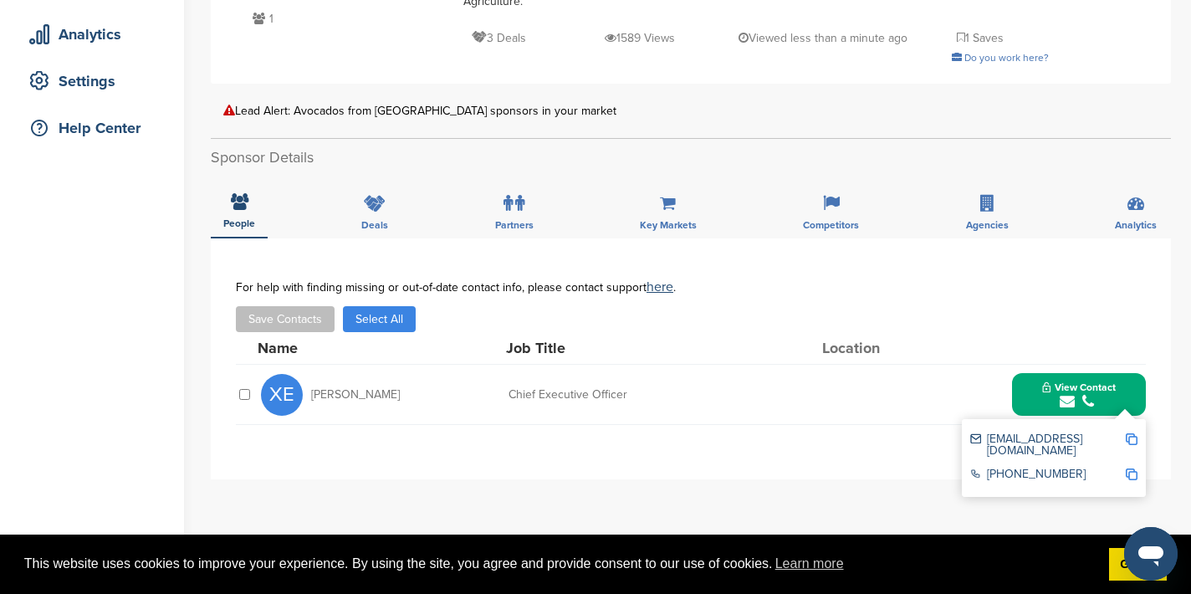
click at [1133, 433] on img at bounding box center [1132, 439] width 12 height 12
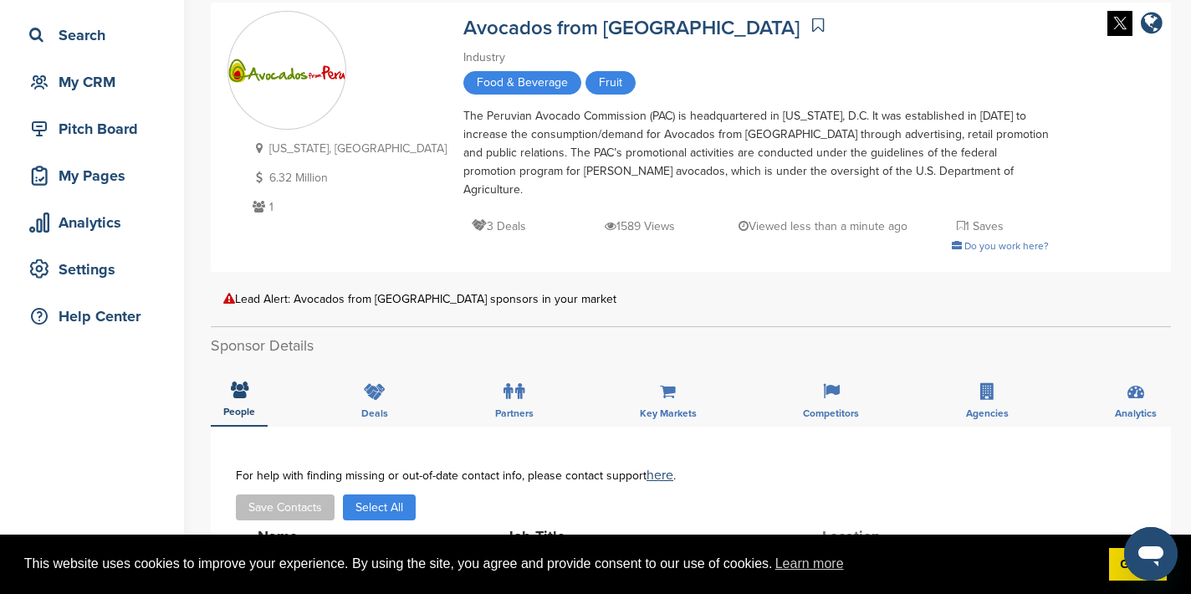
scroll to position [0, 0]
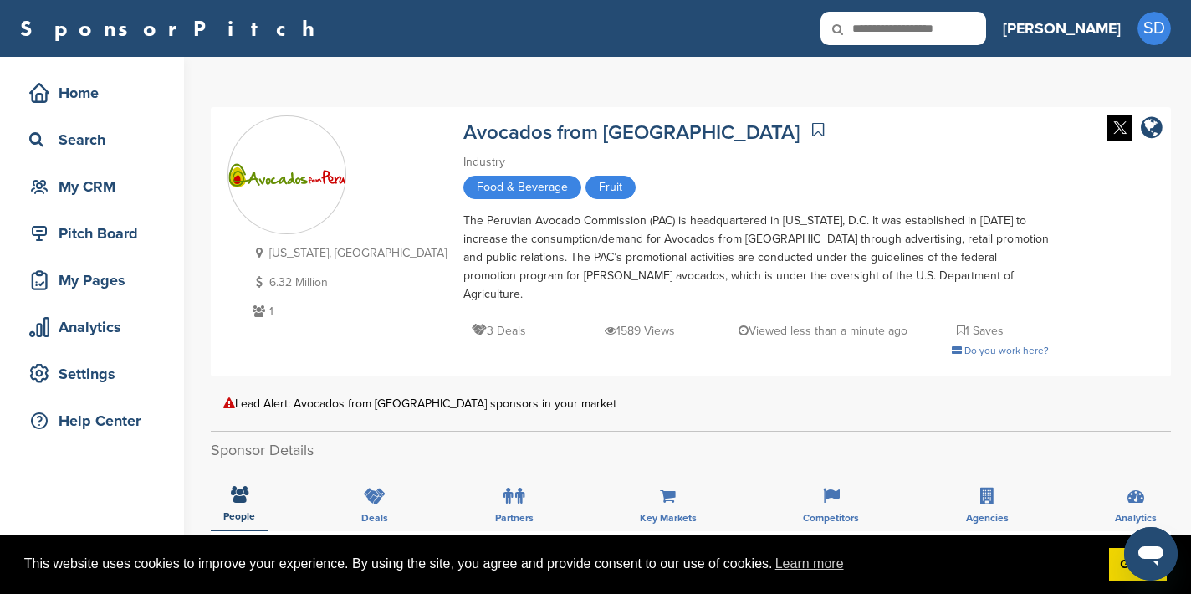
click at [986, 23] on input "text" at bounding box center [903, 28] width 166 height 33
type input "****"
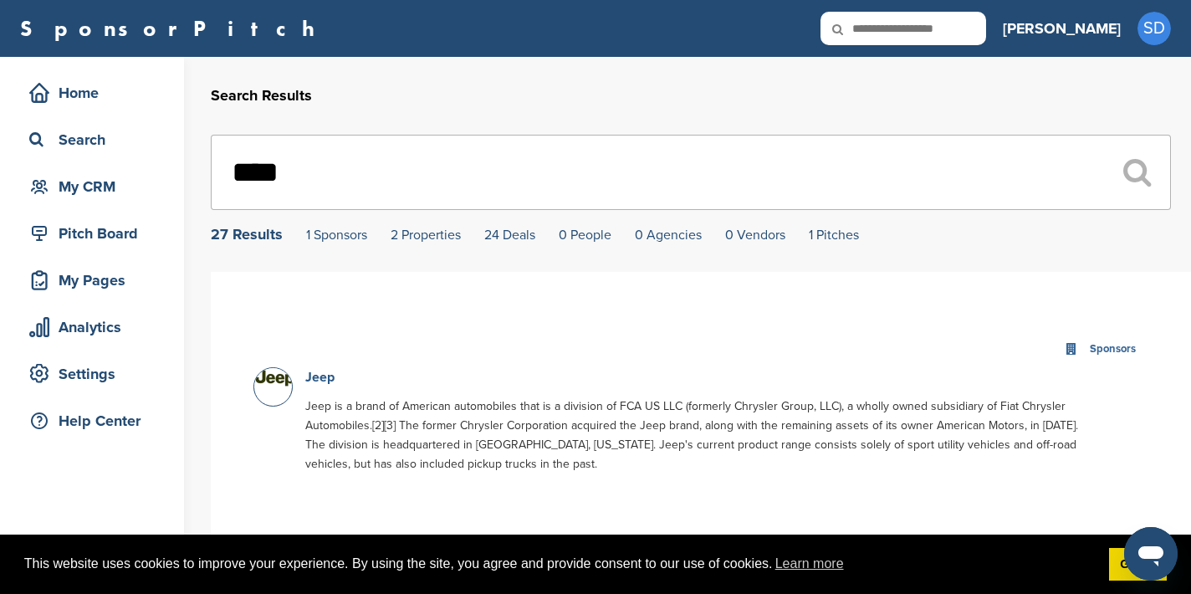
click at [324, 380] on link "Jeep" at bounding box center [319, 377] width 29 height 17
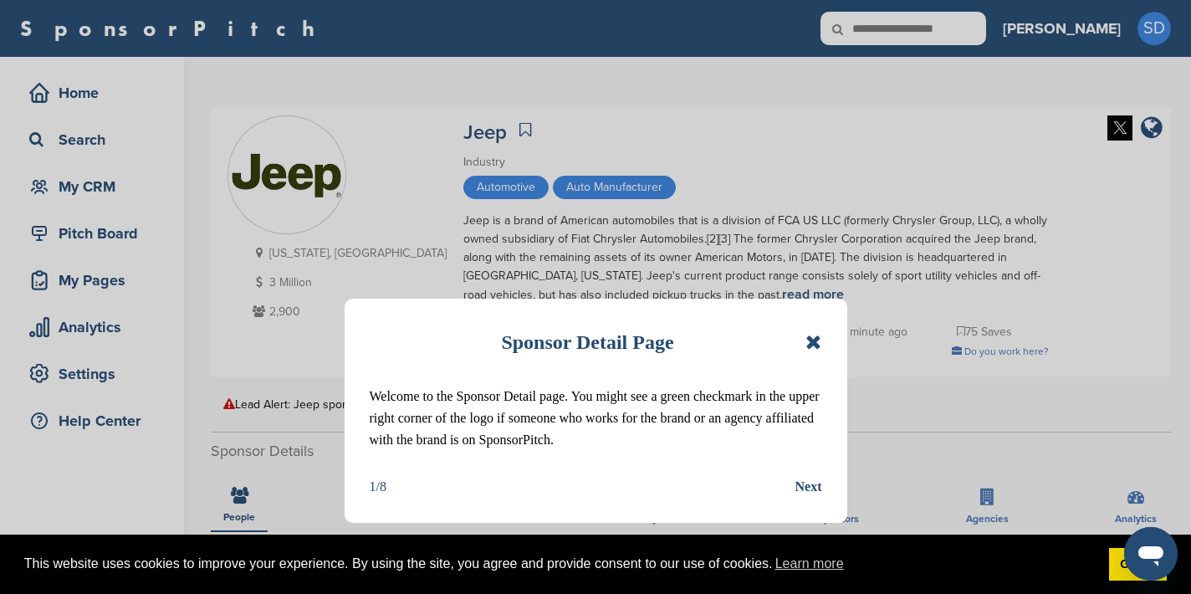
click at [819, 343] on icon at bounding box center [813, 342] width 16 height 20
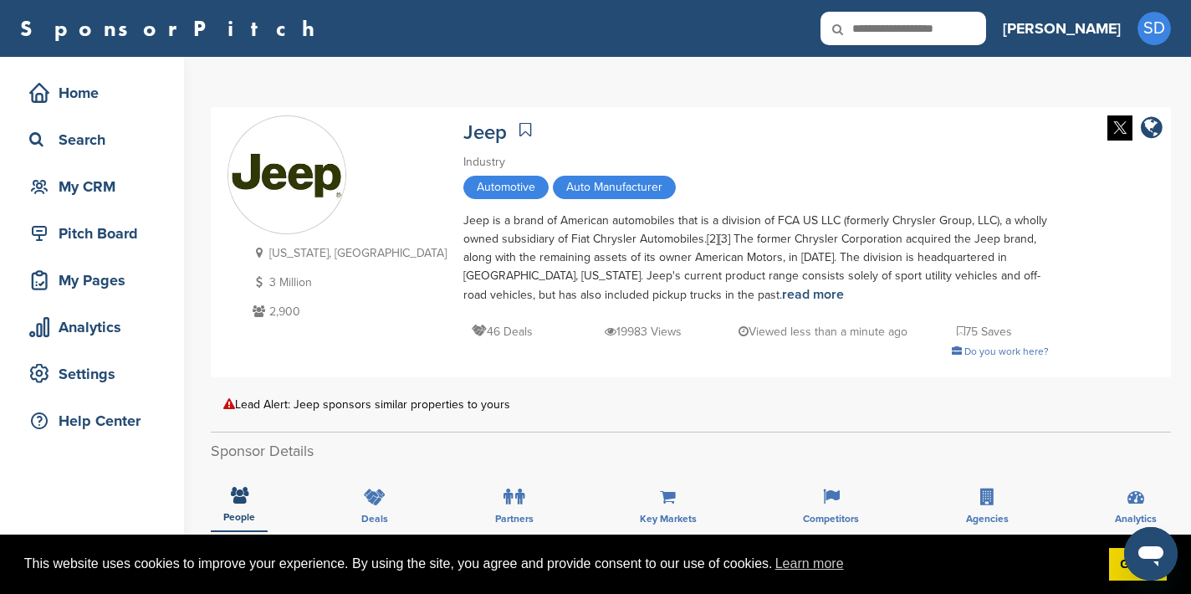
click at [952, 35] on input "text" at bounding box center [903, 28] width 166 height 33
type input "**********"
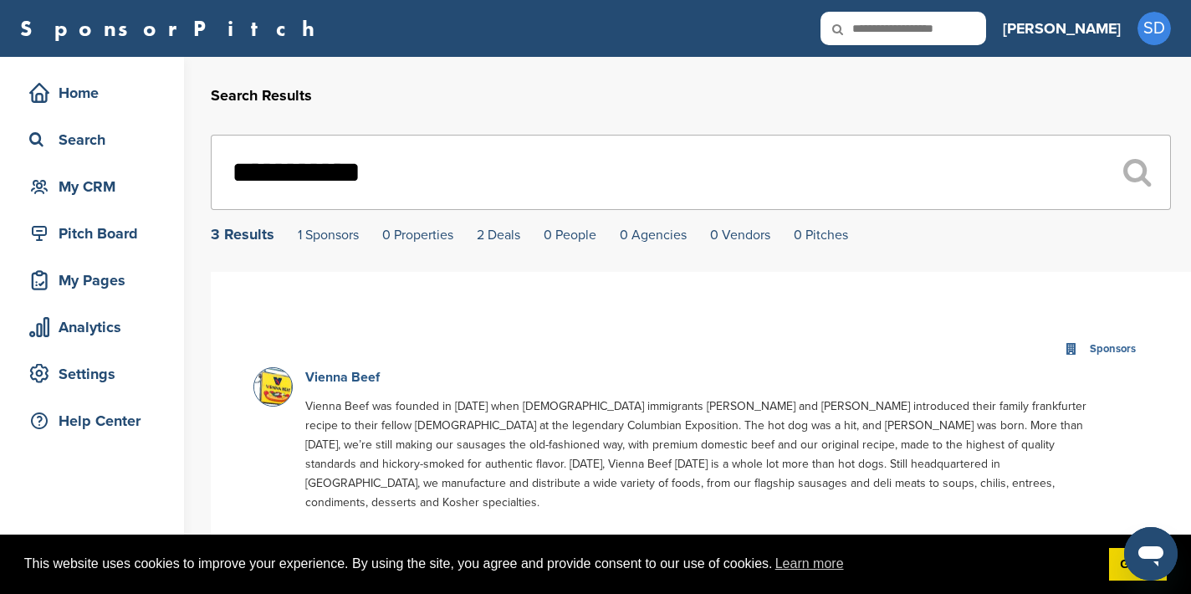
click at [359, 380] on link "Vienna Beef" at bounding box center [342, 377] width 74 height 17
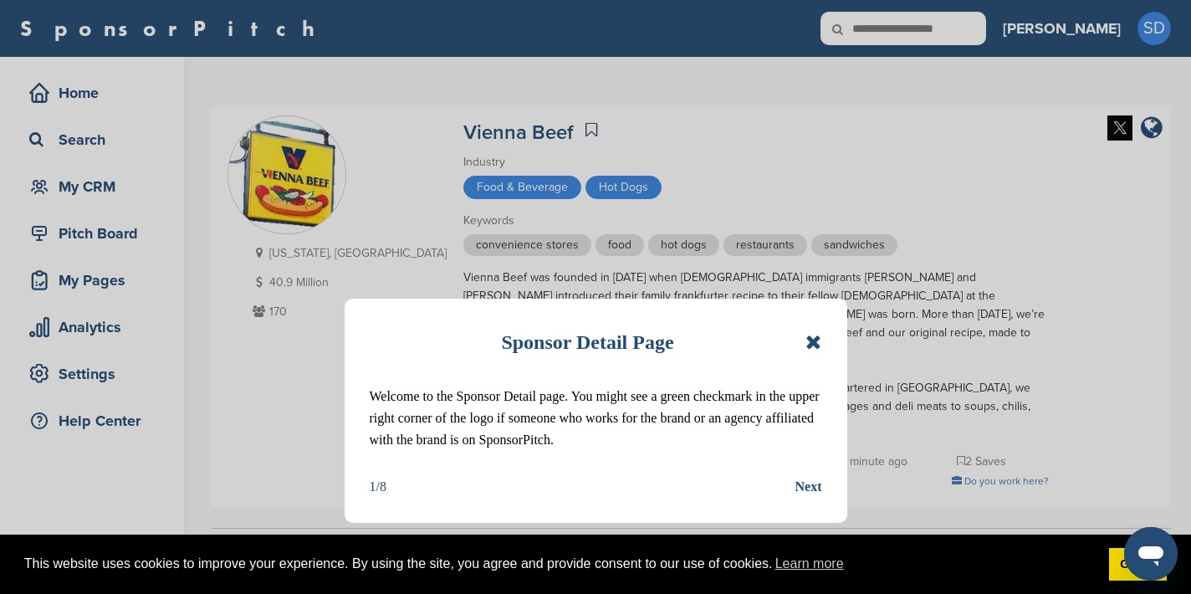
click at [812, 340] on icon at bounding box center [813, 342] width 16 height 20
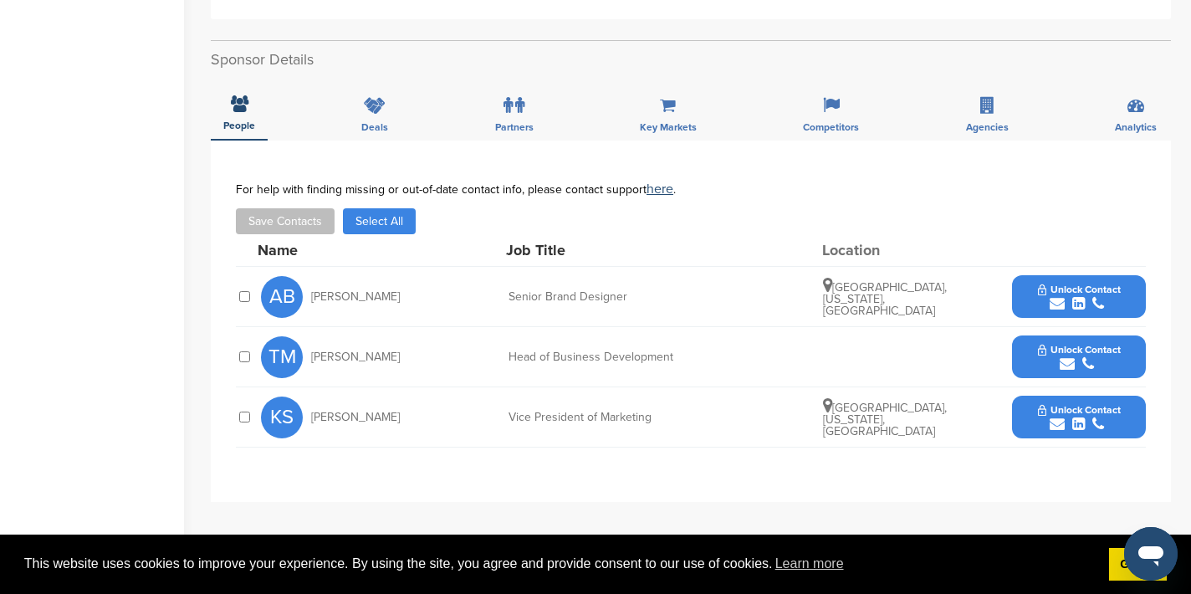
scroll to position [517, 0]
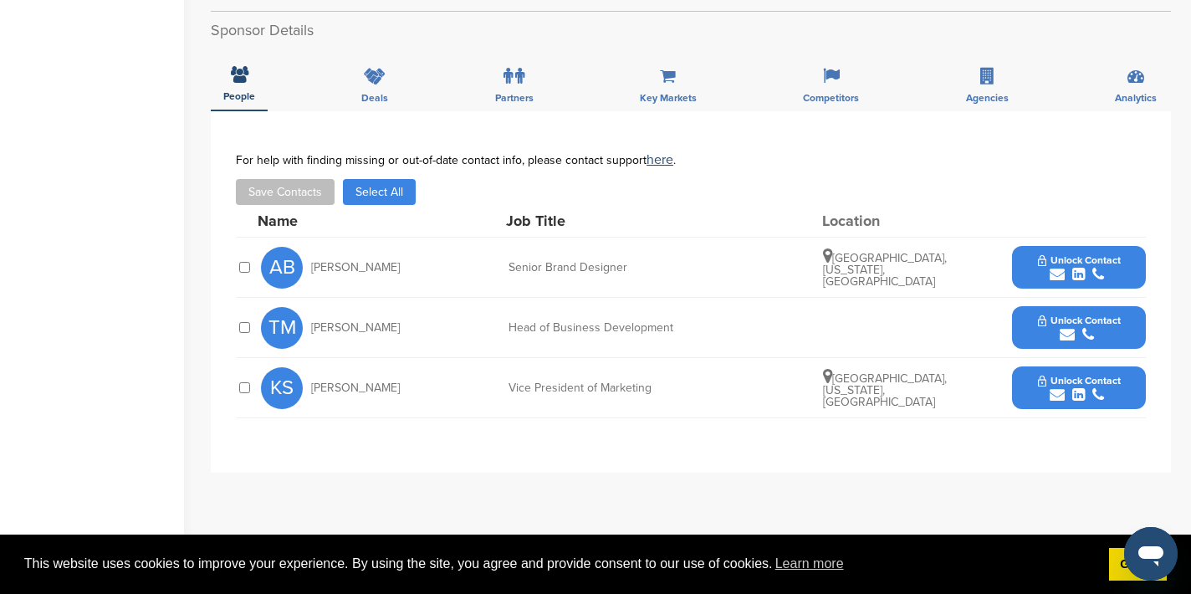
click at [1060, 277] on icon "submit" at bounding box center [1057, 274] width 15 height 15
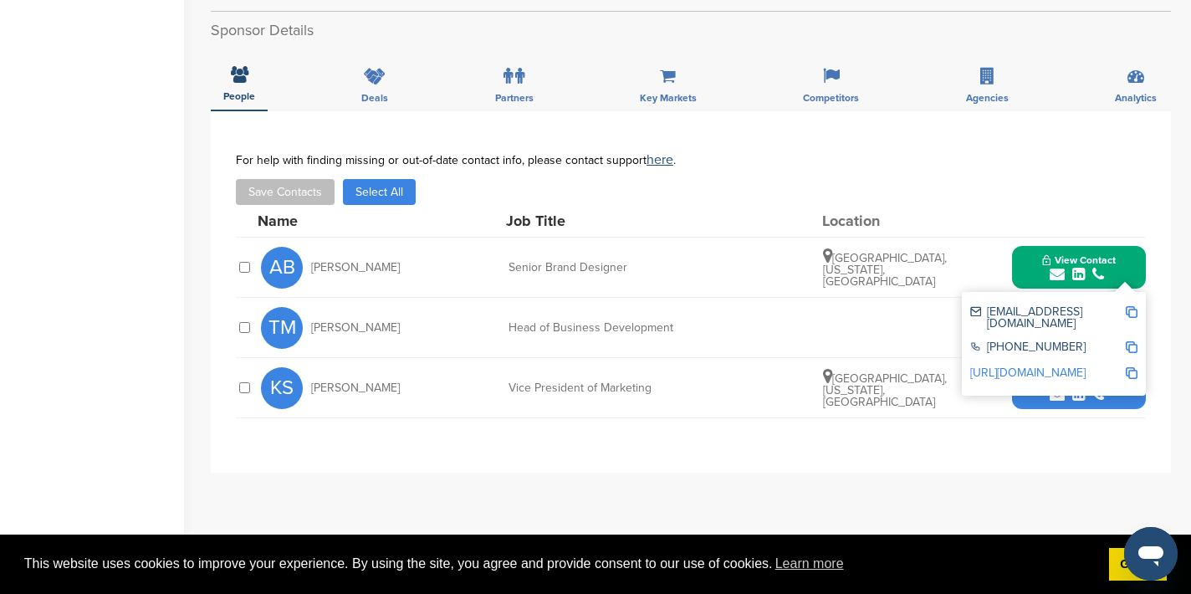
click at [1131, 311] on img at bounding box center [1132, 312] width 12 height 12
click at [948, 212] on div "Name Job Title Location" at bounding box center [702, 221] width 888 height 32
click at [1029, 267] on button "View Contact" at bounding box center [1079, 268] width 114 height 50
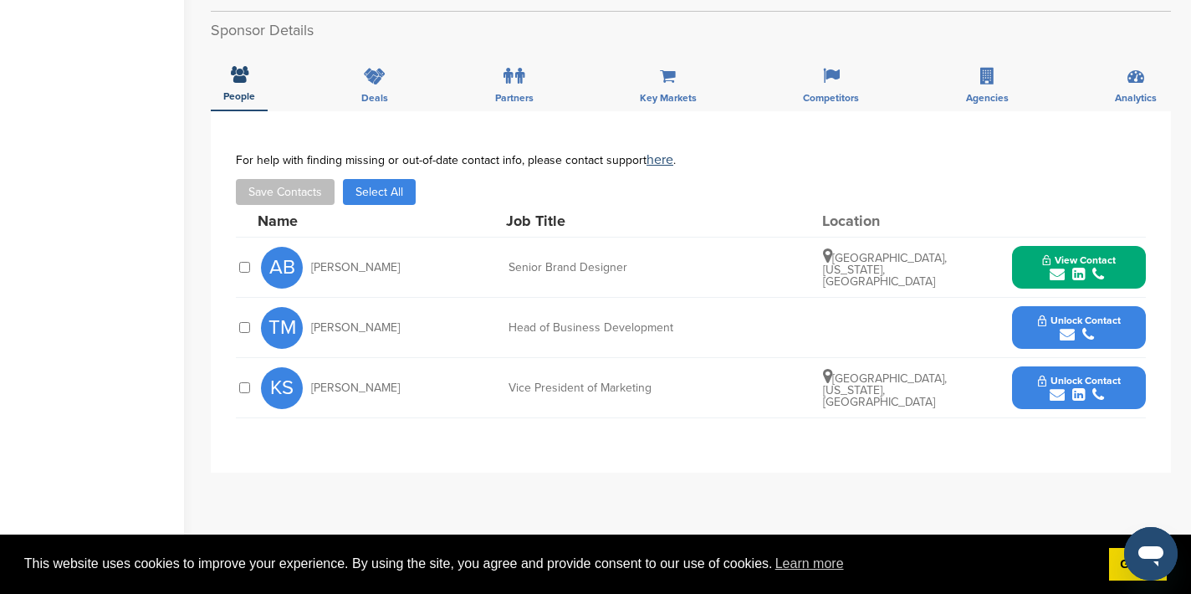
click at [1067, 330] on icon "submit" at bounding box center [1067, 334] width 15 height 15
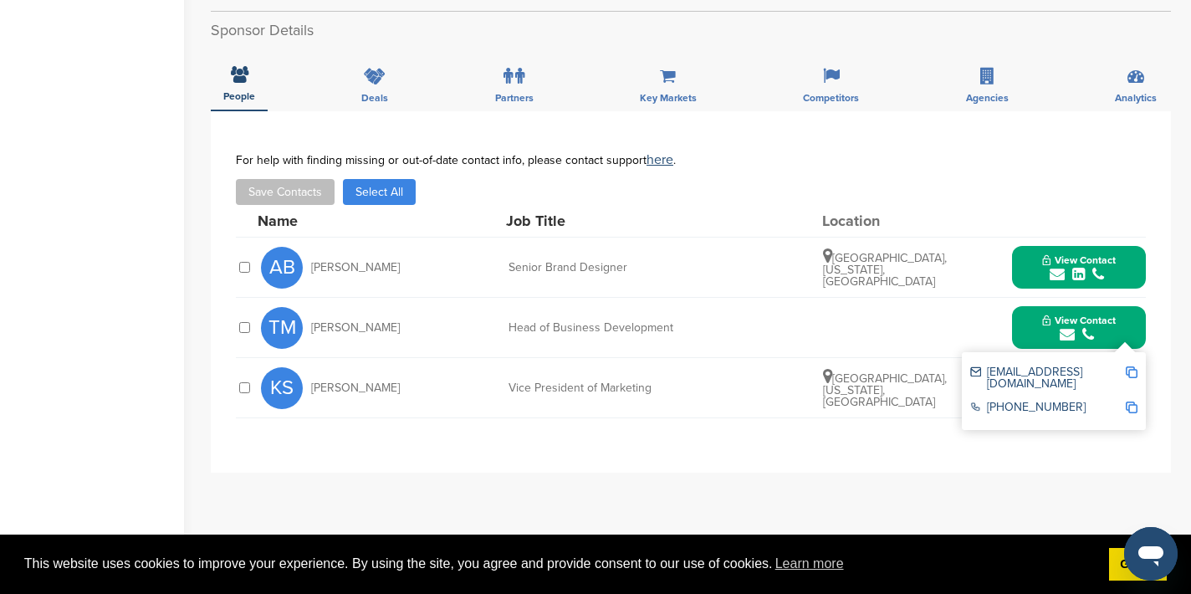
click at [1131, 370] on img at bounding box center [1132, 372] width 12 height 12
click at [1033, 335] on button "View Contact" at bounding box center [1079, 328] width 114 height 50
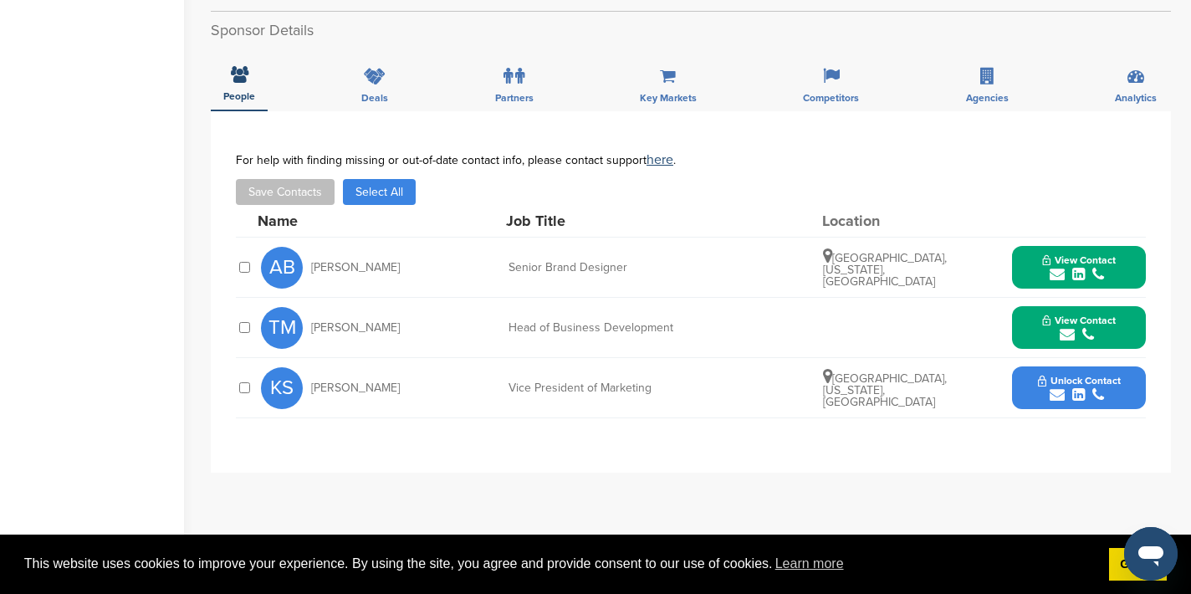
click at [1054, 393] on icon "submit" at bounding box center [1057, 394] width 15 height 15
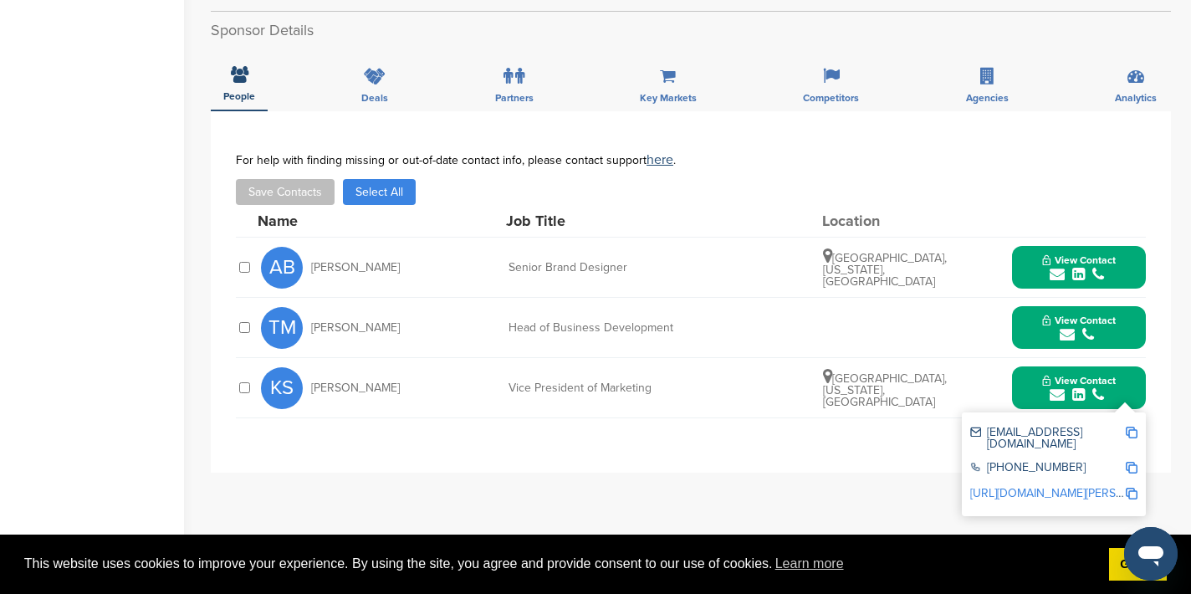
click at [1133, 434] on img at bounding box center [1132, 433] width 12 height 12
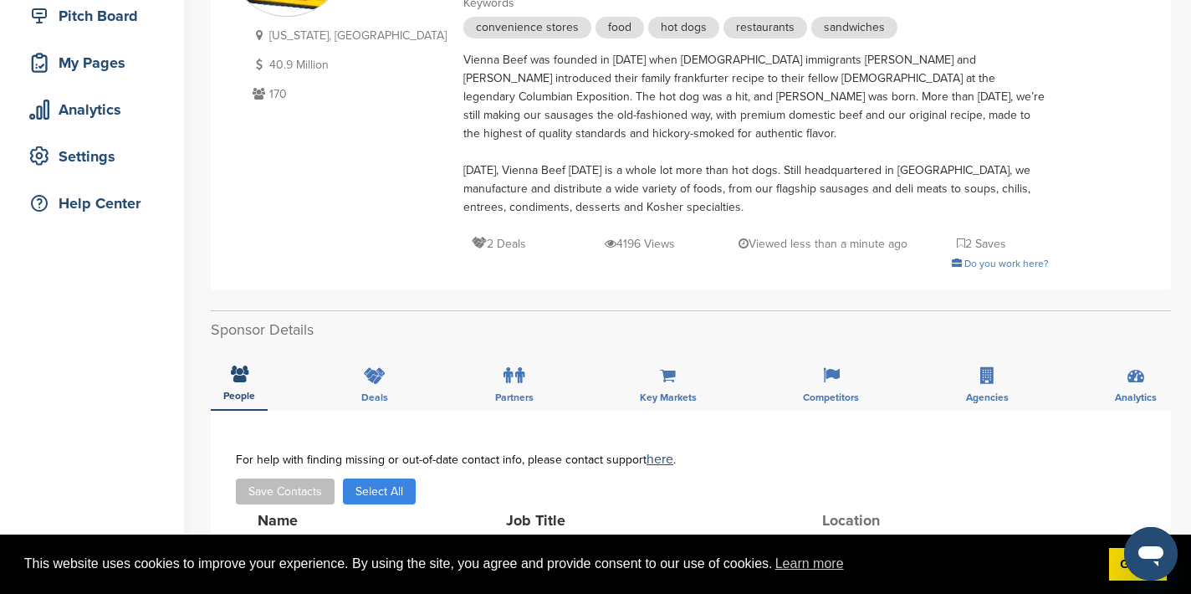
scroll to position [0, 0]
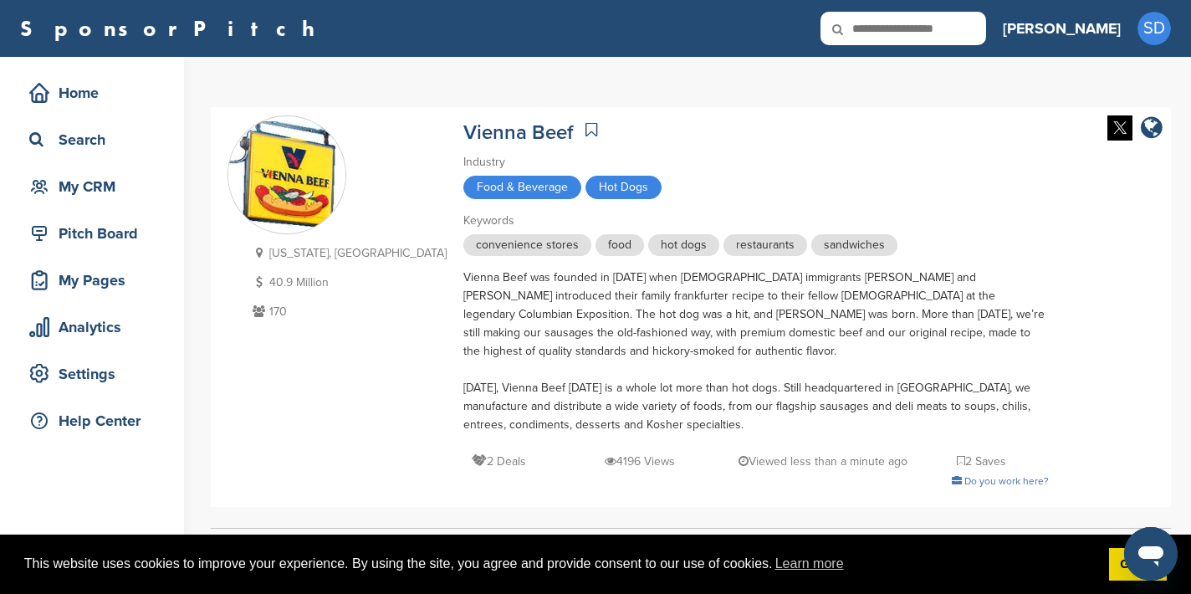
click at [965, 23] on input "text" at bounding box center [903, 28] width 166 height 33
type input "**********"
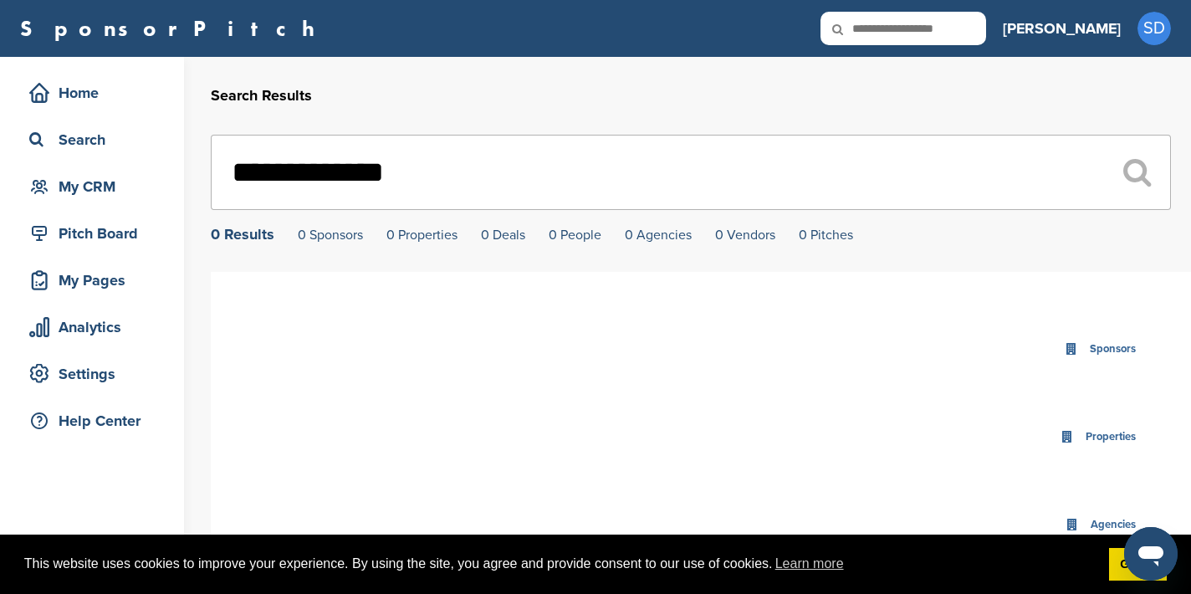
click at [968, 32] on input "text" at bounding box center [903, 28] width 166 height 33
type input "**********"
click at [981, 36] on input "text" at bounding box center [903, 28] width 166 height 33
type input "*********"
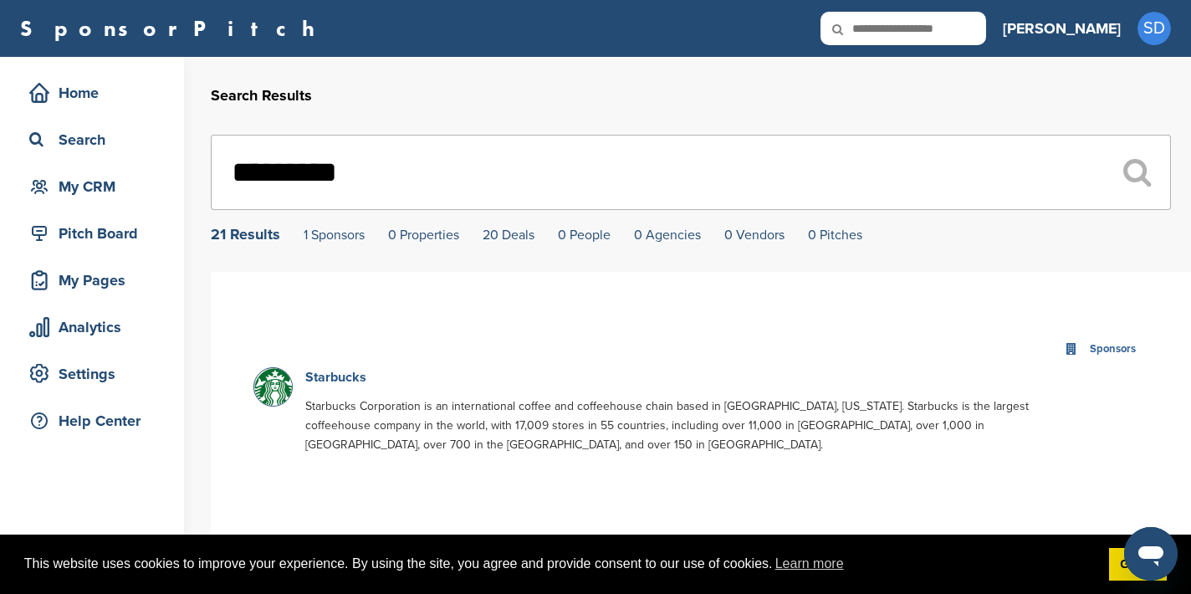
click at [340, 380] on link "Starbucks" at bounding box center [335, 377] width 61 height 17
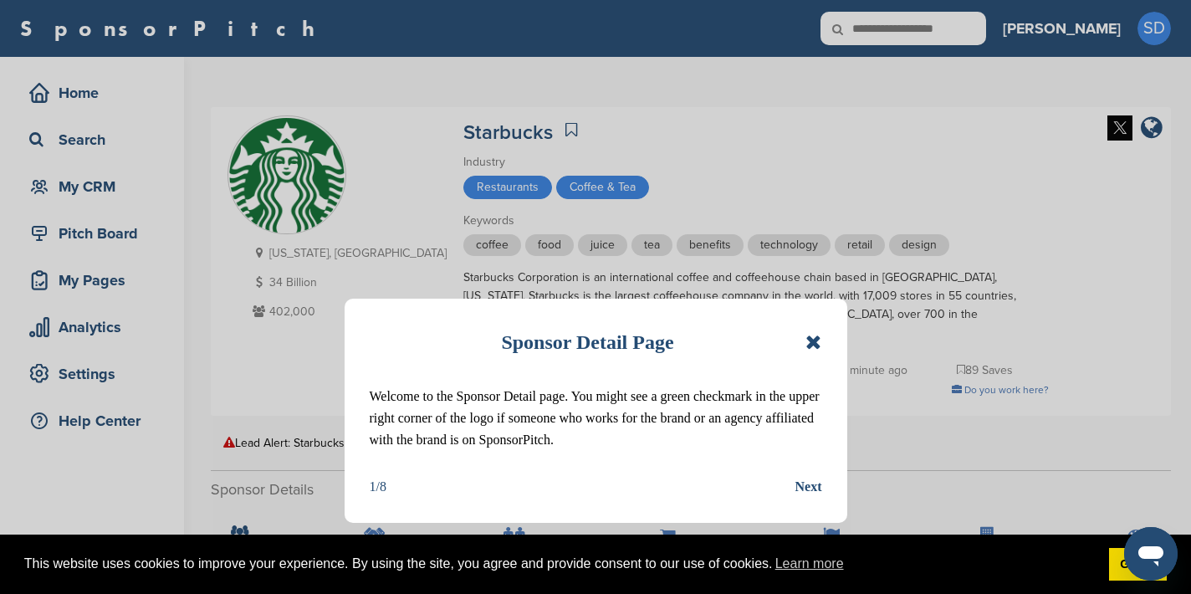
click at [820, 344] on icon at bounding box center [813, 342] width 16 height 20
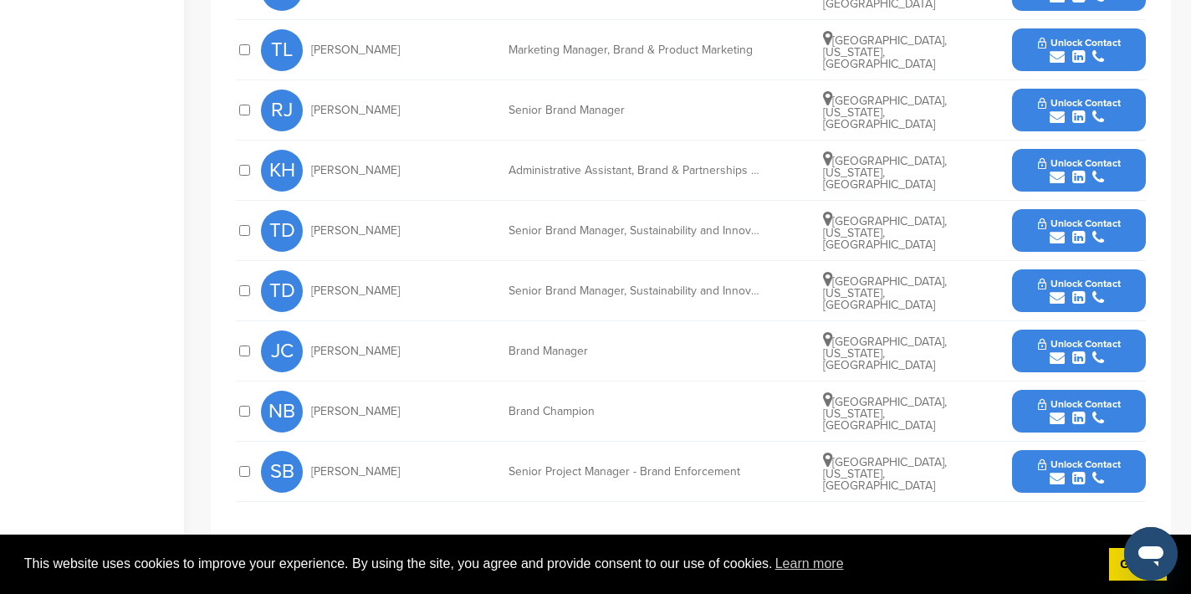
scroll to position [766, 0]
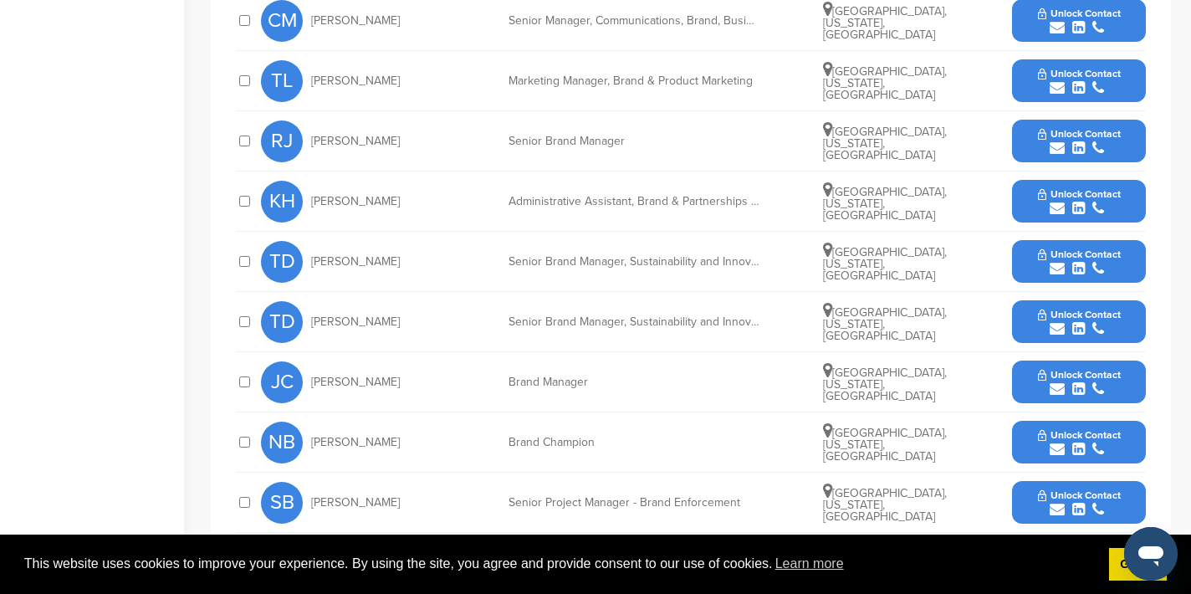
click at [1054, 201] on icon "submit" at bounding box center [1057, 208] width 15 height 15
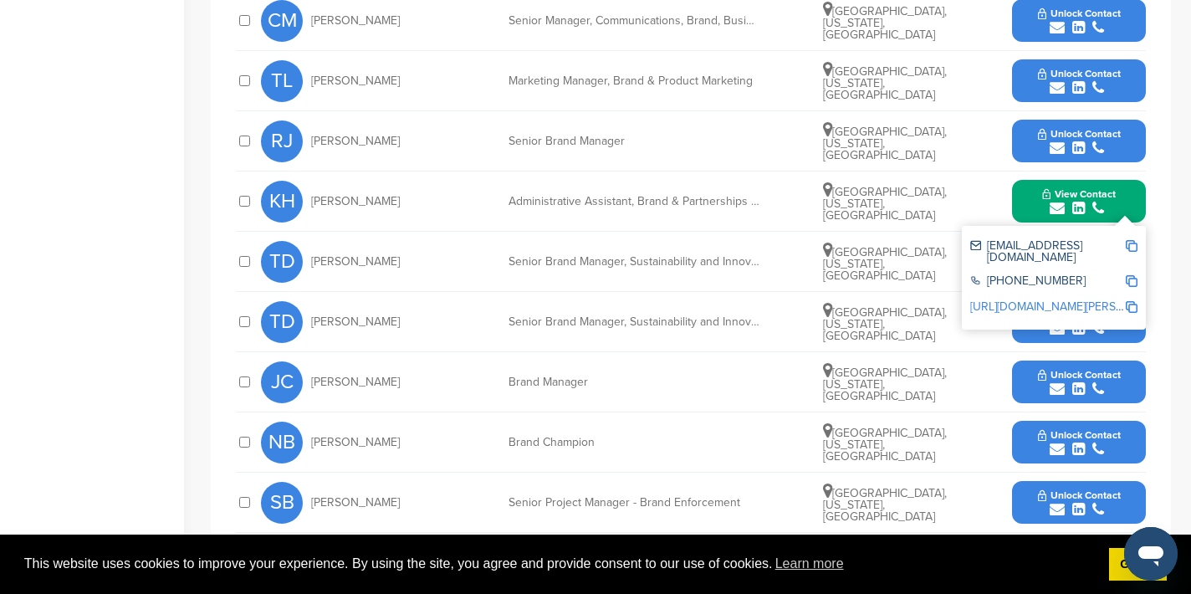
click at [1132, 240] on img at bounding box center [1132, 246] width 12 height 12
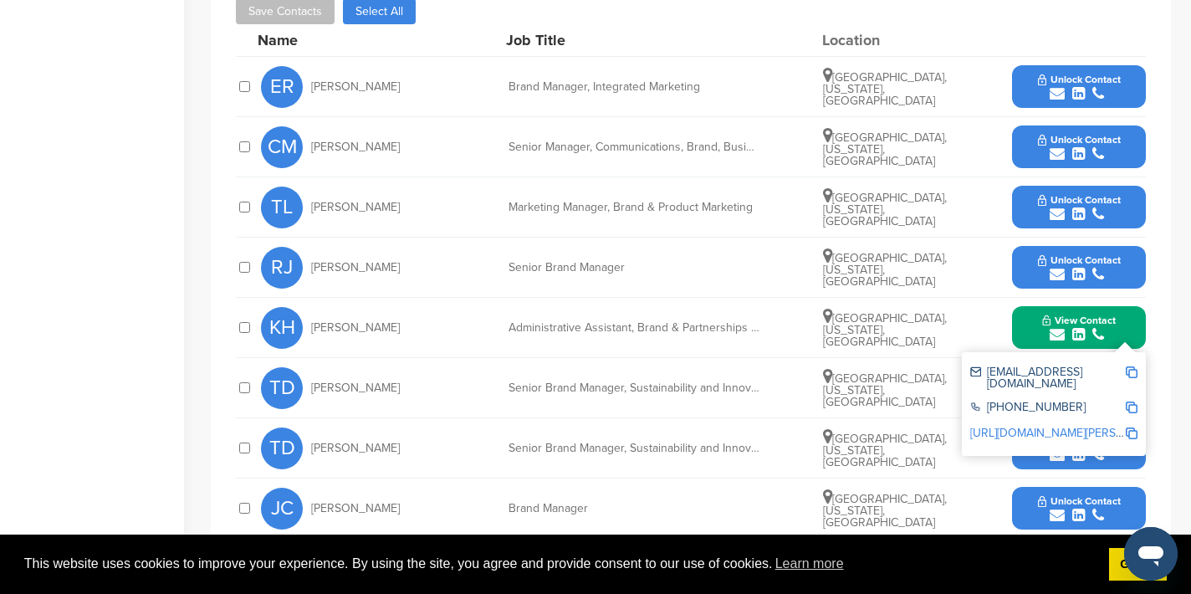
scroll to position [636, 0]
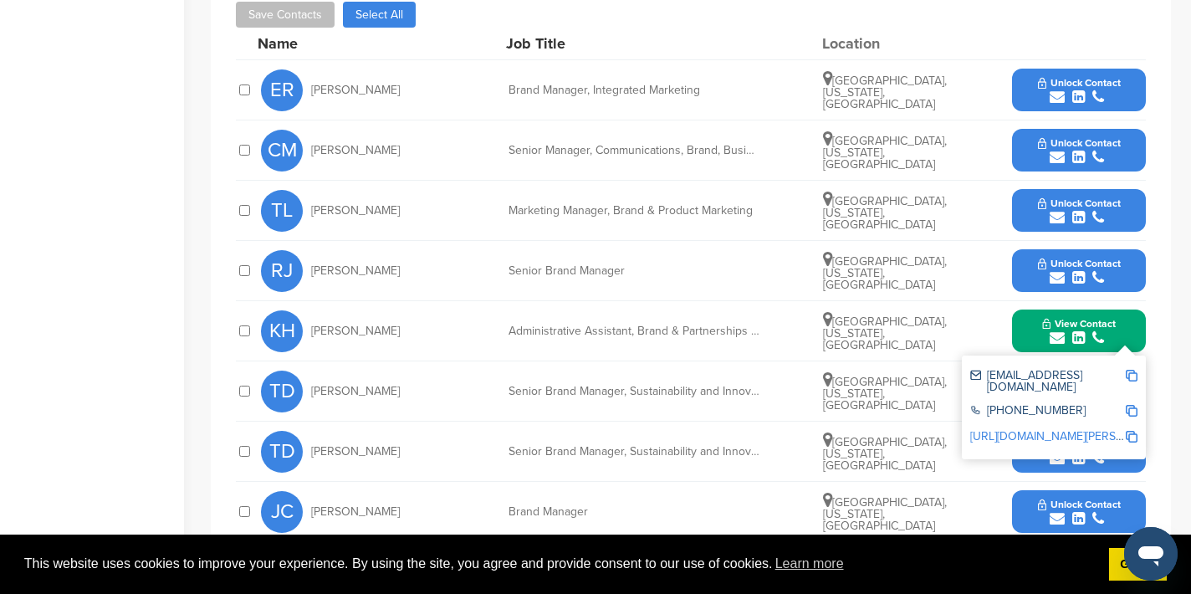
click at [1053, 150] on icon "submit" at bounding box center [1057, 157] width 15 height 15
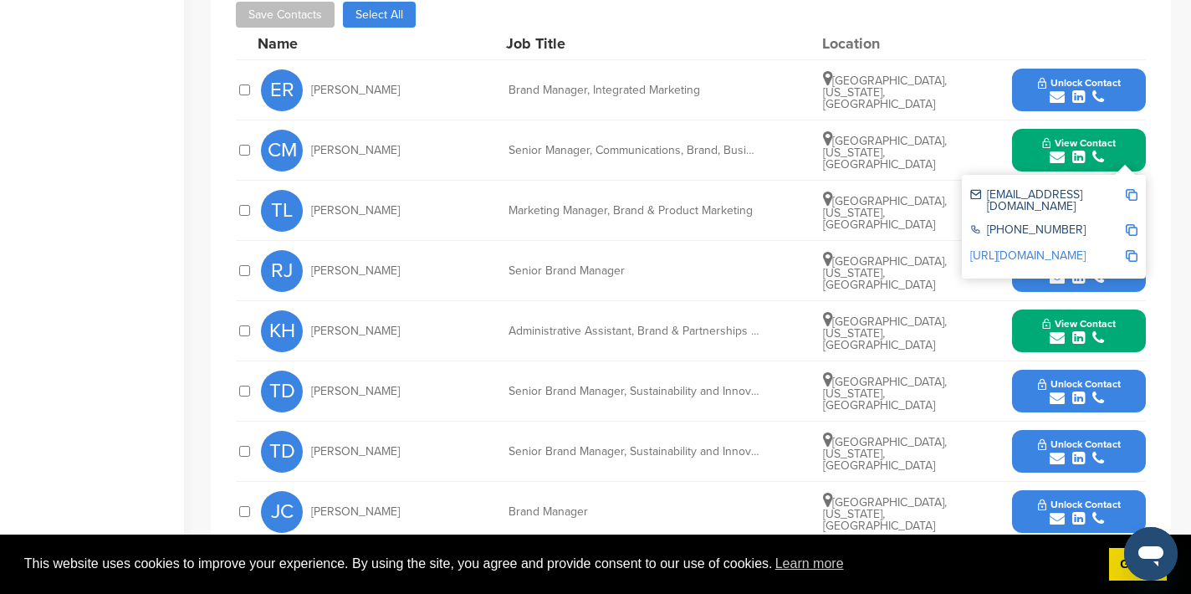
click at [1130, 183] on div "[EMAIL_ADDRESS][DOMAIN_NAME]" at bounding box center [1053, 200] width 167 height 35
click at [1133, 189] on img at bounding box center [1132, 195] width 12 height 12
click at [1023, 135] on button "View Contact" at bounding box center [1079, 150] width 114 height 50
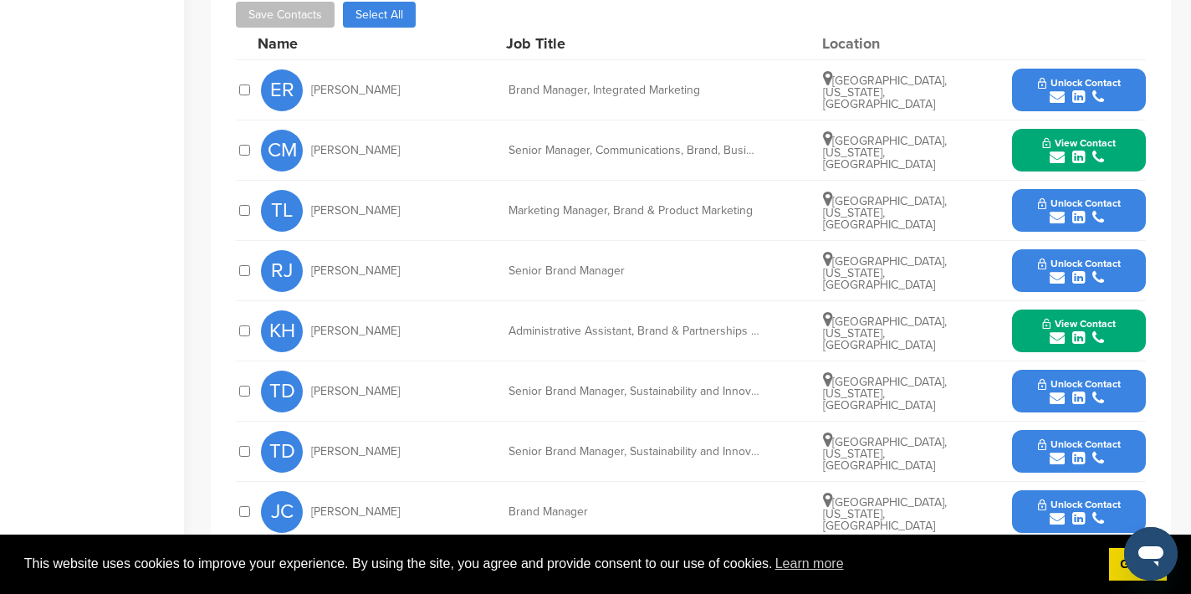
click at [1051, 270] on icon "submit" at bounding box center [1057, 277] width 15 height 15
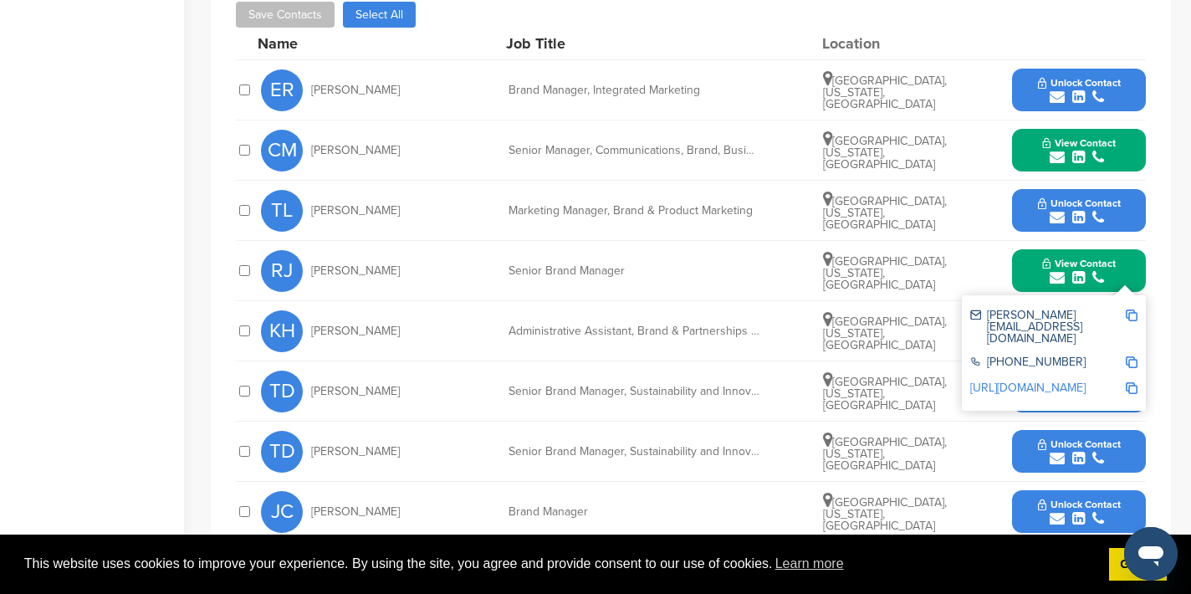
click at [1133, 309] on img at bounding box center [1132, 315] width 12 height 12
click at [1024, 247] on button "View Contact" at bounding box center [1079, 271] width 114 height 50
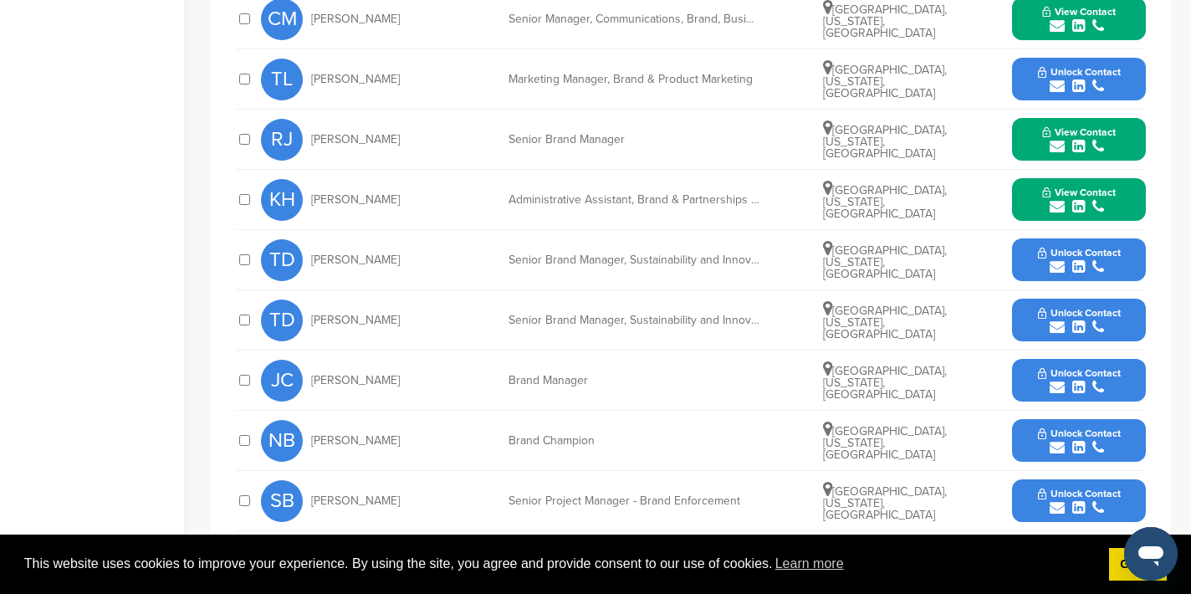
scroll to position [778, 0]
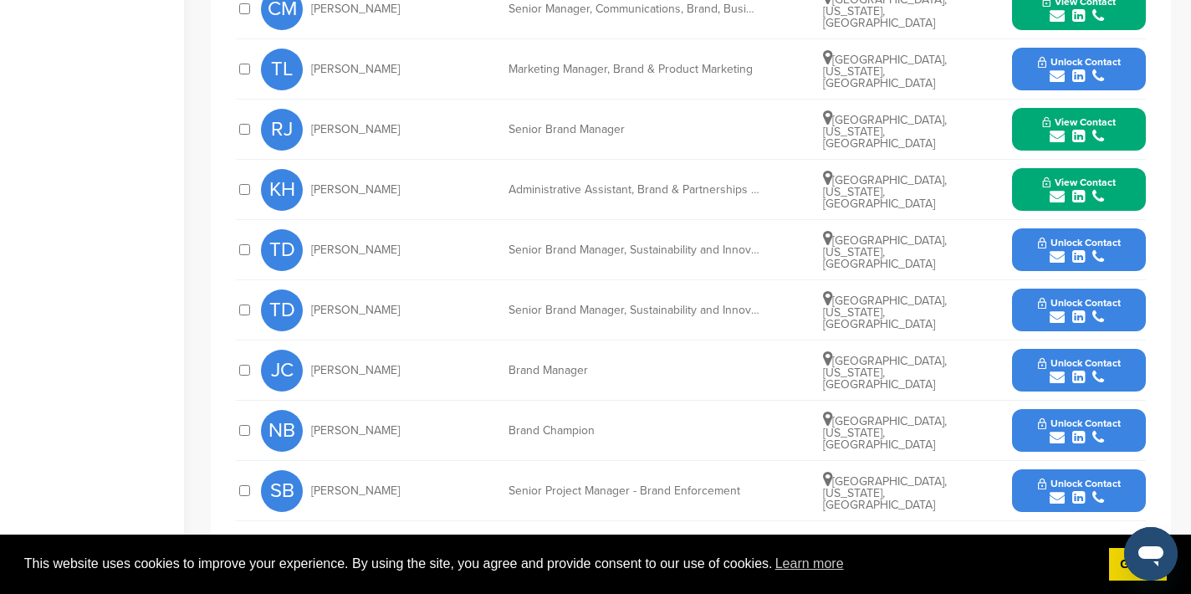
click at [1060, 370] on icon "submit" at bounding box center [1057, 377] width 15 height 15
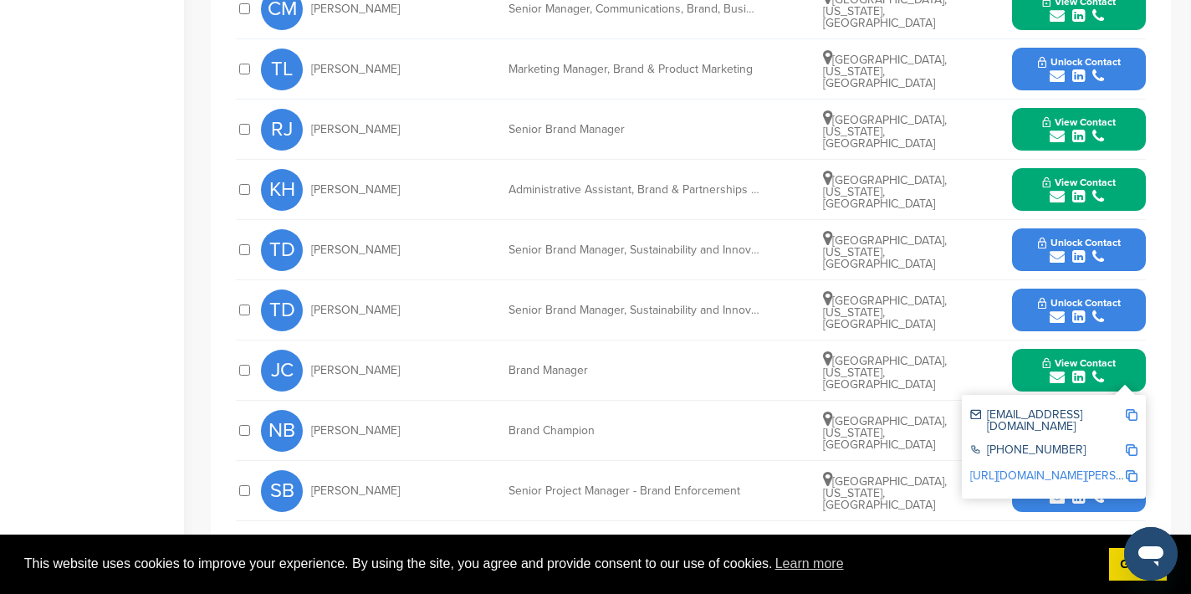
click at [1134, 409] on img at bounding box center [1132, 415] width 12 height 12
click at [1032, 355] on button "View Contact" at bounding box center [1079, 370] width 114 height 50
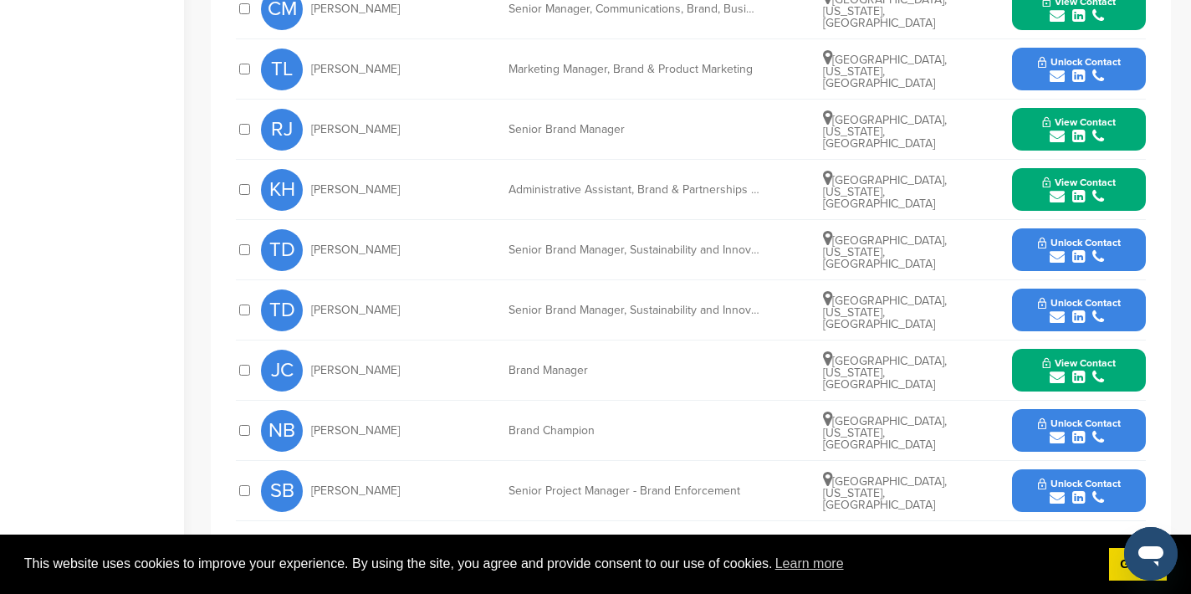
click at [1061, 490] on icon "submit" at bounding box center [1057, 497] width 15 height 15
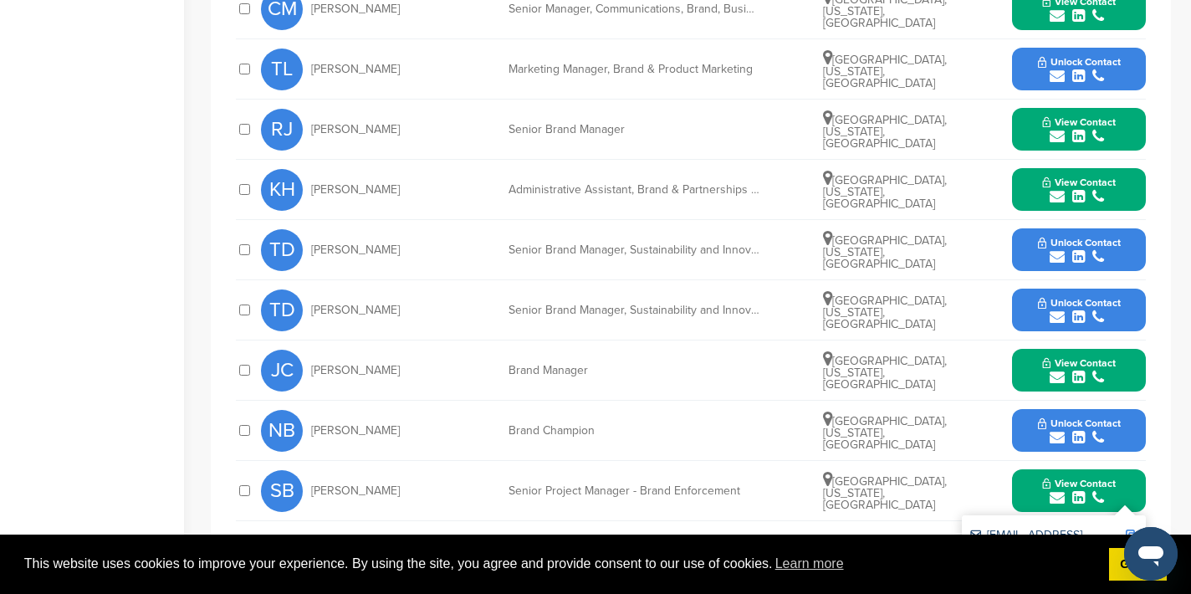
click at [1132, 529] on img at bounding box center [1132, 535] width 12 height 12
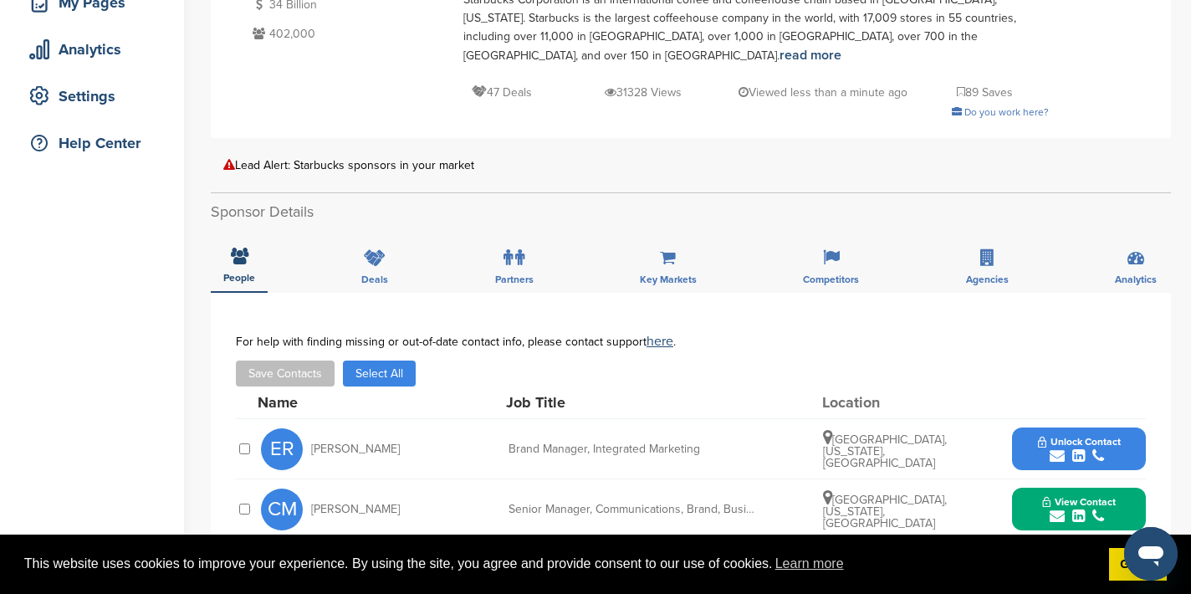
scroll to position [0, 0]
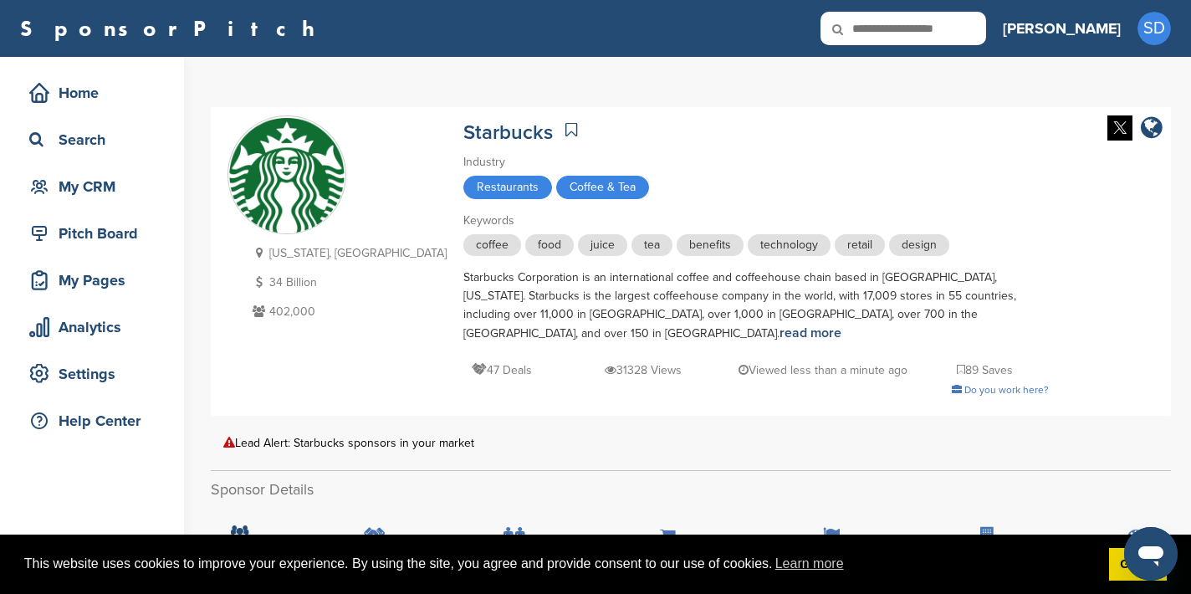
click at [986, 36] on input "text" at bounding box center [903, 28] width 166 height 33
type input "******"
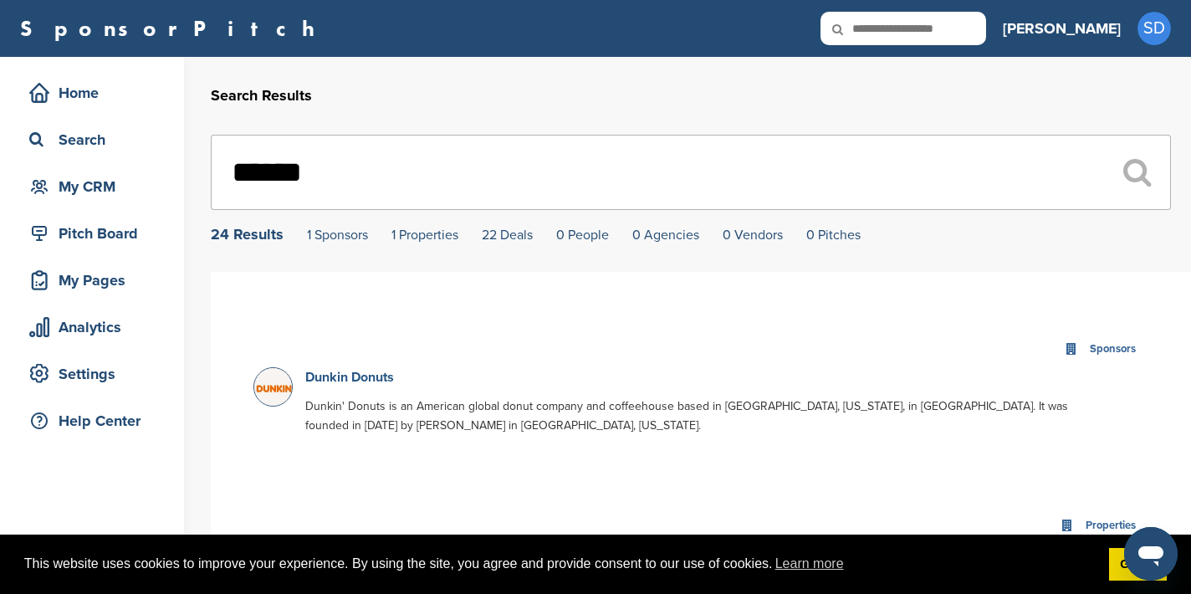
click at [381, 380] on link "Dunkin Donuts" at bounding box center [349, 377] width 89 height 17
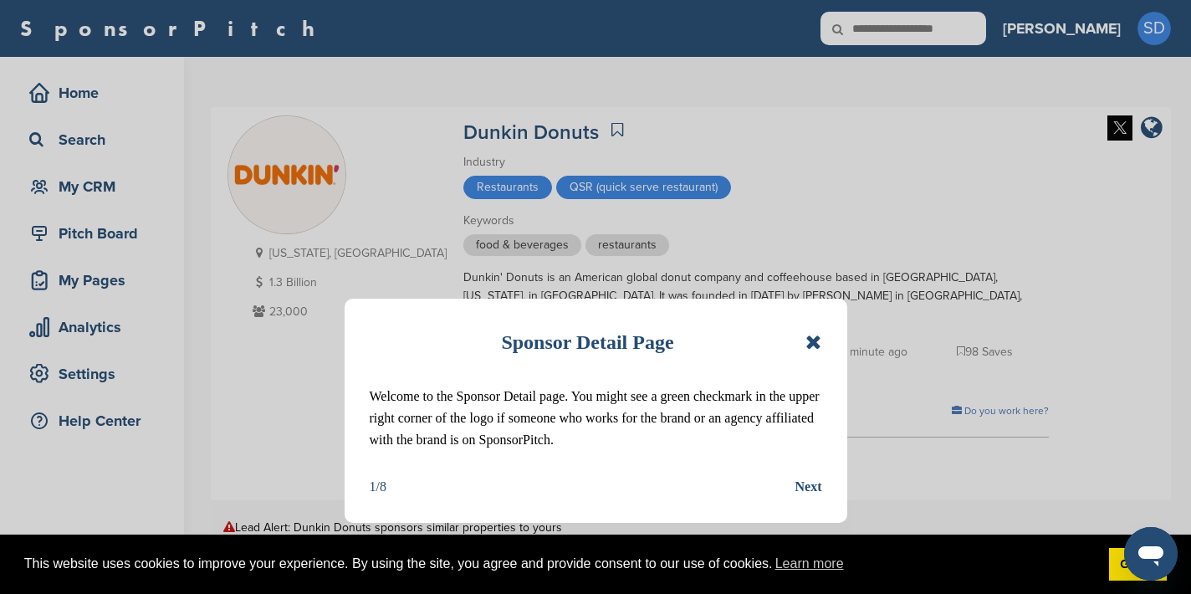
click at [812, 343] on icon at bounding box center [813, 342] width 16 height 20
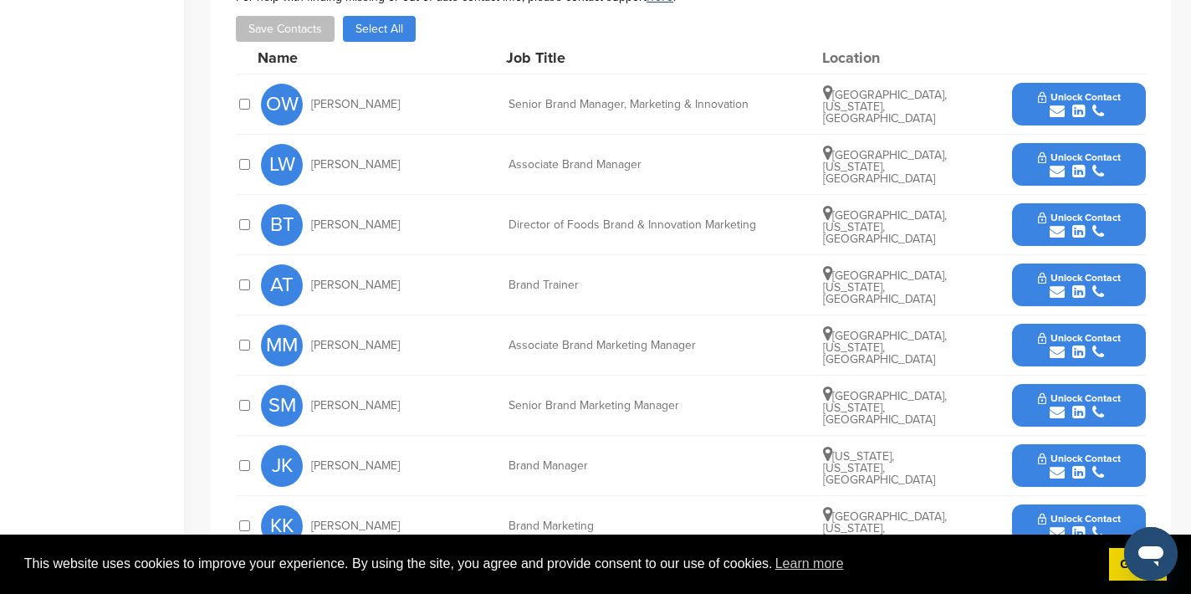
scroll to position [723, 0]
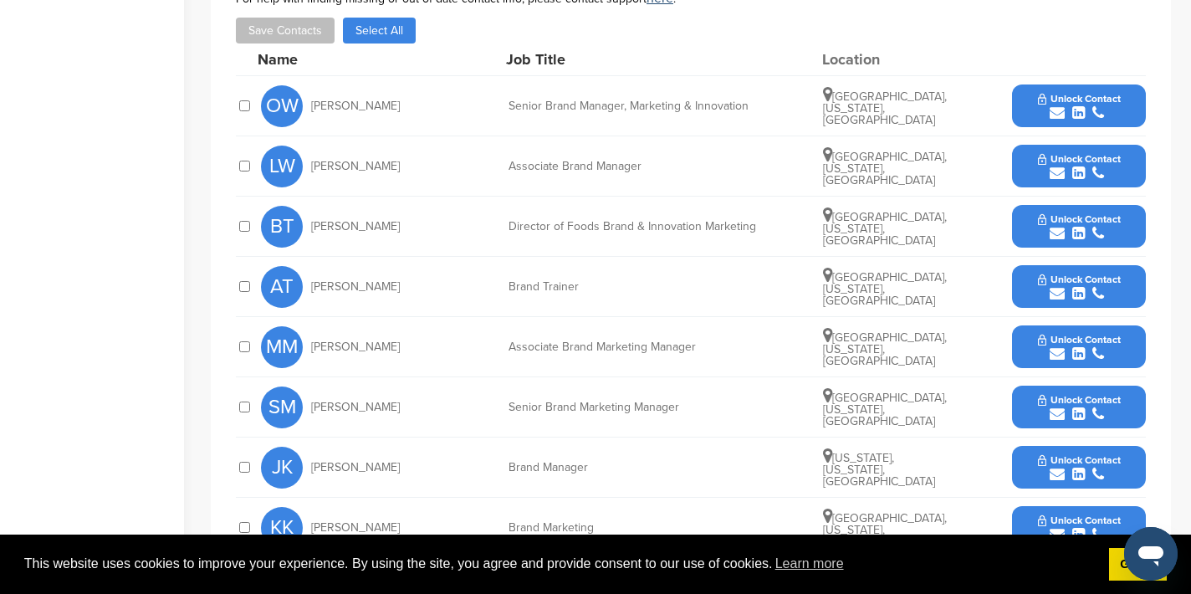
click at [1055, 105] on icon "submit" at bounding box center [1057, 112] width 15 height 15
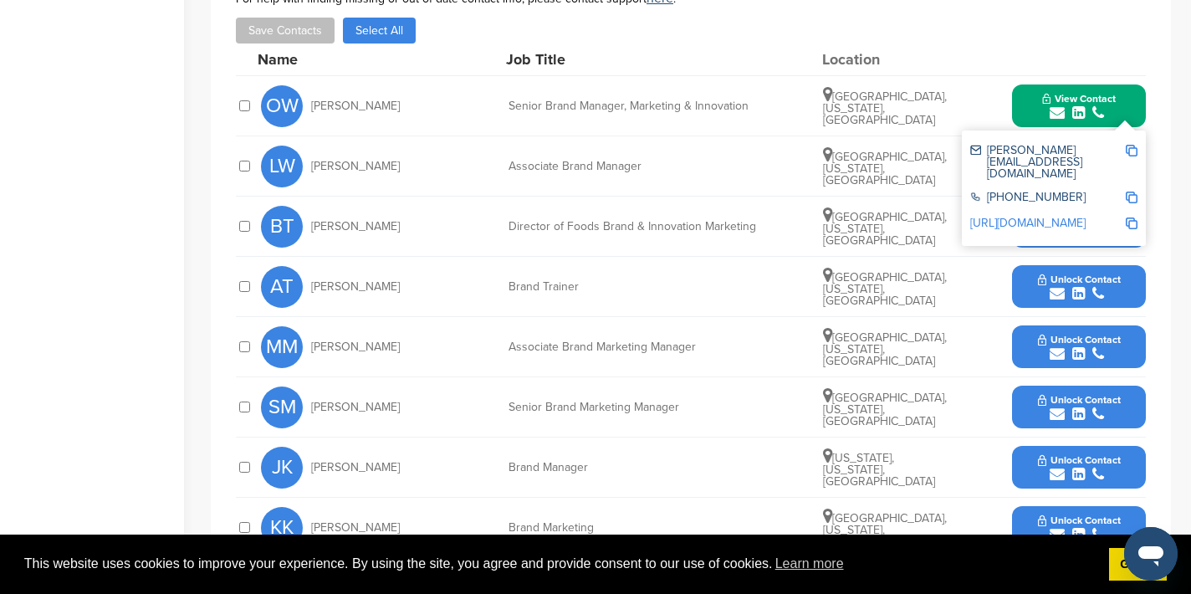
click at [1133, 145] on img at bounding box center [1132, 151] width 12 height 12
click at [1024, 91] on button "View Contact" at bounding box center [1079, 106] width 114 height 50
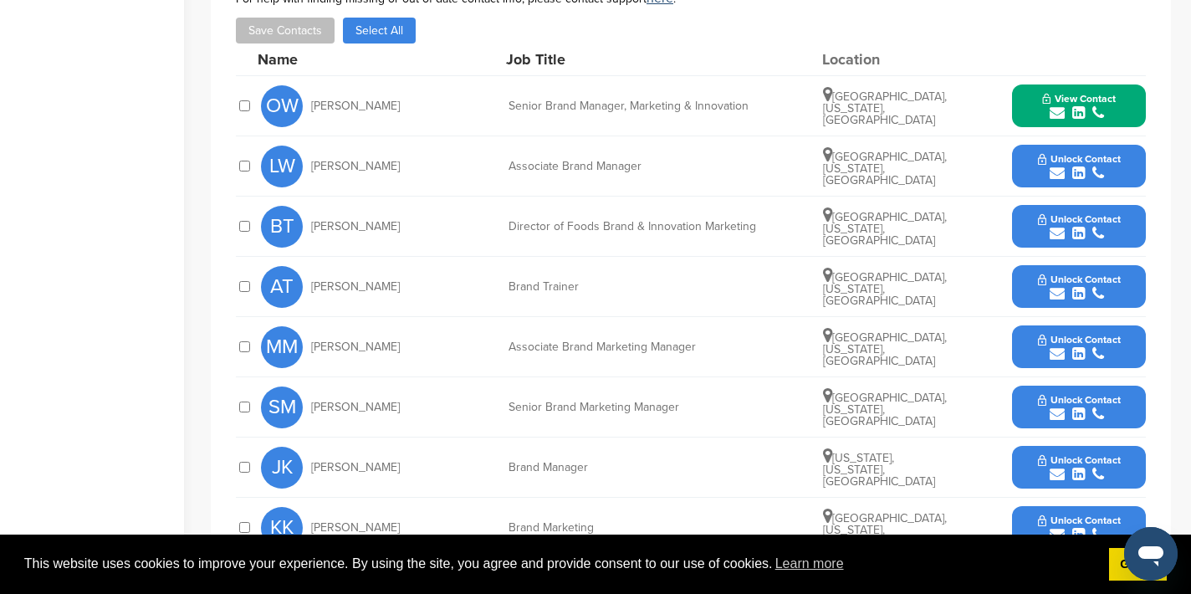
click at [1054, 406] on icon "submit" at bounding box center [1057, 413] width 15 height 15
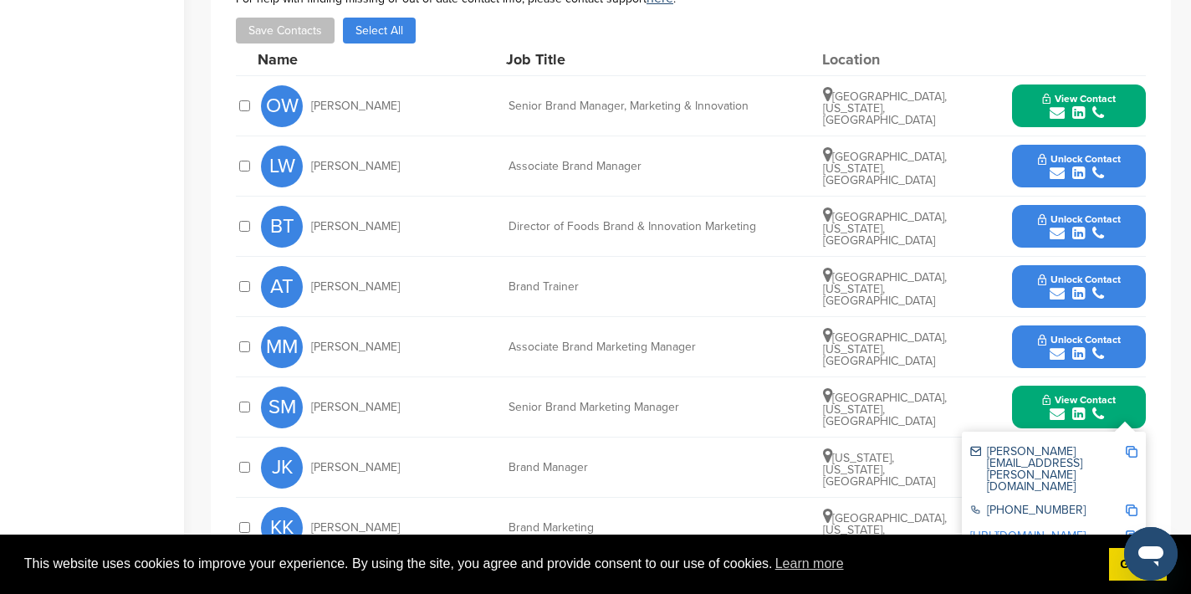
click at [1134, 446] on img at bounding box center [1132, 452] width 12 height 12
click at [1038, 384] on button "View Contact" at bounding box center [1079, 407] width 114 height 50
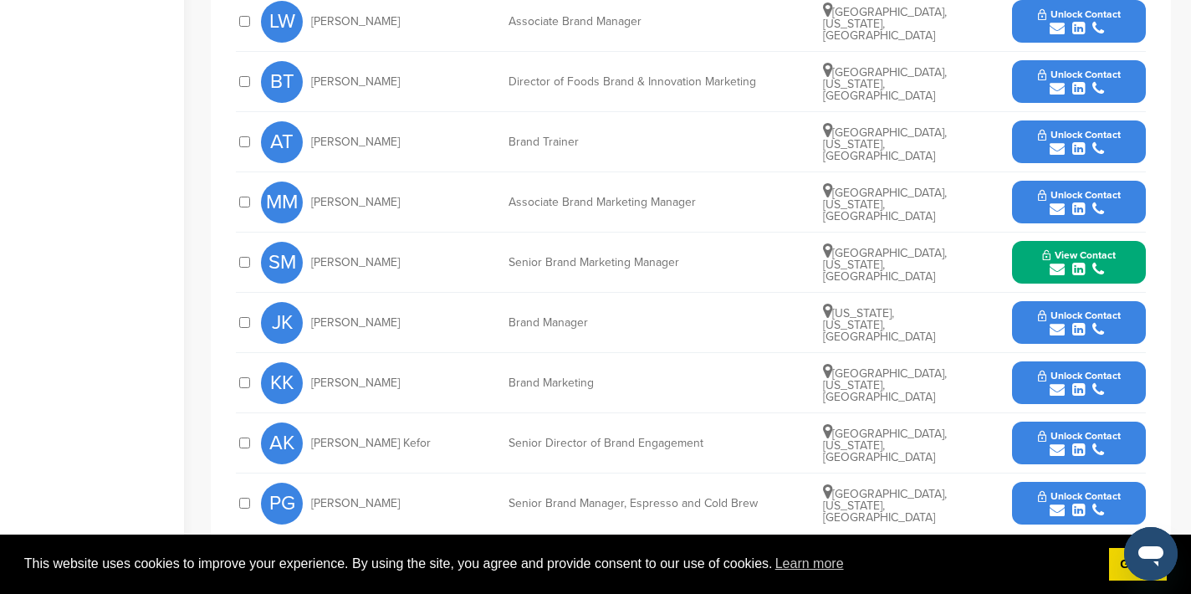
scroll to position [876, 0]
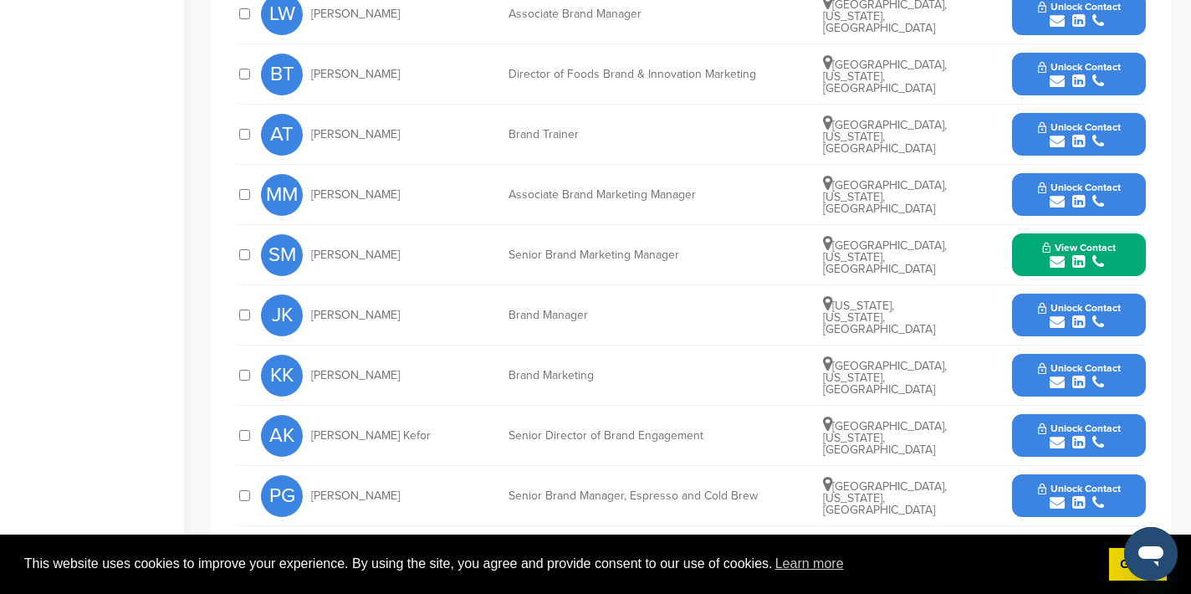
click at [1058, 435] on icon "submit" at bounding box center [1057, 442] width 15 height 15
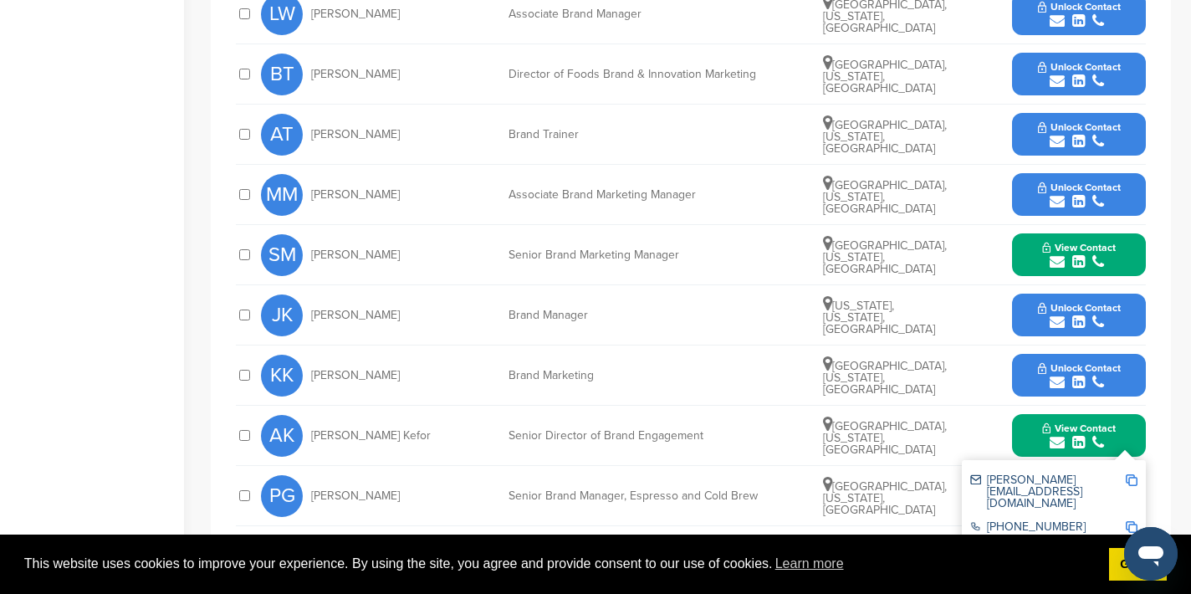
click at [1132, 474] on img at bounding box center [1132, 480] width 12 height 12
click at [1057, 314] on icon "submit" at bounding box center [1057, 321] width 15 height 15
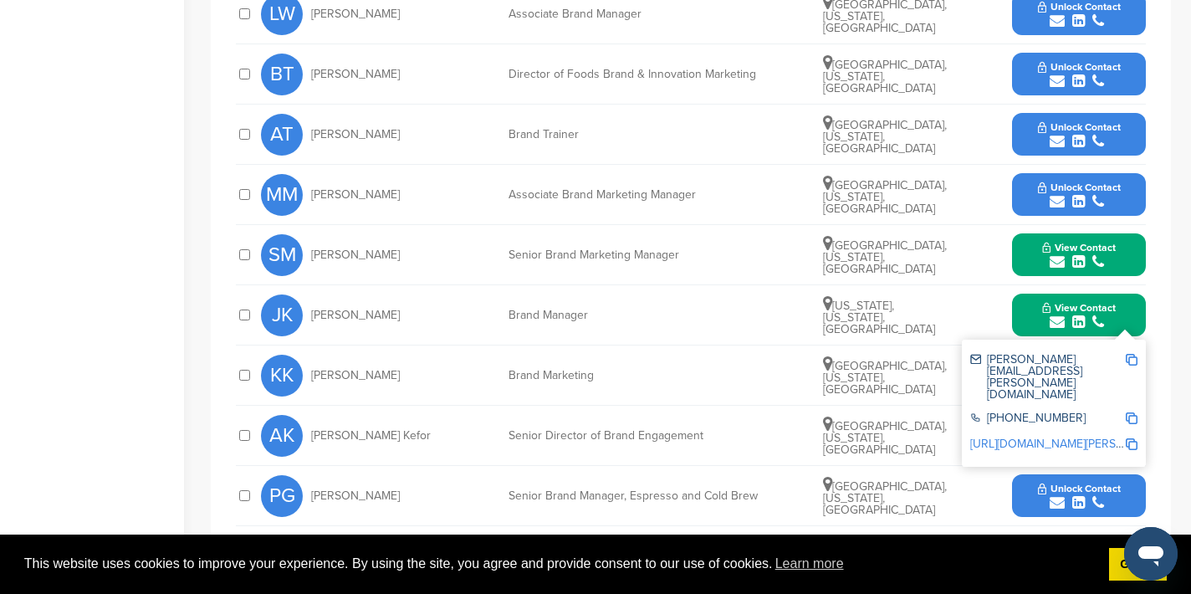
click at [1139, 342] on div "jessica.koch@dunkinbrands.com +1 781-737-3000 http://www.linkedin.com/in/jessic…" at bounding box center [1054, 403] width 184 height 127
click at [1132, 354] on img at bounding box center [1132, 360] width 12 height 12
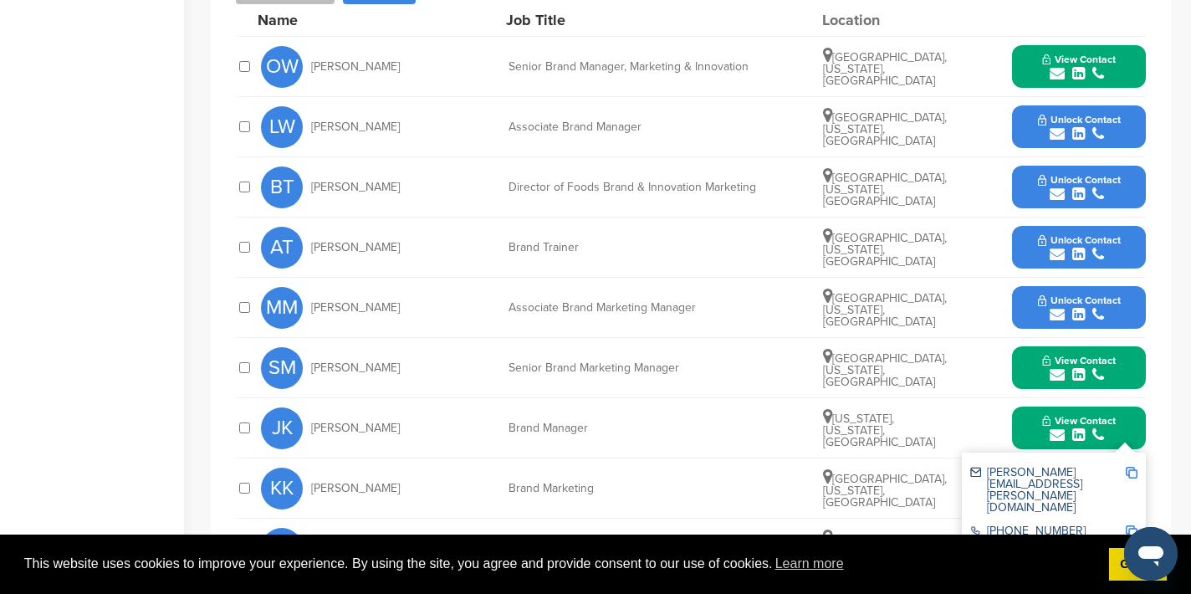
scroll to position [805, 0]
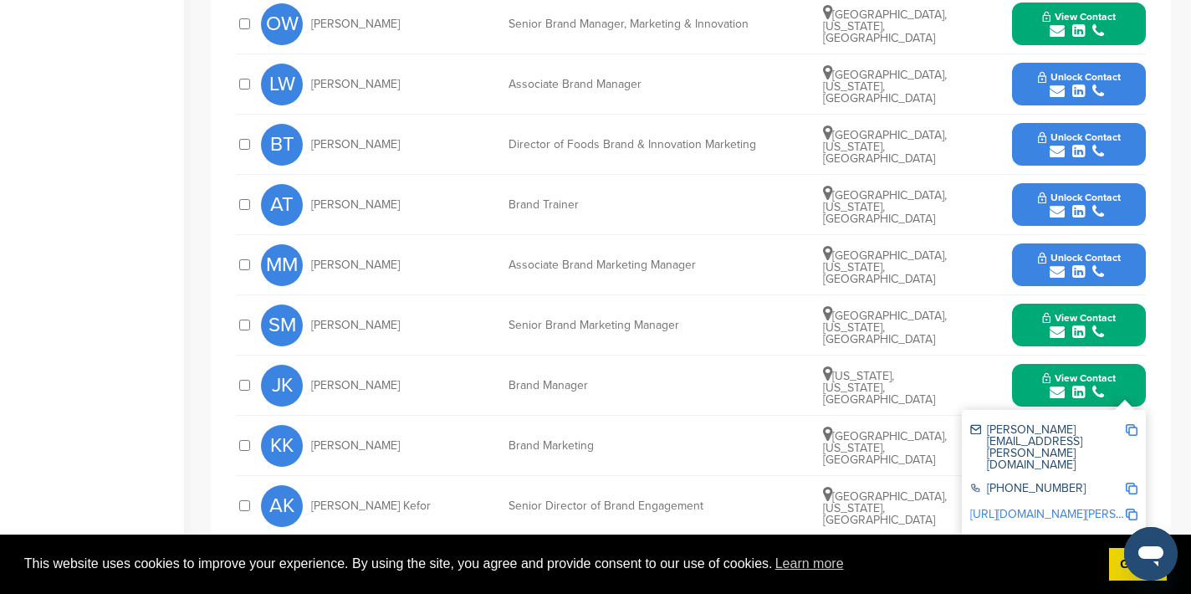
click at [1033, 372] on button "View Contact" at bounding box center [1079, 385] width 114 height 50
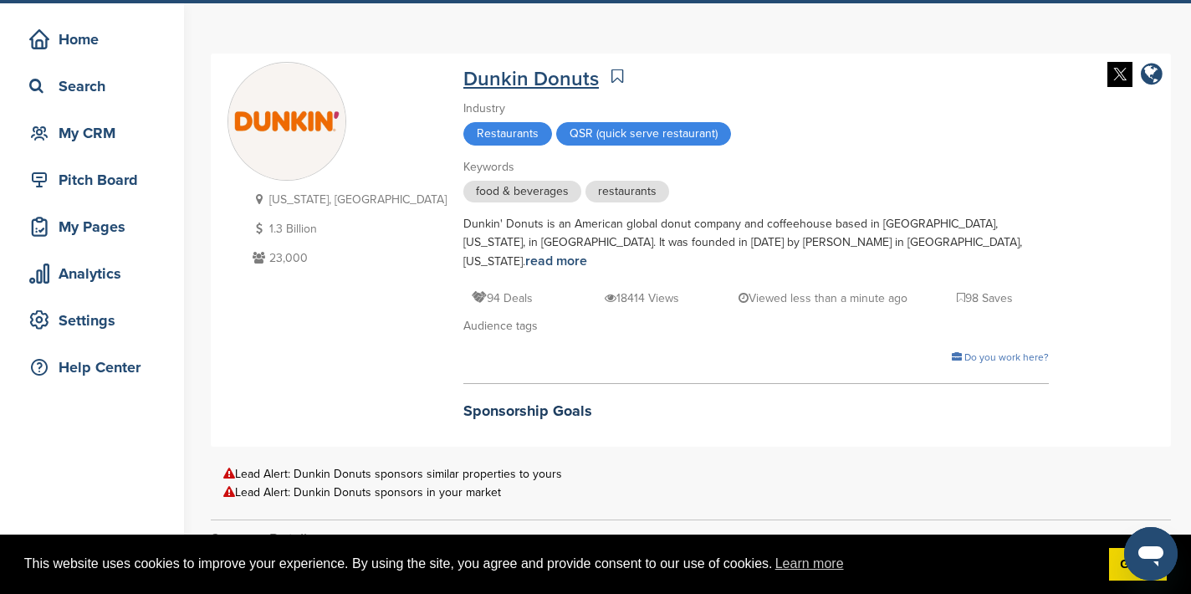
scroll to position [0, 0]
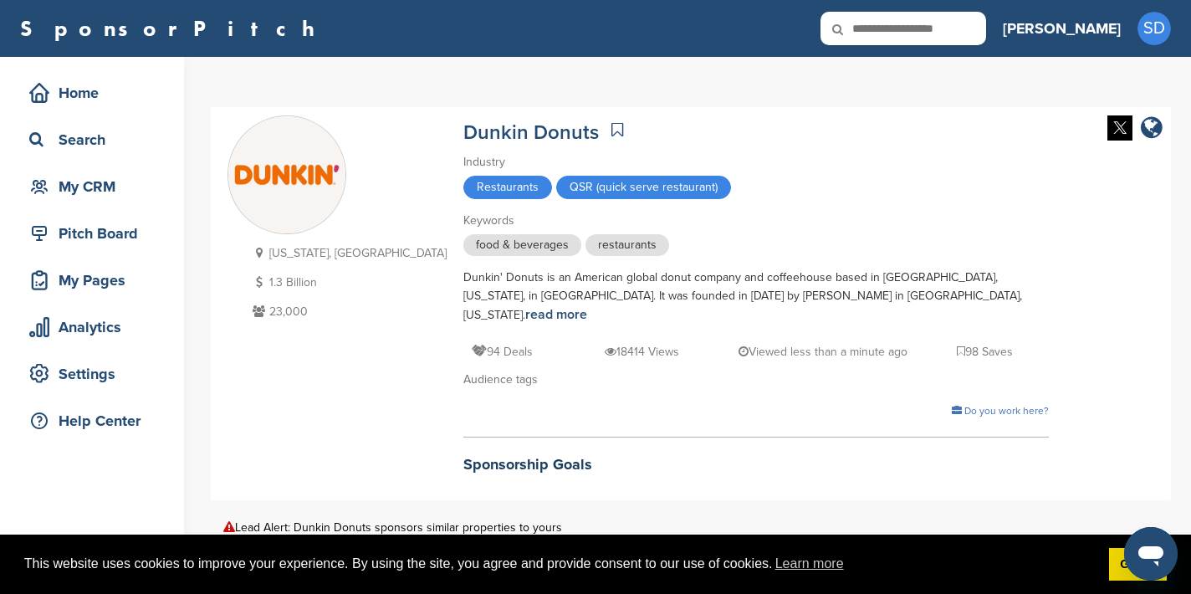
click at [877, 28] on icon at bounding box center [848, 29] width 57 height 35
click at [945, 30] on input "text" at bounding box center [903, 28] width 166 height 33
type input "****"
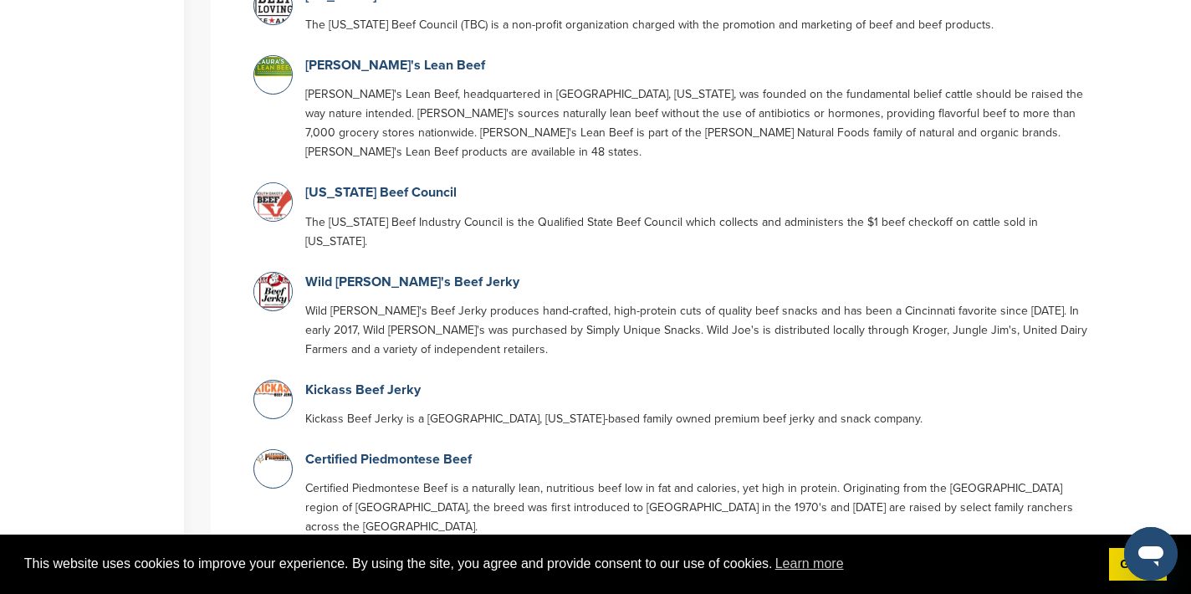
scroll to position [1695, 0]
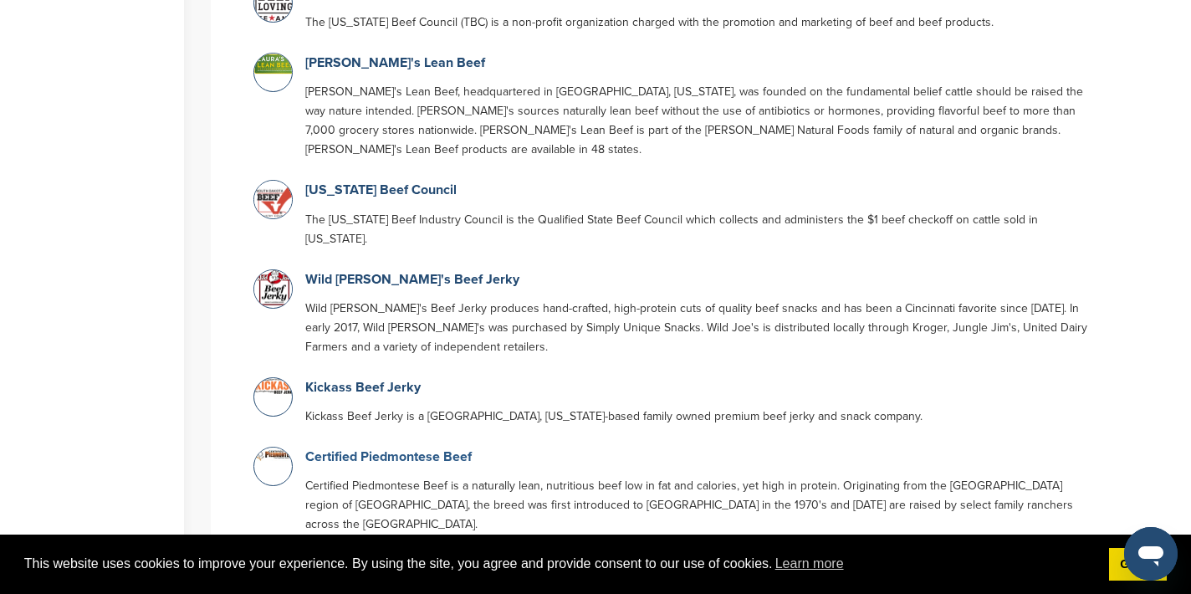
click at [376, 448] on link "Certified Piedmontese Beef" at bounding box center [388, 456] width 166 height 17
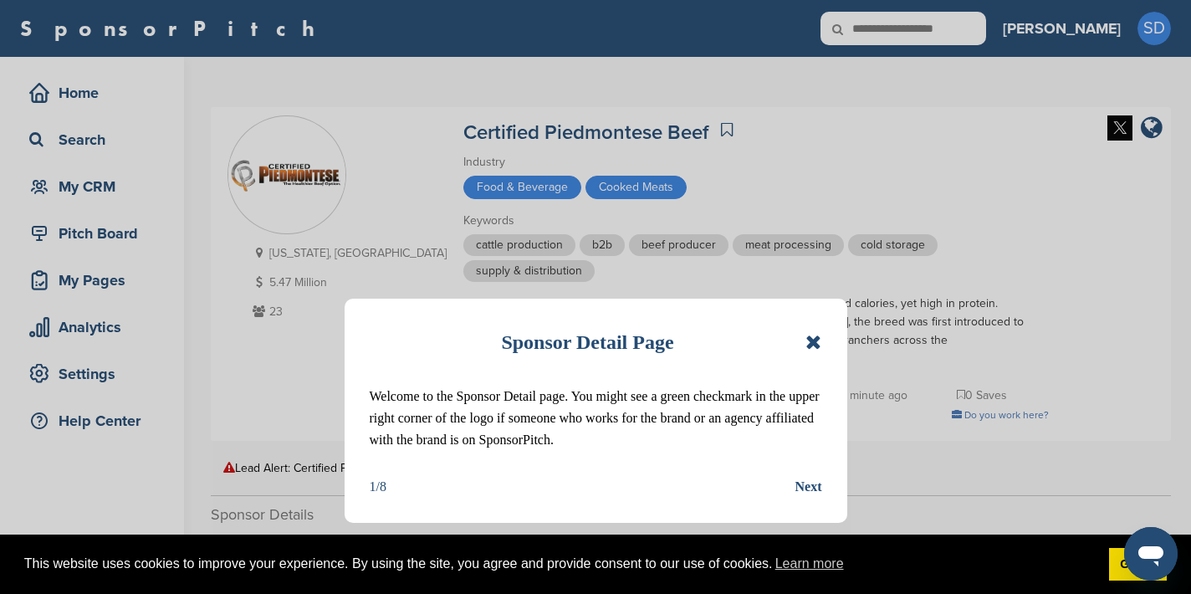
scroll to position [13, 0]
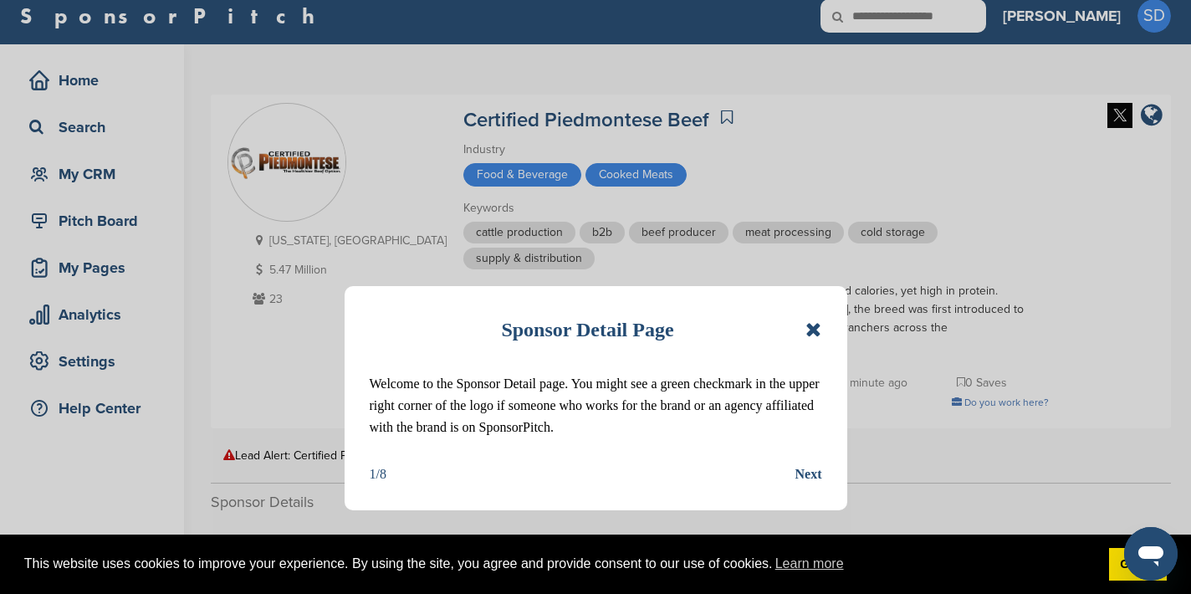
click at [810, 336] on icon at bounding box center [813, 329] width 16 height 20
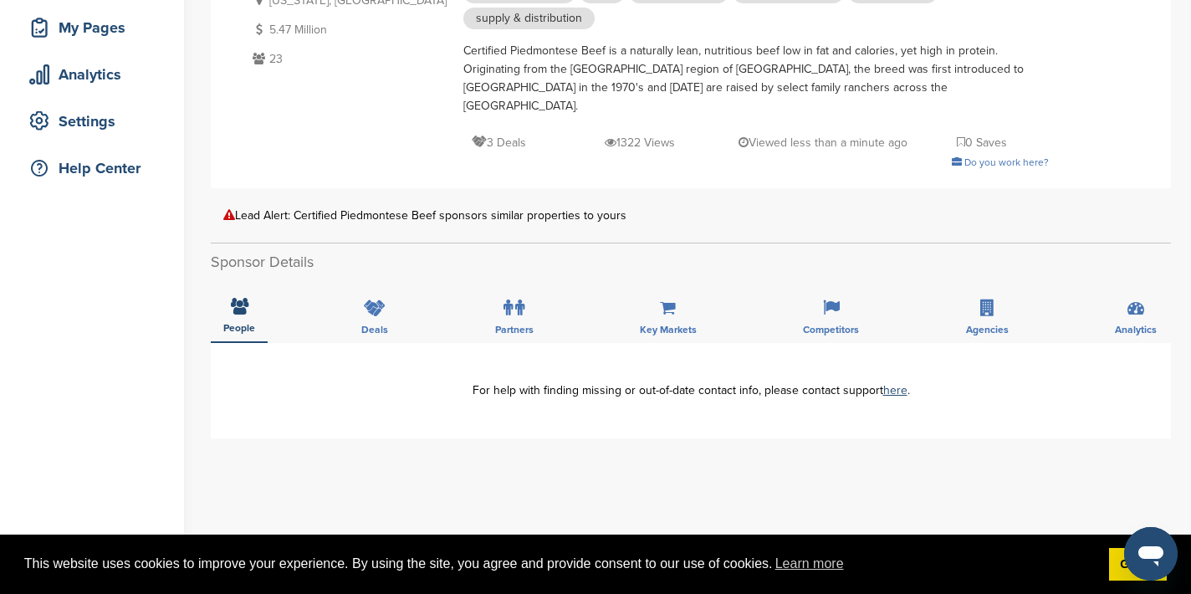
scroll to position [266, 0]
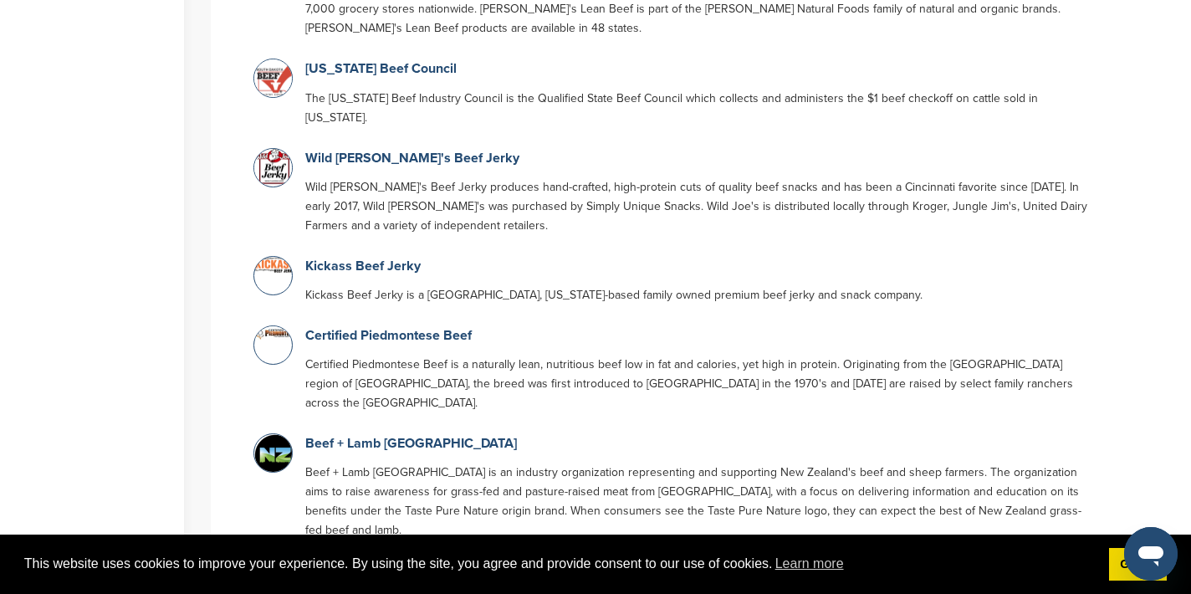
scroll to position [1825, 0]
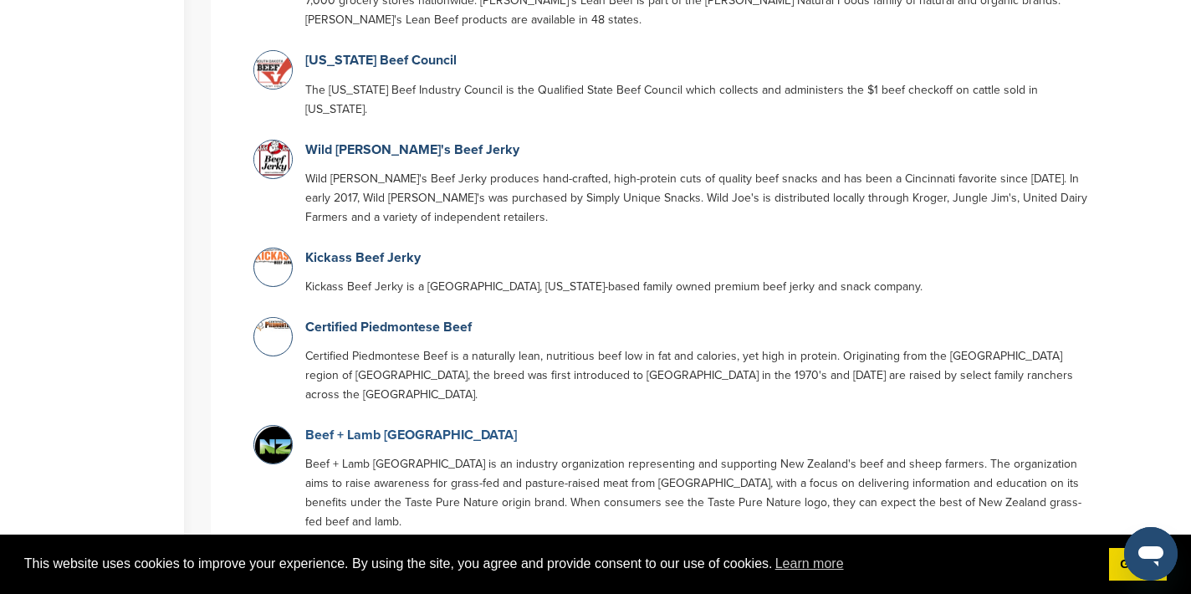
click at [349, 427] on link "Beef + Lamb New Zealand" at bounding box center [411, 435] width 212 height 17
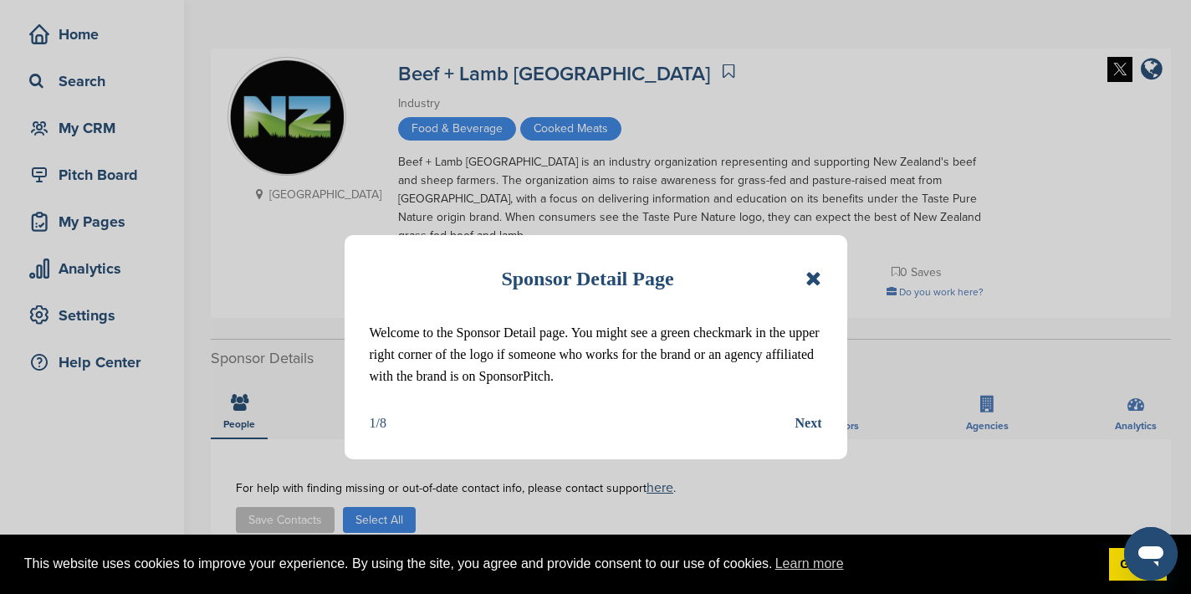
scroll to position [64, 0]
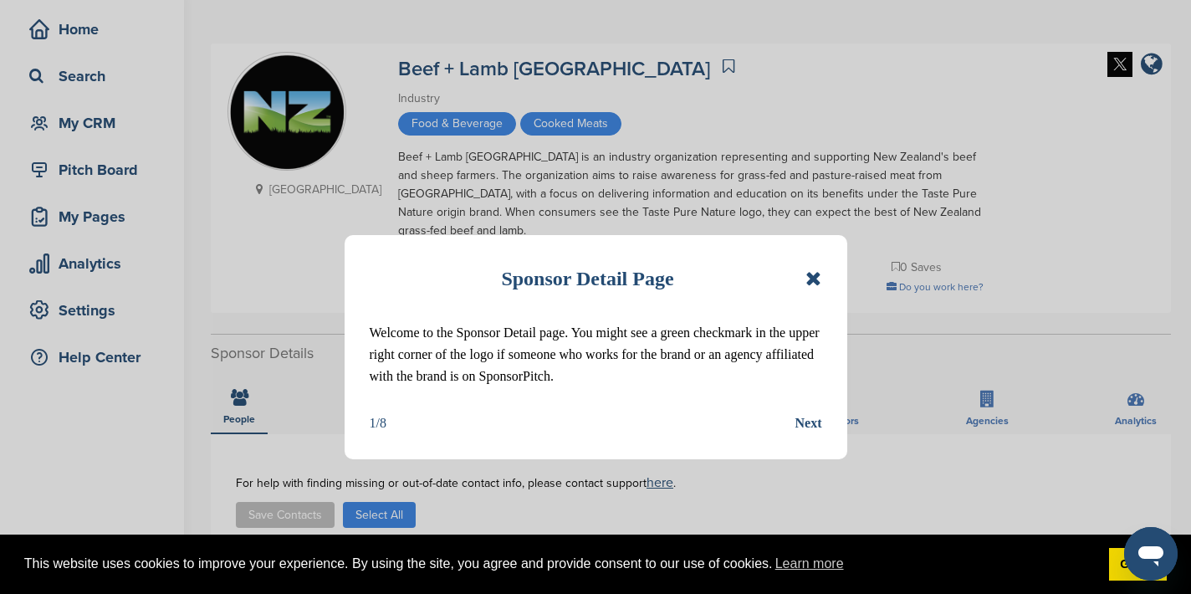
click at [808, 284] on icon at bounding box center [813, 278] width 16 height 20
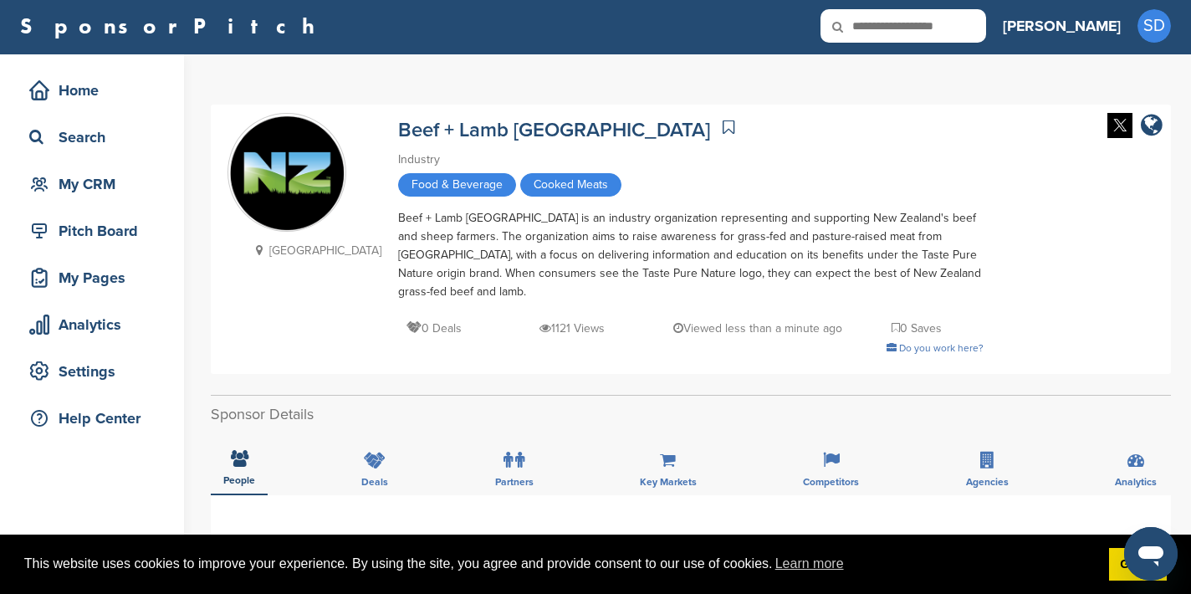
scroll to position [0, 0]
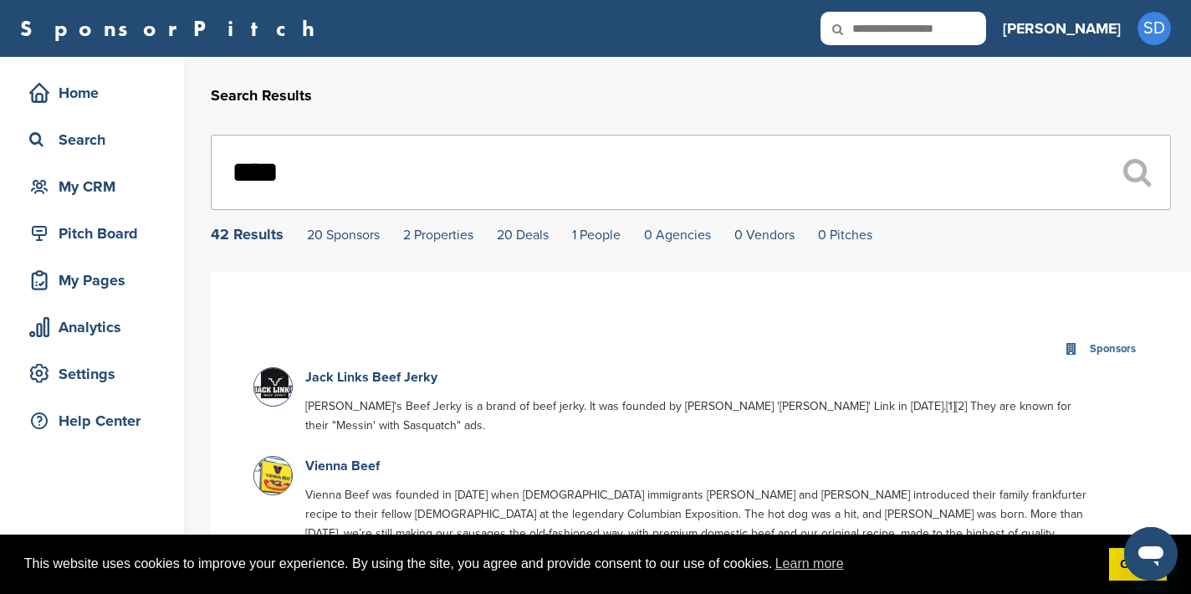
click at [534, 171] on input "****" at bounding box center [691, 172] width 960 height 75
type input "*"
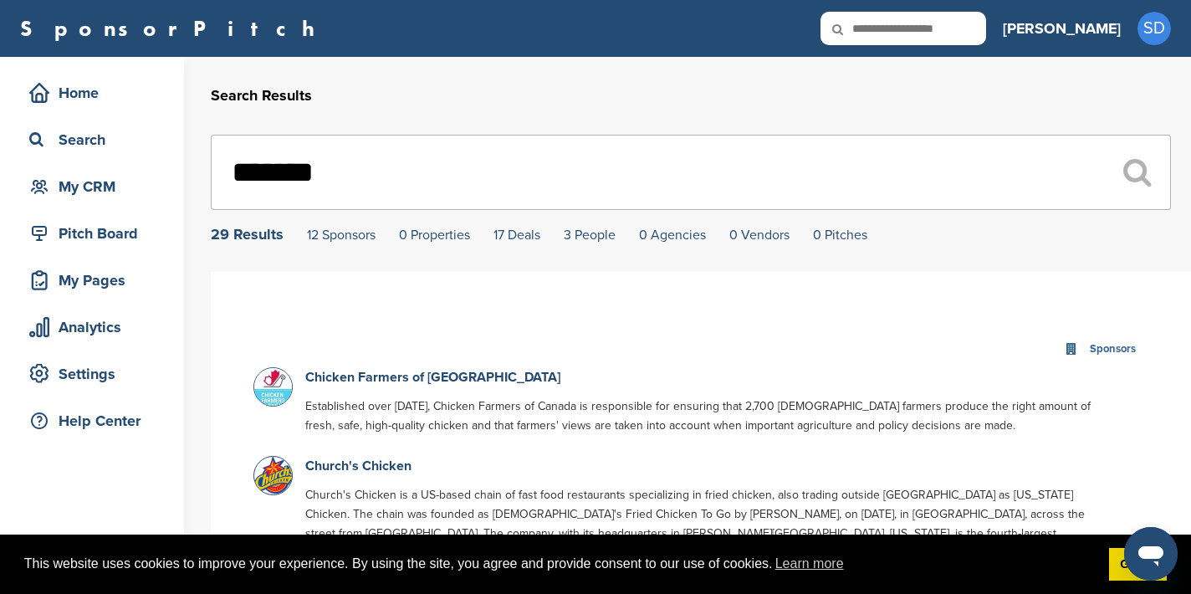
click at [468, 156] on input "*******" at bounding box center [691, 172] width 960 height 75
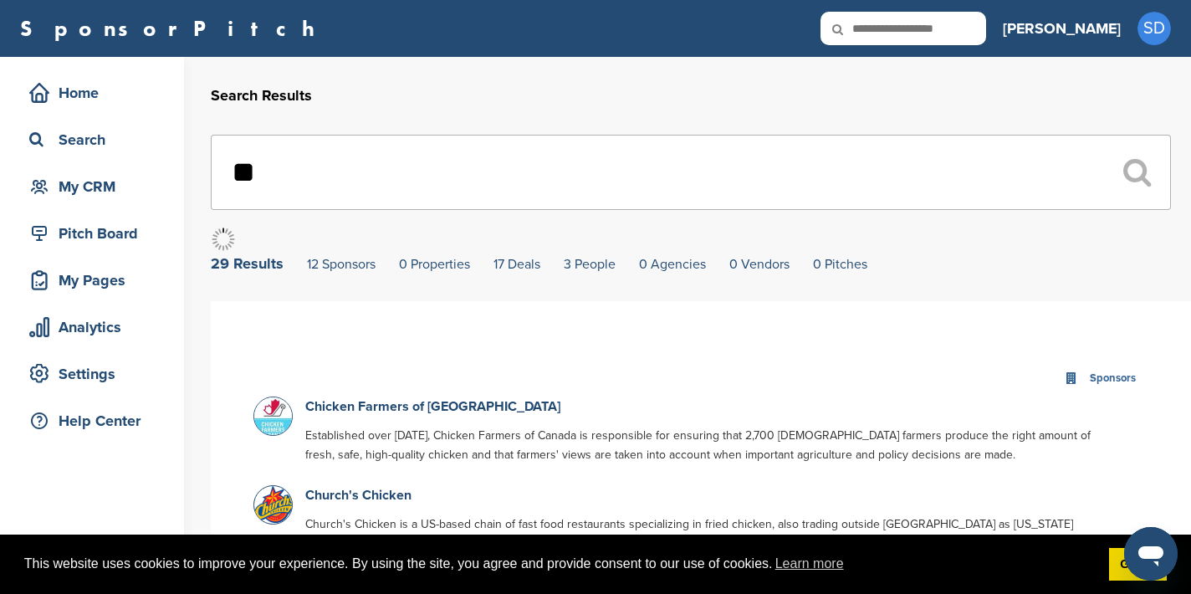
type input "*"
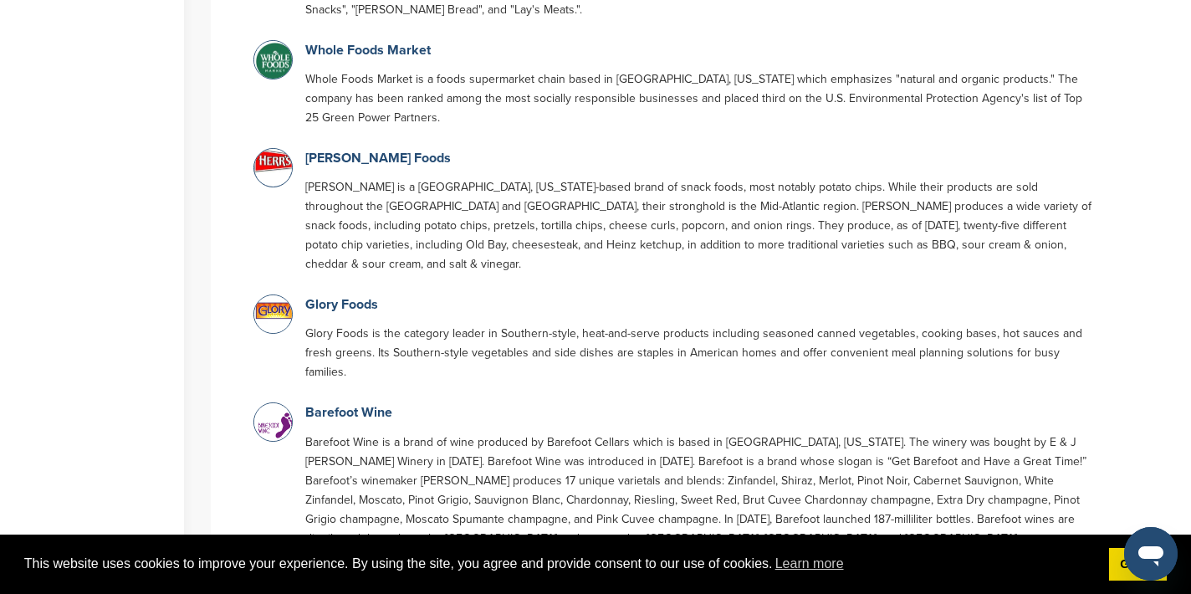
scroll to position [1590, 0]
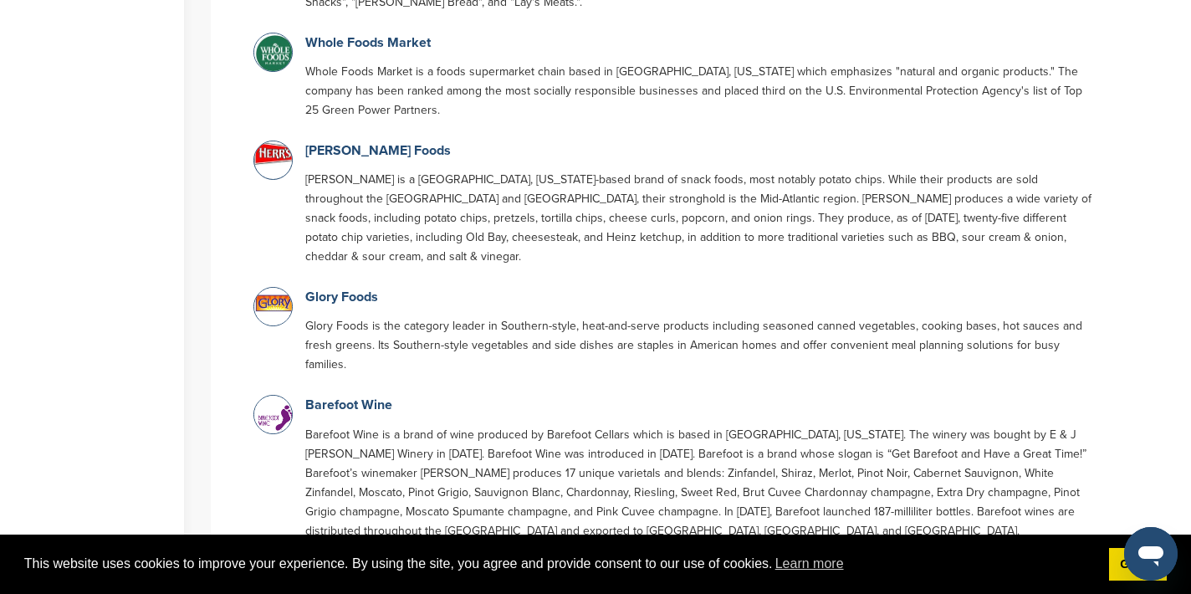
type input "***"
click at [357, 289] on link "Glory Foods" at bounding box center [341, 297] width 73 height 17
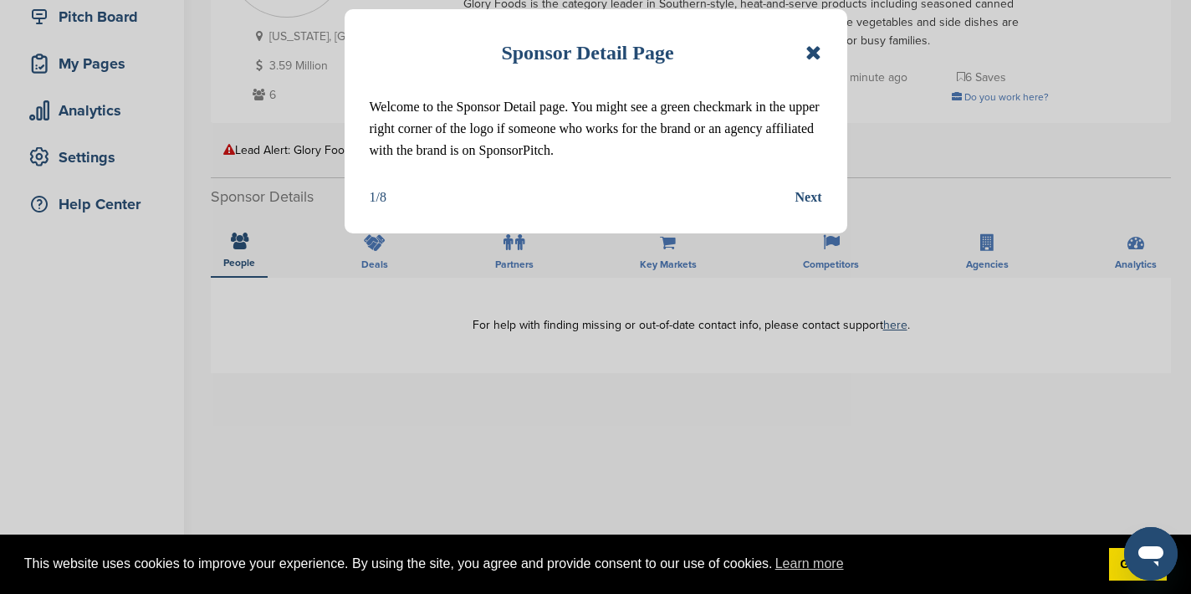
scroll to position [289, 0]
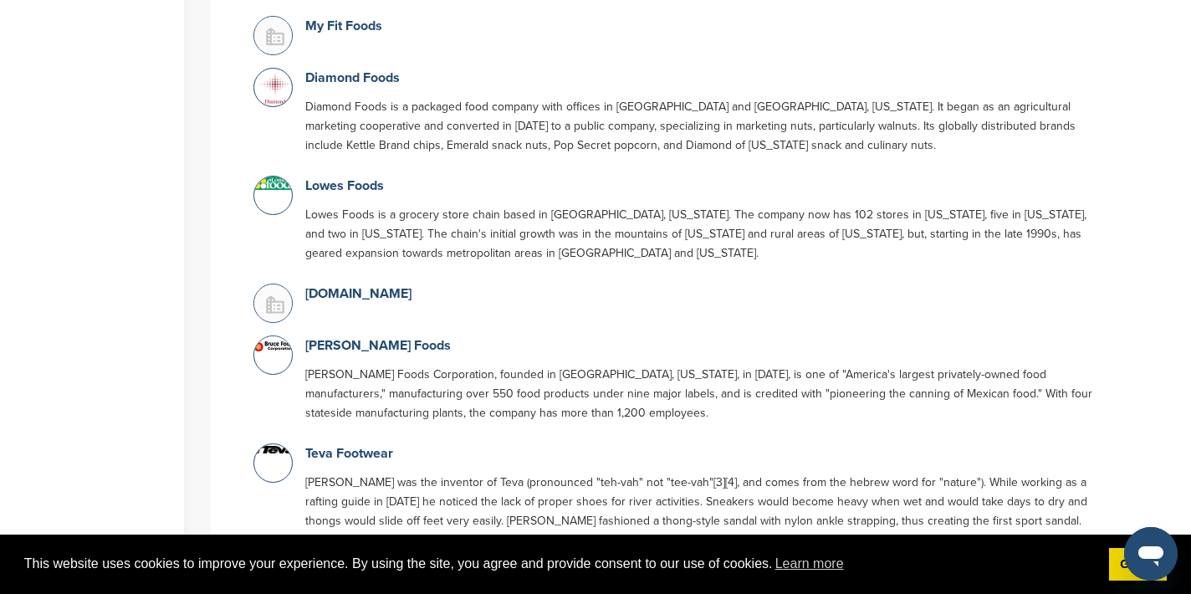
scroll to position [2137, 0]
click at [324, 335] on link "Bruce Foods" at bounding box center [378, 343] width 146 height 17
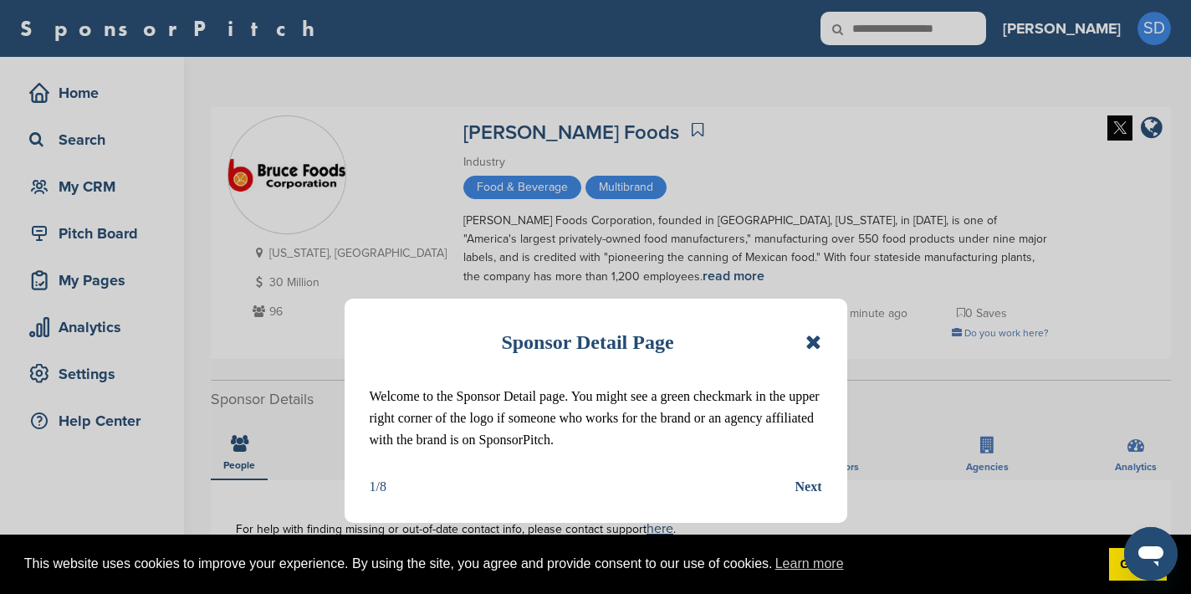
click at [820, 340] on icon at bounding box center [813, 342] width 16 height 20
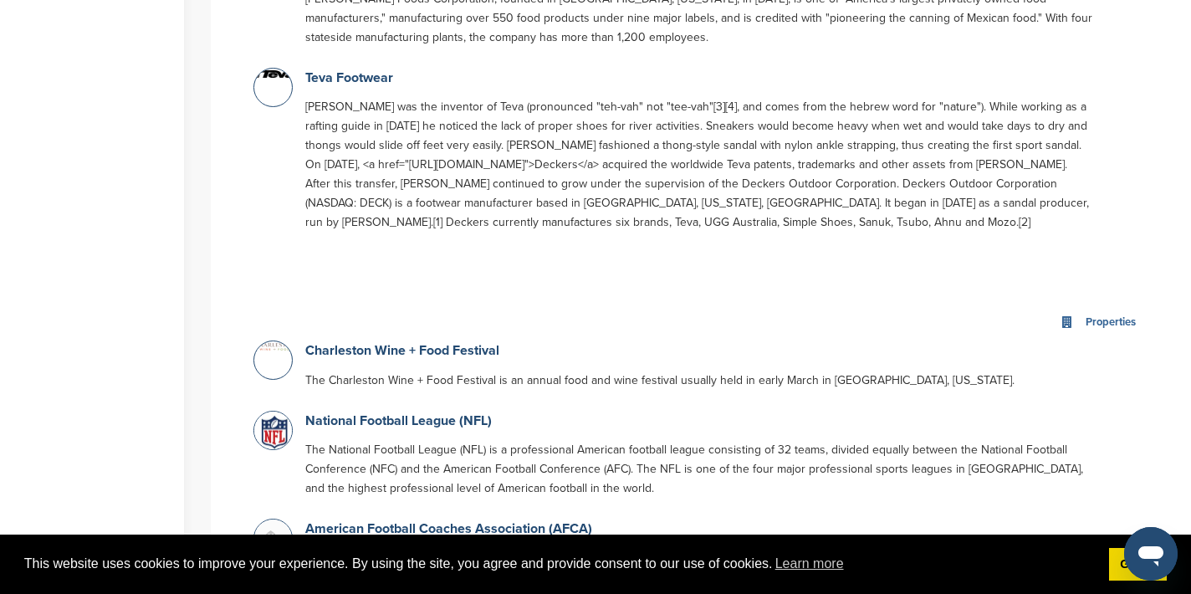
scroll to position [2514, 0]
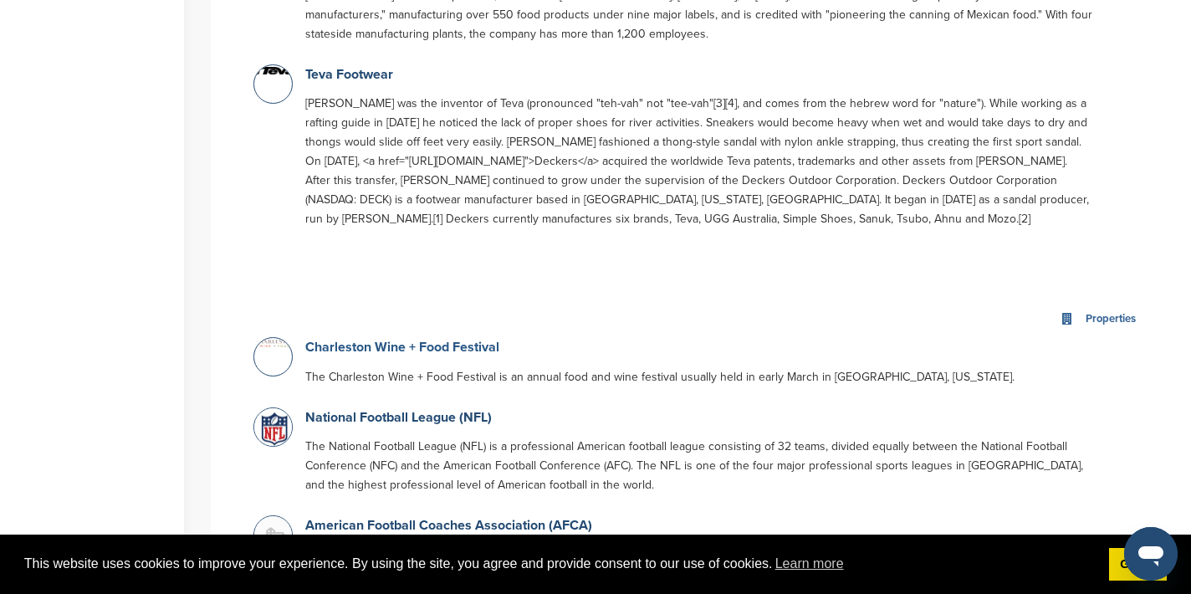
click at [388, 339] on link "Charleston Wine + Food Festival" at bounding box center [402, 347] width 194 height 17
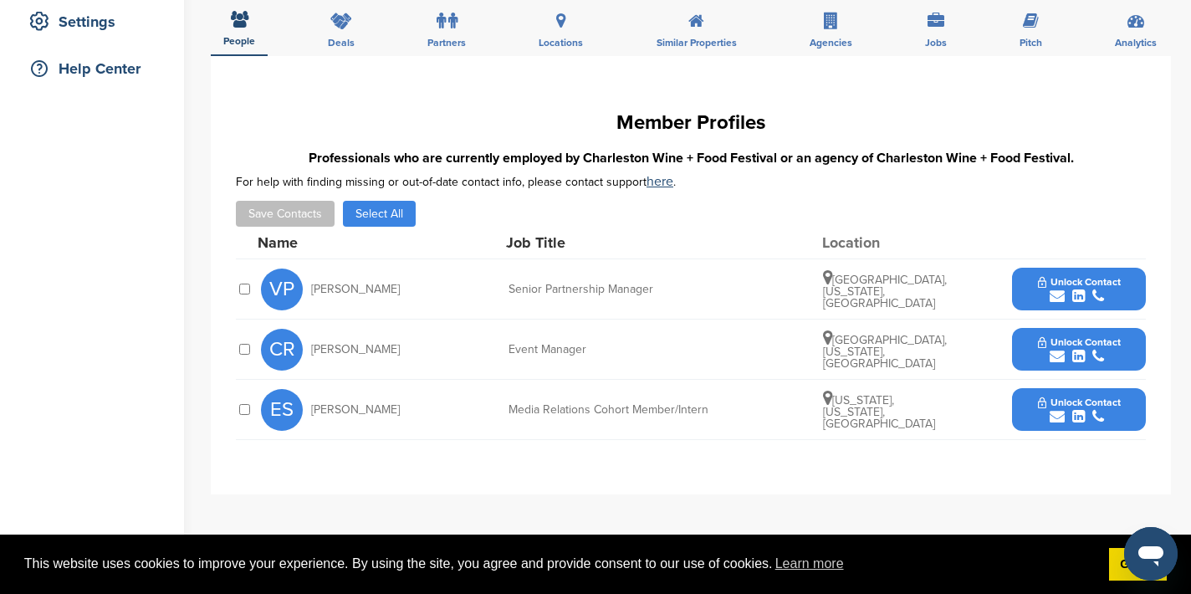
scroll to position [362, 0]
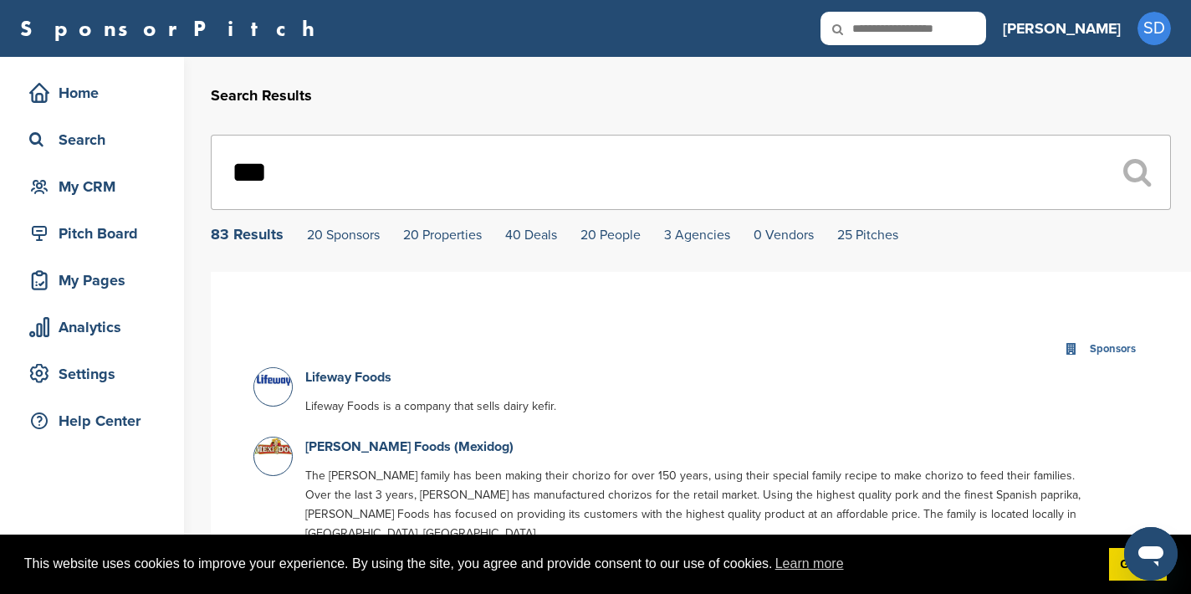
click at [326, 178] on input "***" at bounding box center [691, 172] width 960 height 75
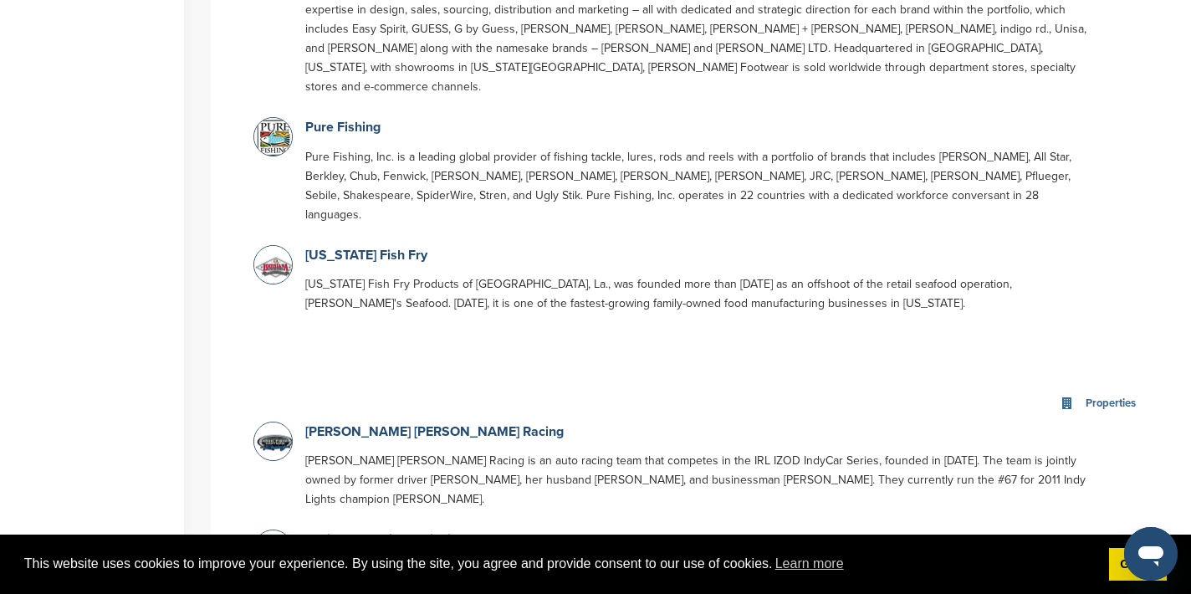
scroll to position [2126, 0]
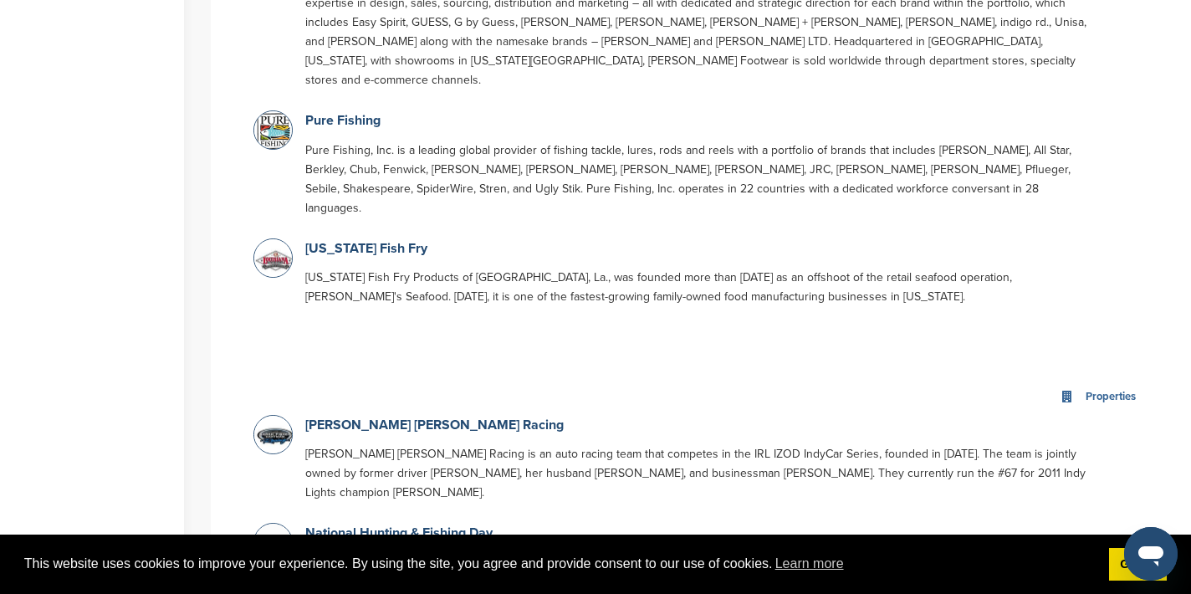
type input "****"
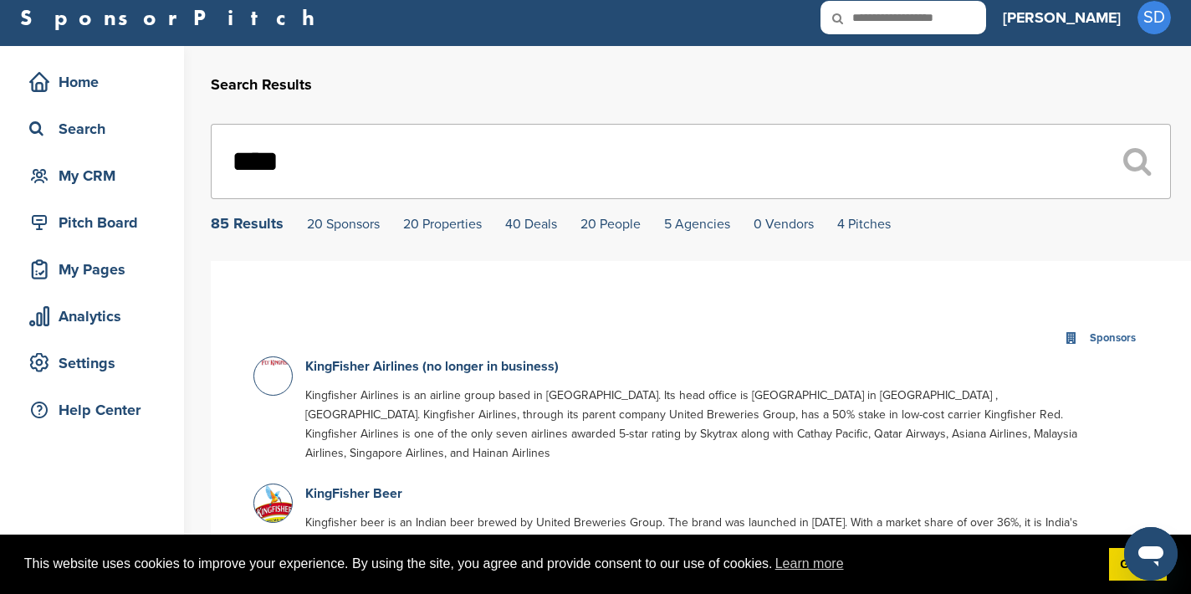
scroll to position [0, 0]
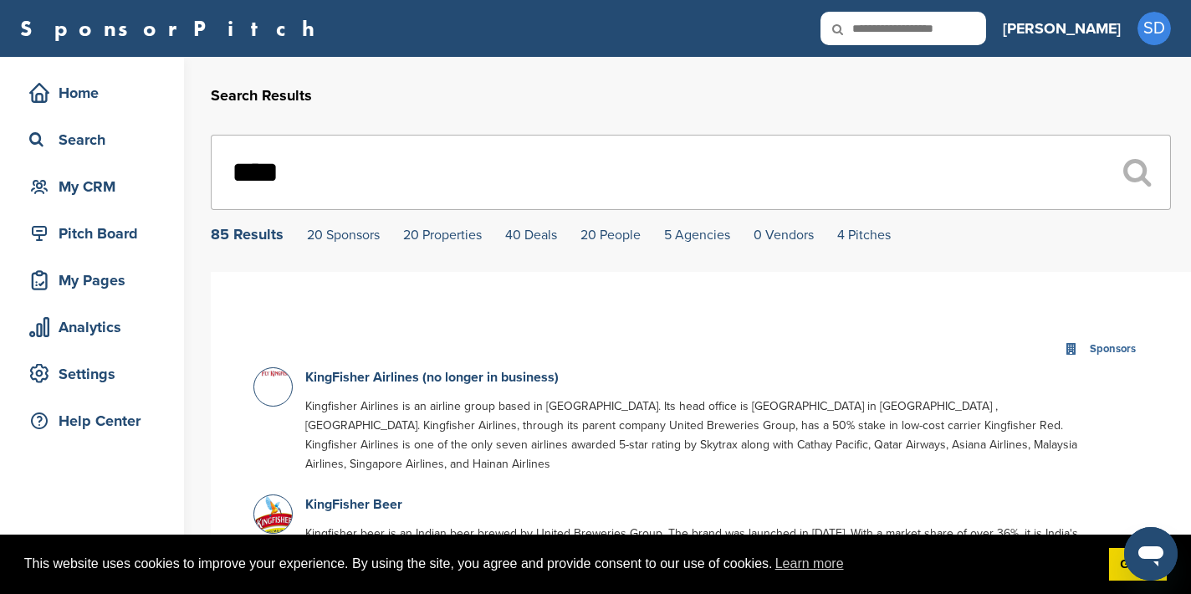
click at [968, 31] on input "text" at bounding box center [903, 28] width 166 height 33
type input "********"
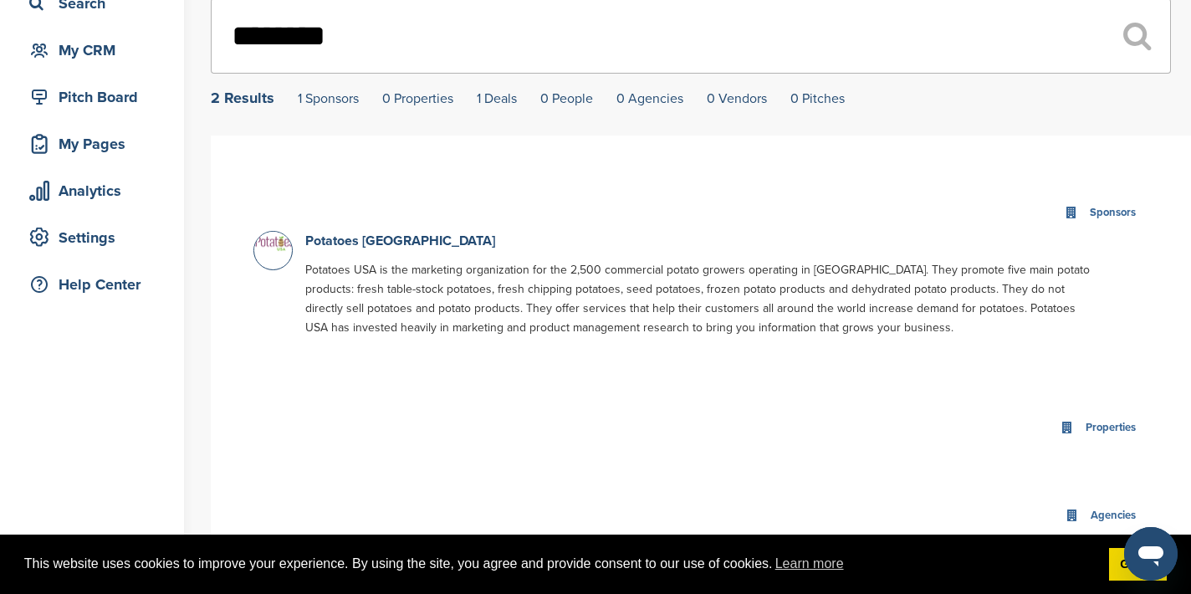
scroll to position [241, 0]
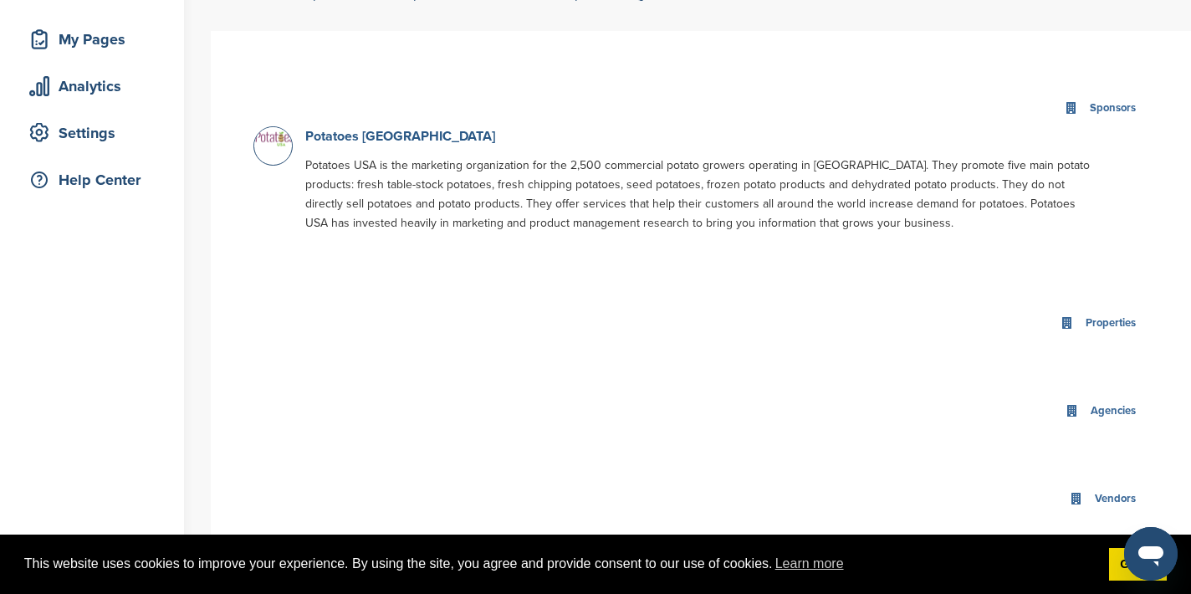
click at [360, 138] on link "Potatoes [GEOGRAPHIC_DATA]" at bounding box center [400, 136] width 190 height 17
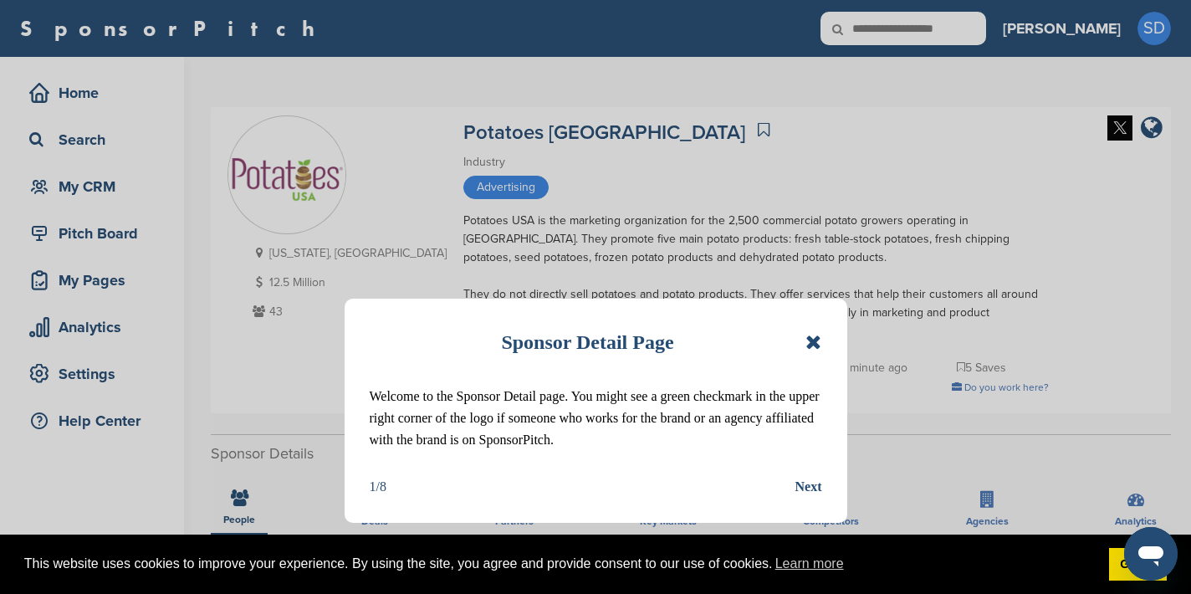
click at [816, 340] on icon at bounding box center [813, 342] width 16 height 20
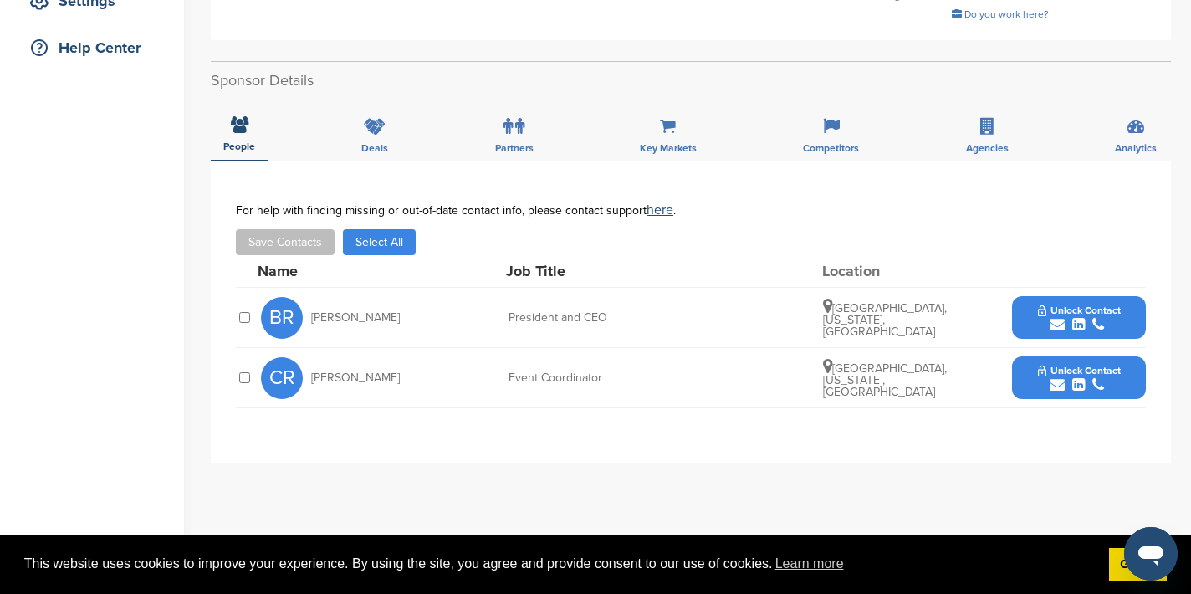
scroll to position [377, 0]
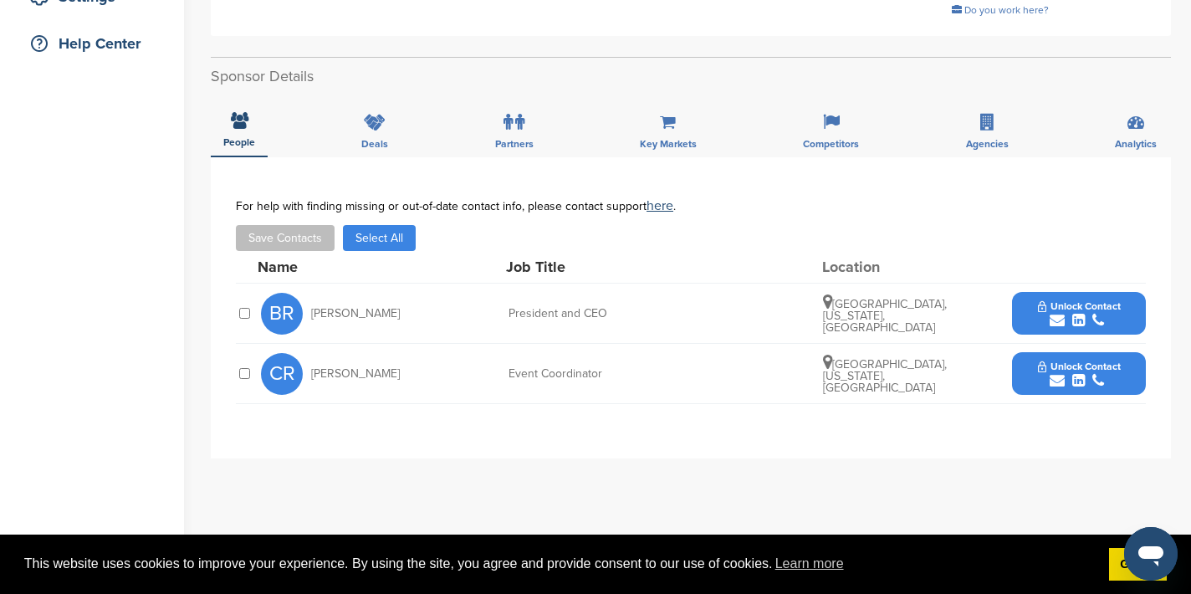
click at [1060, 322] on icon "submit" at bounding box center [1057, 320] width 15 height 15
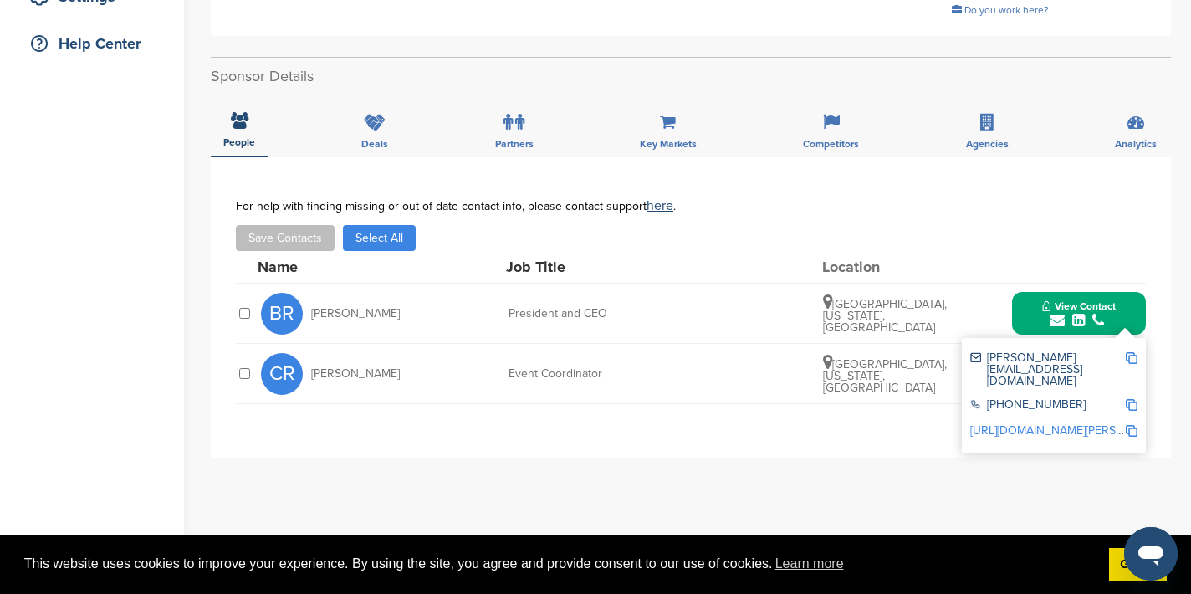
click at [1129, 358] on img at bounding box center [1132, 358] width 12 height 12
click at [1032, 316] on button "View Contact" at bounding box center [1079, 314] width 114 height 50
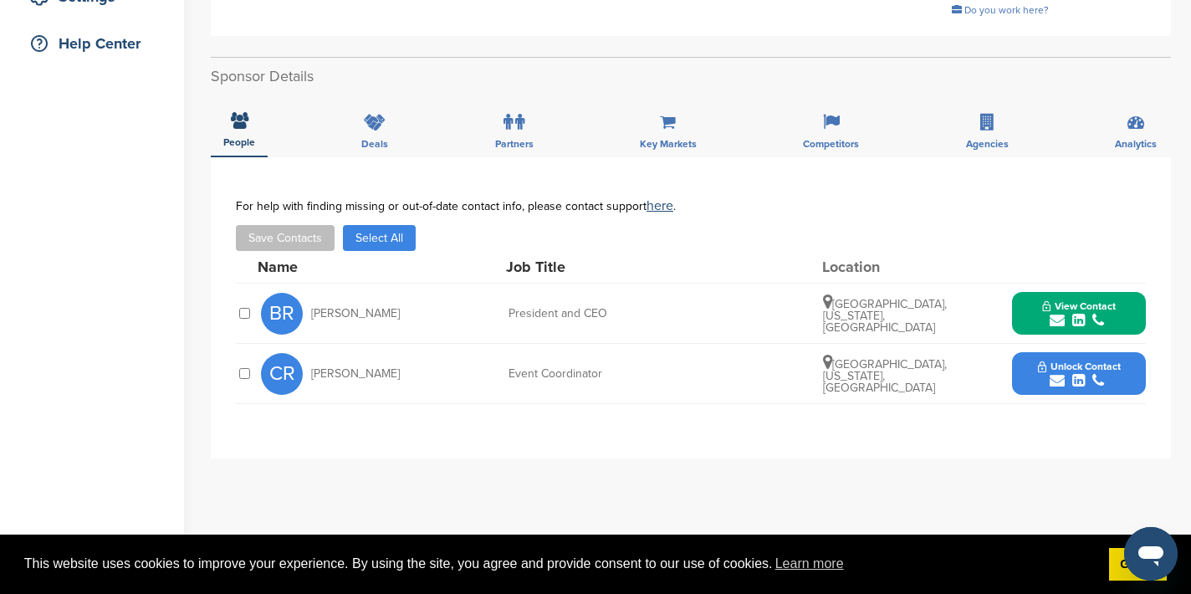
click at [1055, 379] on icon "submit" at bounding box center [1057, 380] width 15 height 15
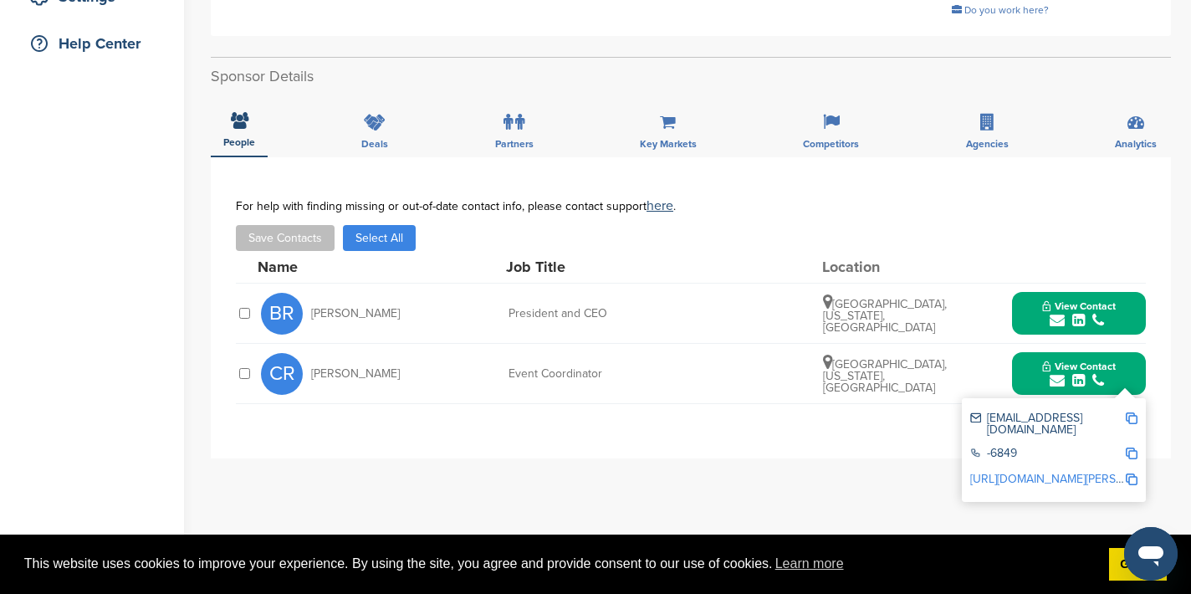
click at [1132, 421] on img at bounding box center [1132, 418] width 12 height 12
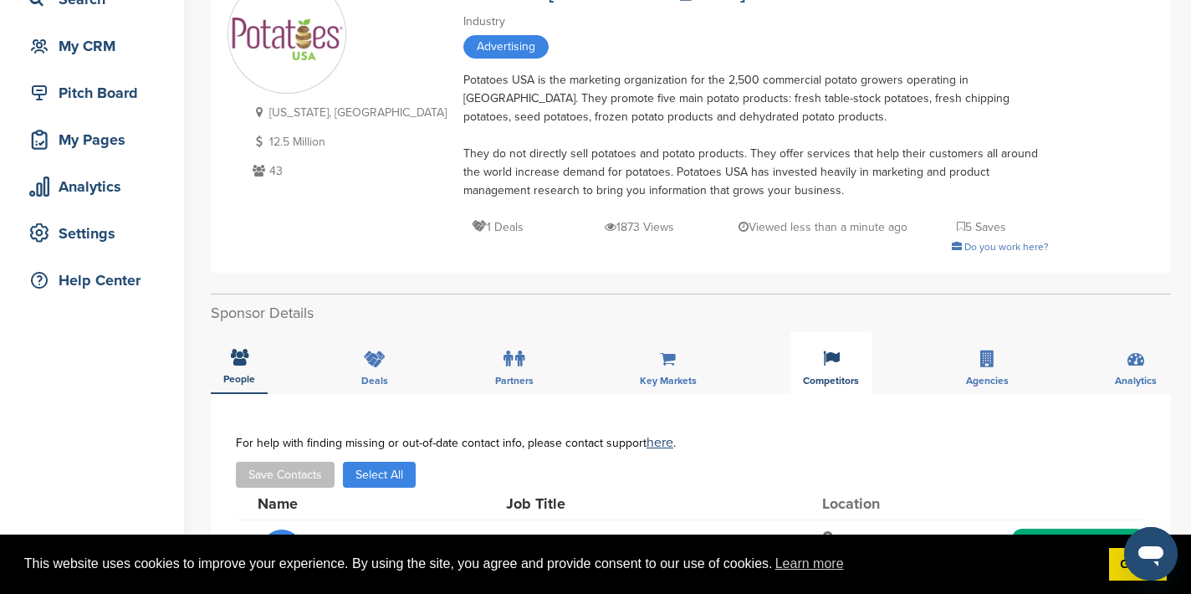
scroll to position [0, 0]
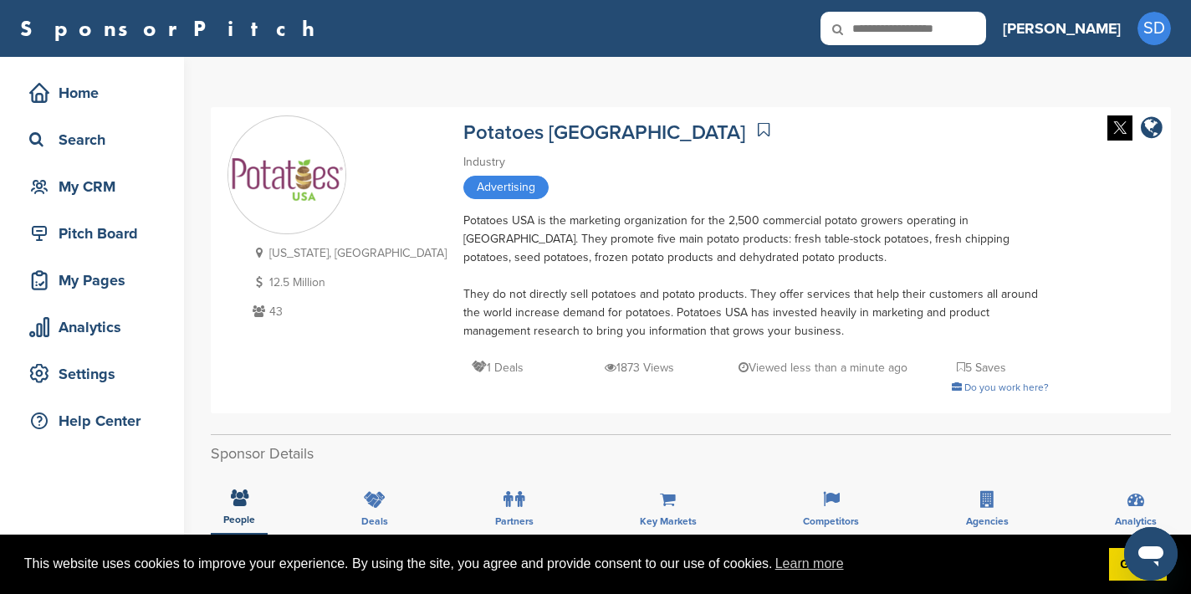
click at [1010, 10] on div "SponsorPitch Home Search My CRM Pitch Board My Pages Analytics Settings Help Ce…" at bounding box center [595, 28] width 1191 height 57
click at [986, 38] on input "text" at bounding box center [903, 28] width 166 height 33
type input "**********"
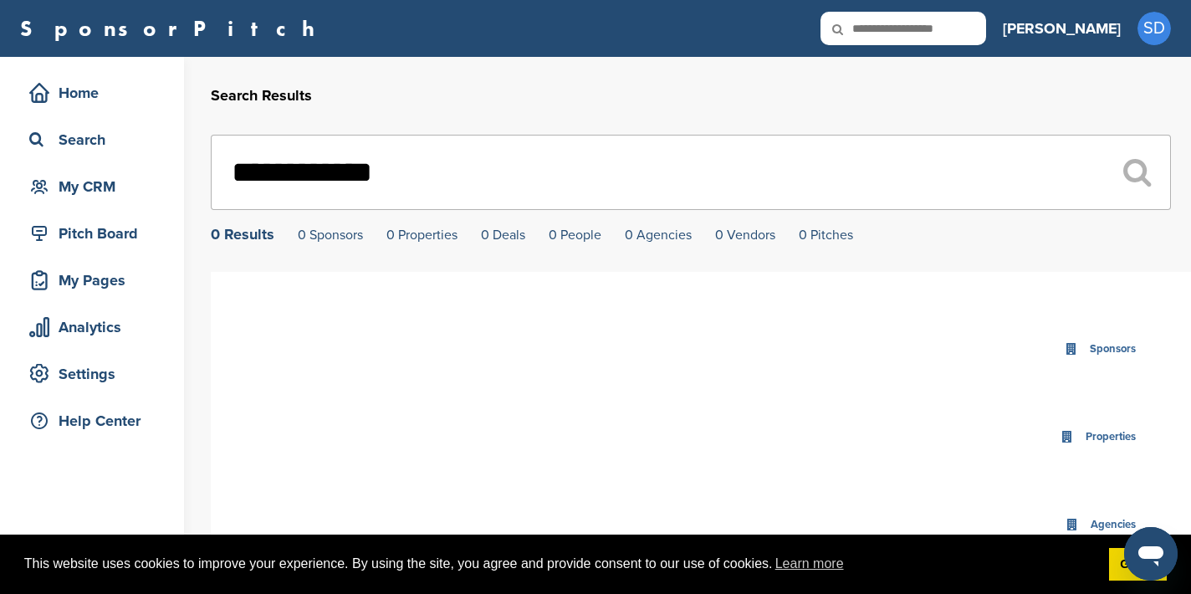
click at [953, 27] on input "text" at bounding box center [903, 28] width 166 height 33
type input "***"
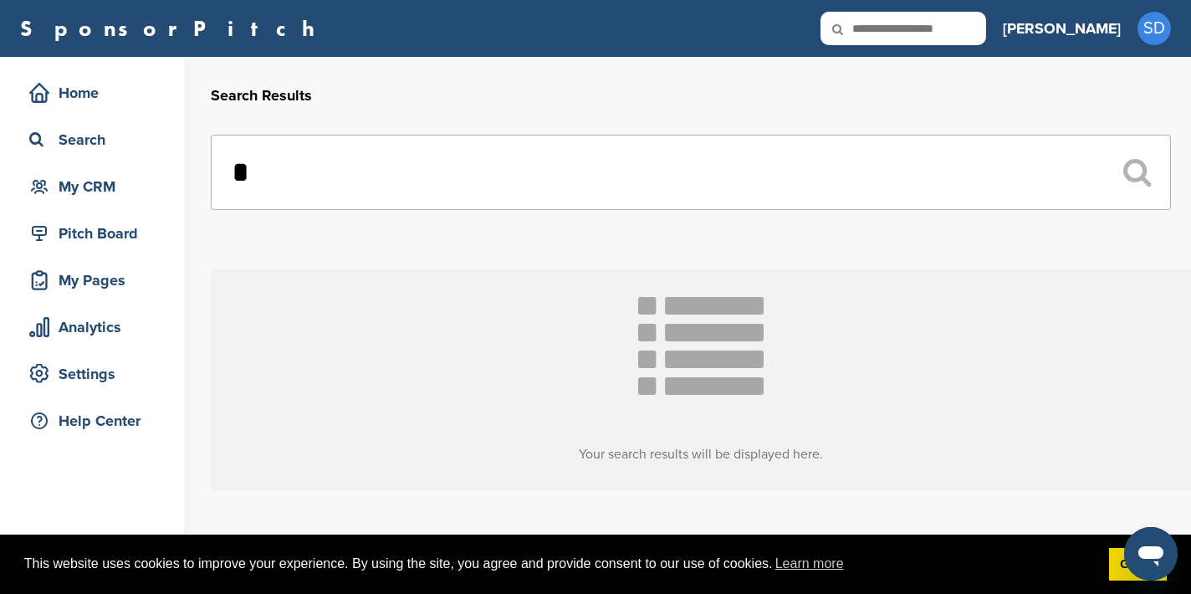
click at [600, 151] on input "*" at bounding box center [691, 172] width 960 height 75
click at [577, 167] on input "*" at bounding box center [691, 172] width 960 height 75
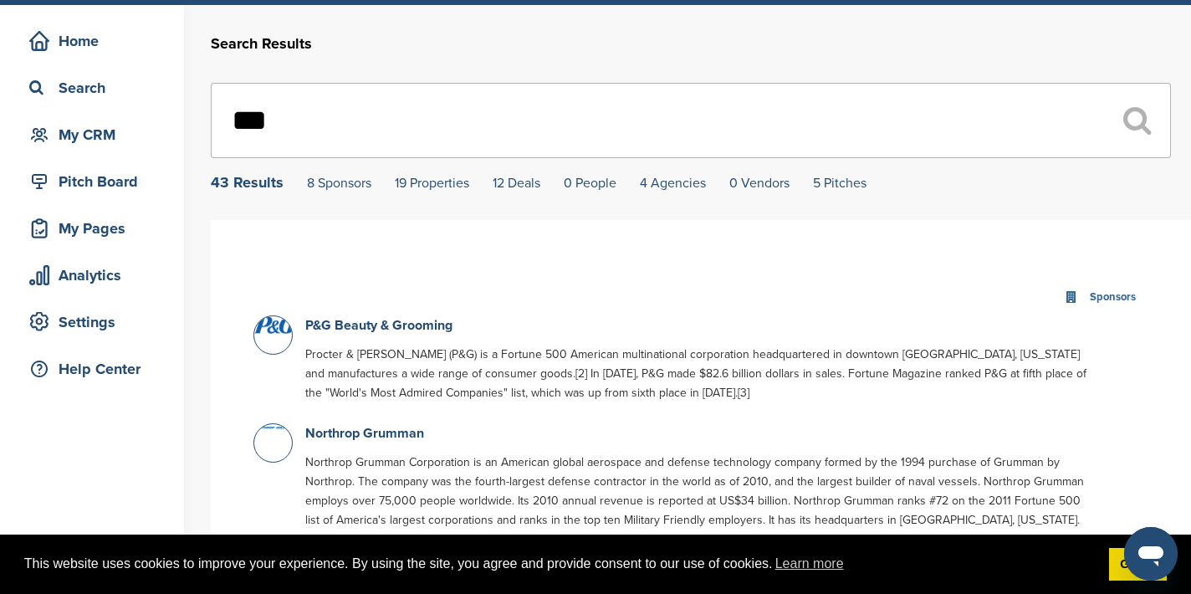
scroll to position [54, 0]
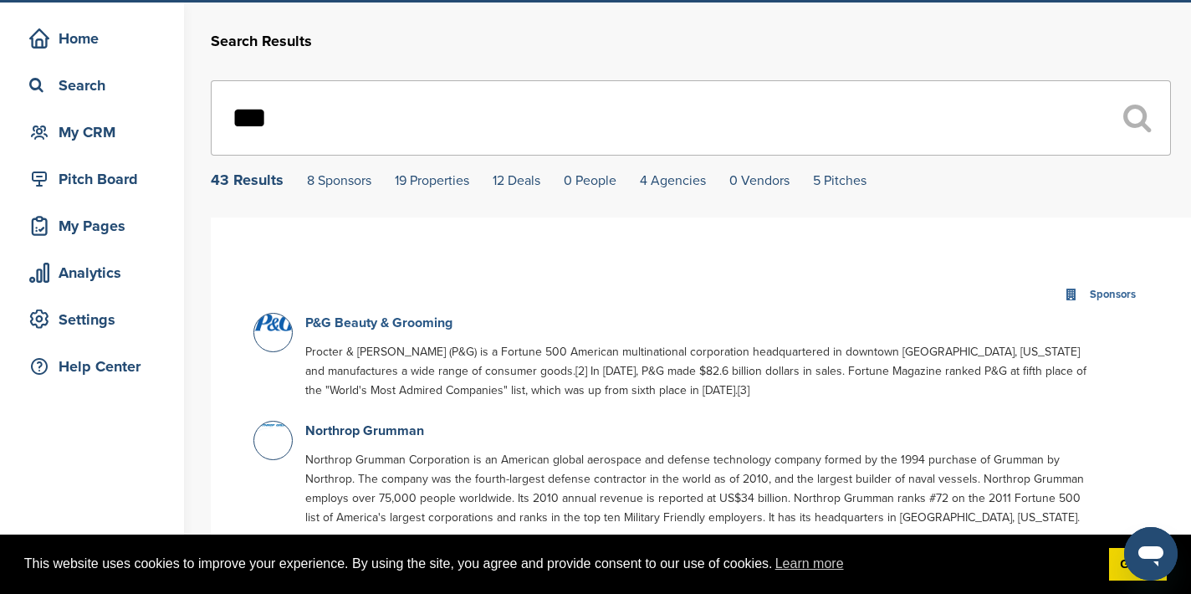
type input "***"
click at [424, 325] on link "P&G Beauty & Grooming" at bounding box center [378, 322] width 147 height 17
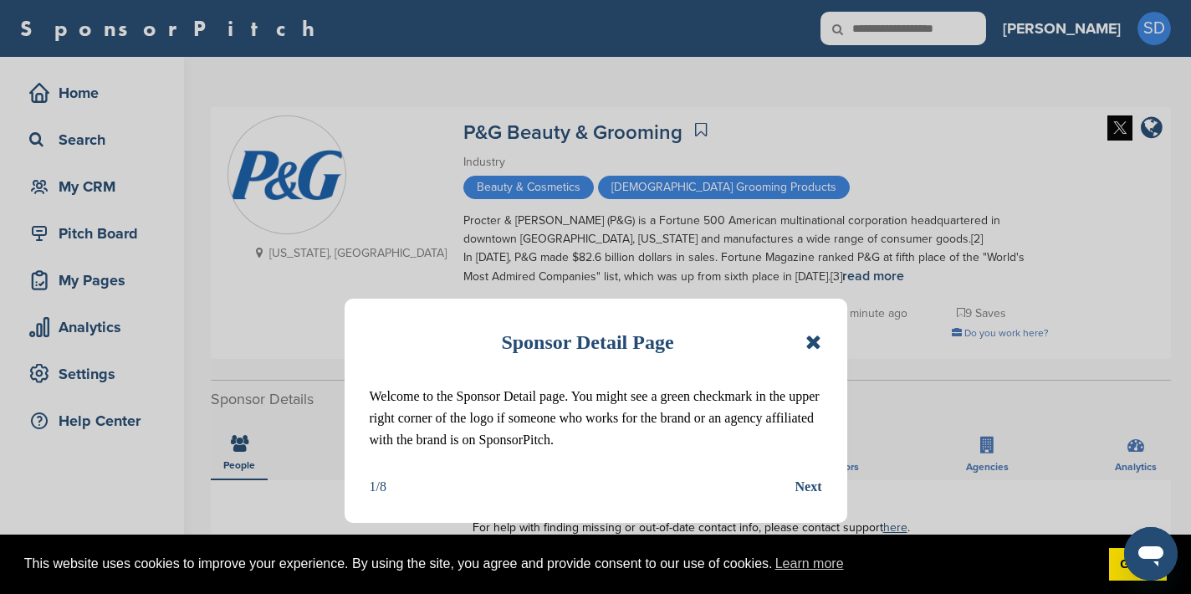
click at [820, 342] on icon at bounding box center [813, 342] width 16 height 20
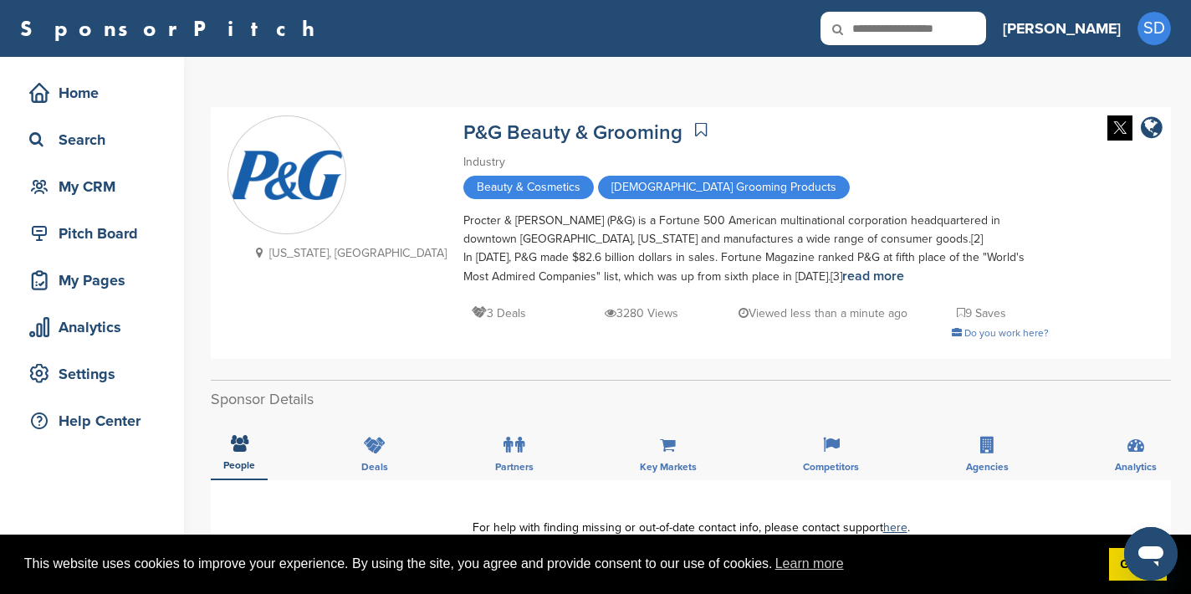
click at [947, 32] on input "text" at bounding box center [903, 28] width 166 height 33
type input "*******"
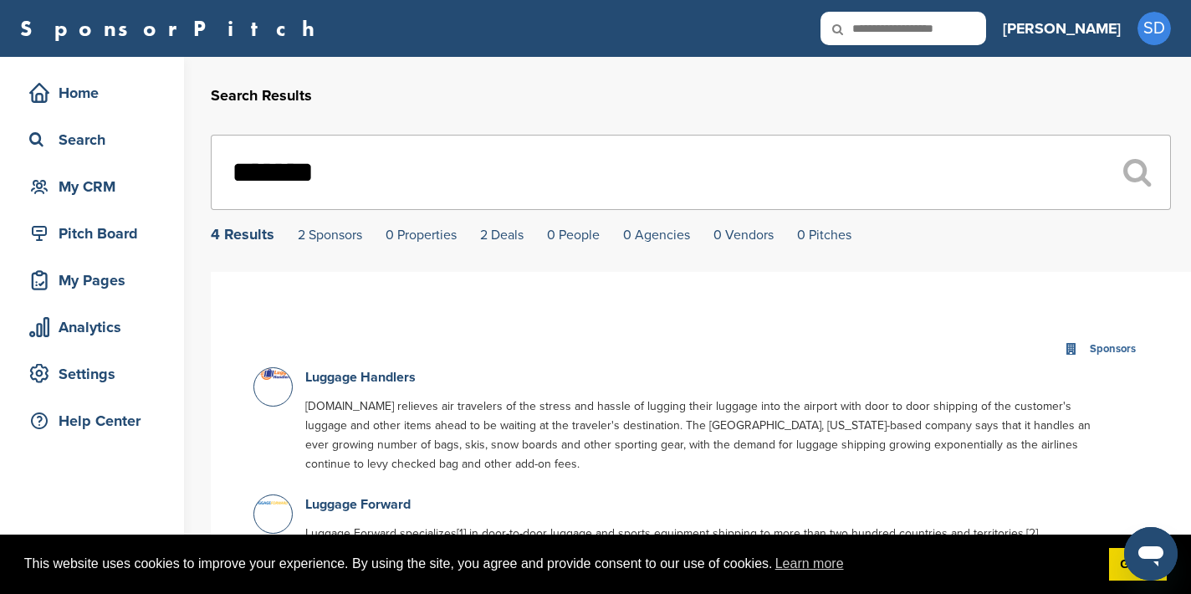
click at [986, 34] on input "text" at bounding box center [903, 28] width 166 height 33
type input "**********"
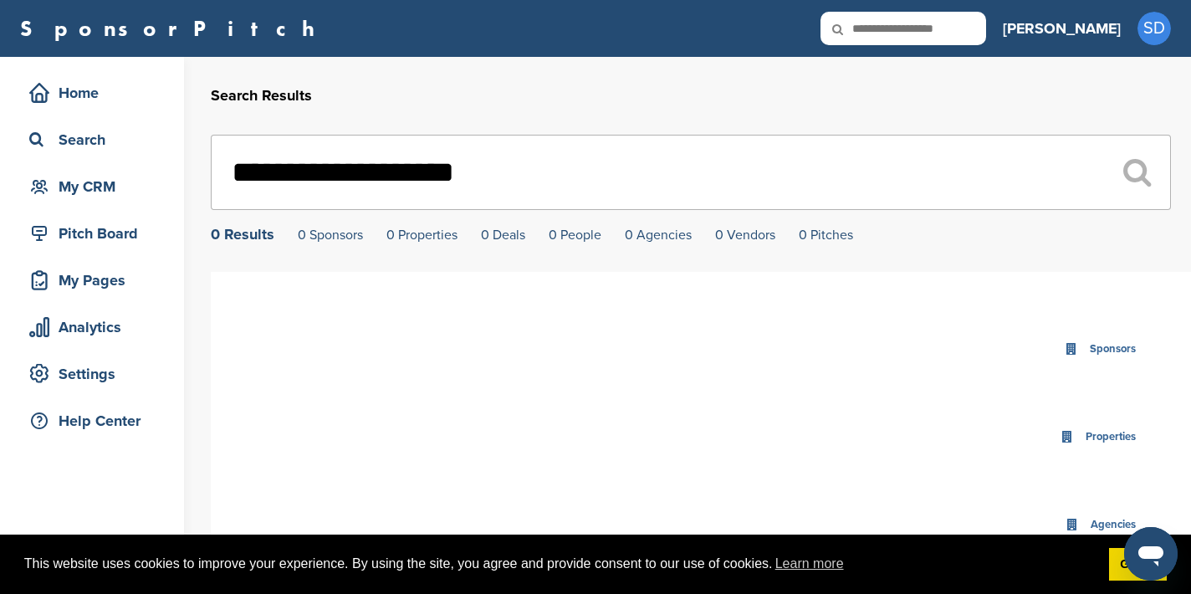
click at [948, 31] on input "text" at bounding box center [903, 28] width 166 height 33
type input "******"
click at [965, 32] on input "text" at bounding box center [903, 28] width 166 height 33
type input "******"
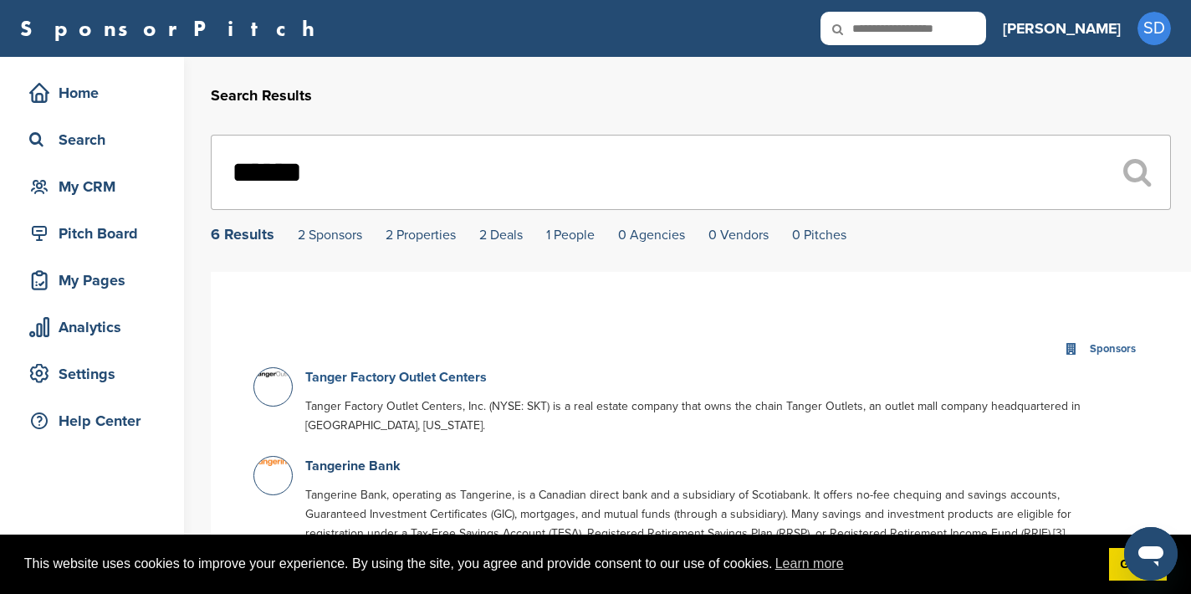
click at [404, 374] on link "Tanger Factory Outlet Centers" at bounding box center [395, 377] width 181 height 17
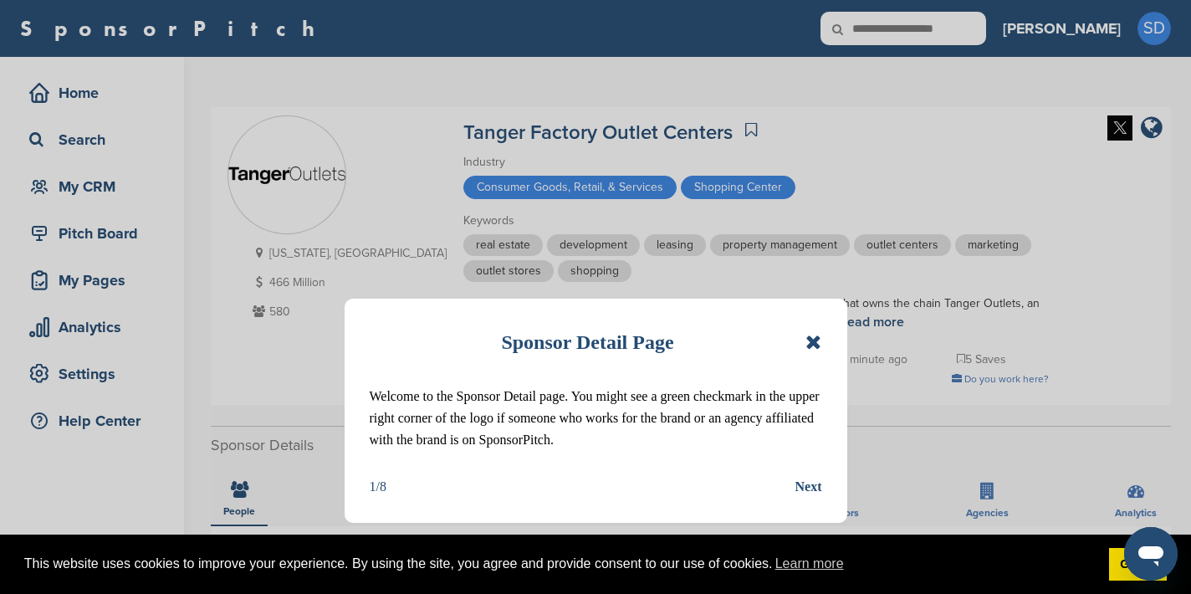
click at [818, 342] on icon at bounding box center [813, 342] width 16 height 20
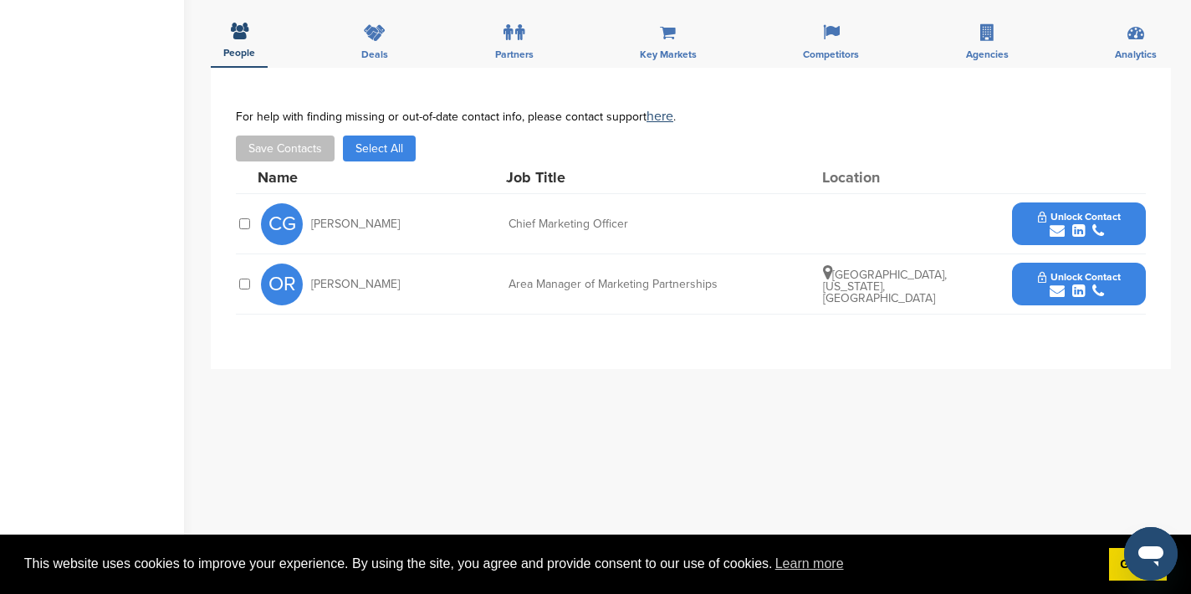
scroll to position [462, 0]
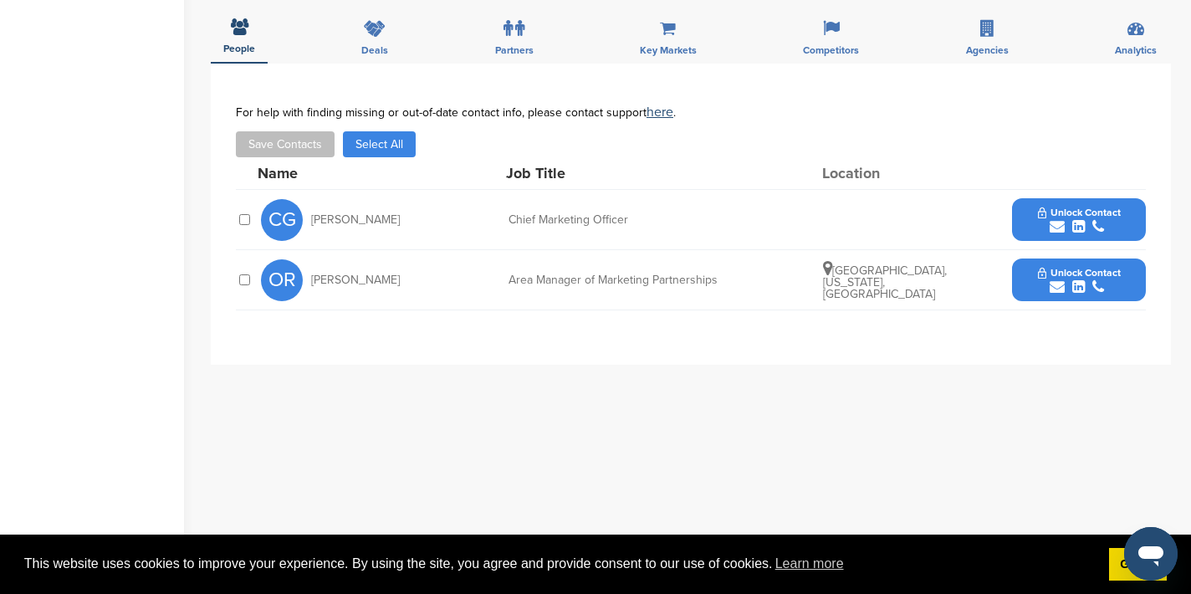
click at [1051, 222] on icon "submit" at bounding box center [1057, 226] width 15 height 15
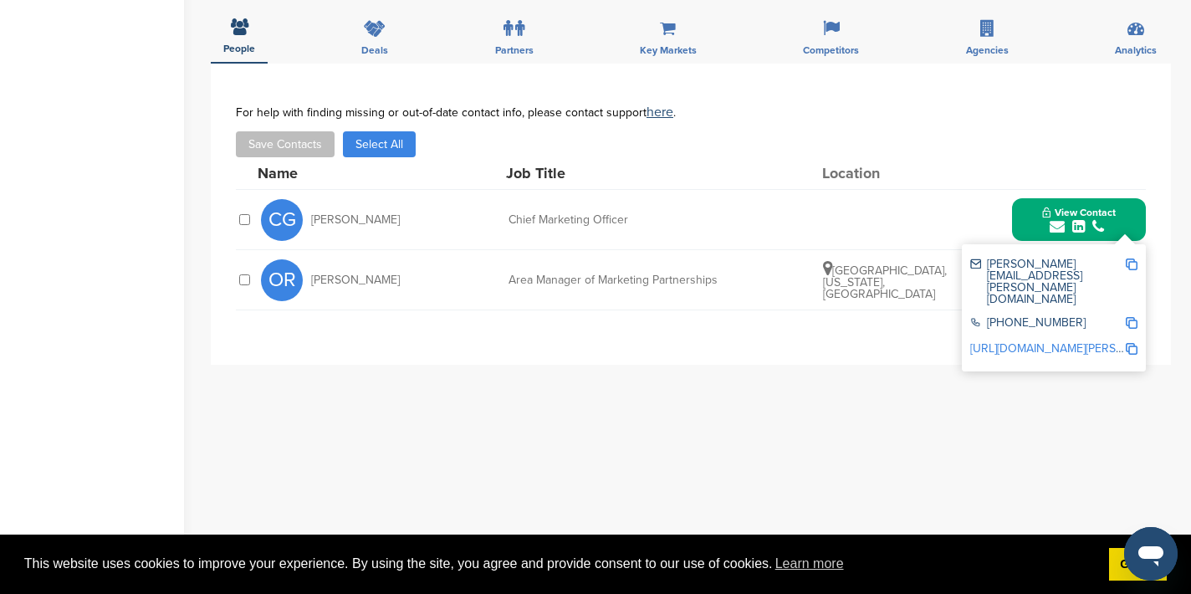
click at [1132, 261] on img at bounding box center [1132, 264] width 12 height 12
click at [1026, 200] on button "View Contact" at bounding box center [1079, 220] width 114 height 50
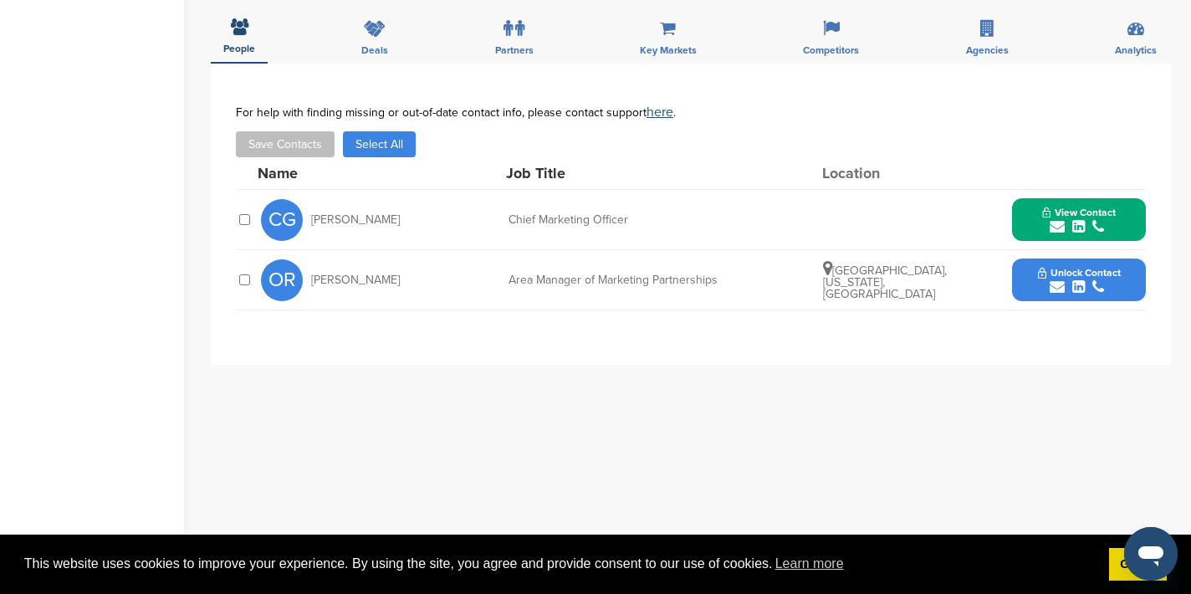
click at [1055, 280] on icon "submit" at bounding box center [1057, 286] width 15 height 15
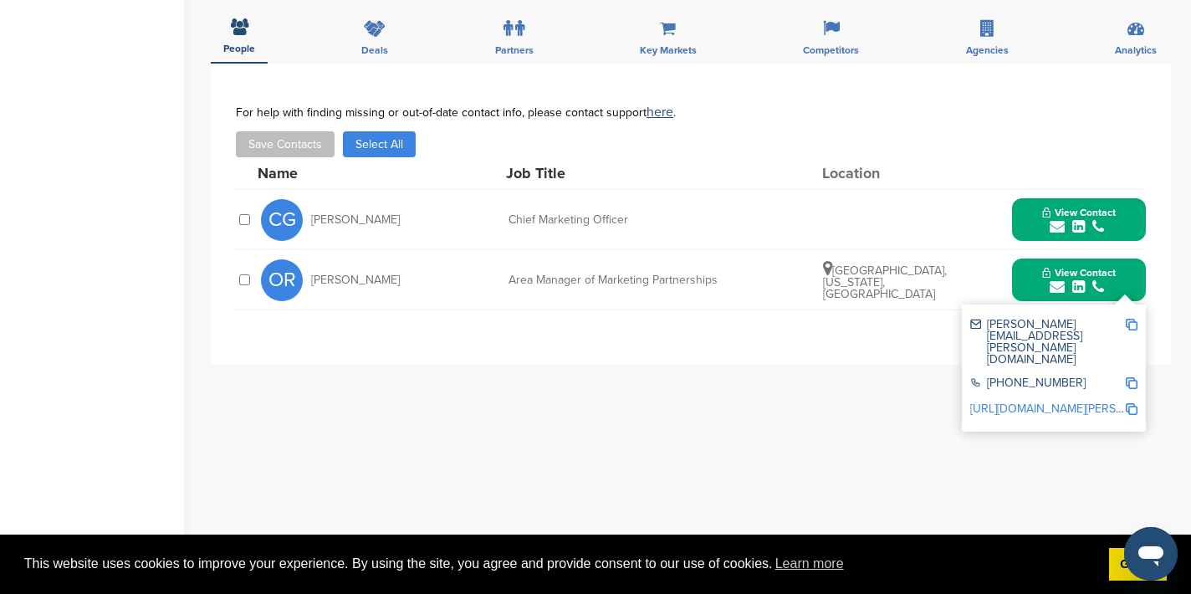
click at [1129, 324] on img at bounding box center [1132, 325] width 12 height 12
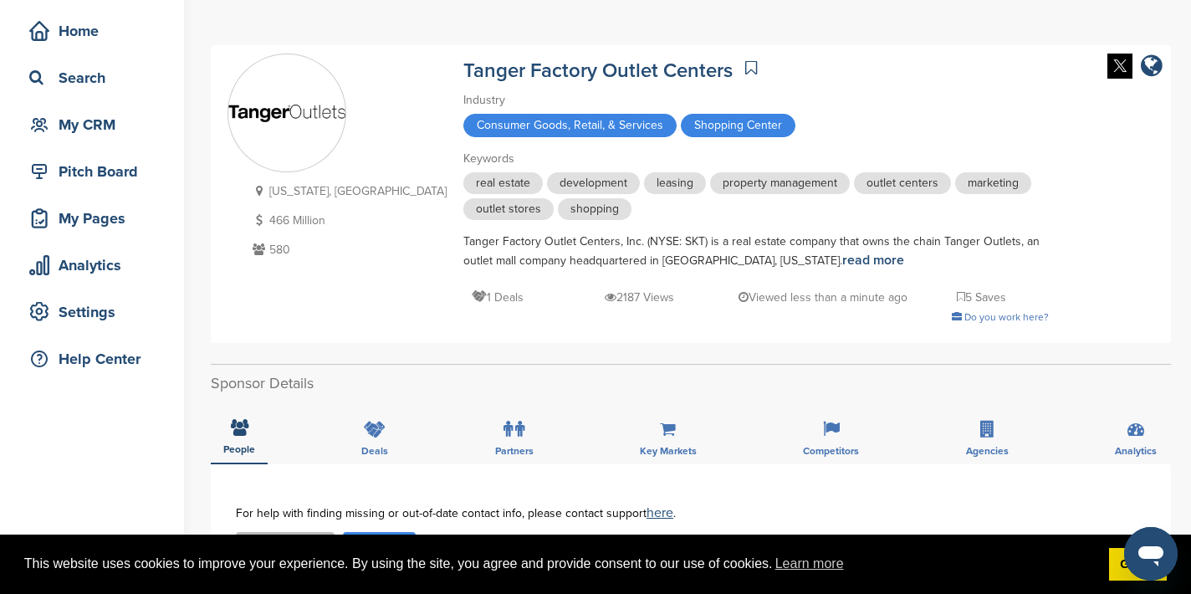
scroll to position [0, 0]
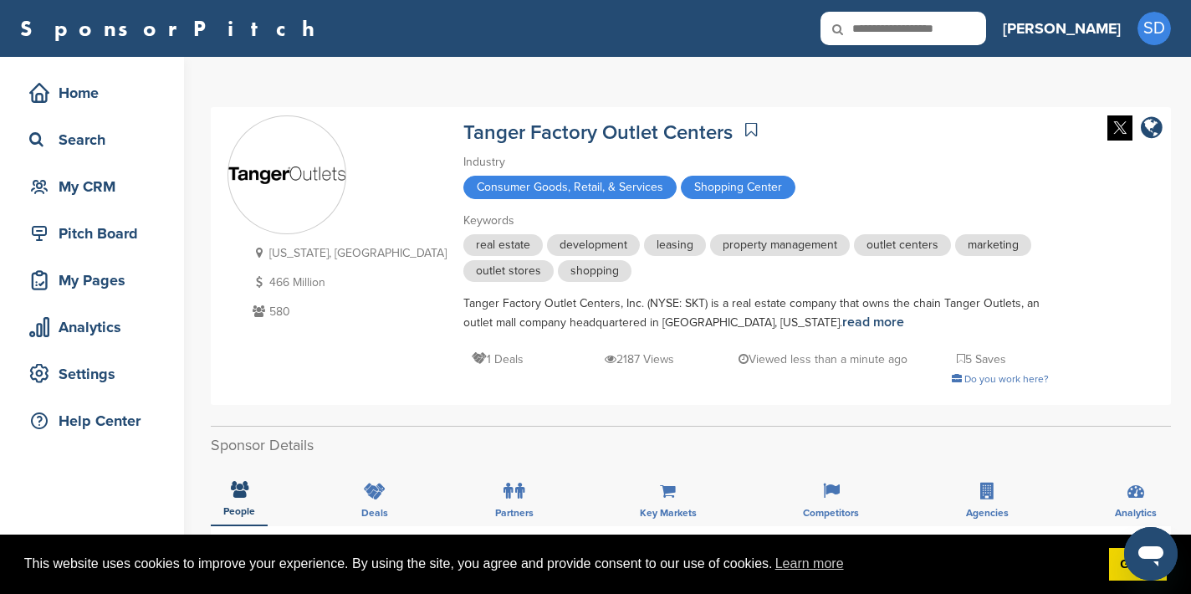
click at [877, 17] on icon at bounding box center [848, 29] width 57 height 35
click at [953, 27] on input "text" at bounding box center [903, 28] width 166 height 33
type input "*****"
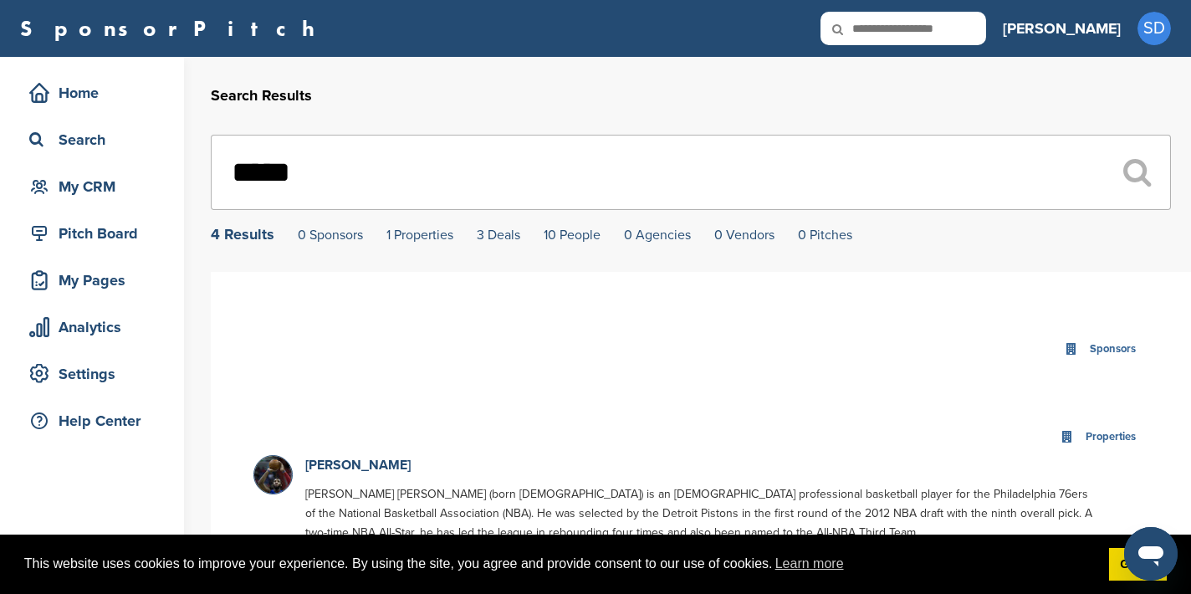
click at [495, 183] on input "*****" at bounding box center [691, 172] width 960 height 75
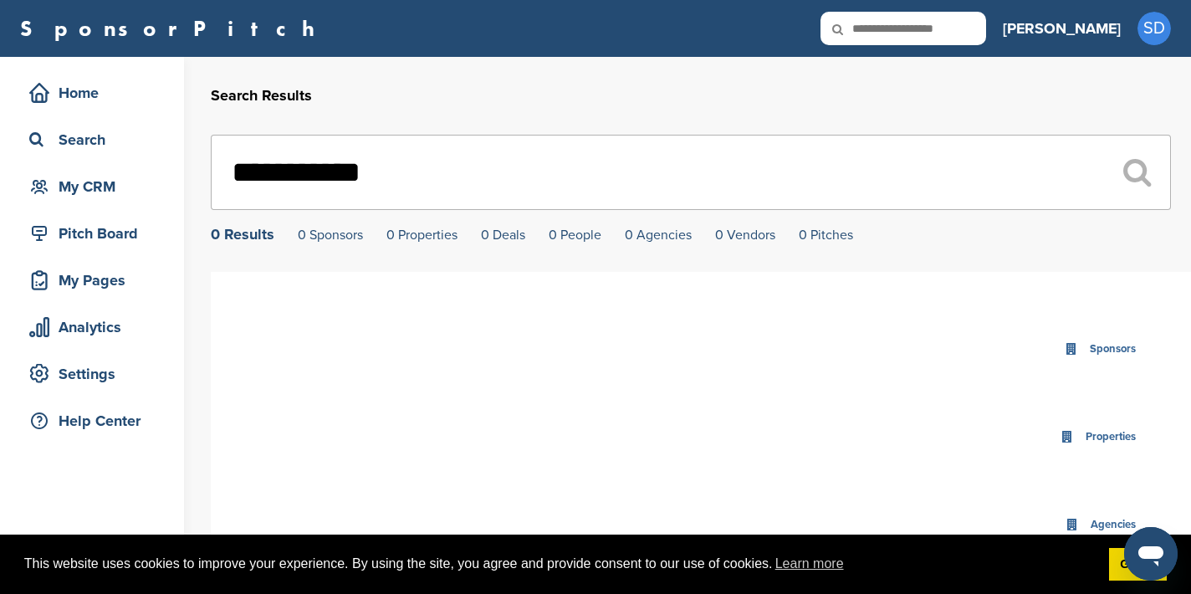
type input "**********"
